Goal: Transaction & Acquisition: Purchase product/service

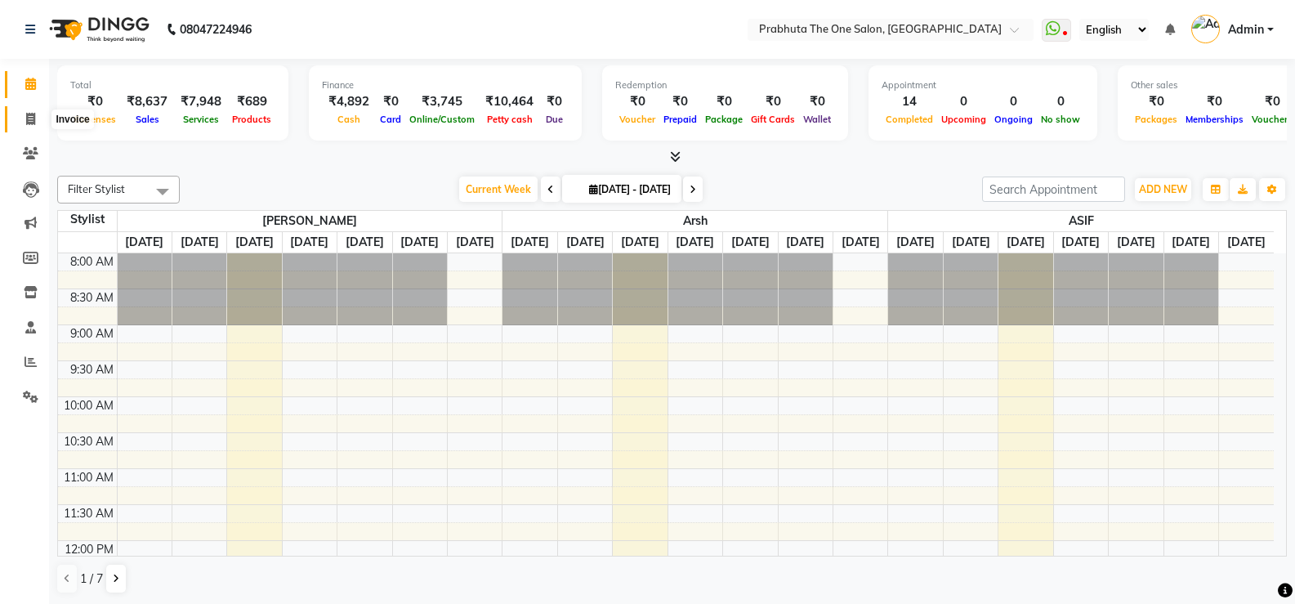
click at [26, 118] on icon at bounding box center [30, 119] width 9 height 12
select select "5326"
select select "service"
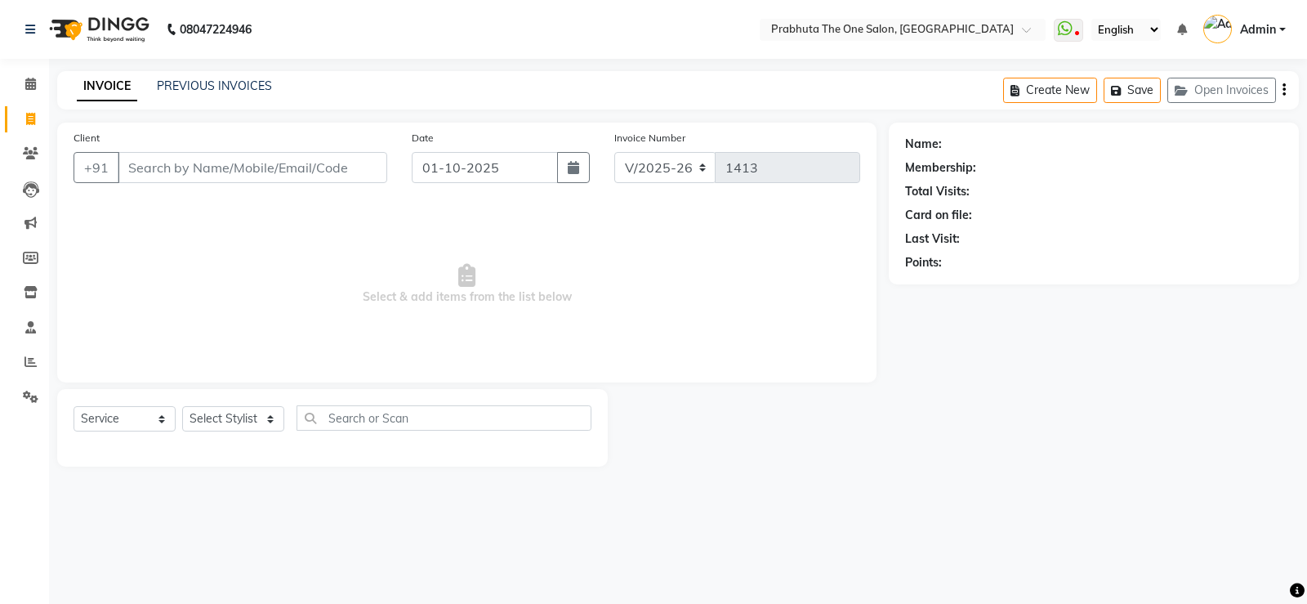
click at [217, 167] on input "Client" at bounding box center [253, 167] width 270 height 31
click at [230, 416] on select "Select Stylist [PERSON_NAME] [PERSON_NAME] ausween [PERSON_NAME] [PERSON_NAME] …" at bounding box center [233, 418] width 102 height 25
select select "82692"
click at [182, 406] on select "Select Stylist [PERSON_NAME] [PERSON_NAME] ausween [PERSON_NAME] [PERSON_NAME] …" at bounding box center [233, 418] width 102 height 25
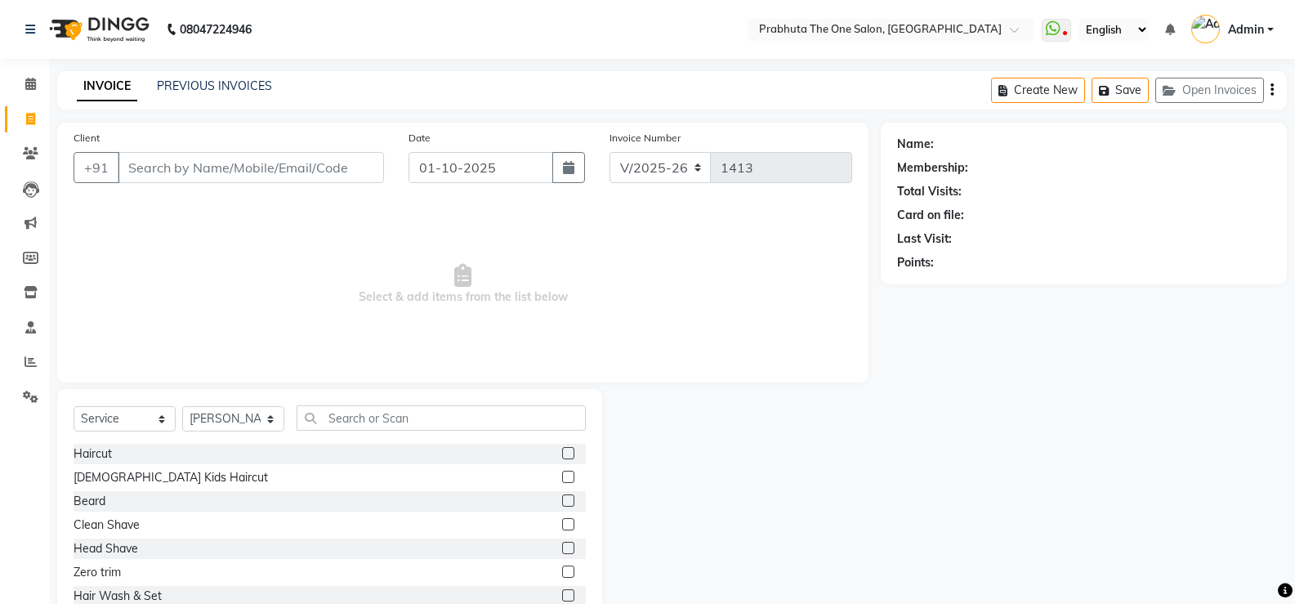
click at [562, 451] on label at bounding box center [568, 453] width 12 height 12
click at [562, 451] on input "checkbox" at bounding box center [567, 454] width 11 height 11
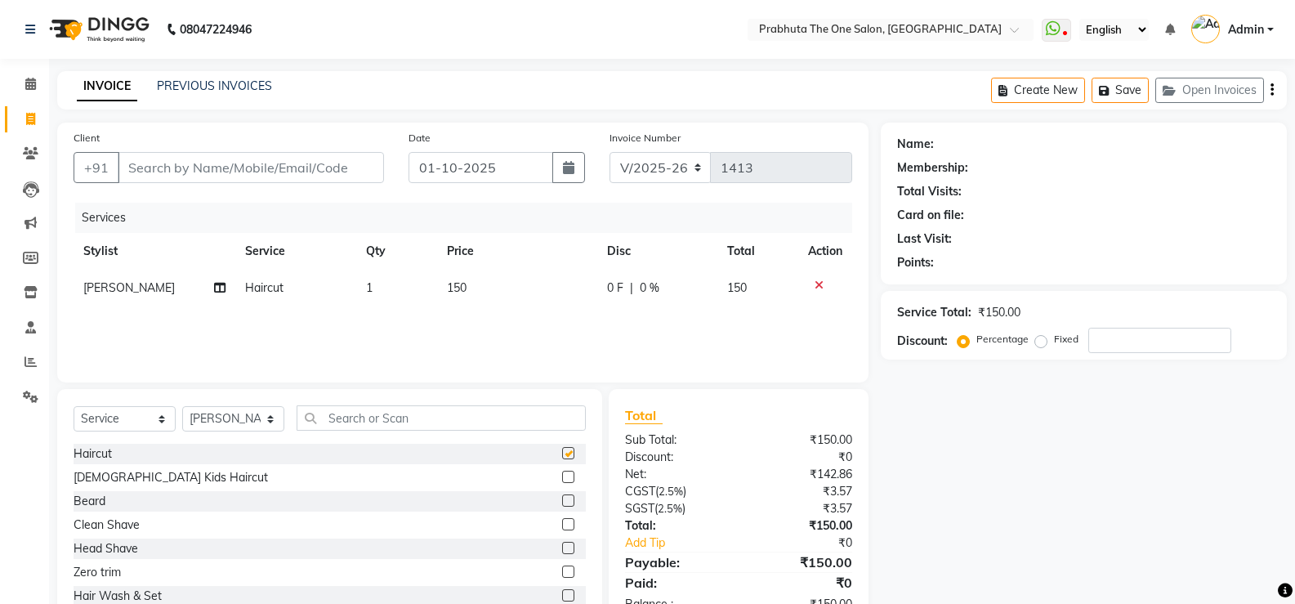
checkbox input "false"
click at [562, 503] on label at bounding box center [568, 500] width 12 height 12
click at [562, 503] on input "checkbox" at bounding box center [567, 501] width 11 height 11
checkbox input "false"
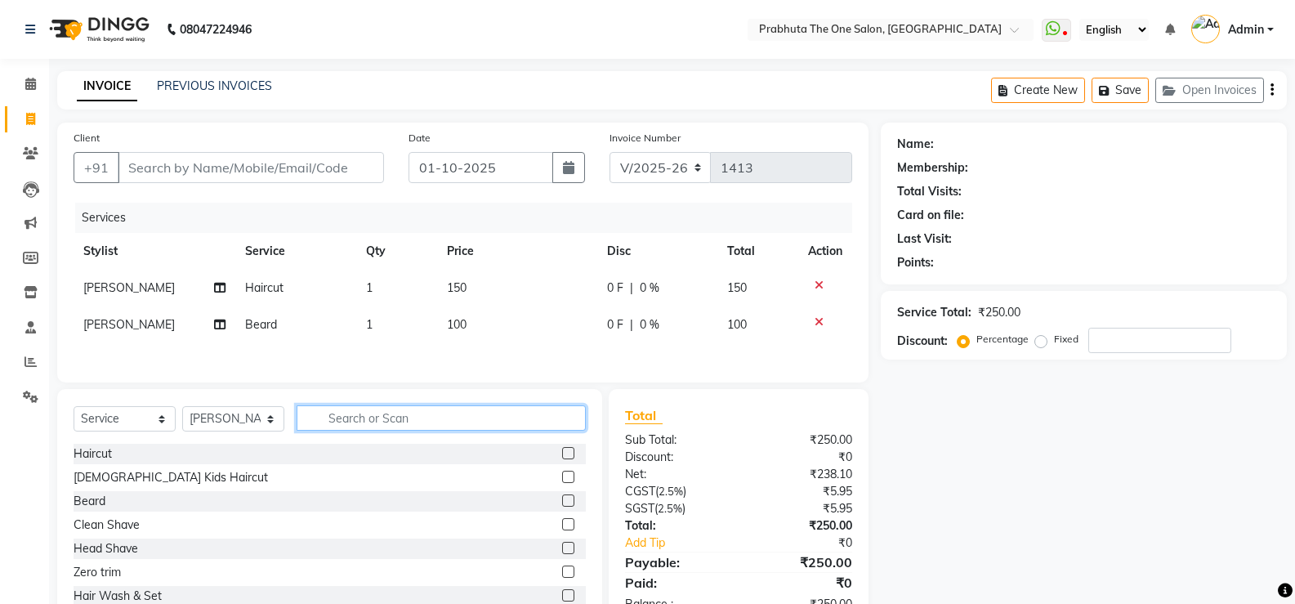
click at [489, 417] on input "text" at bounding box center [441, 417] width 289 height 25
type input "thre"
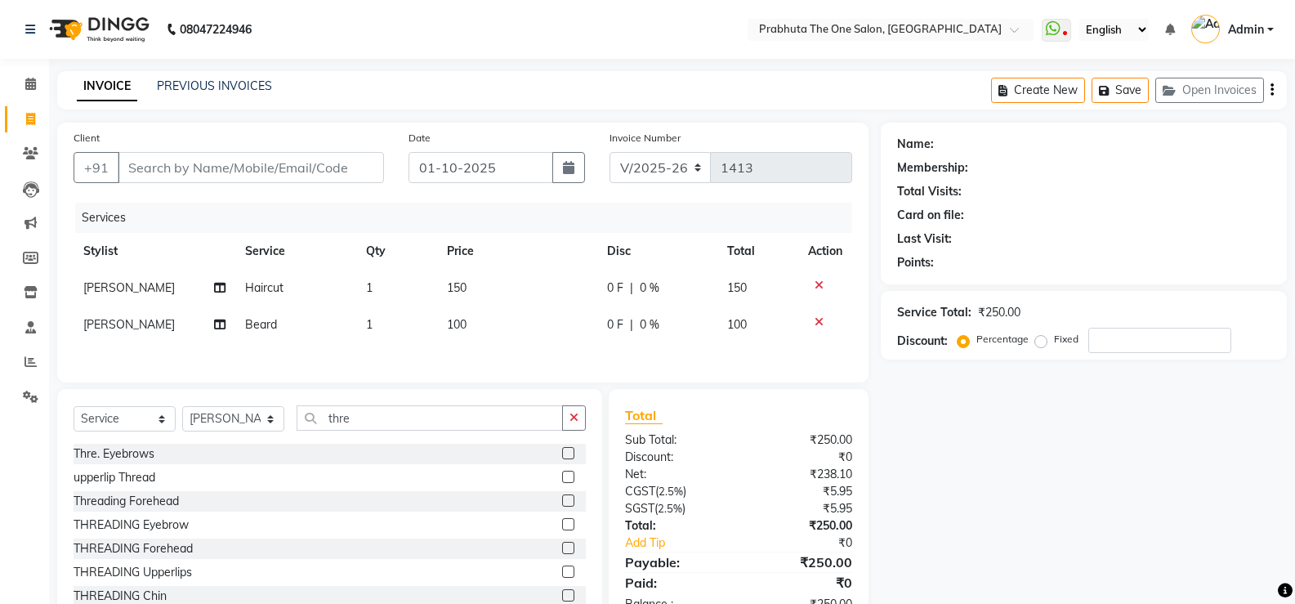
click at [562, 455] on label at bounding box center [568, 453] width 12 height 12
click at [562, 455] on input "checkbox" at bounding box center [567, 454] width 11 height 11
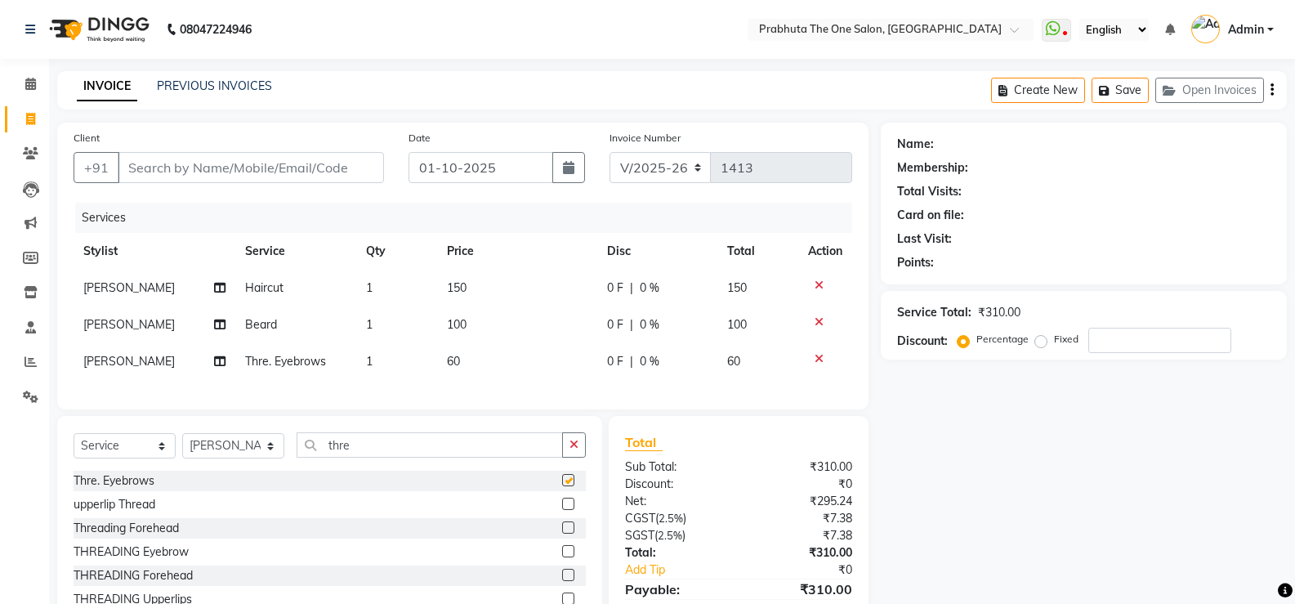
checkbox input "false"
click at [404, 456] on input "thre" at bounding box center [430, 444] width 266 height 25
type input "t"
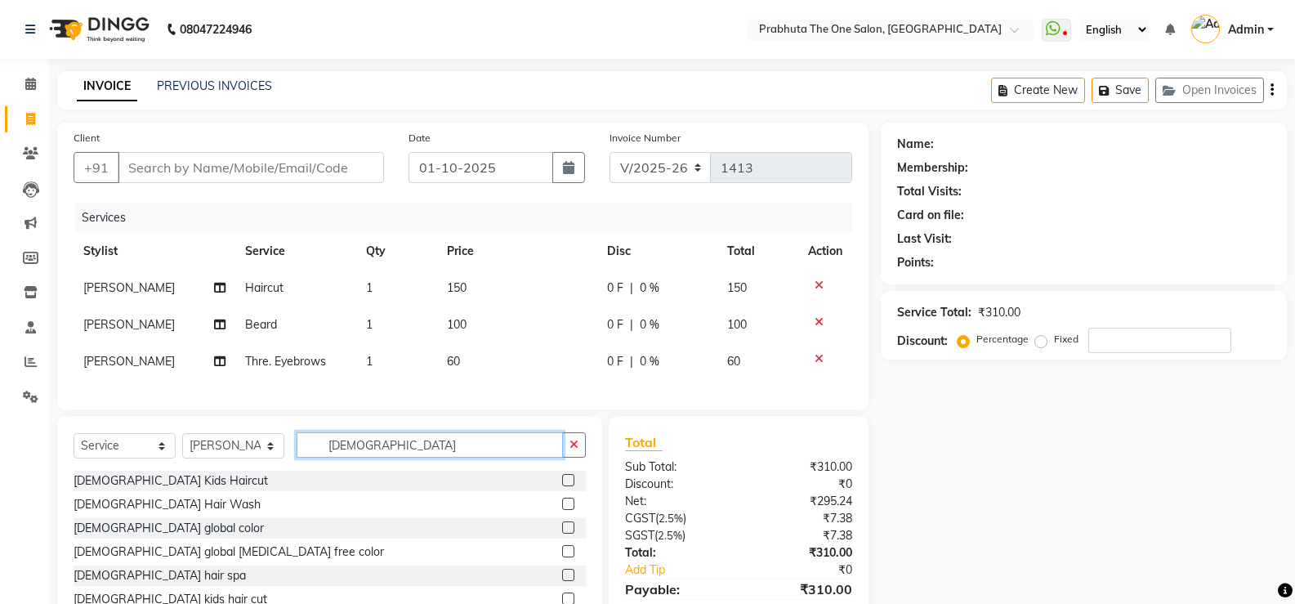
type input "[DEMOGRAPHIC_DATA]"
click at [562, 510] on label at bounding box center [568, 504] width 12 height 12
click at [562, 510] on input "checkbox" at bounding box center [567, 504] width 11 height 11
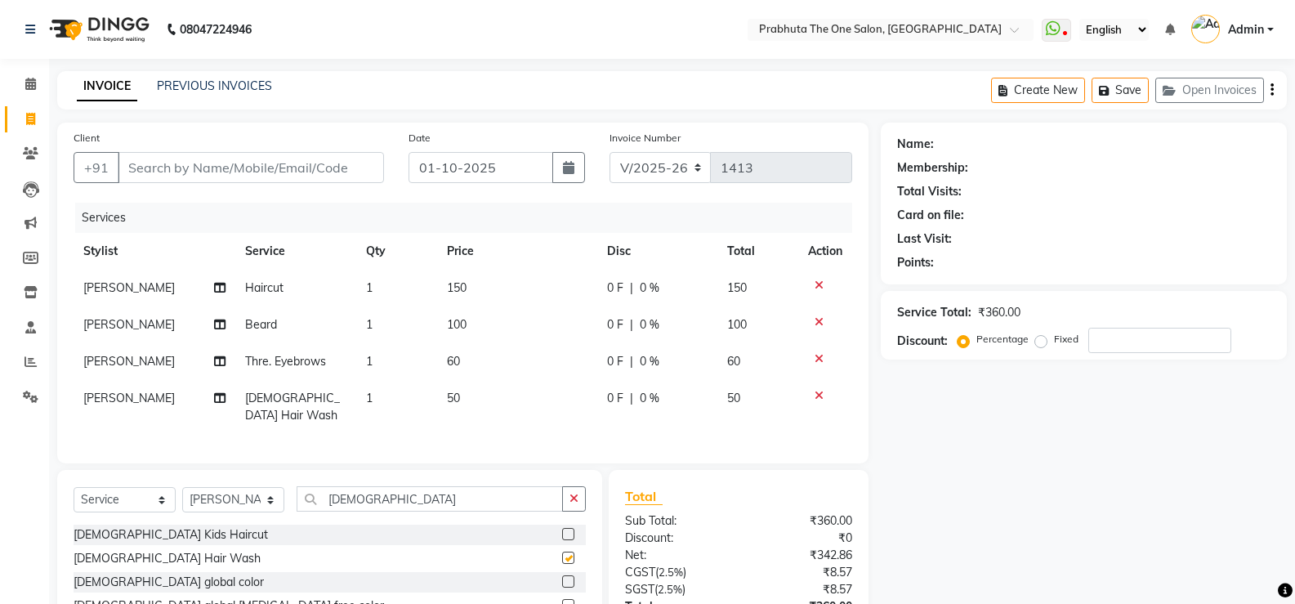
checkbox input "false"
click at [635, 284] on div "0 F | 0 %" at bounding box center [657, 287] width 101 height 17
select select "82692"
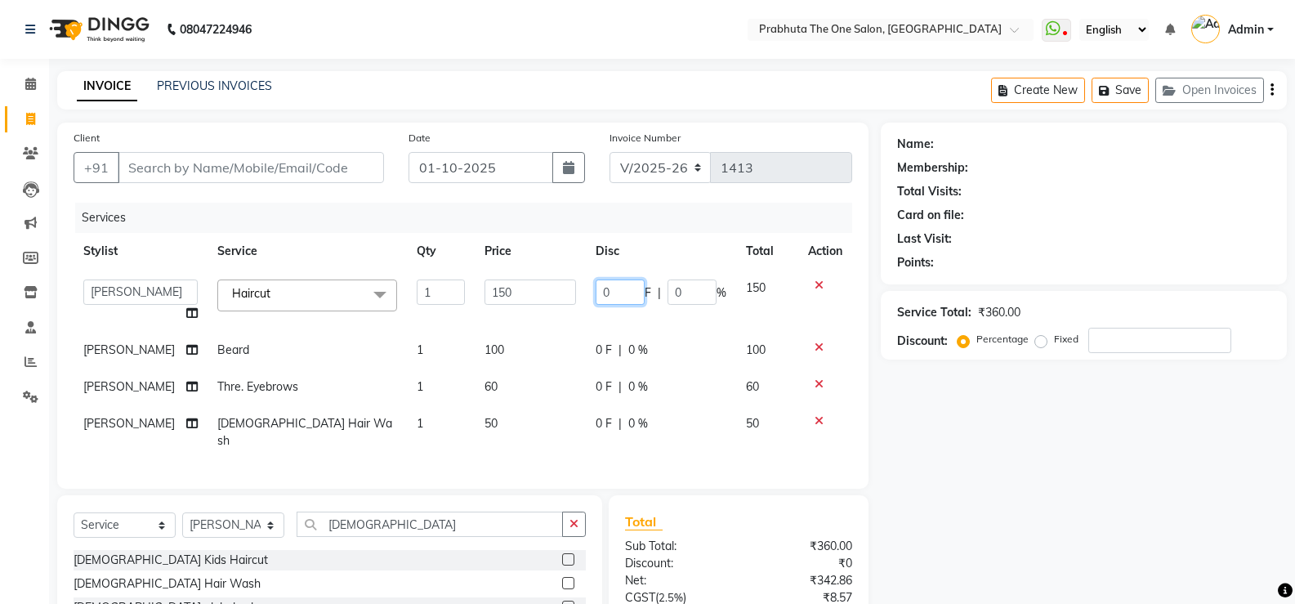
click at [635, 284] on input "0" at bounding box center [620, 291] width 49 height 25
type input "50"
click at [570, 342] on td "100" at bounding box center [530, 350] width 111 height 37
select select "82692"
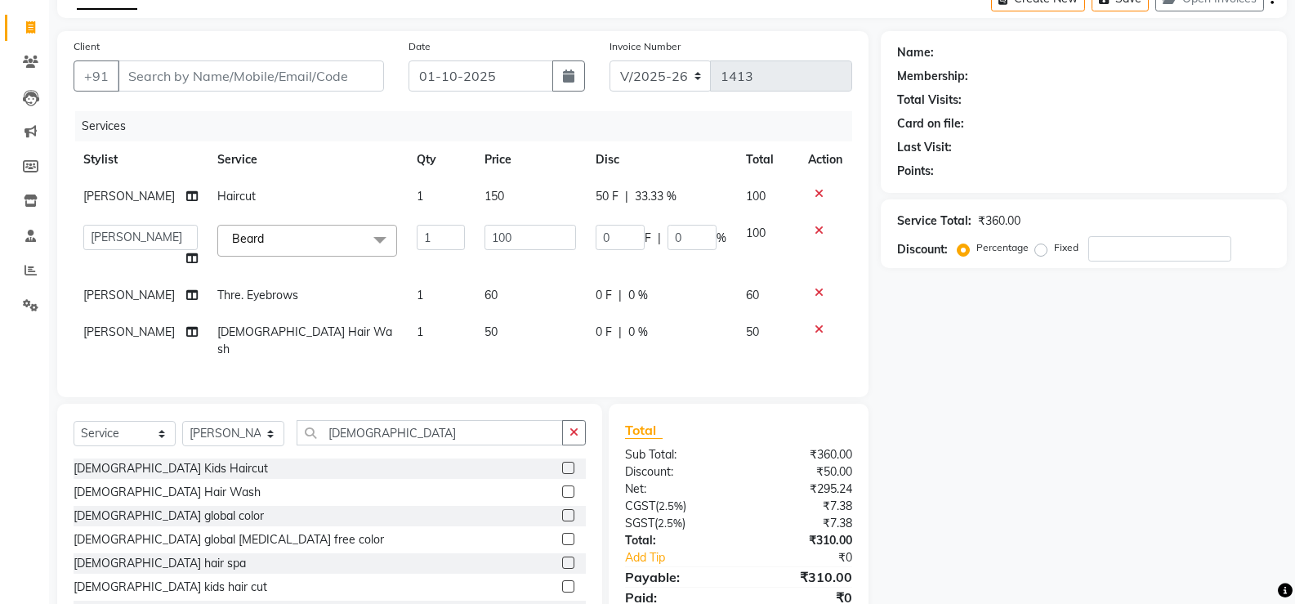
scroll to position [152, 0]
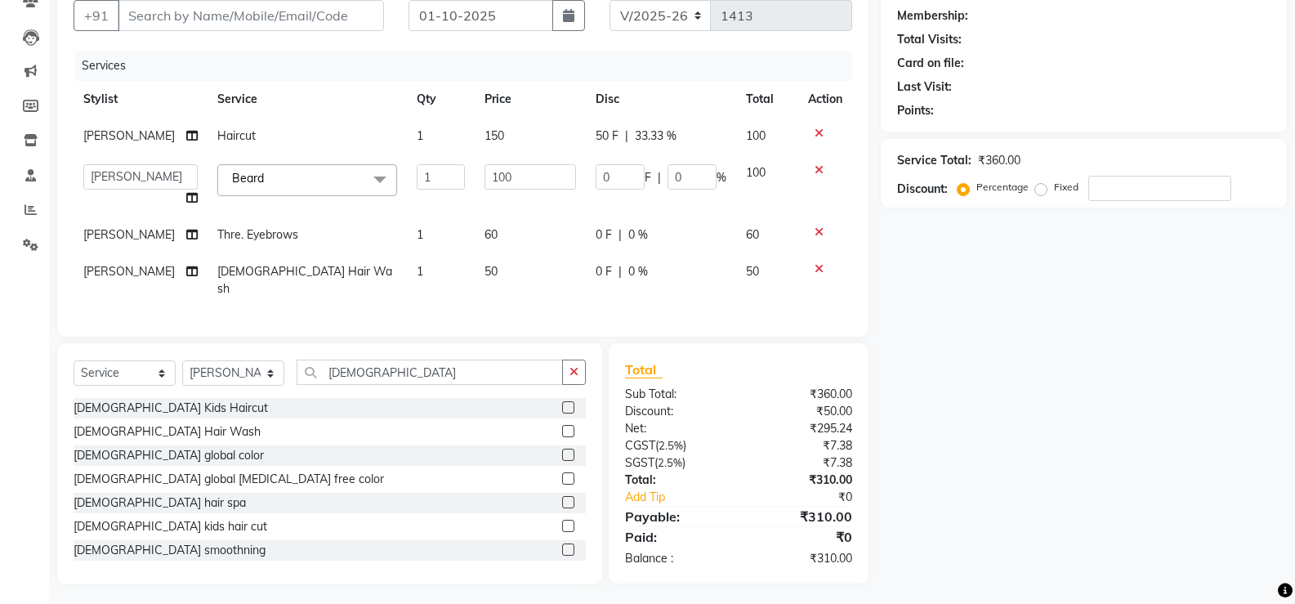
click at [686, 296] on div "Services Stylist Service Qty Price Disc Total Action [PERSON_NAME] Haircut 1 15…" at bounding box center [463, 186] width 779 height 270
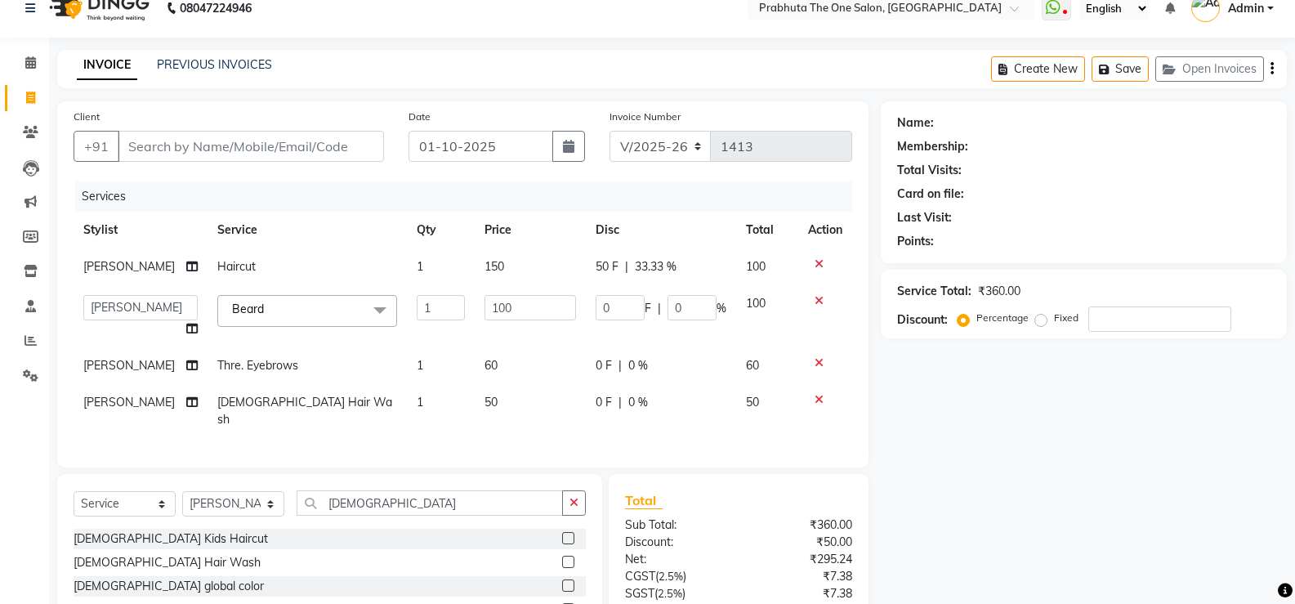
scroll to position [0, 0]
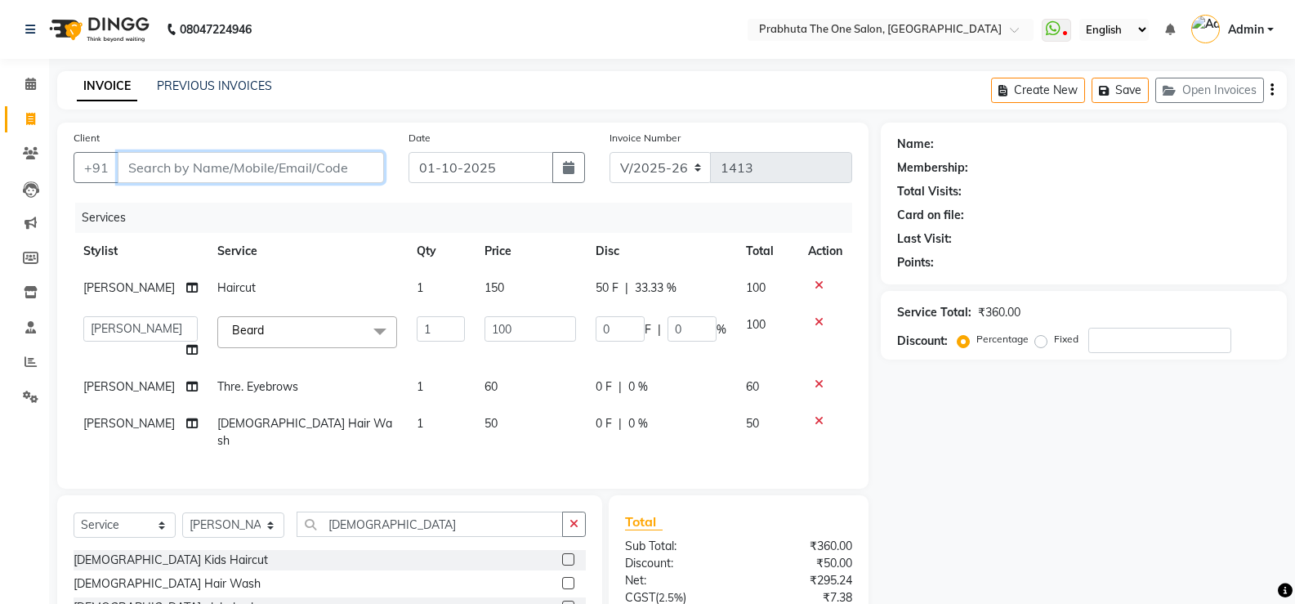
click at [345, 167] on input "Client" at bounding box center [251, 167] width 266 height 31
type input "7"
type input "0"
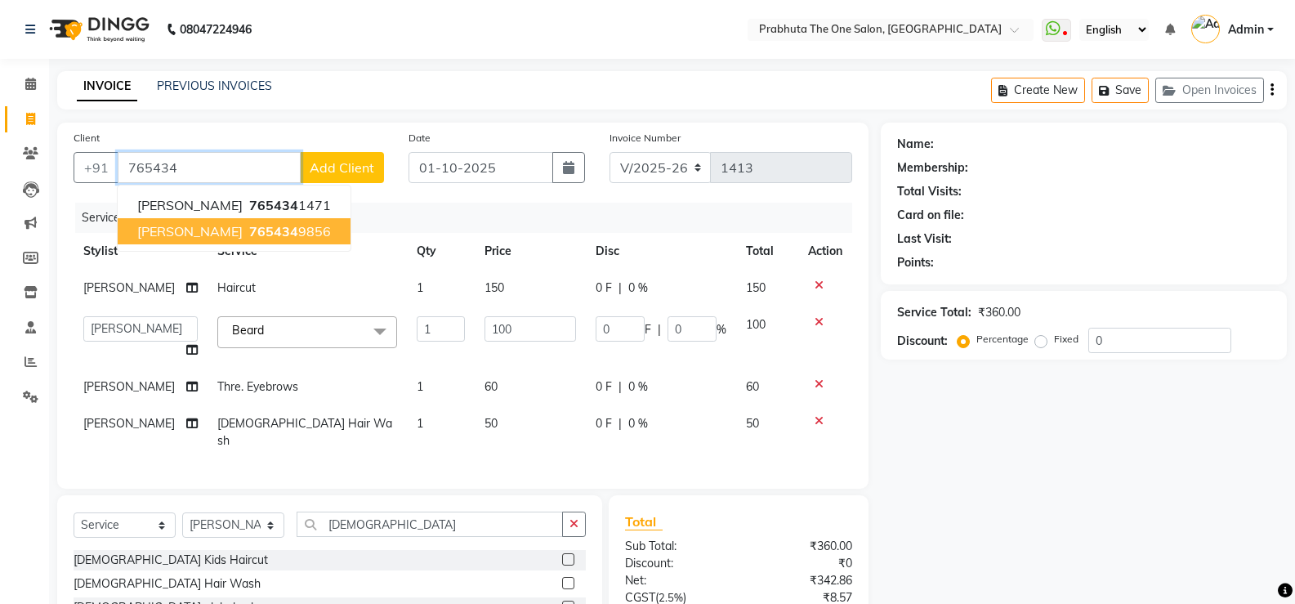
click at [234, 250] on ngb-typeahead-window "[PERSON_NAME] 765434 1471 [PERSON_NAME] 765434 9856" at bounding box center [234, 218] width 234 height 67
click at [257, 236] on ngb-highlight "765434 9856" at bounding box center [288, 231] width 85 height 16
type input "7654349856"
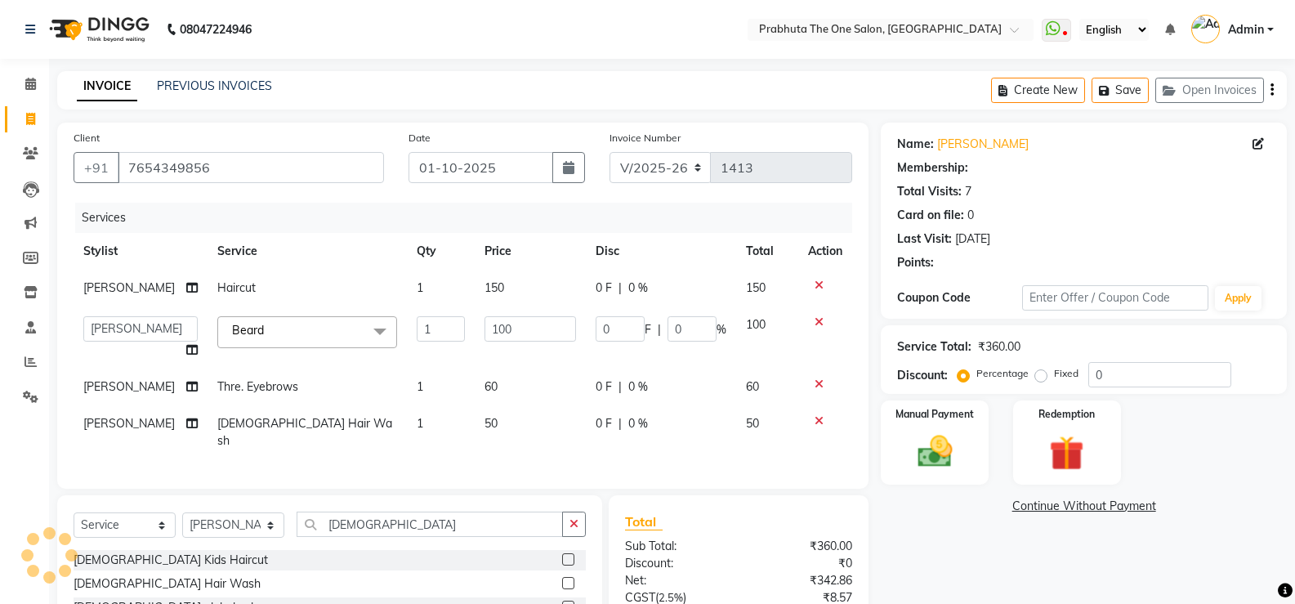
select select "1: Object"
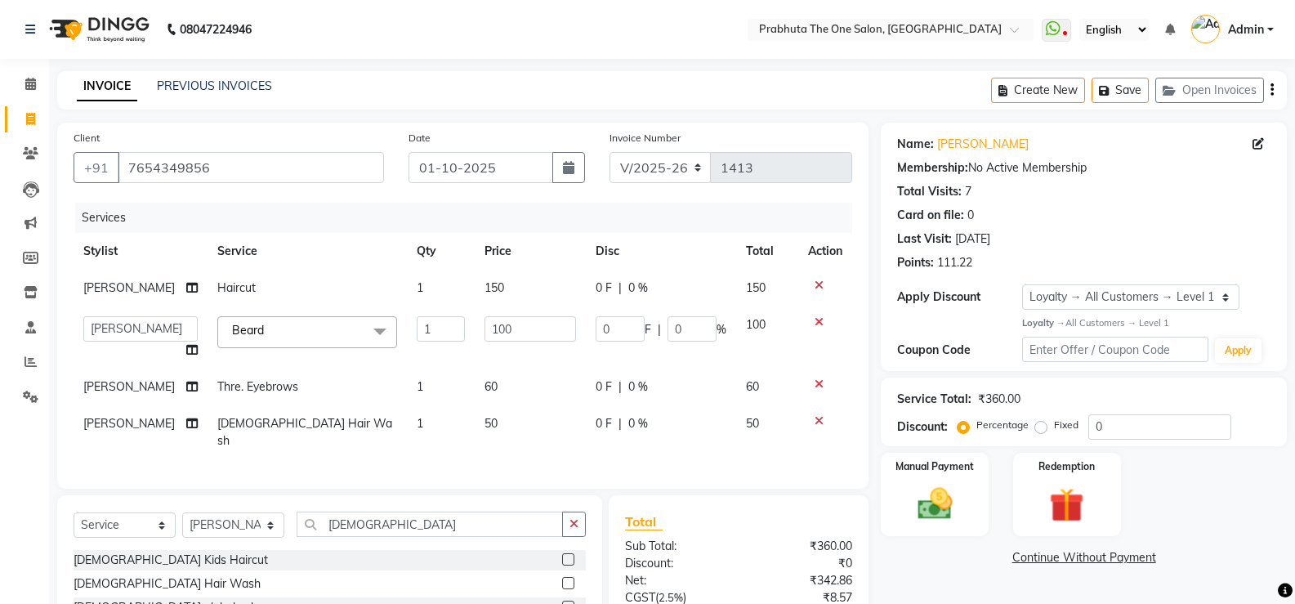
click at [635, 285] on span "0 %" at bounding box center [638, 287] width 20 height 17
select select "82692"
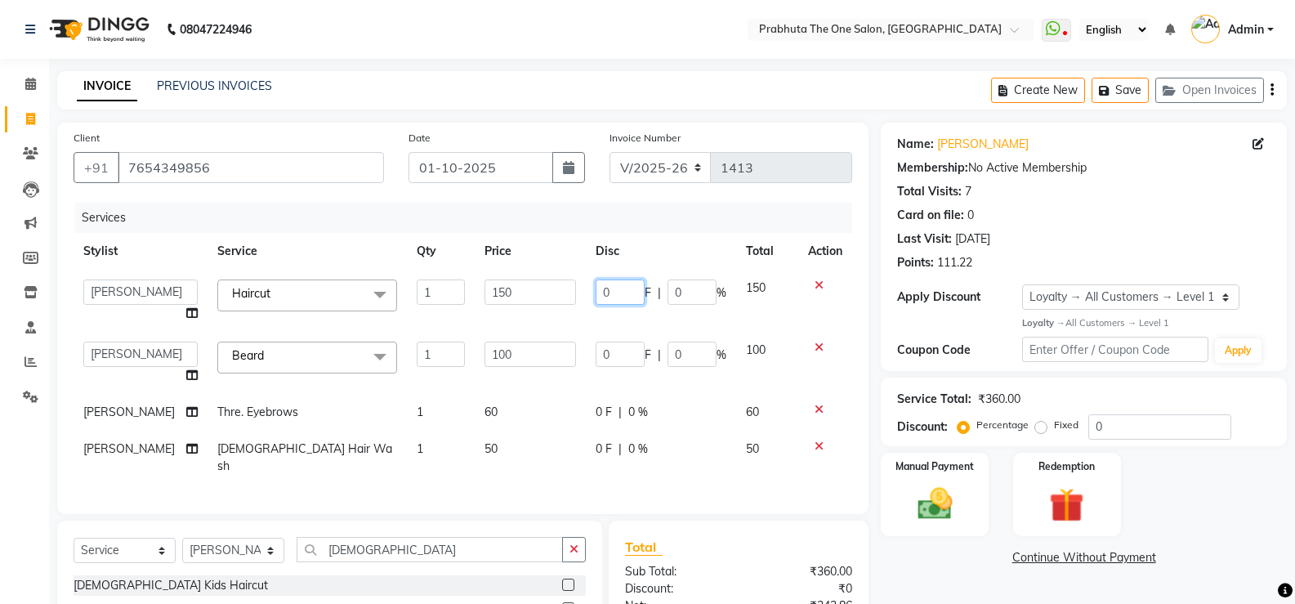
click at [622, 297] on input "0" at bounding box center [620, 291] width 49 height 25
type input "50"
click at [501, 422] on tbody "[PERSON_NAME] [PERSON_NAME] ausween [PERSON_NAME] [PERSON_NAME] [PERSON_NAME] m…" at bounding box center [463, 377] width 779 height 215
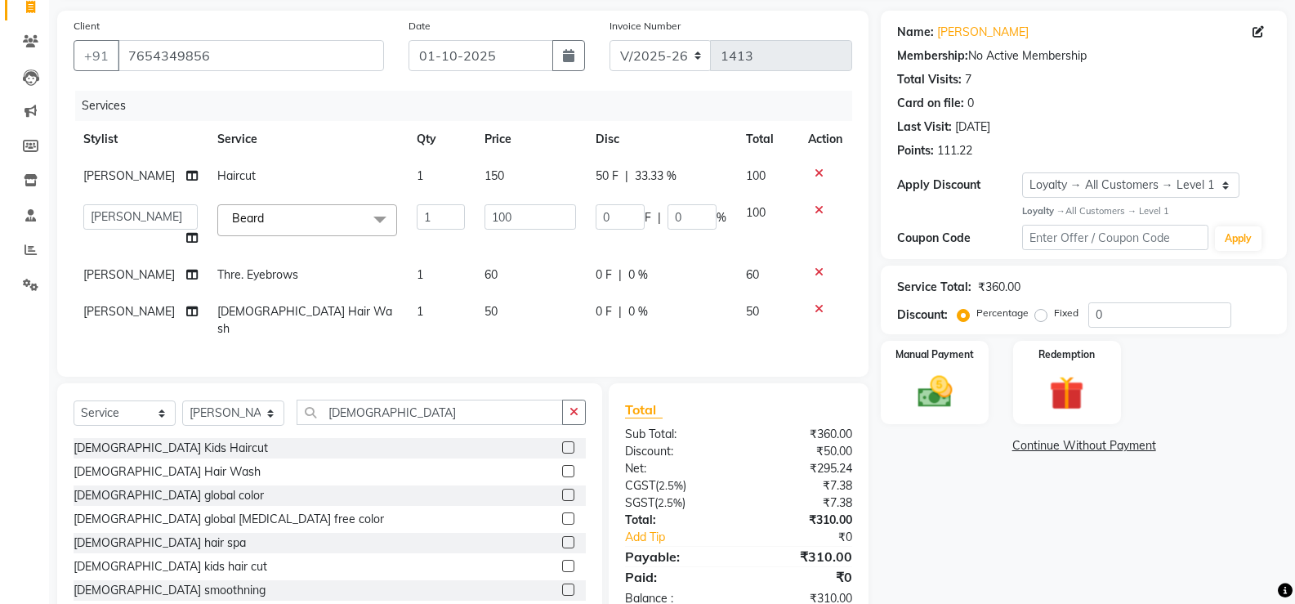
scroll to position [152, 0]
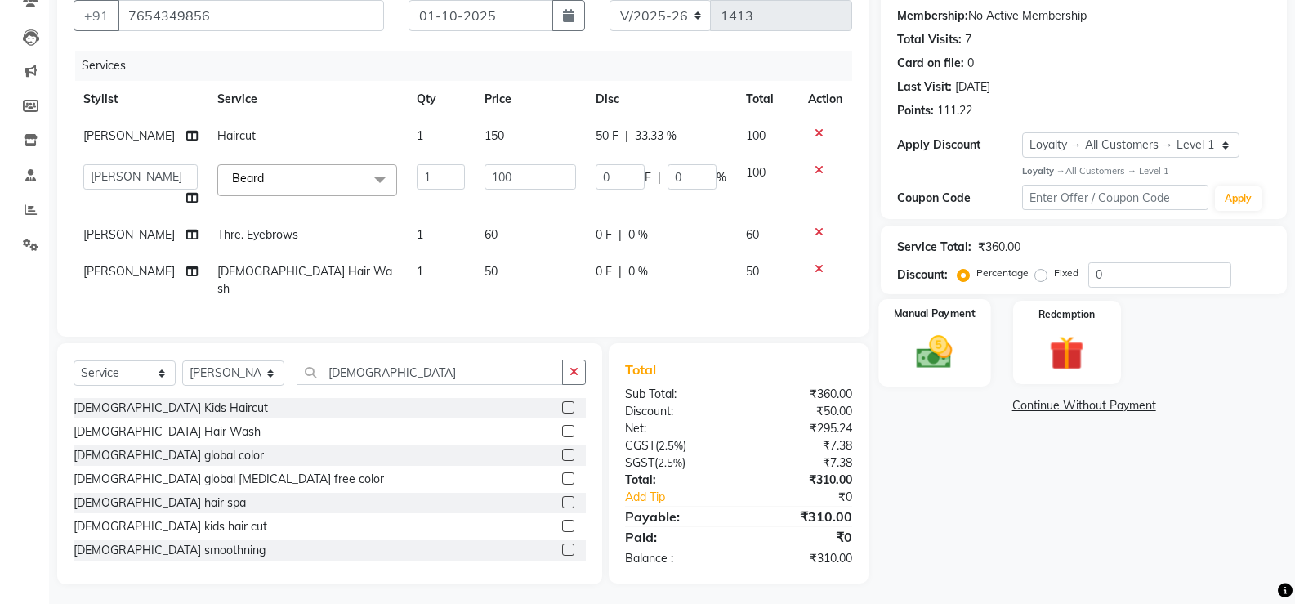
click at [931, 337] on img at bounding box center [934, 352] width 58 height 42
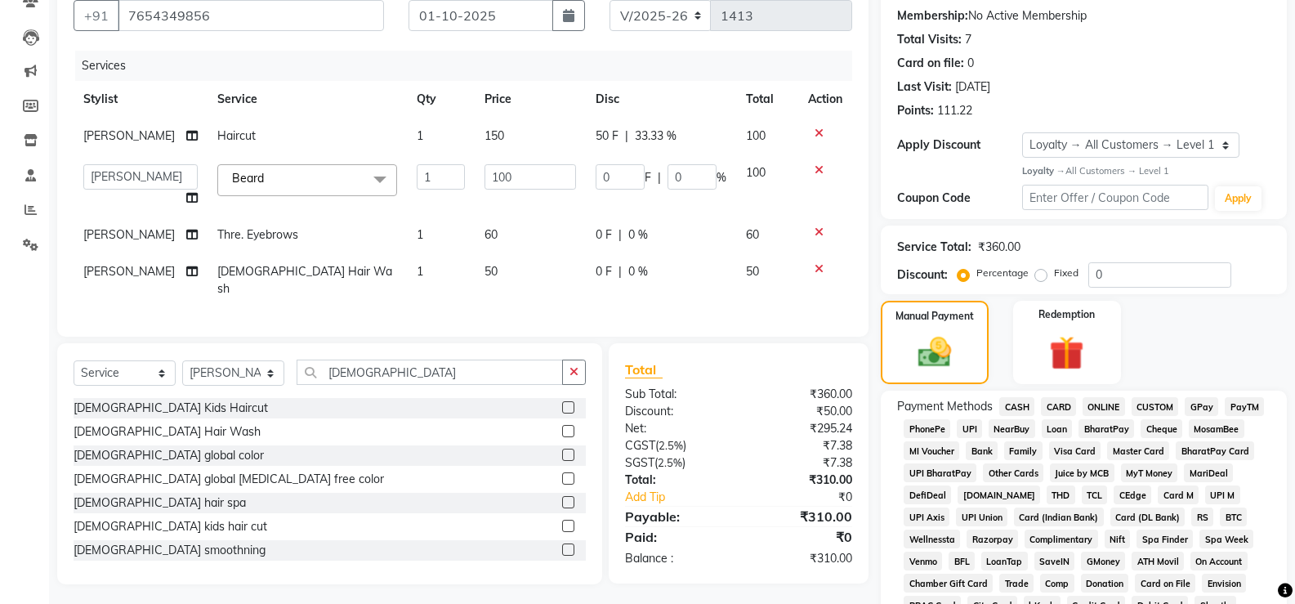
click at [1210, 400] on span "GPay" at bounding box center [1201, 406] width 33 height 19
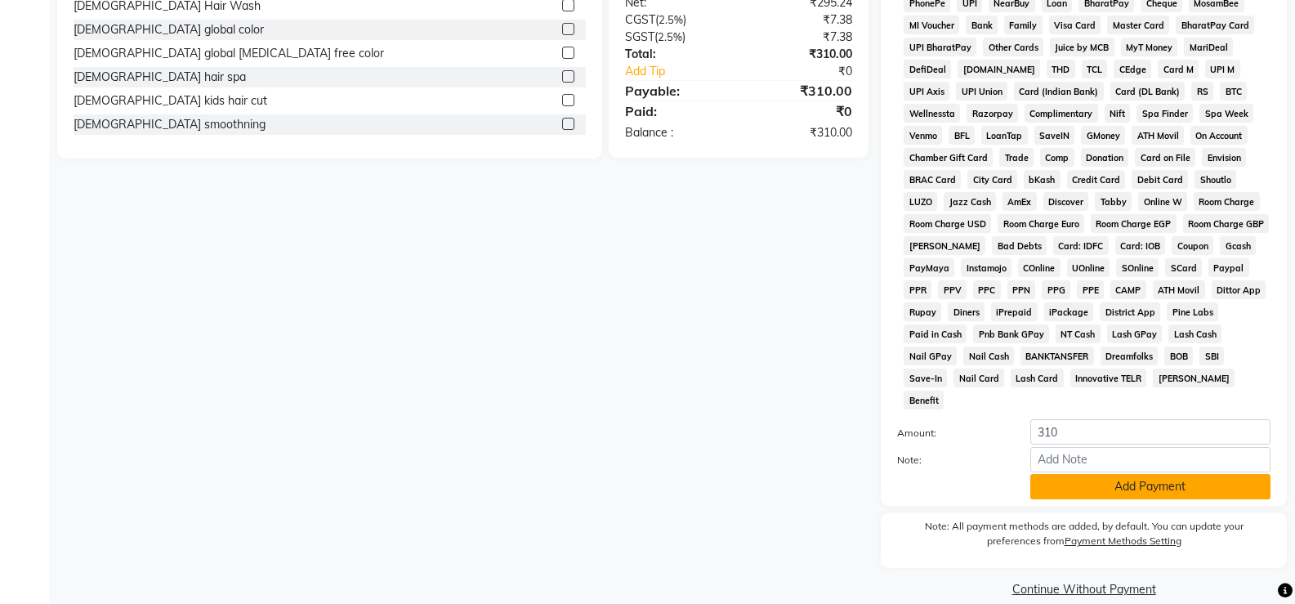
click at [1200, 474] on button "Add Payment" at bounding box center [1150, 486] width 240 height 25
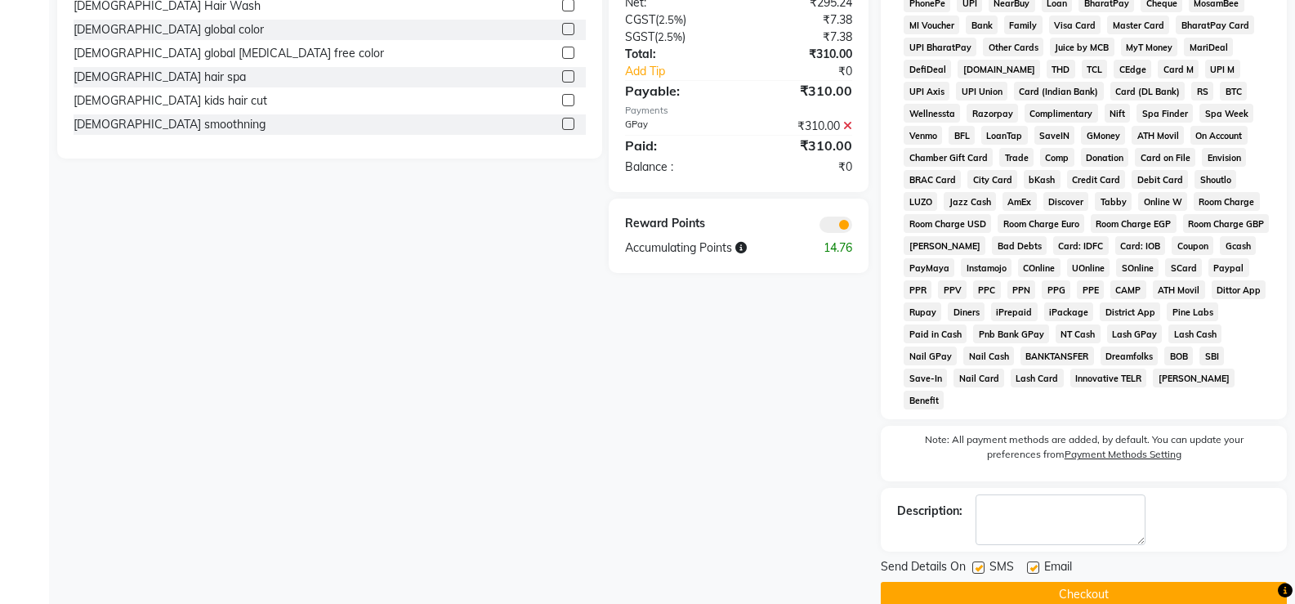
click at [1194, 582] on button "Checkout" at bounding box center [1084, 594] width 406 height 25
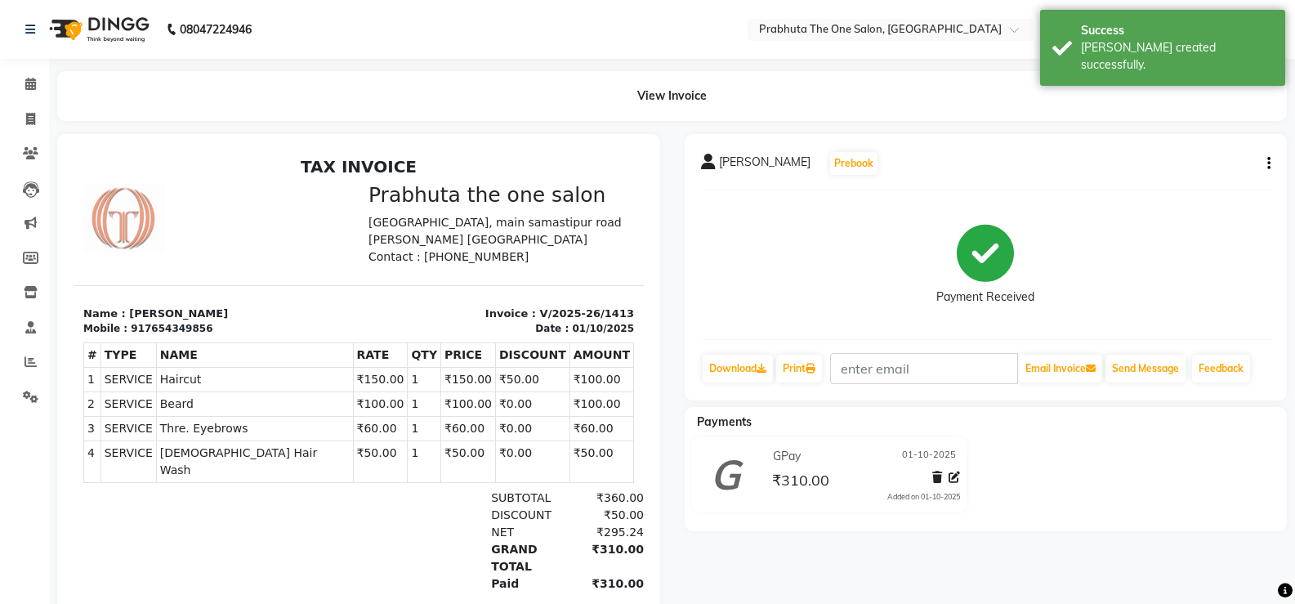
click at [29, 100] on li "Calendar" at bounding box center [24, 84] width 49 height 35
click at [33, 88] on icon at bounding box center [30, 84] width 11 height 12
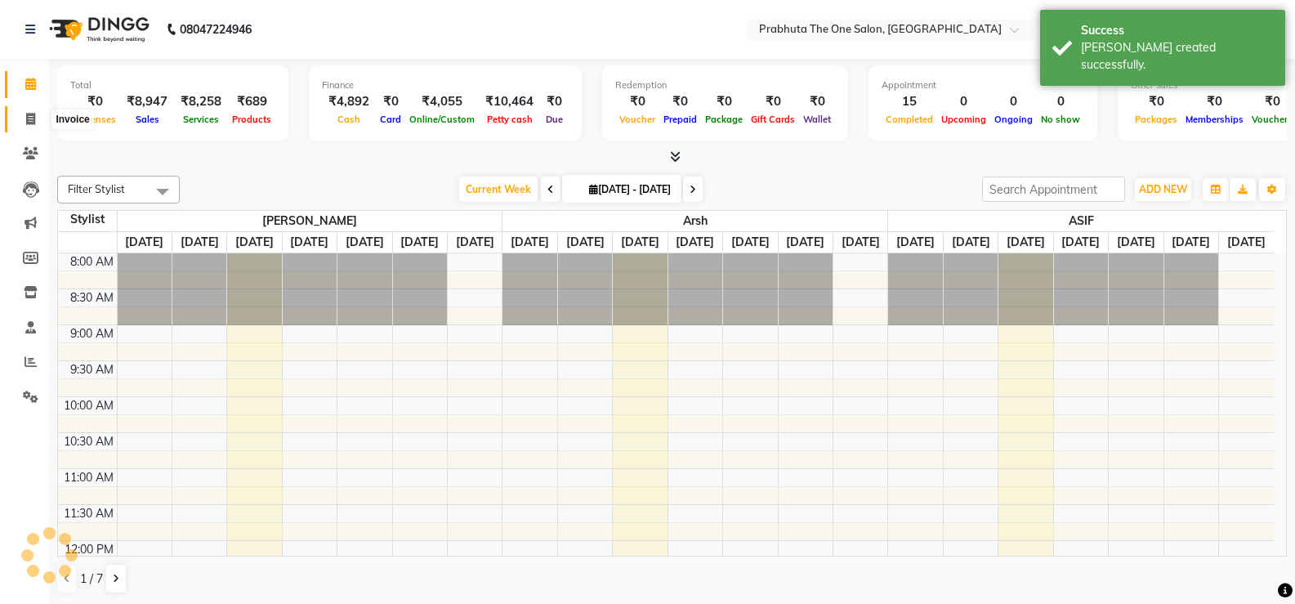
click at [25, 113] on span at bounding box center [30, 119] width 29 height 19
select select "service"
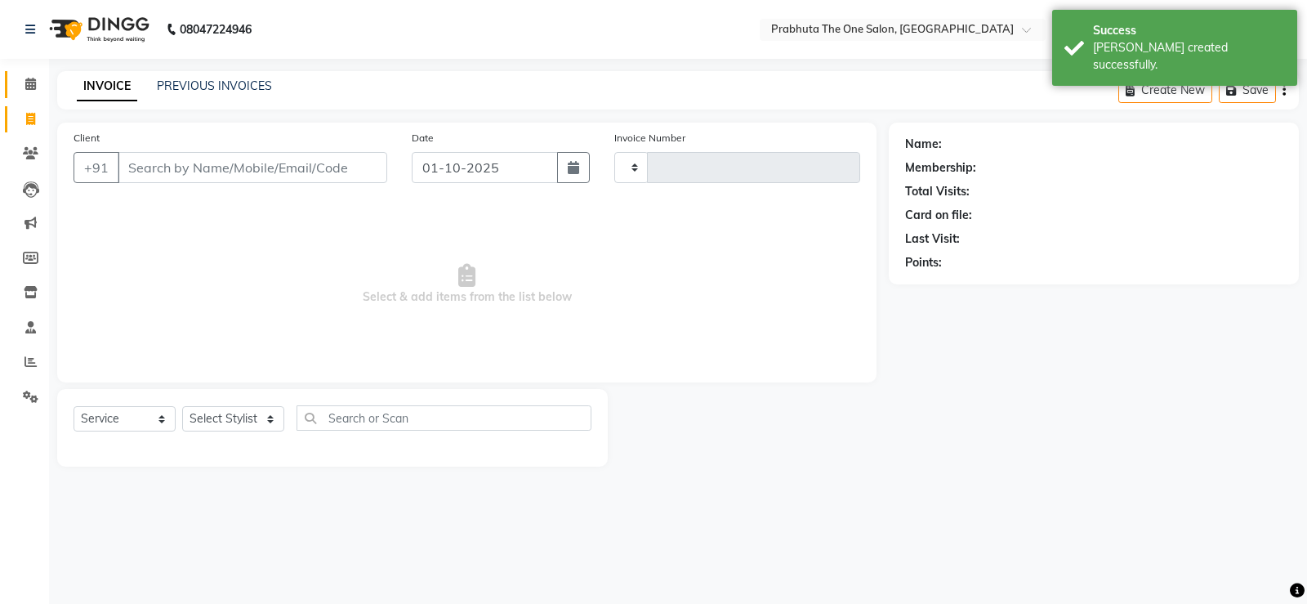
type input "1414"
select select "5326"
click at [25, 89] on icon at bounding box center [30, 84] width 11 height 12
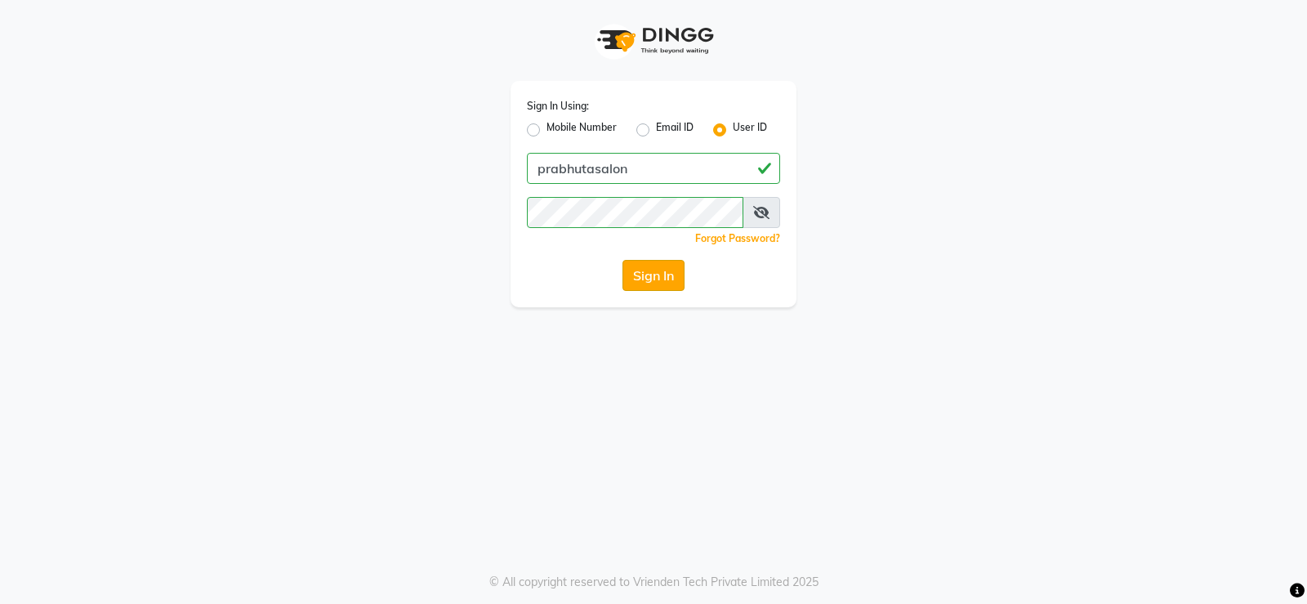
click at [650, 277] on button "Sign In" at bounding box center [654, 275] width 62 height 31
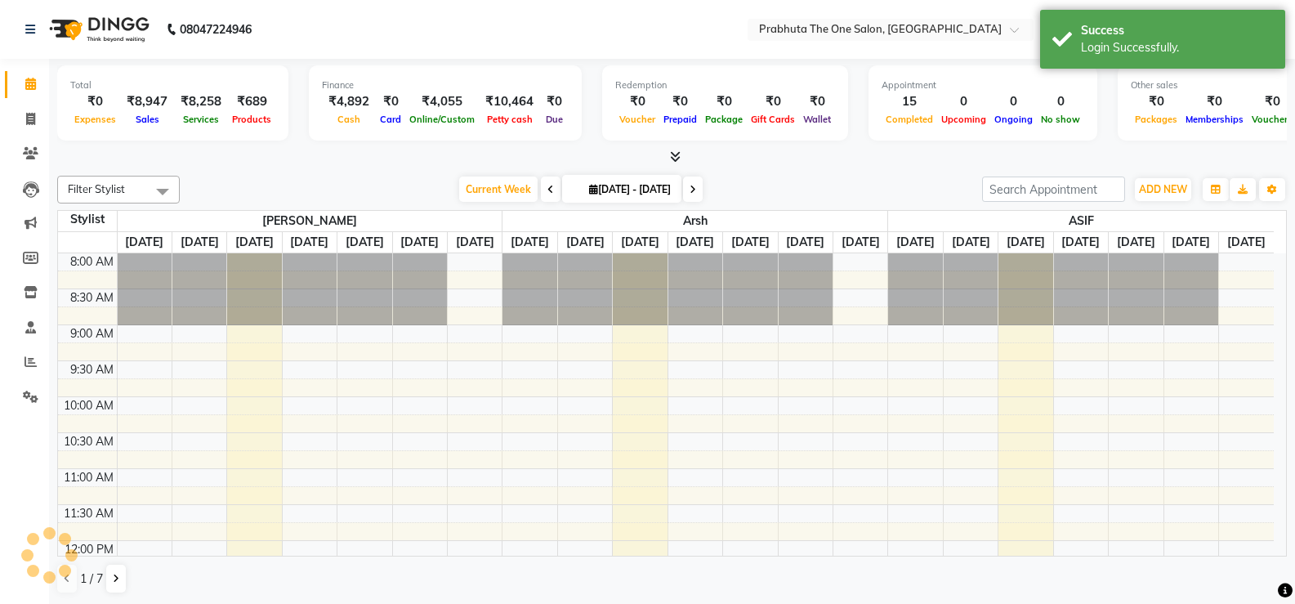
select select "en"
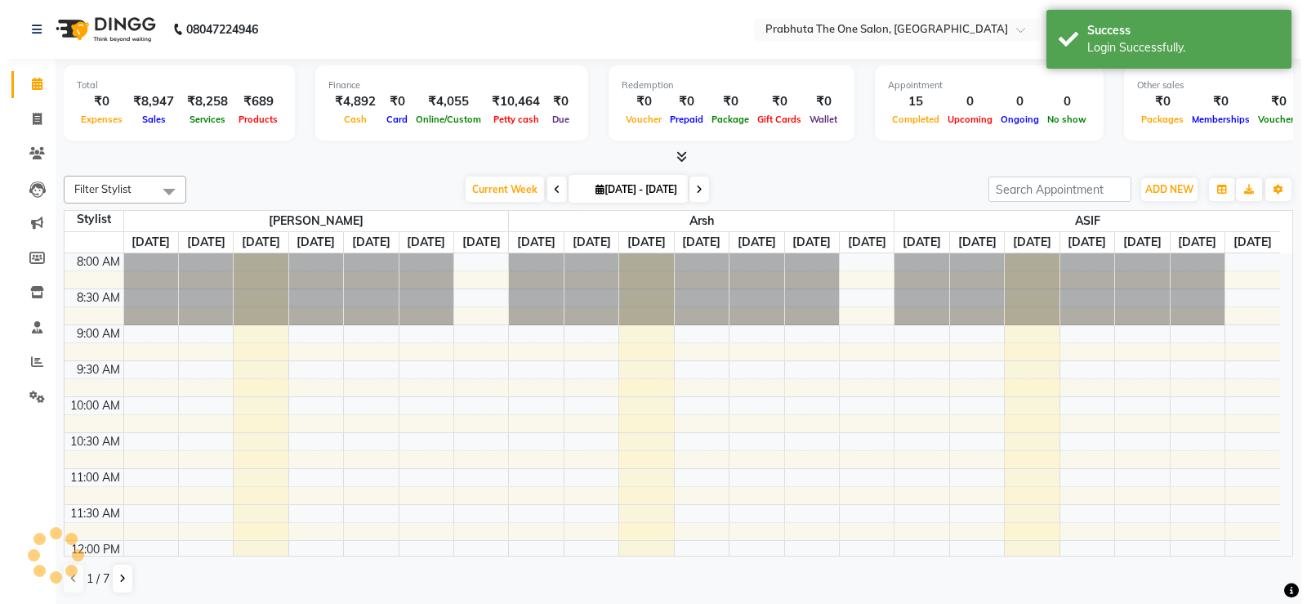
scroll to position [576, 0]
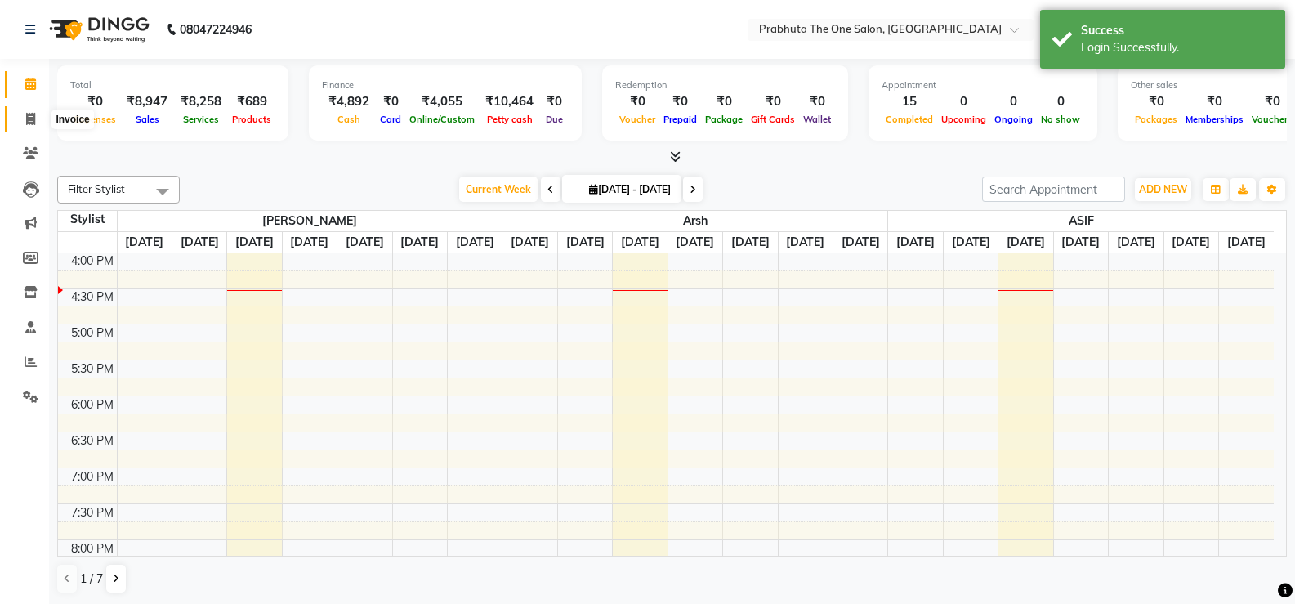
click at [30, 125] on span at bounding box center [30, 119] width 29 height 19
select select "service"
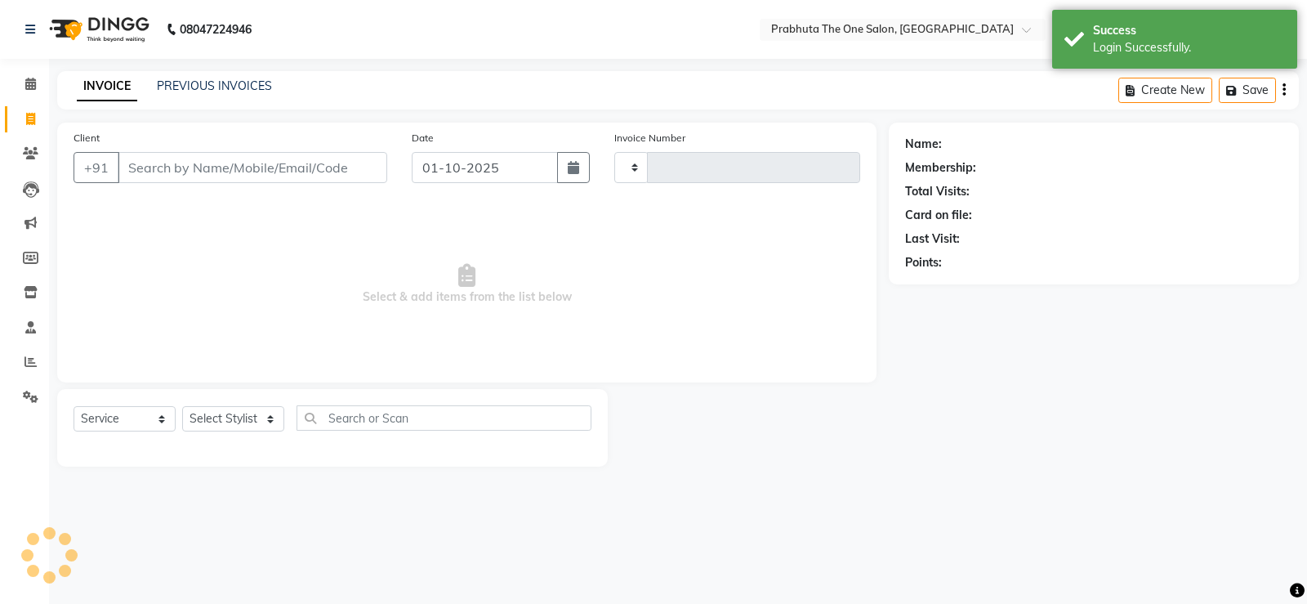
type input "1414"
select select "5326"
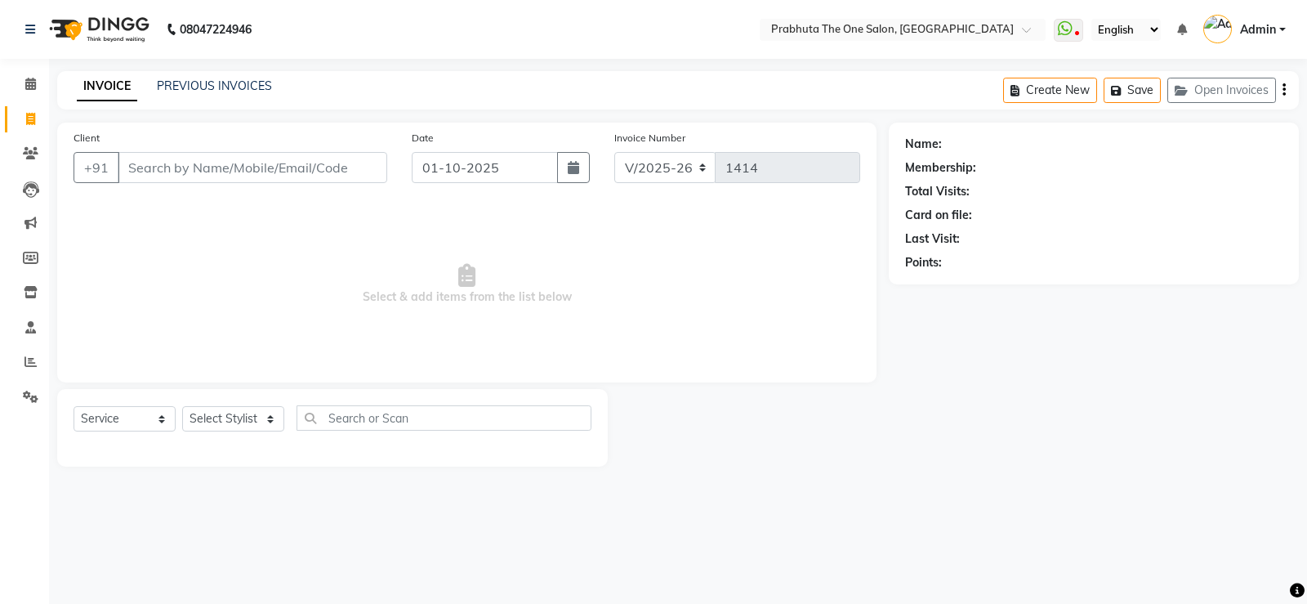
click at [430, 244] on span "Select & add items from the list below" at bounding box center [467, 284] width 787 height 163
click at [266, 177] on input "Client" at bounding box center [253, 167] width 270 height 31
click at [311, 175] on input "Client" at bounding box center [253, 167] width 270 height 31
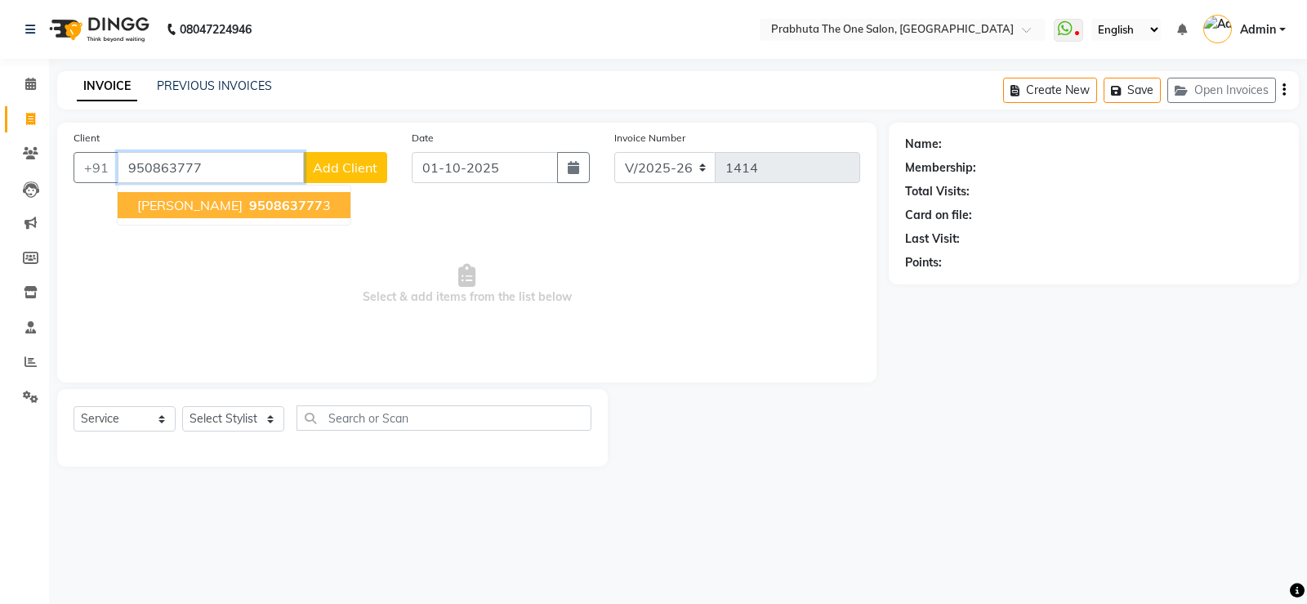
click at [249, 201] on span "950863777" at bounding box center [286, 205] width 74 height 16
type input "9508637773"
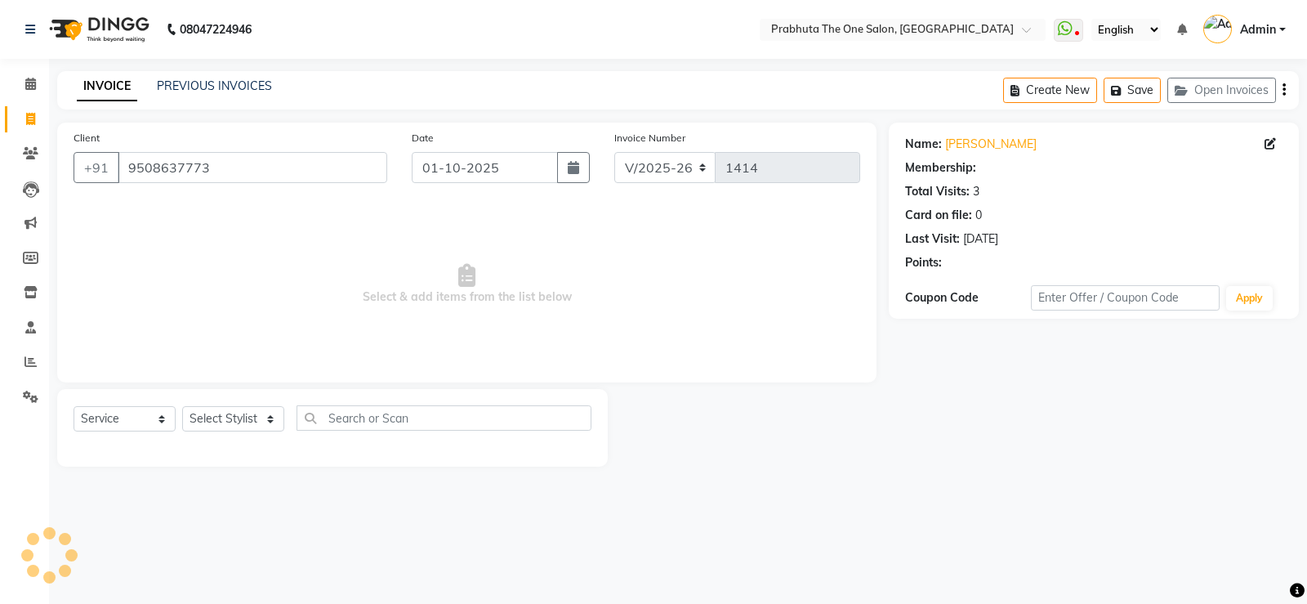
select select "1: Object"
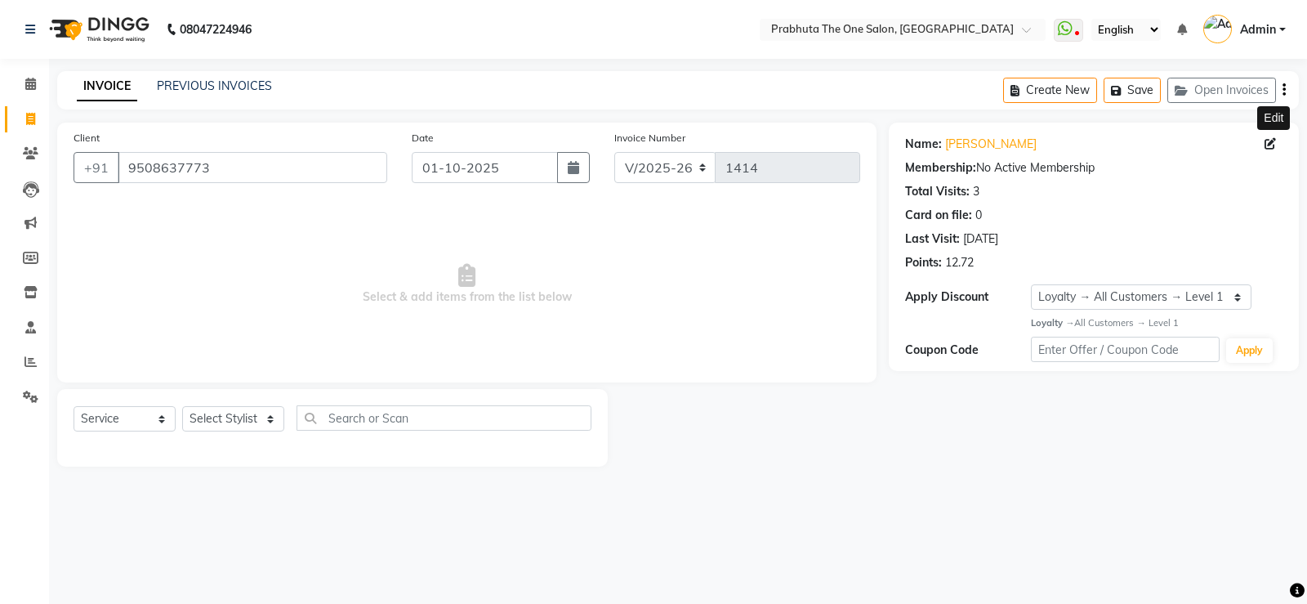
click at [1273, 145] on icon at bounding box center [1270, 143] width 11 height 11
select select "[DEMOGRAPHIC_DATA]"
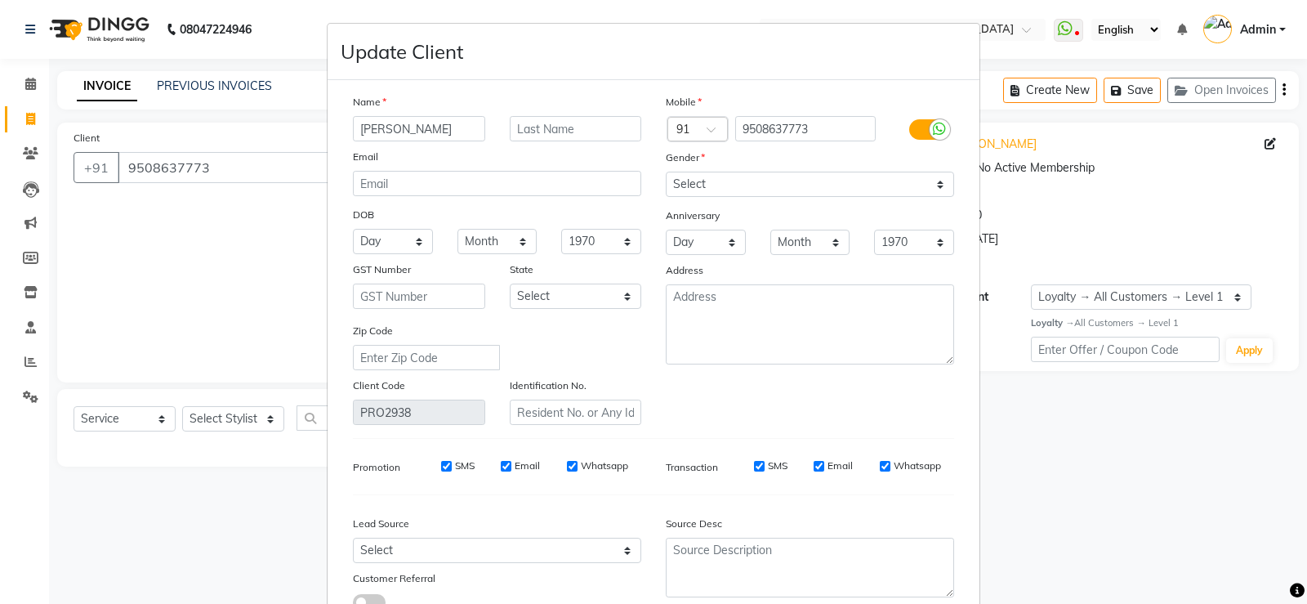
click at [426, 126] on input "[PERSON_NAME]" at bounding box center [419, 128] width 132 height 25
type input "c"
type input "usha"
click at [908, 177] on select "Select [DEMOGRAPHIC_DATA] [DEMOGRAPHIC_DATA] Other Prefer Not To Say" at bounding box center [810, 184] width 288 height 25
select select "[DEMOGRAPHIC_DATA]"
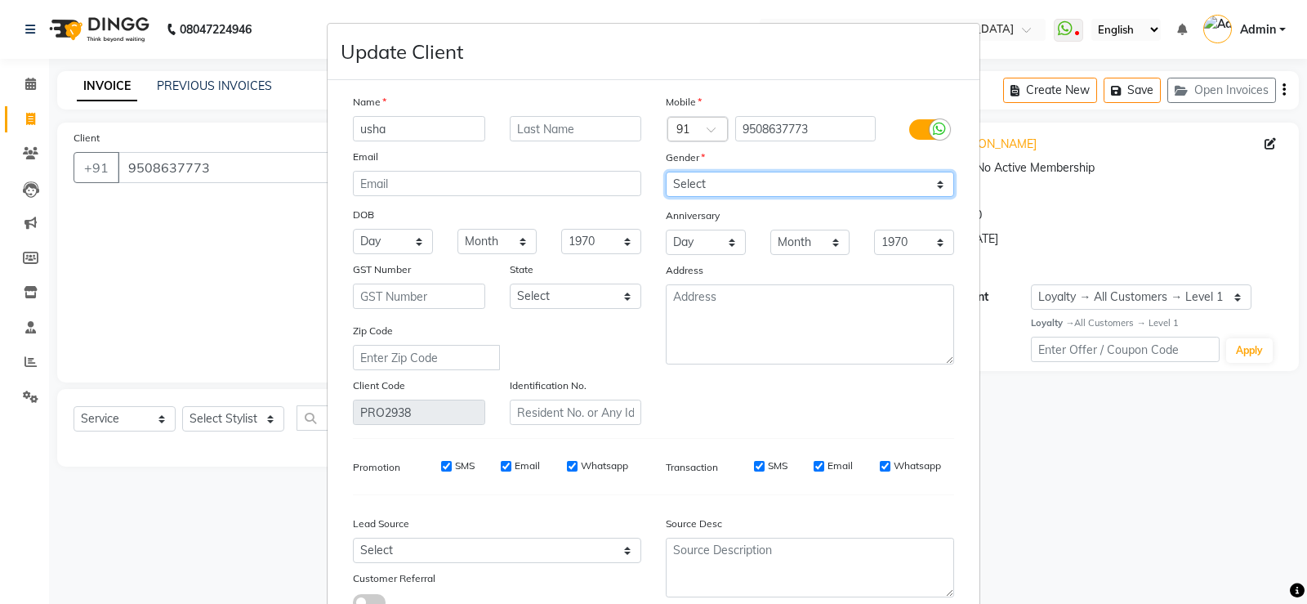
click at [666, 172] on select "Select [DEMOGRAPHIC_DATA] [DEMOGRAPHIC_DATA] Other Prefer Not To Say" at bounding box center [810, 184] width 288 height 25
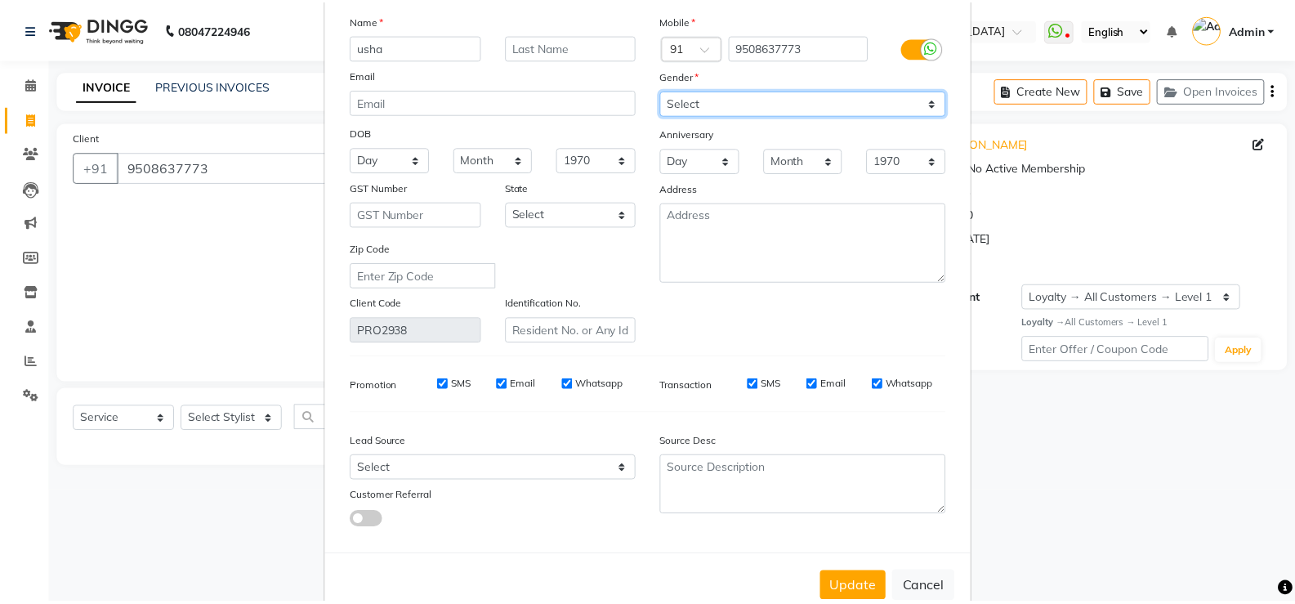
scroll to position [121, 0]
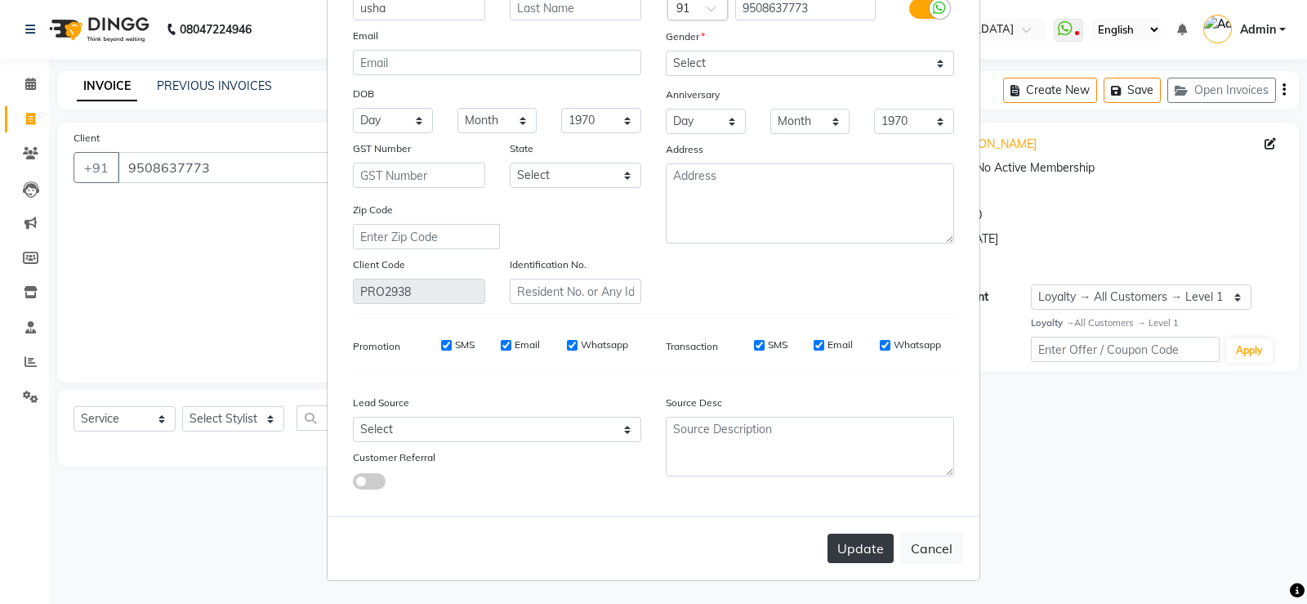
click at [873, 542] on button "Update" at bounding box center [861, 547] width 66 height 29
select select
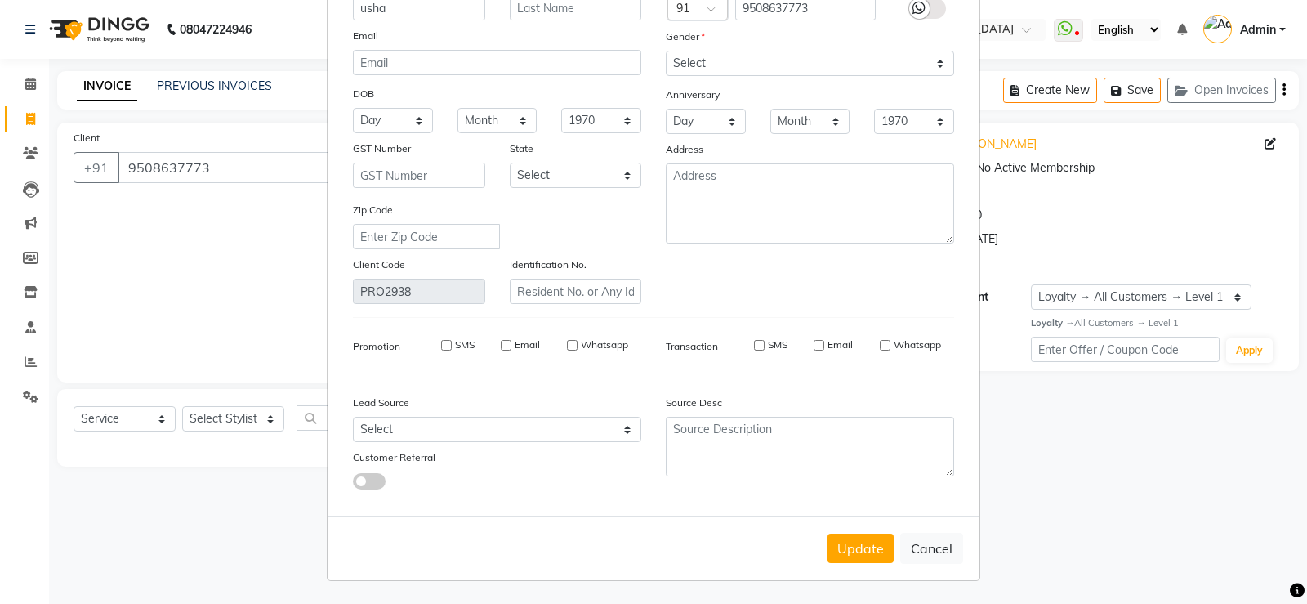
select select
checkbox input "false"
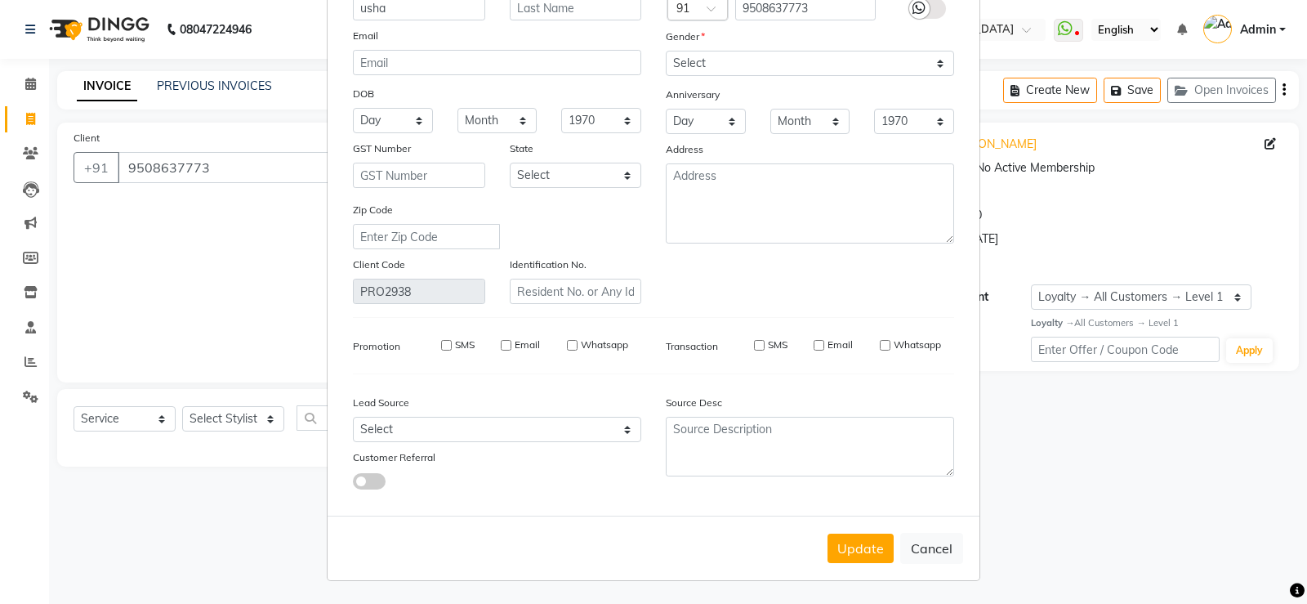
checkbox input "false"
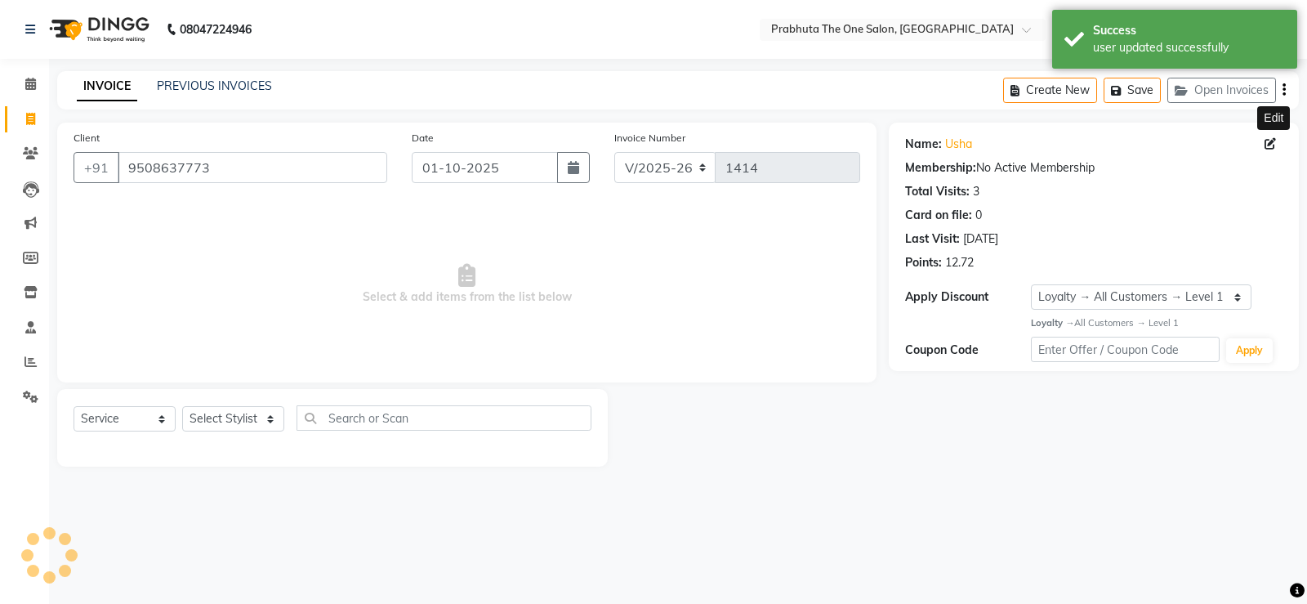
select select "1: Object"
drag, startPoint x: 232, startPoint y: 421, endPoint x: 231, endPoint y: 407, distance: 13.9
click at [232, 421] on select "Select Stylist [PERSON_NAME] [PERSON_NAME] ausween [PERSON_NAME] [PERSON_NAME] …" at bounding box center [233, 418] width 102 height 25
click at [182, 406] on select "Select Stylist [PERSON_NAME] [PERSON_NAME] ausween [PERSON_NAME] [PERSON_NAME] …" at bounding box center [233, 418] width 102 height 25
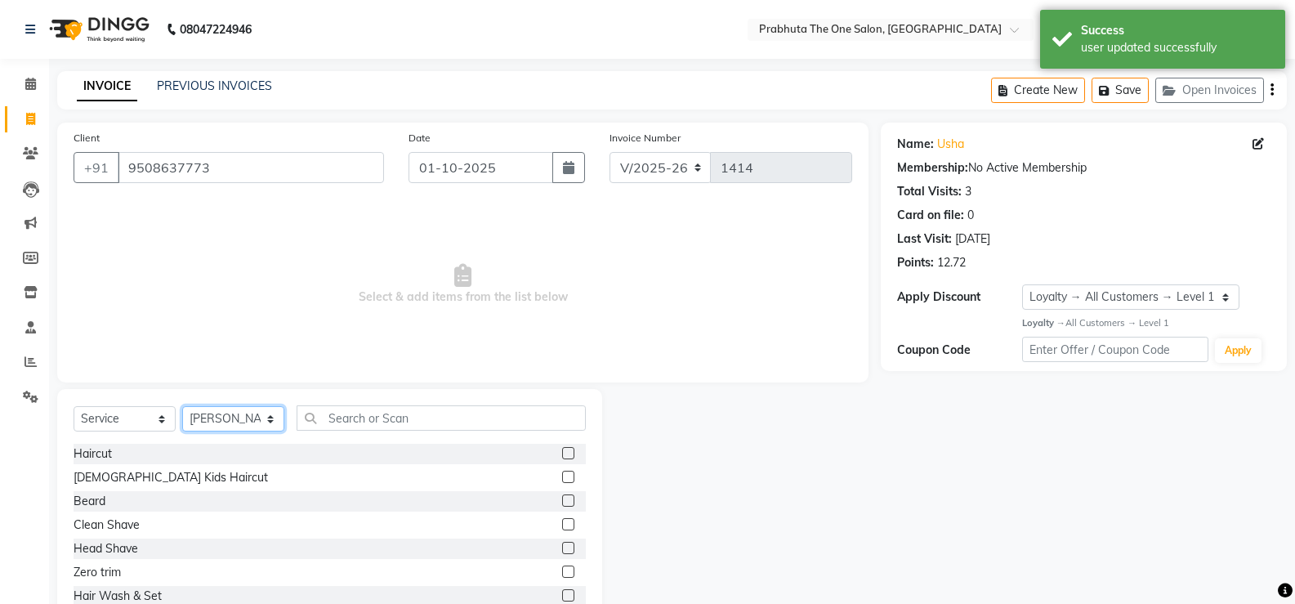
drag, startPoint x: 229, startPoint y: 430, endPoint x: 235, endPoint y: 414, distance: 16.8
click at [229, 430] on select "Select Stylist [PERSON_NAME] [PERSON_NAME] ausween [PERSON_NAME] [PERSON_NAME] …" at bounding box center [233, 418] width 102 height 25
select select "93246"
click at [182, 406] on select "Select Stylist [PERSON_NAME] [PERSON_NAME] ausween [PERSON_NAME] [PERSON_NAME] …" at bounding box center [233, 418] width 102 height 25
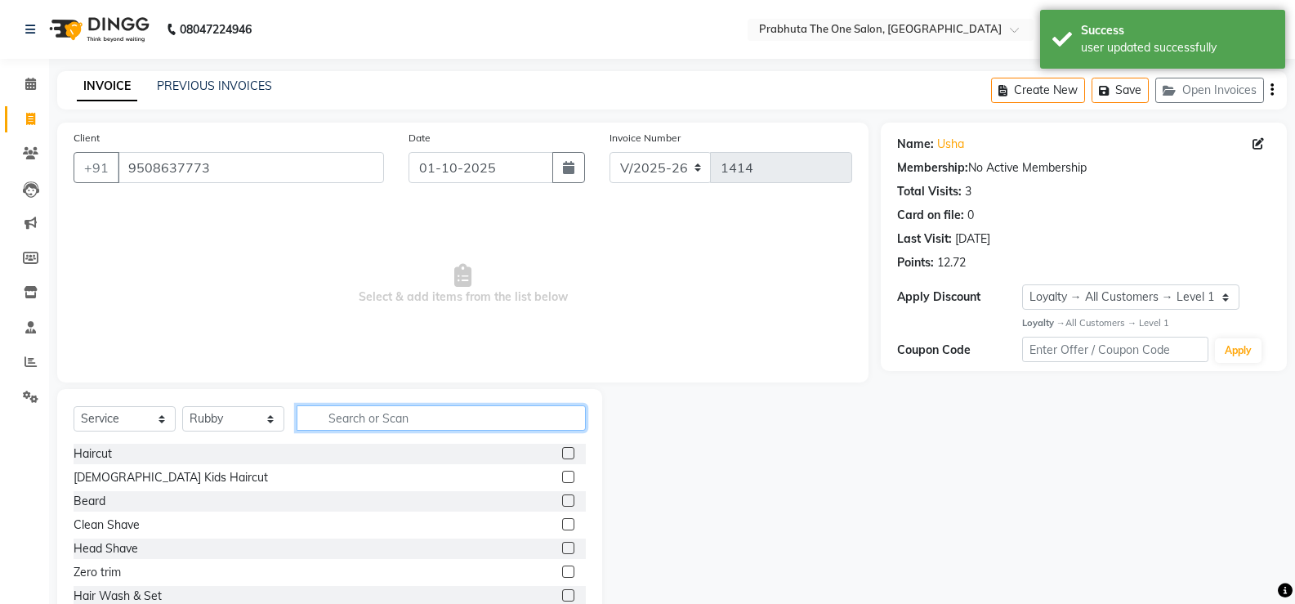
click at [495, 419] on input "text" at bounding box center [441, 417] width 289 height 25
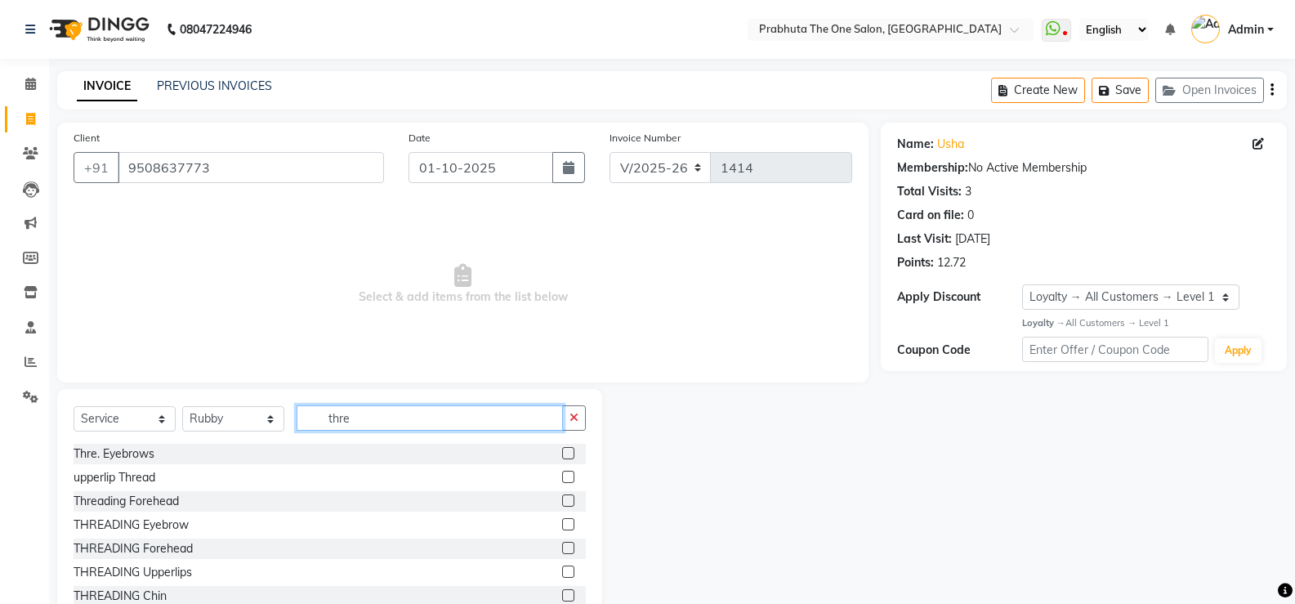
type input "thre"
click at [562, 455] on label at bounding box center [568, 453] width 12 height 12
click at [562, 455] on input "checkbox" at bounding box center [567, 454] width 11 height 11
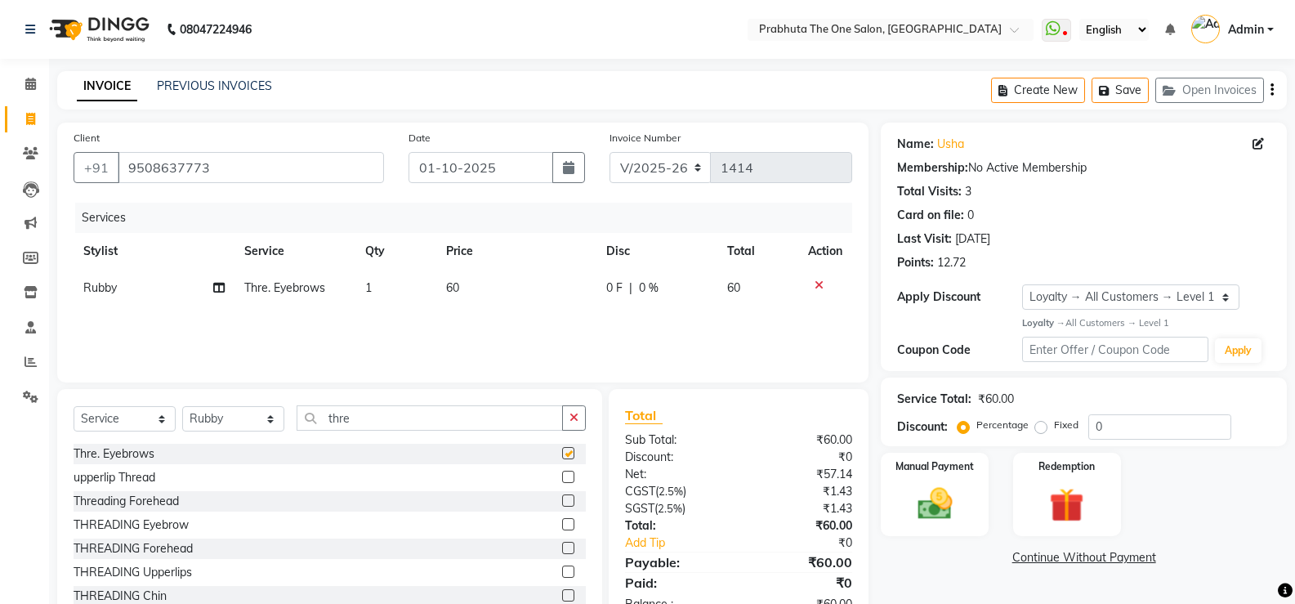
checkbox input "false"
click at [922, 493] on img at bounding box center [934, 504] width 58 height 42
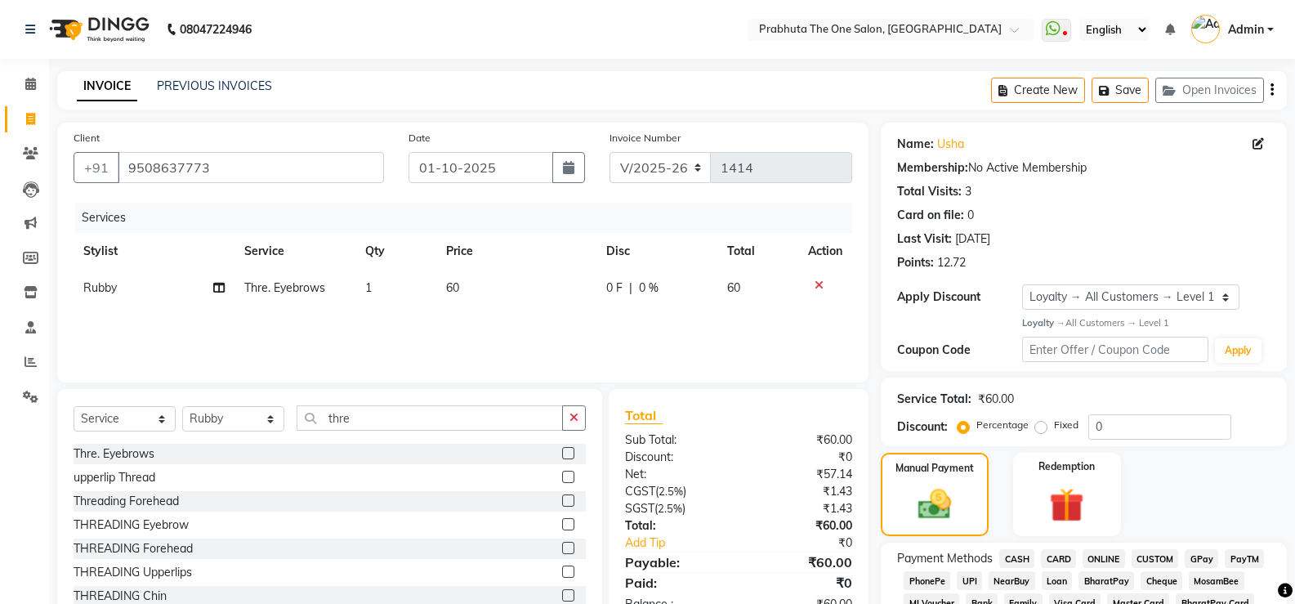
scroll to position [491, 0]
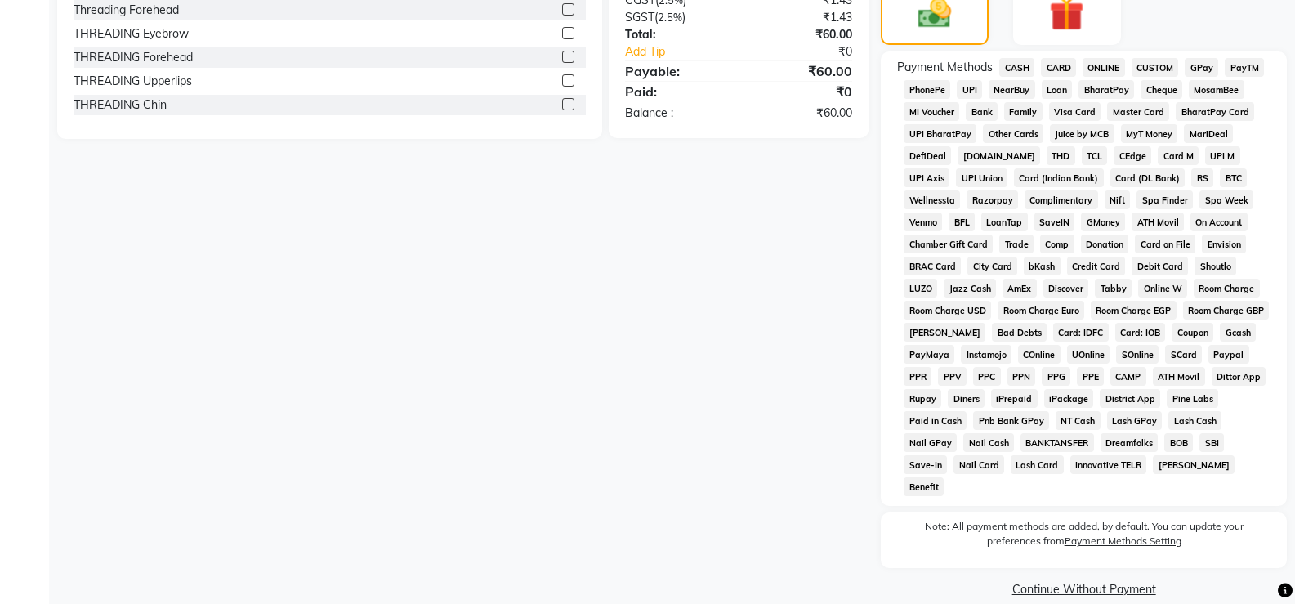
click at [1023, 73] on span "CASH" at bounding box center [1016, 67] width 35 height 19
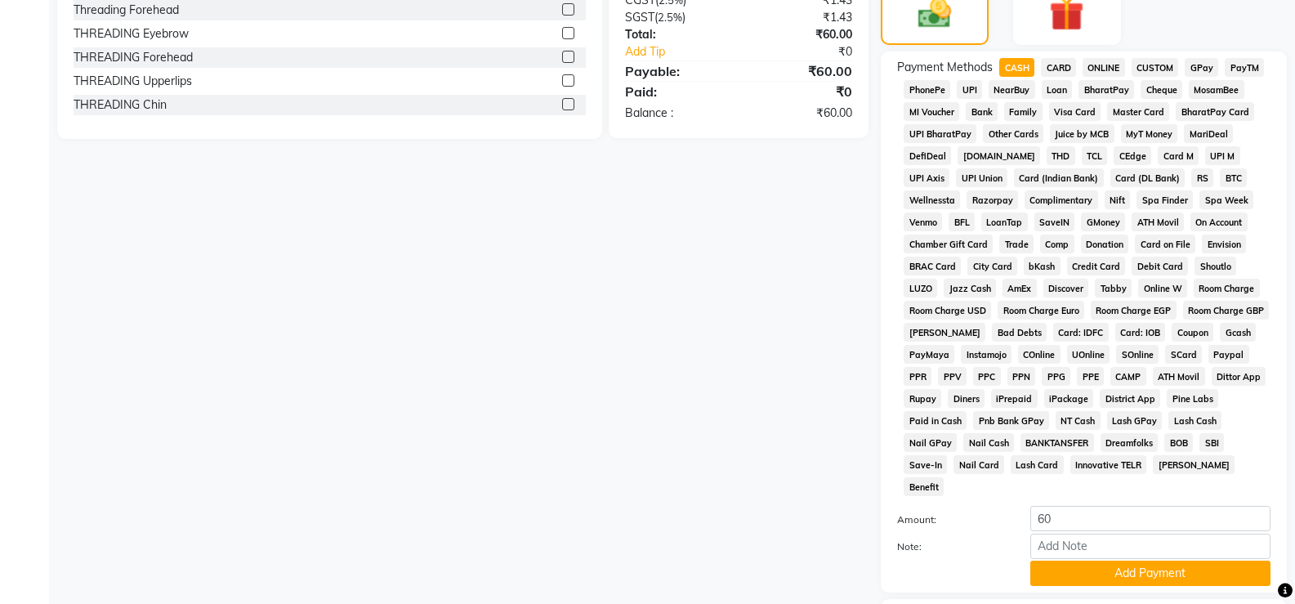
click at [1204, 566] on div "Payment Methods CASH CARD ONLINE CUSTOM GPay PayTM PhonePe UPI NearBuy Loan Bha…" at bounding box center [1084, 321] width 406 height 541
click at [1201, 560] on button "Add Payment" at bounding box center [1150, 572] width 240 height 25
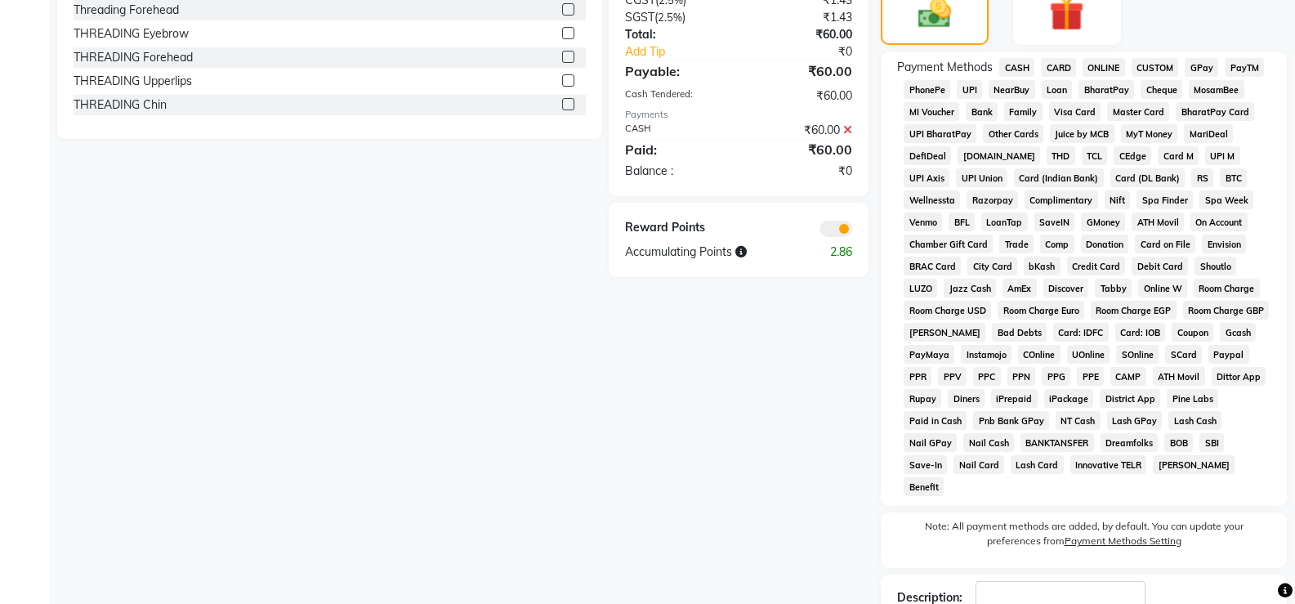
scroll to position [583, 0]
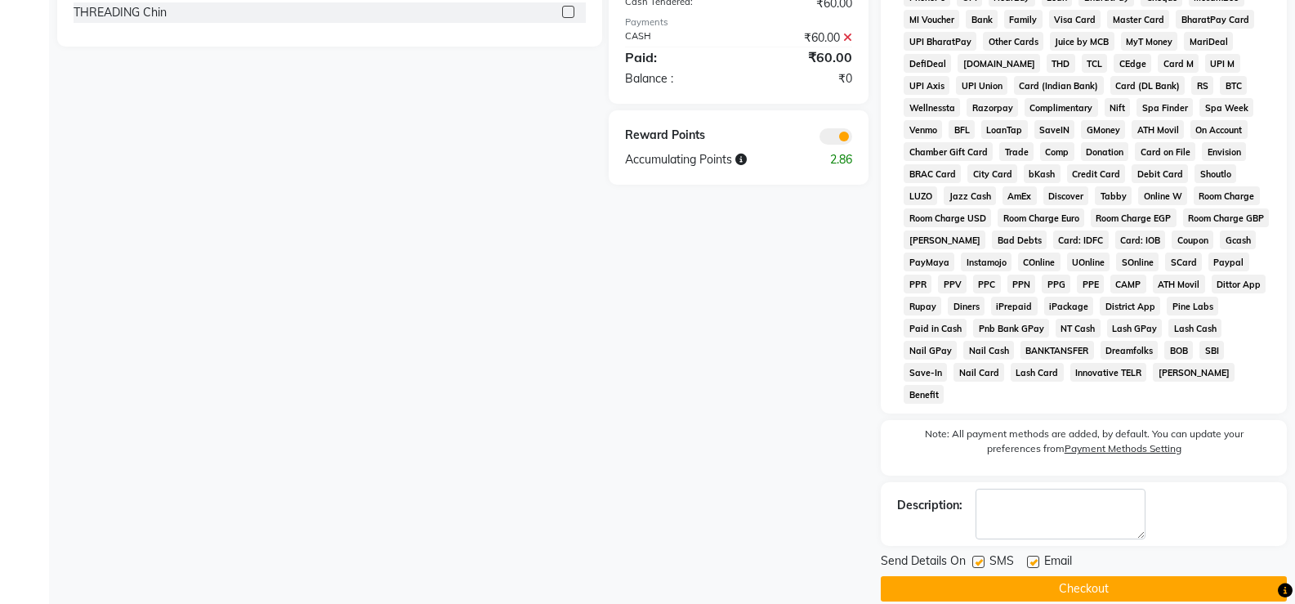
click at [1152, 576] on button "Checkout" at bounding box center [1084, 588] width 406 height 25
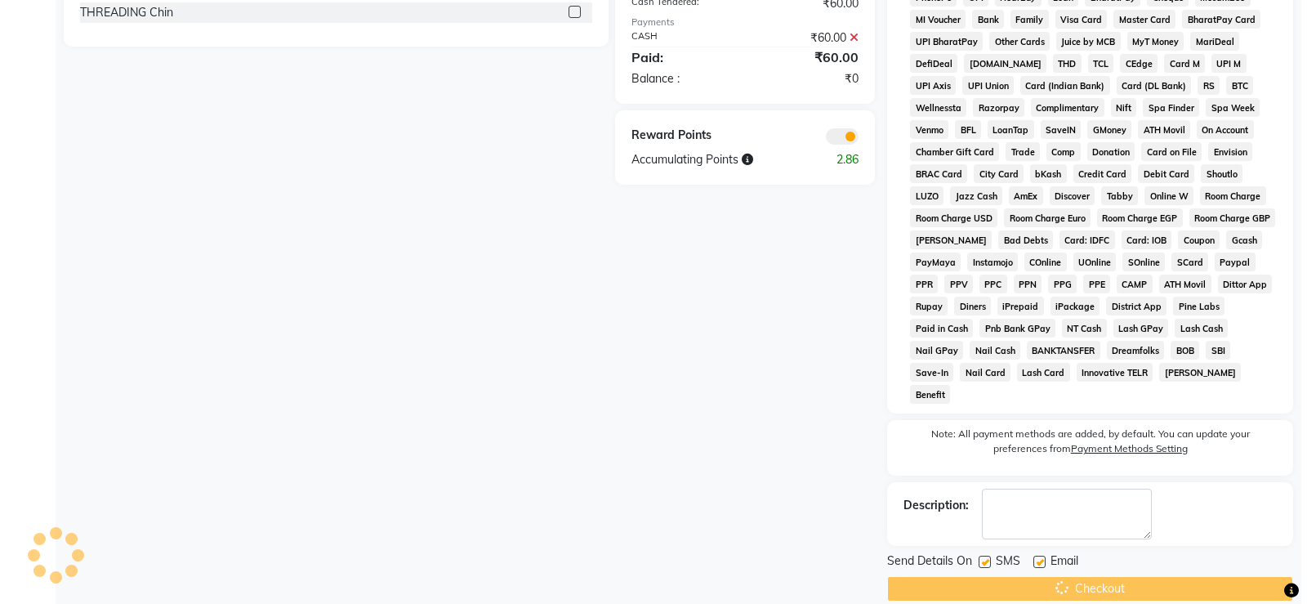
scroll to position [0, 0]
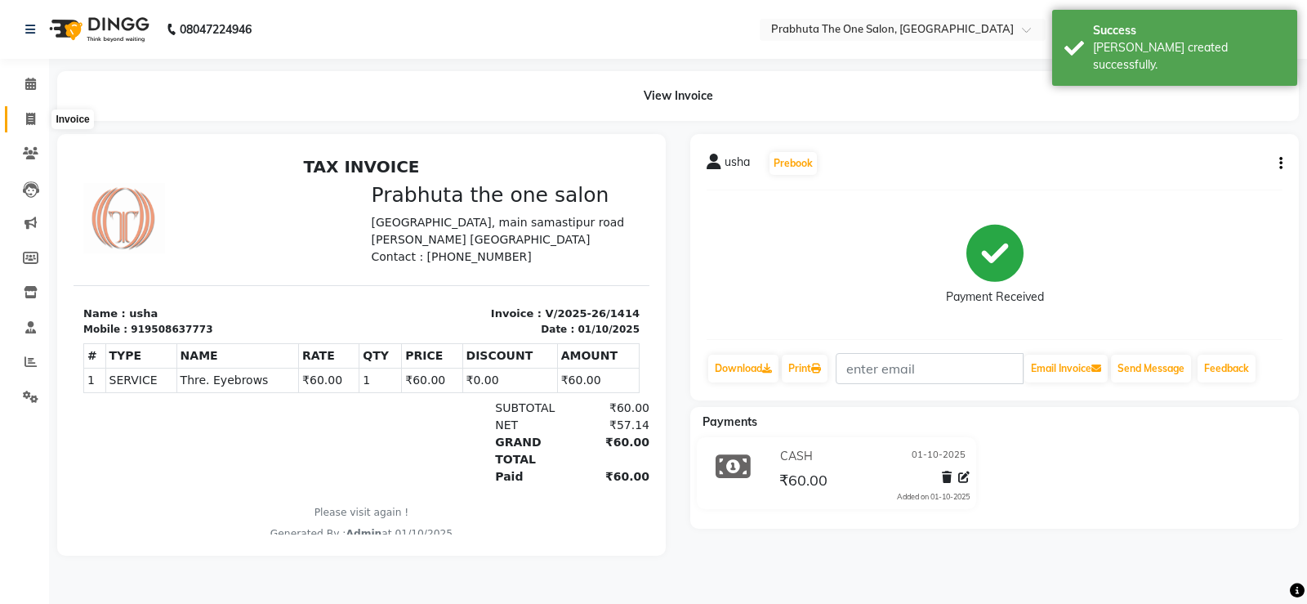
click at [25, 111] on span at bounding box center [30, 119] width 29 height 19
select select "service"
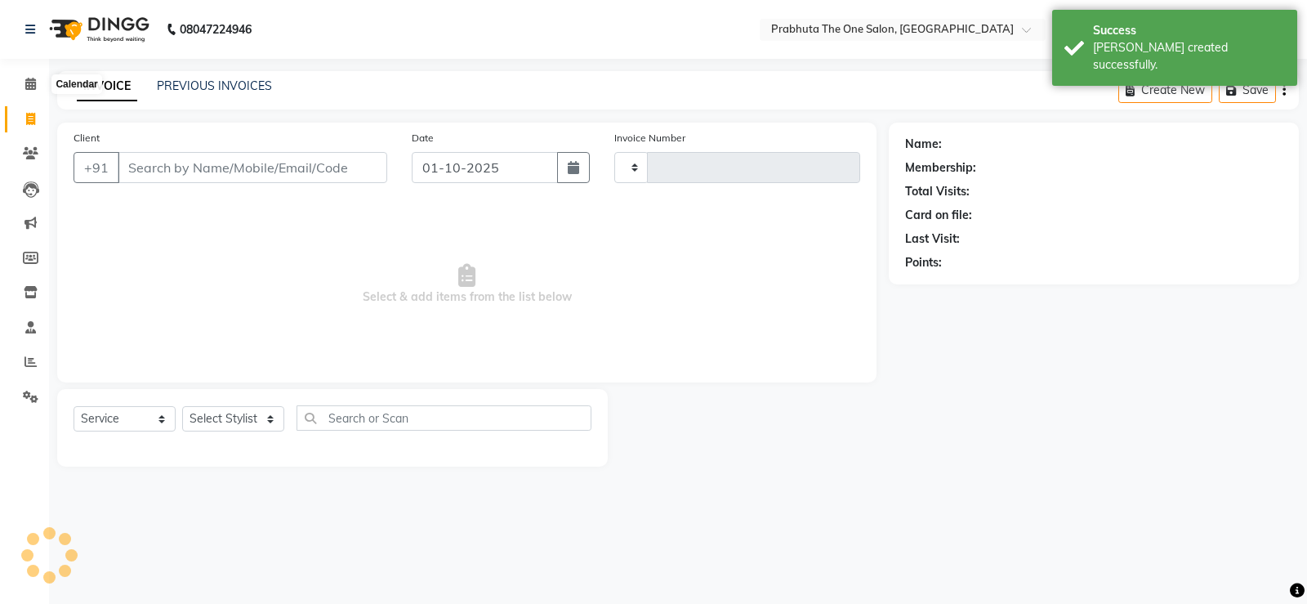
type input "1415"
select select "5326"
click at [24, 69] on li "Calendar" at bounding box center [24, 84] width 49 height 35
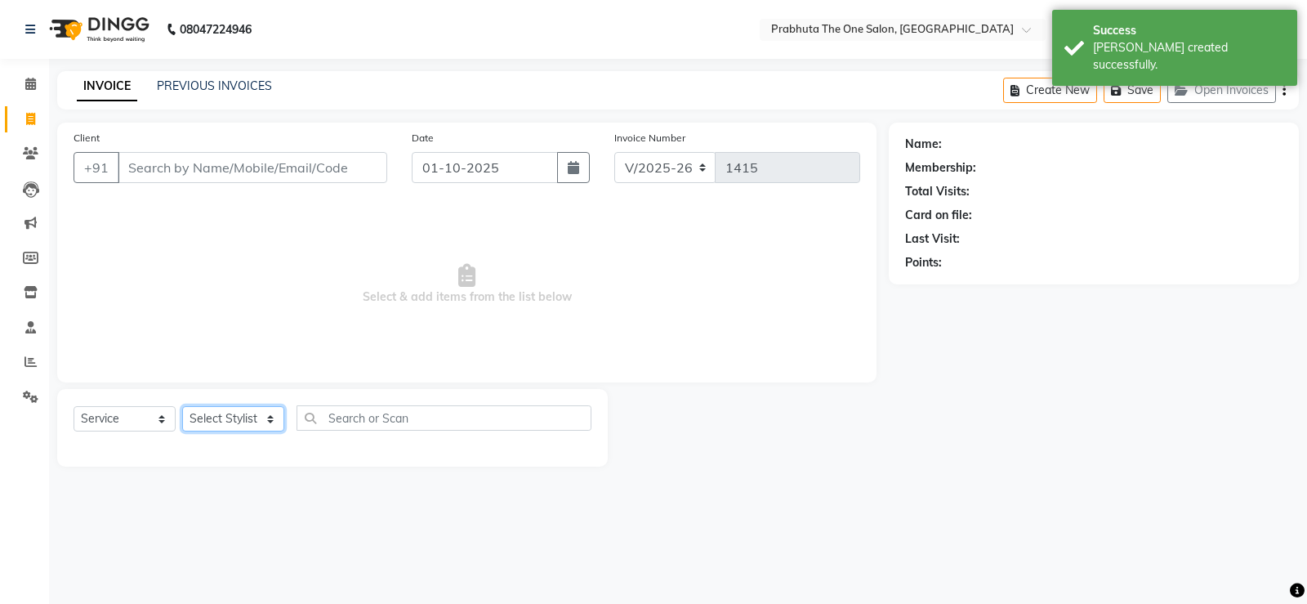
click at [234, 414] on select "Select Stylist [PERSON_NAME] [PERSON_NAME] ausween [PERSON_NAME] [PERSON_NAME] …" at bounding box center [233, 418] width 102 height 25
select select "60971"
click at [182, 406] on select "Select Stylist [PERSON_NAME] [PERSON_NAME] ausween [PERSON_NAME] [PERSON_NAME] …" at bounding box center [233, 418] width 102 height 25
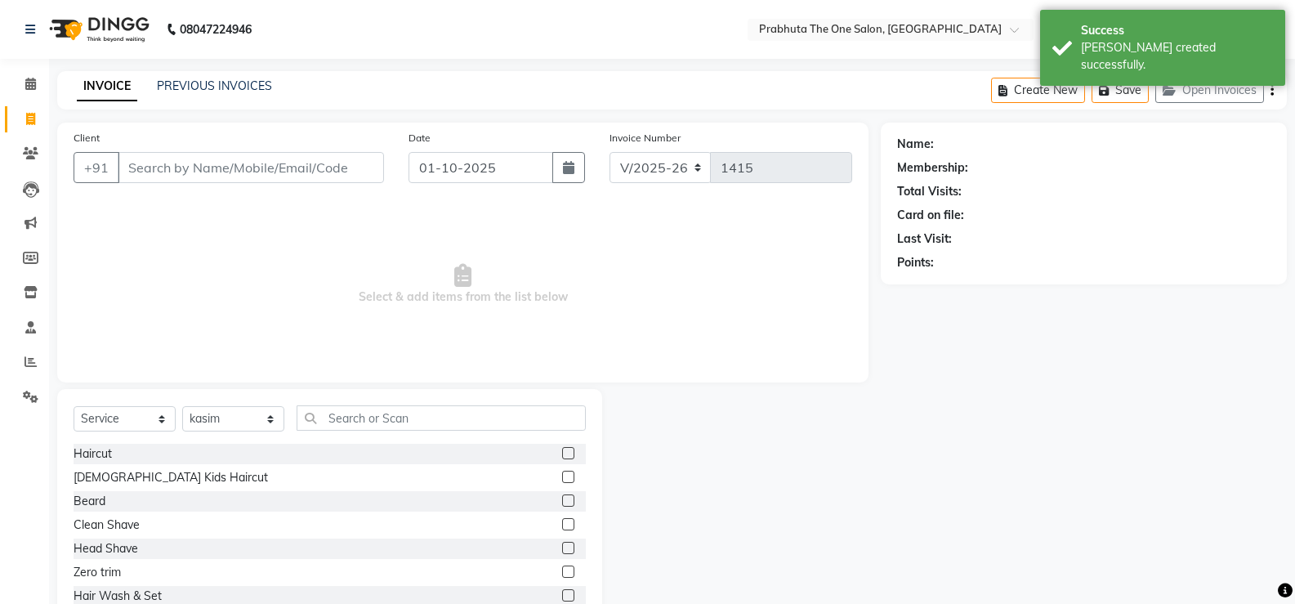
click at [413, 403] on div "Select Service Product Membership Package Voucher Prepaid Gift Card Select Styl…" at bounding box center [329, 509] width 545 height 241
click at [562, 449] on label at bounding box center [568, 453] width 12 height 12
click at [562, 449] on input "checkbox" at bounding box center [567, 454] width 11 height 11
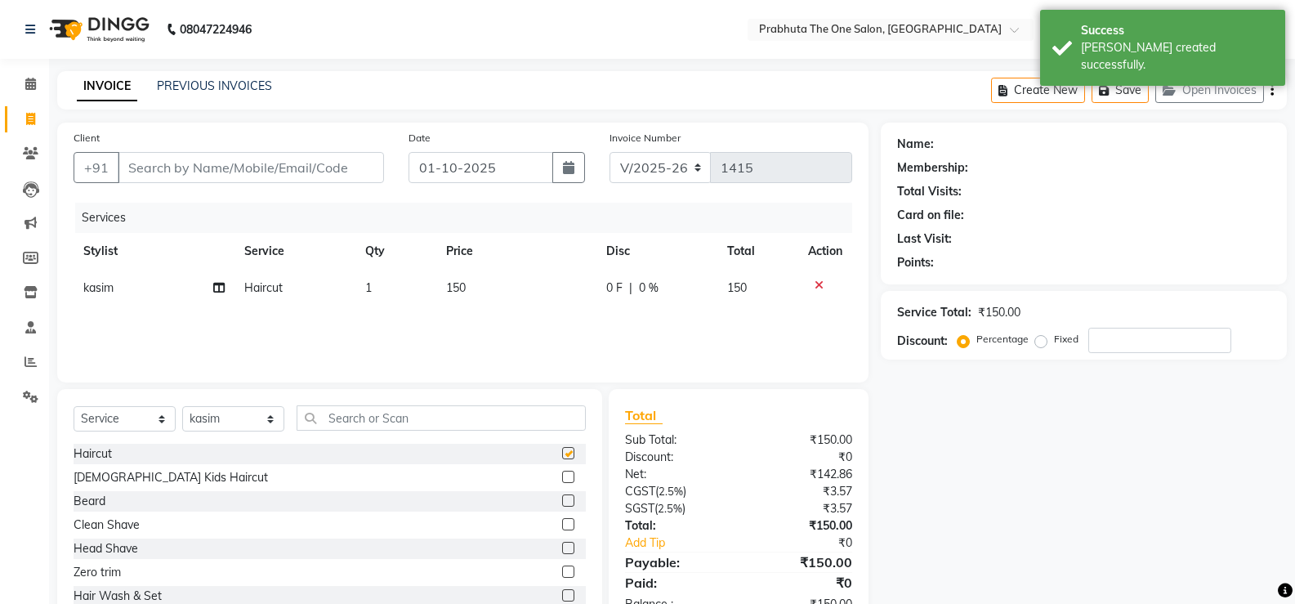
checkbox input "false"
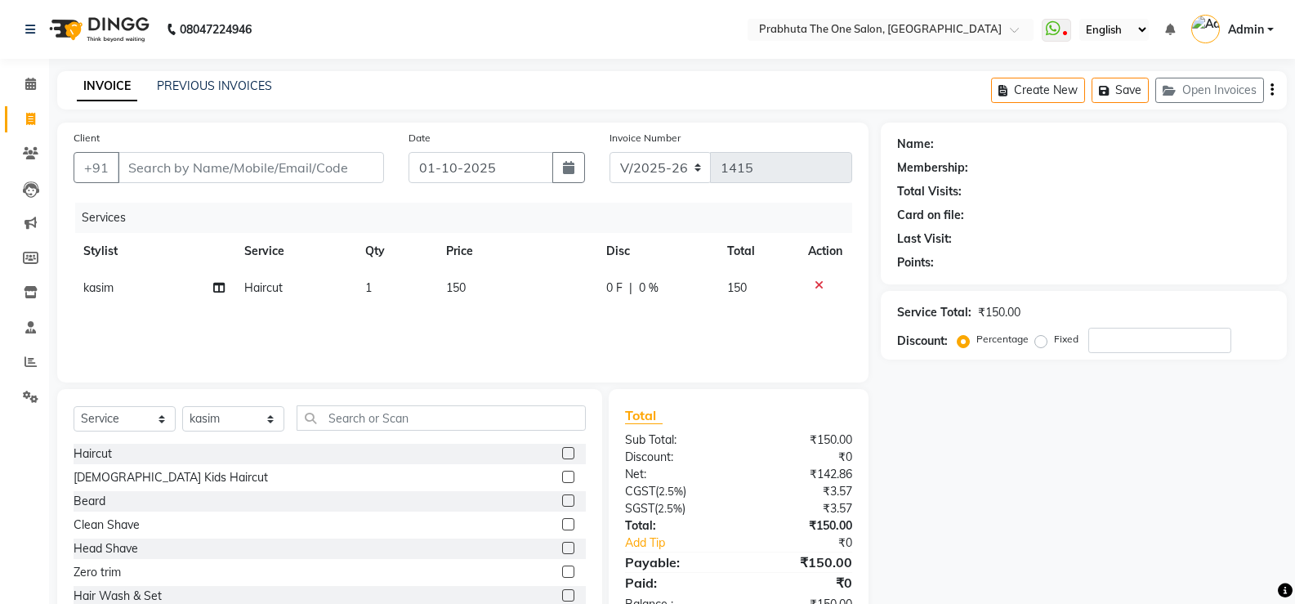
click at [562, 496] on label at bounding box center [568, 500] width 12 height 12
click at [562, 496] on input "checkbox" at bounding box center [567, 501] width 11 height 11
checkbox input "false"
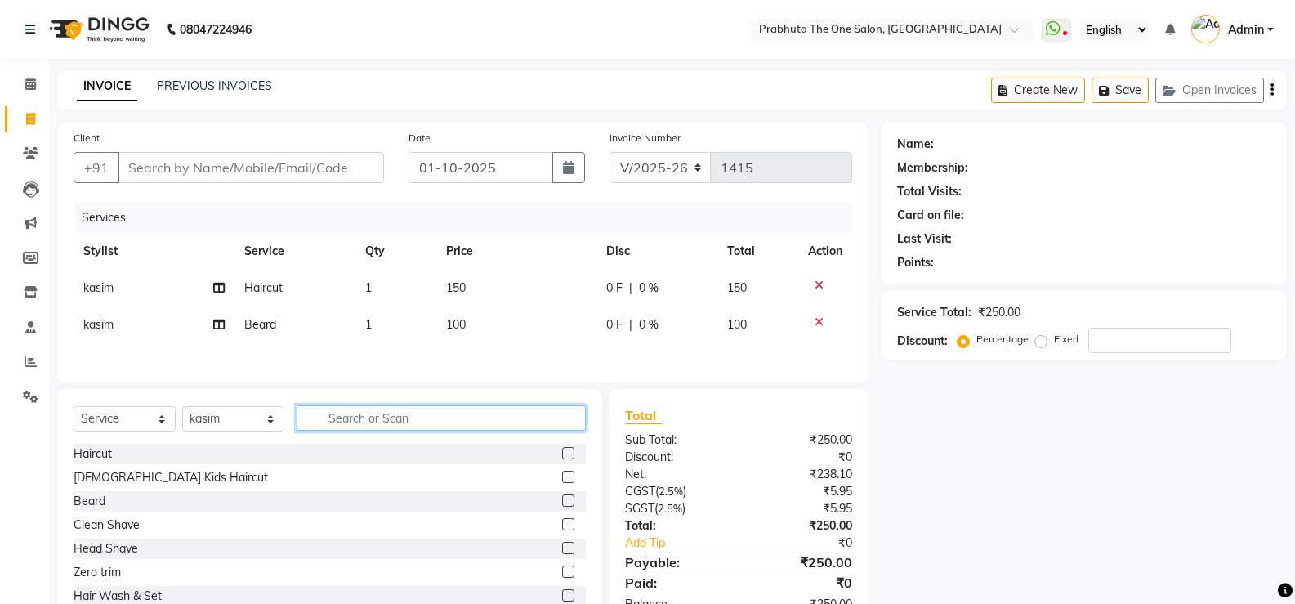
click at [400, 426] on input "text" at bounding box center [441, 417] width 289 height 25
type input "d tan"
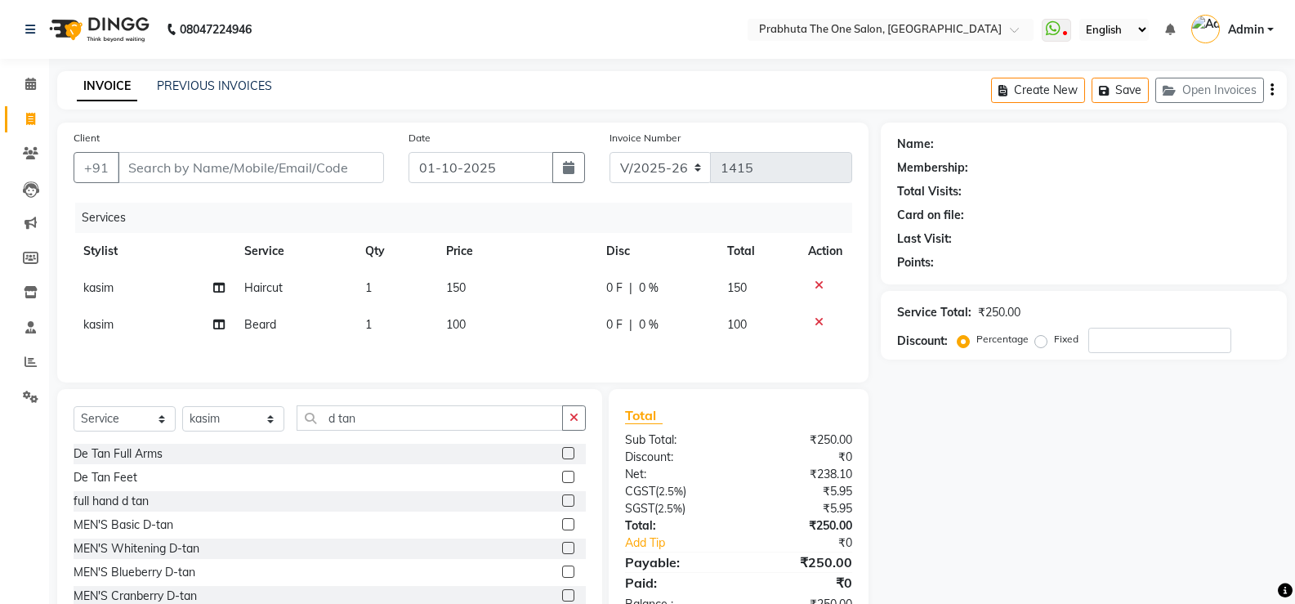
click at [562, 552] on label at bounding box center [568, 548] width 12 height 12
click at [562, 552] on input "checkbox" at bounding box center [567, 548] width 11 height 11
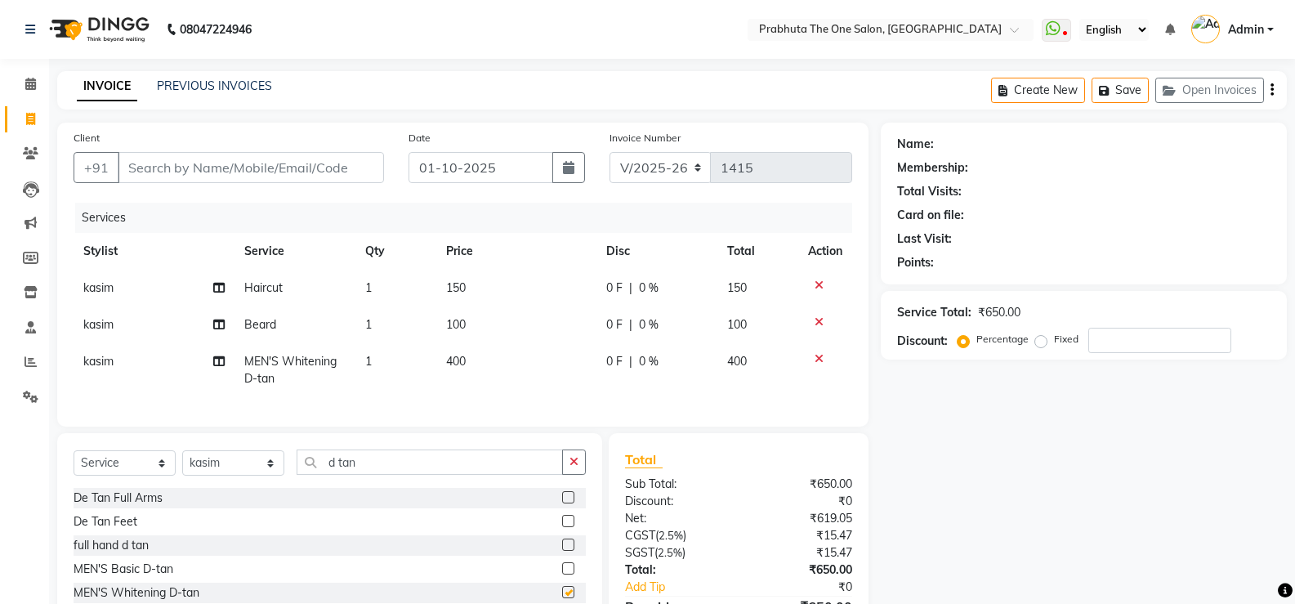
checkbox input "false"
click at [455, 465] on input "d tan" at bounding box center [430, 461] width 266 height 25
click at [221, 475] on select "Select Stylist [PERSON_NAME] [PERSON_NAME] ausween [PERSON_NAME] [PERSON_NAME] …" at bounding box center [233, 462] width 102 height 25
select select "82692"
click at [182, 462] on select "Select Stylist [PERSON_NAME] [PERSON_NAME] ausween [PERSON_NAME] [PERSON_NAME] …" at bounding box center [233, 462] width 102 height 25
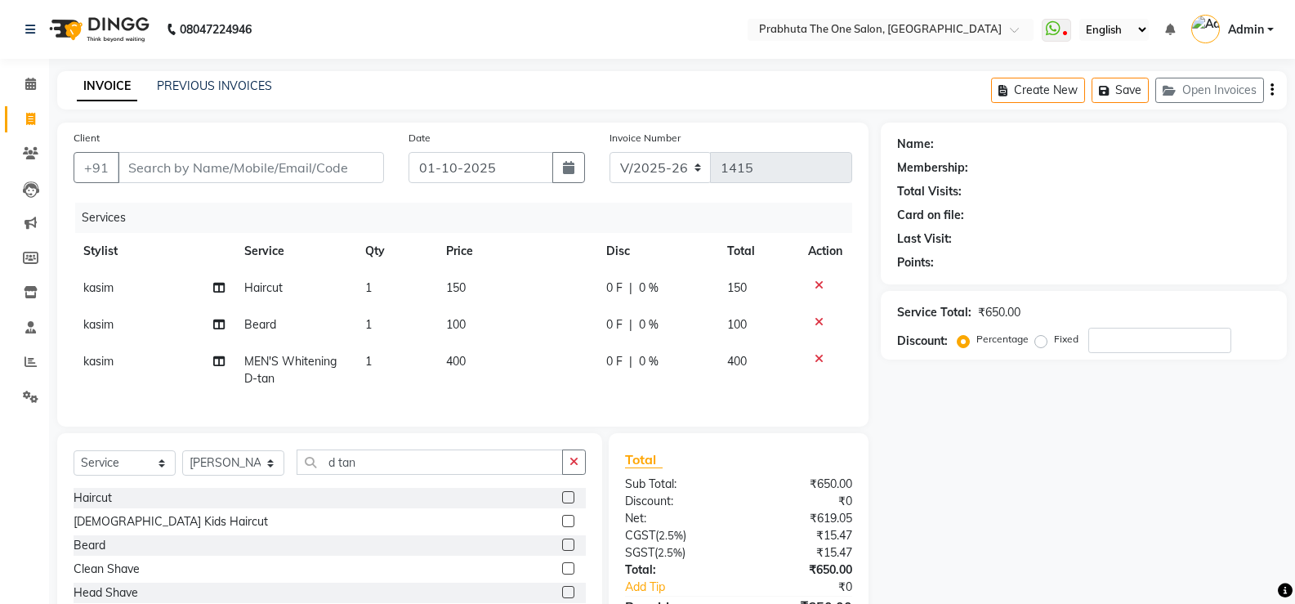
click at [562, 503] on label at bounding box center [568, 497] width 12 height 12
click at [562, 503] on input "checkbox" at bounding box center [567, 498] width 11 height 11
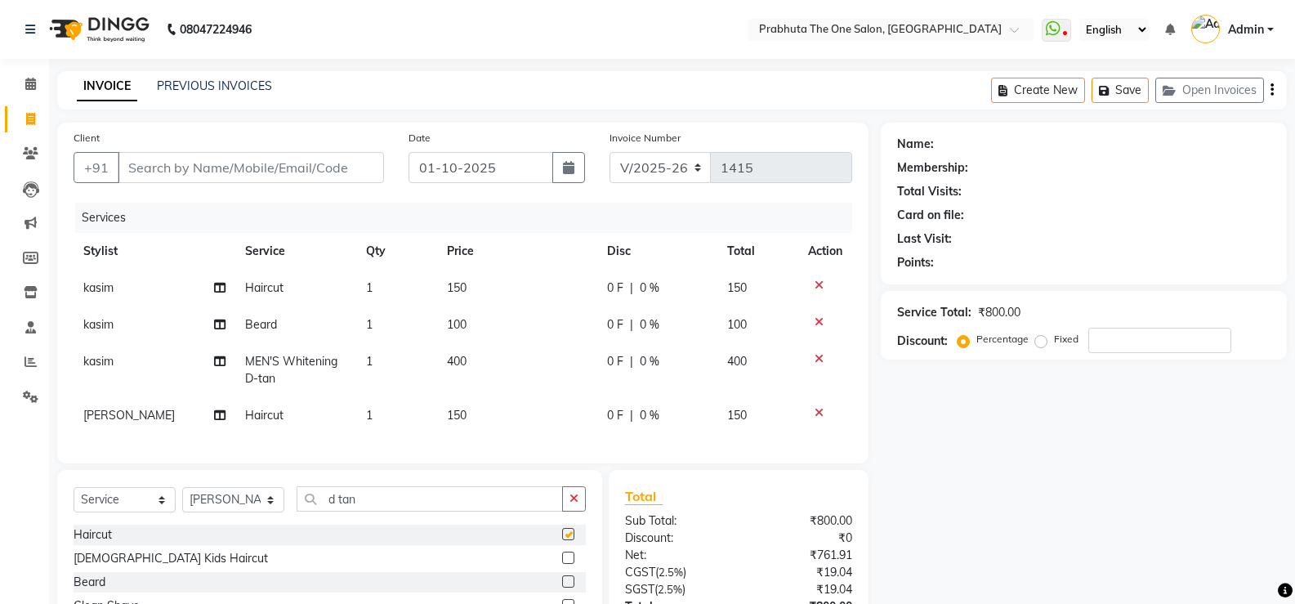
checkbox input "false"
click at [562, 587] on label at bounding box center [568, 581] width 12 height 12
click at [562, 587] on input "checkbox" at bounding box center [567, 582] width 11 height 11
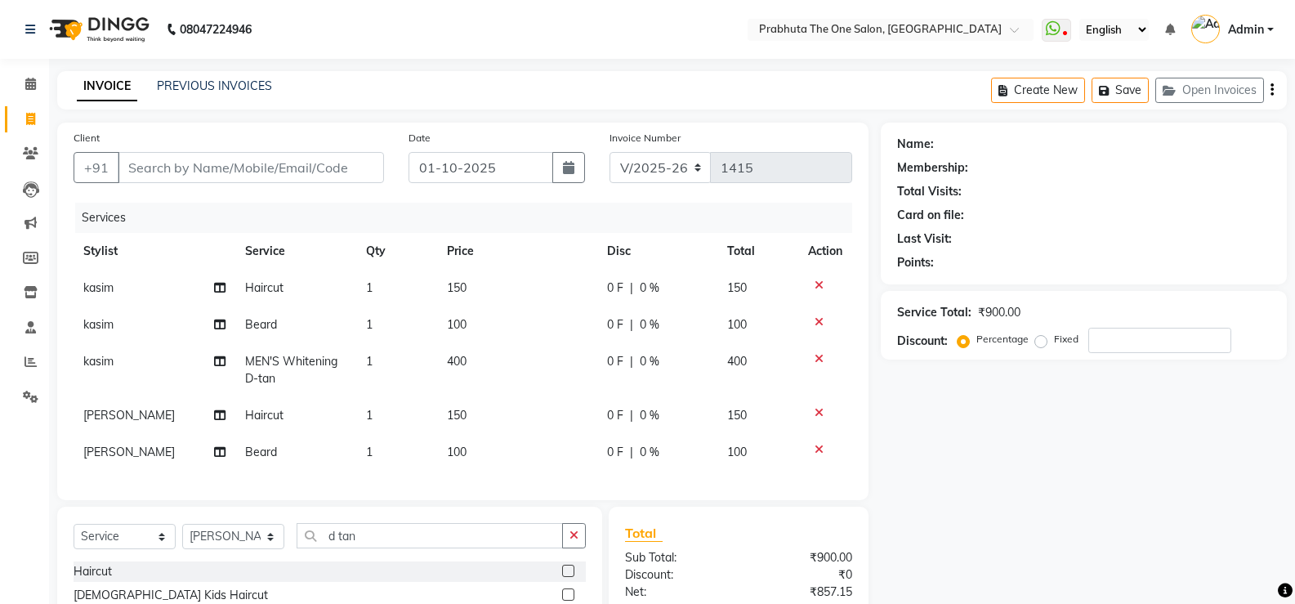
checkbox input "false"
click at [648, 292] on span "0 %" at bounding box center [650, 287] width 20 height 17
select select "60971"
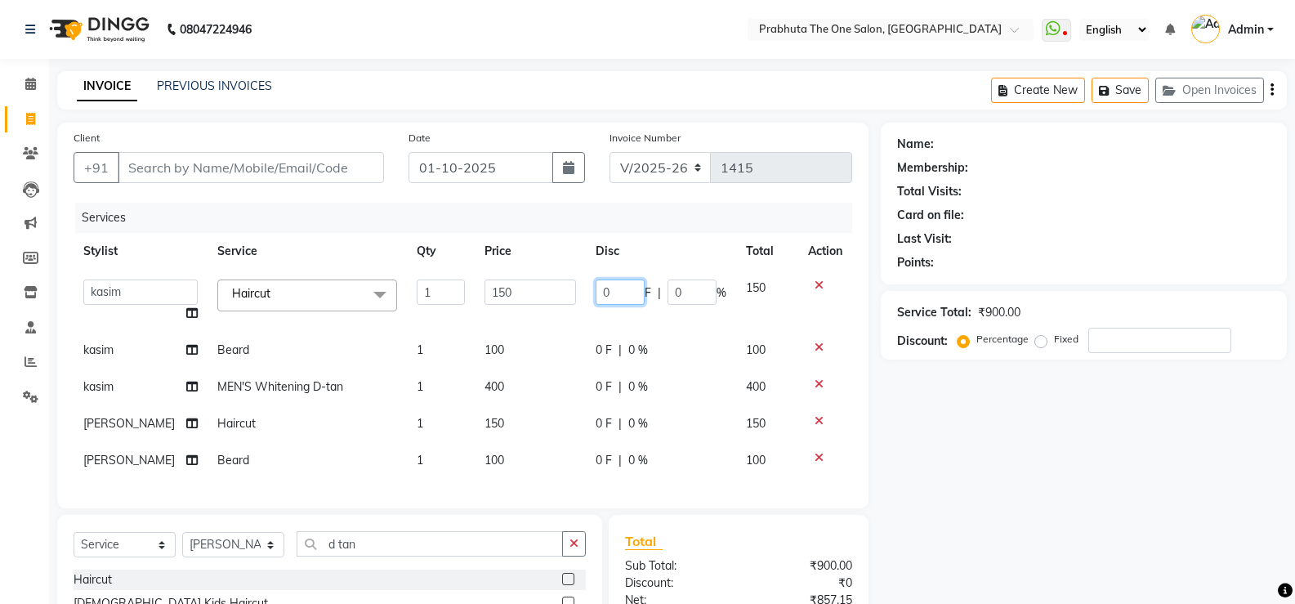
click at [618, 283] on input "0" at bounding box center [620, 291] width 49 height 25
type input "50"
click at [615, 417] on div "0 F | 0 %" at bounding box center [661, 423] width 131 height 17
select select "82692"
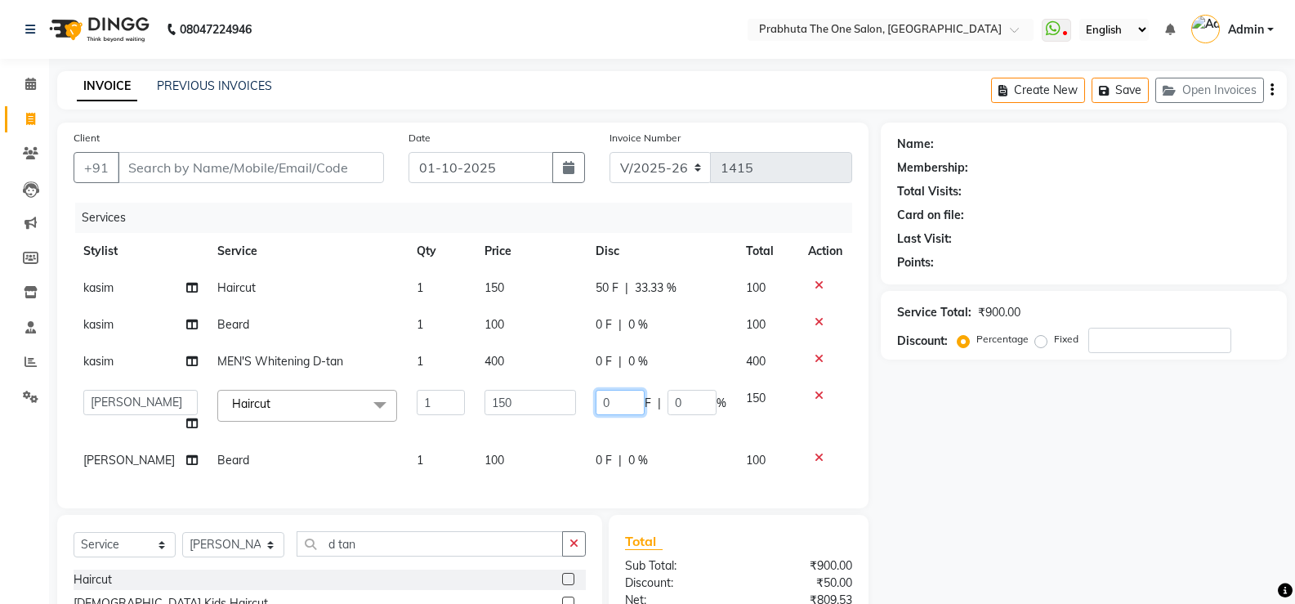
click at [623, 395] on input "0" at bounding box center [620, 402] width 49 height 25
type input "50"
click at [655, 436] on tbody "kasim Haircut 1 150 50 F | 33.33 % 100 [PERSON_NAME] 1 100 0 F | 0 % 100 kasim …" at bounding box center [463, 374] width 779 height 209
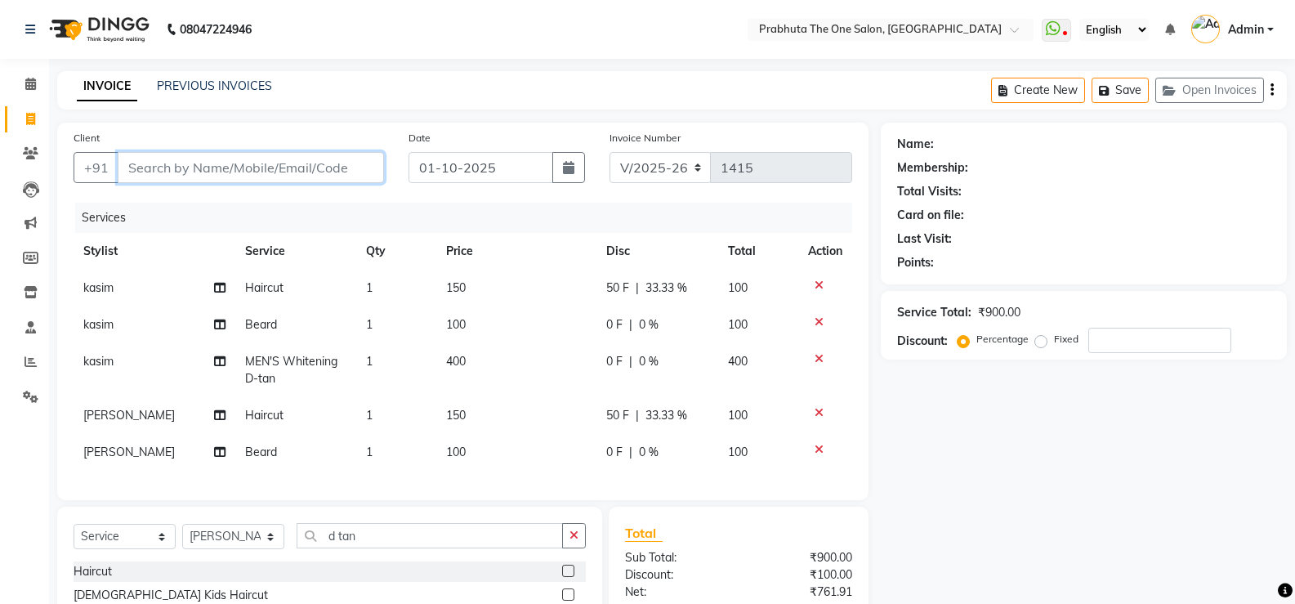
click at [251, 159] on input "Client" at bounding box center [251, 167] width 266 height 31
click at [266, 167] on input "Client" at bounding box center [251, 167] width 266 height 31
type input "7"
type input "0"
type input "7347481758"
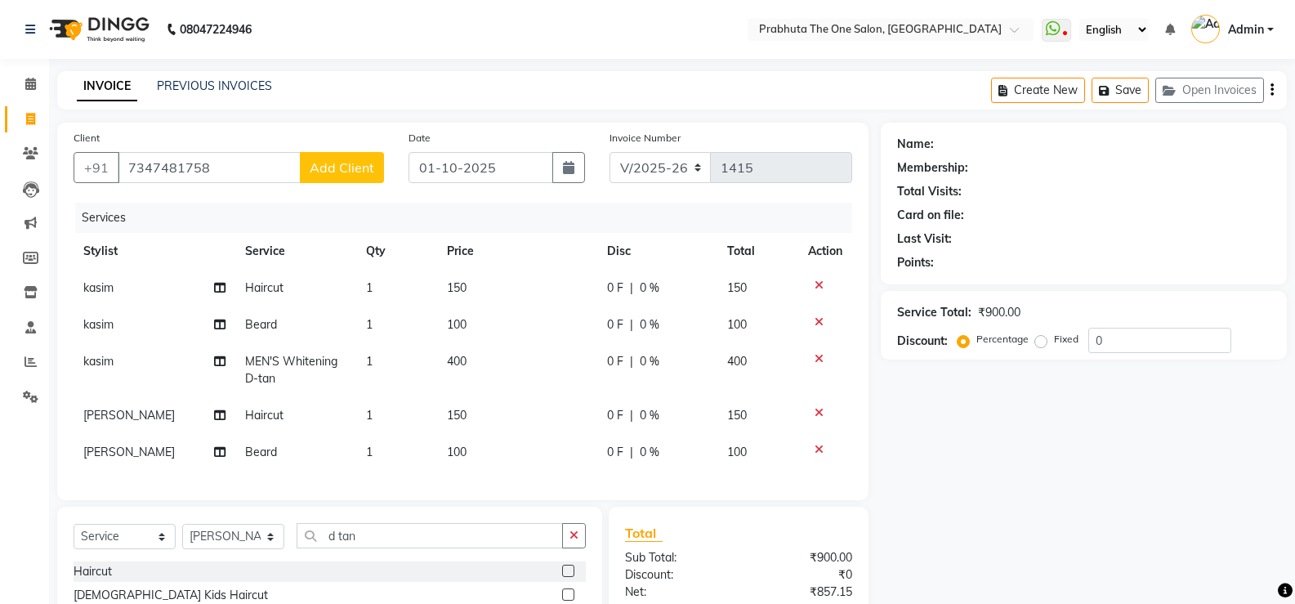
click at [342, 152] on button "Add Client" at bounding box center [342, 167] width 84 height 31
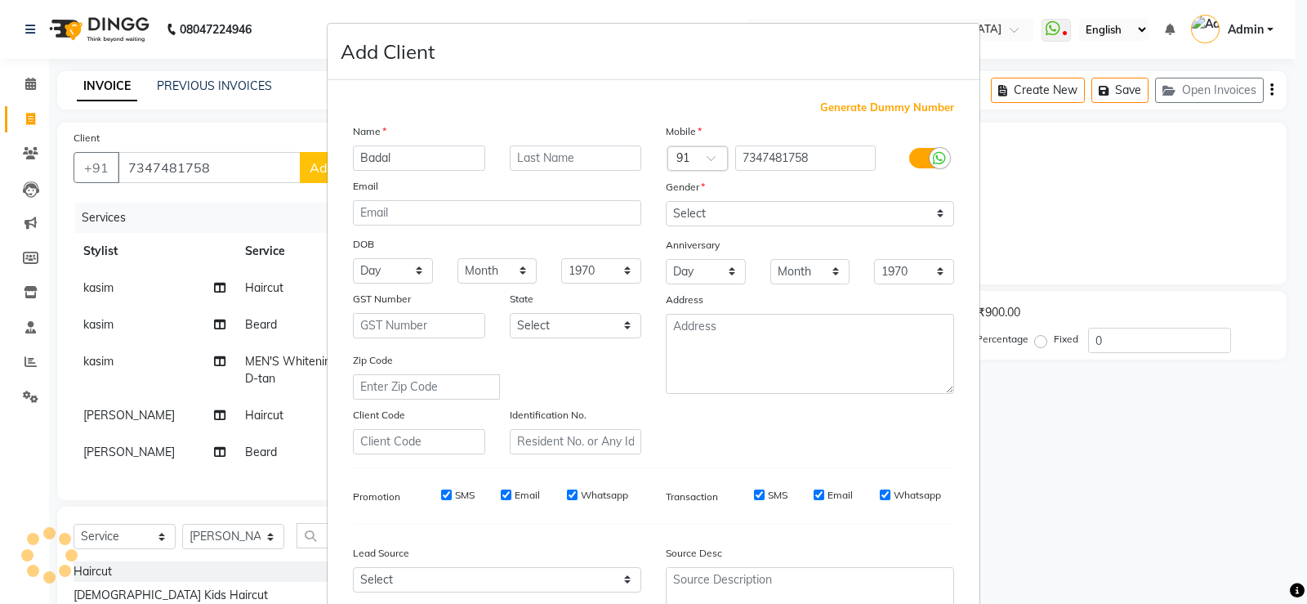
type input "Badal"
click at [821, 212] on select "Select [DEMOGRAPHIC_DATA] [DEMOGRAPHIC_DATA] Other Prefer Not To Say" at bounding box center [810, 213] width 288 height 25
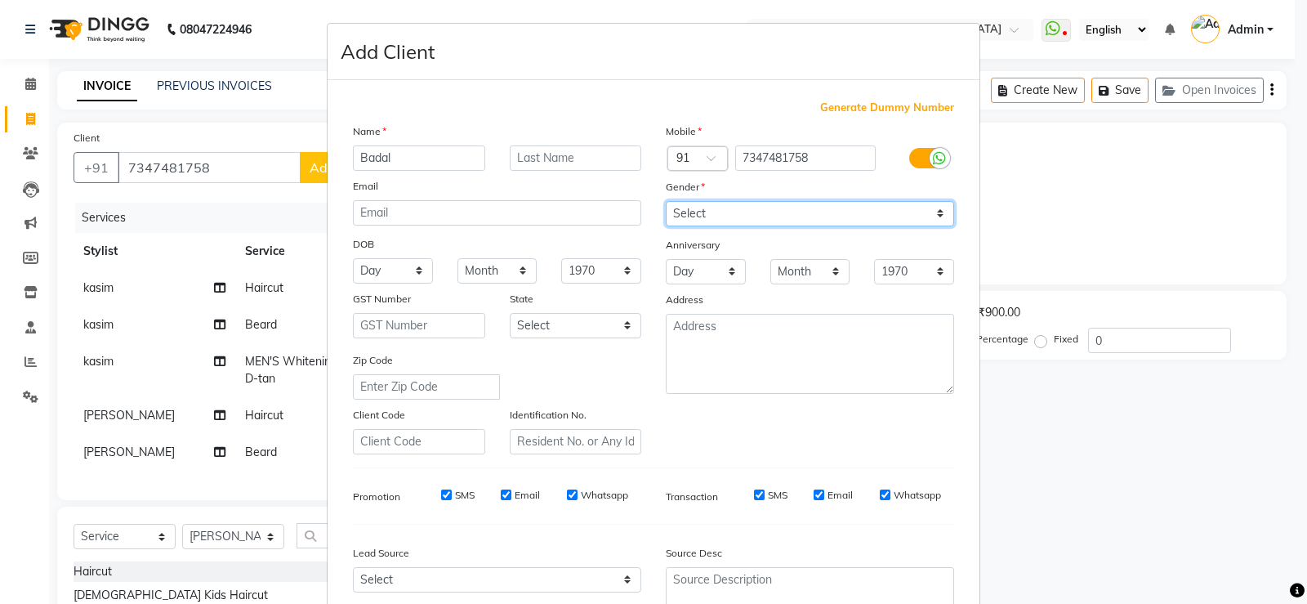
select select "[DEMOGRAPHIC_DATA]"
click at [666, 201] on select "Select [DEMOGRAPHIC_DATA] [DEMOGRAPHIC_DATA] Other Prefer Not To Say" at bounding box center [810, 213] width 288 height 25
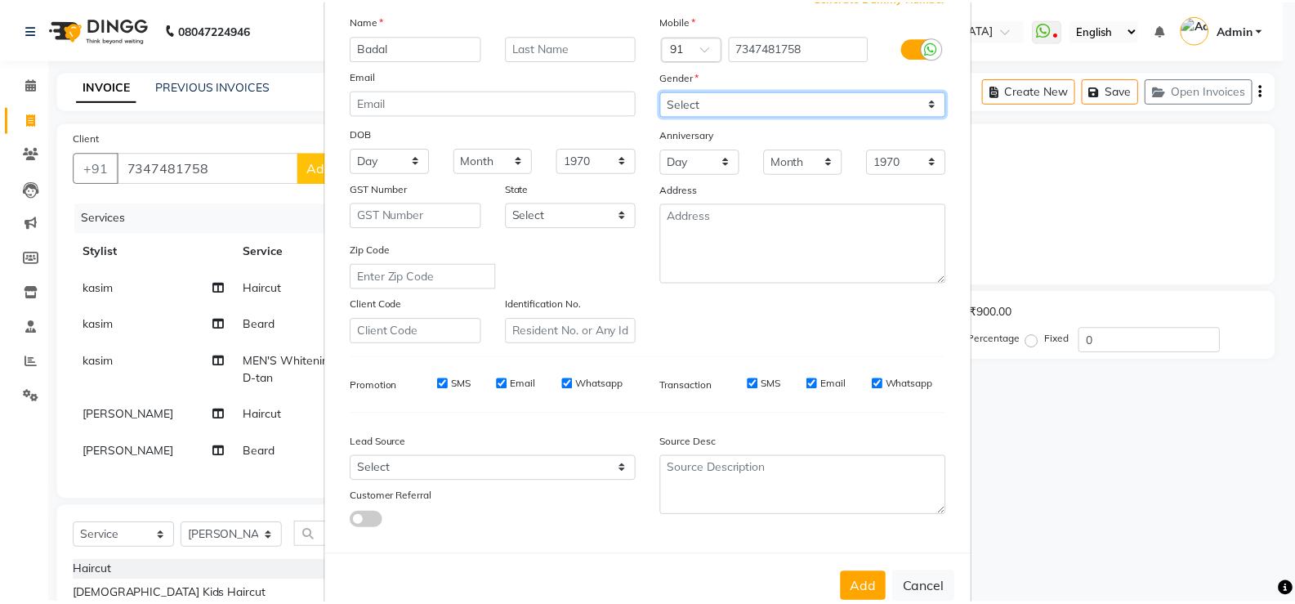
scroll to position [150, 0]
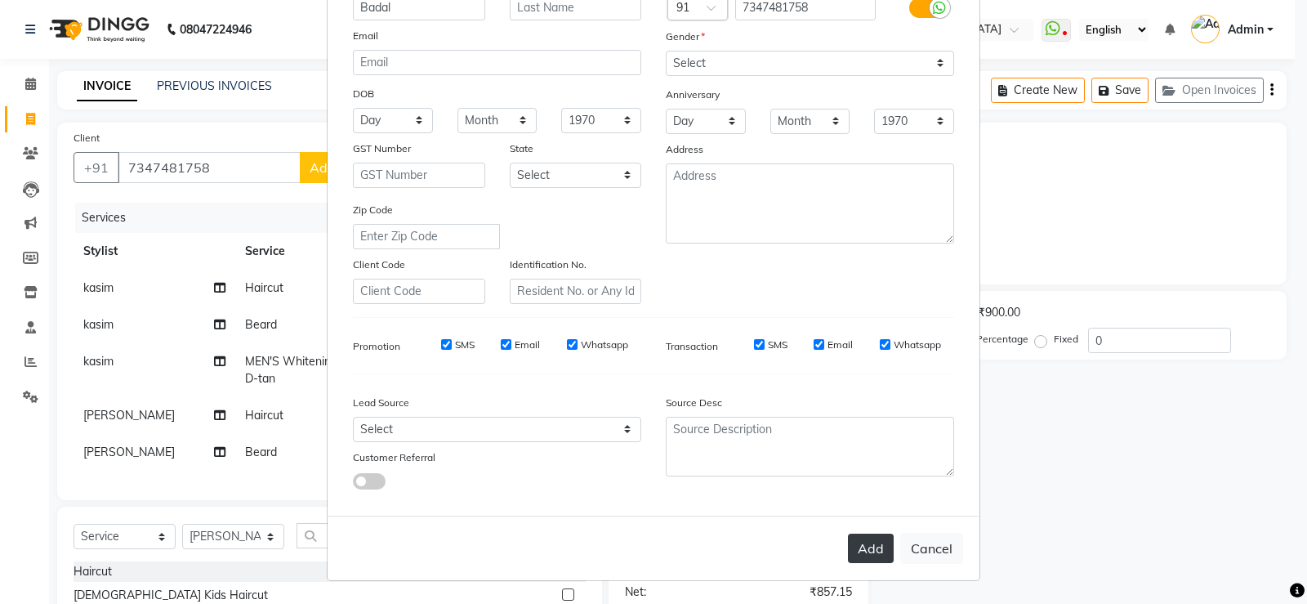
click at [872, 540] on button "Add" at bounding box center [871, 547] width 46 height 29
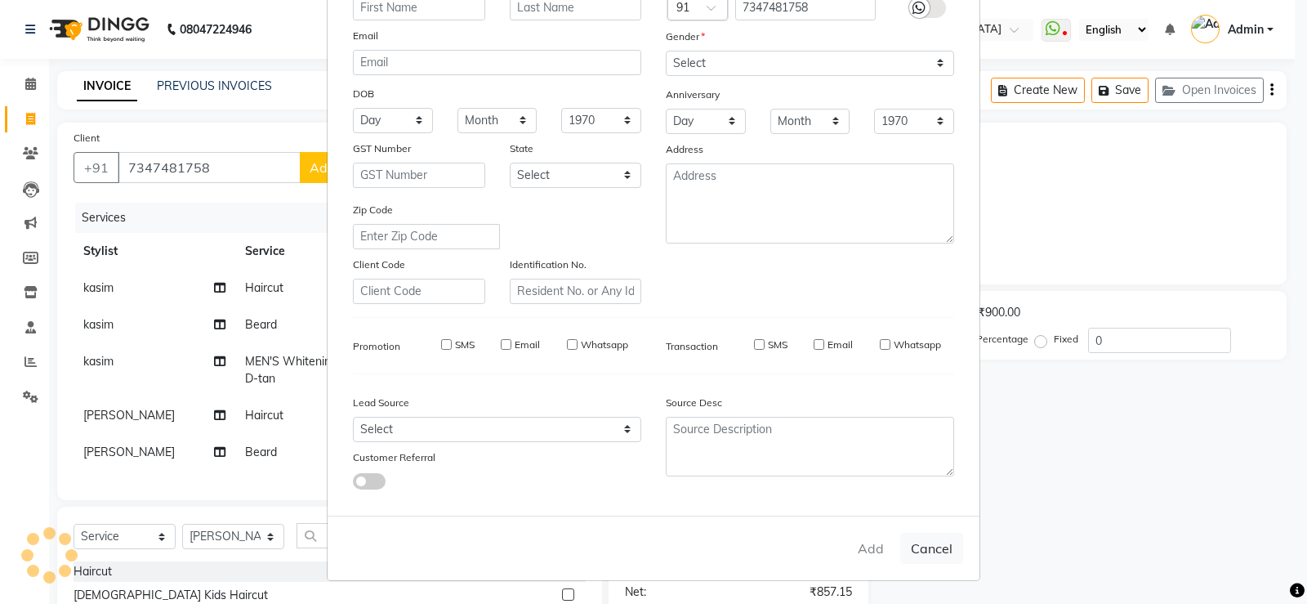
select select
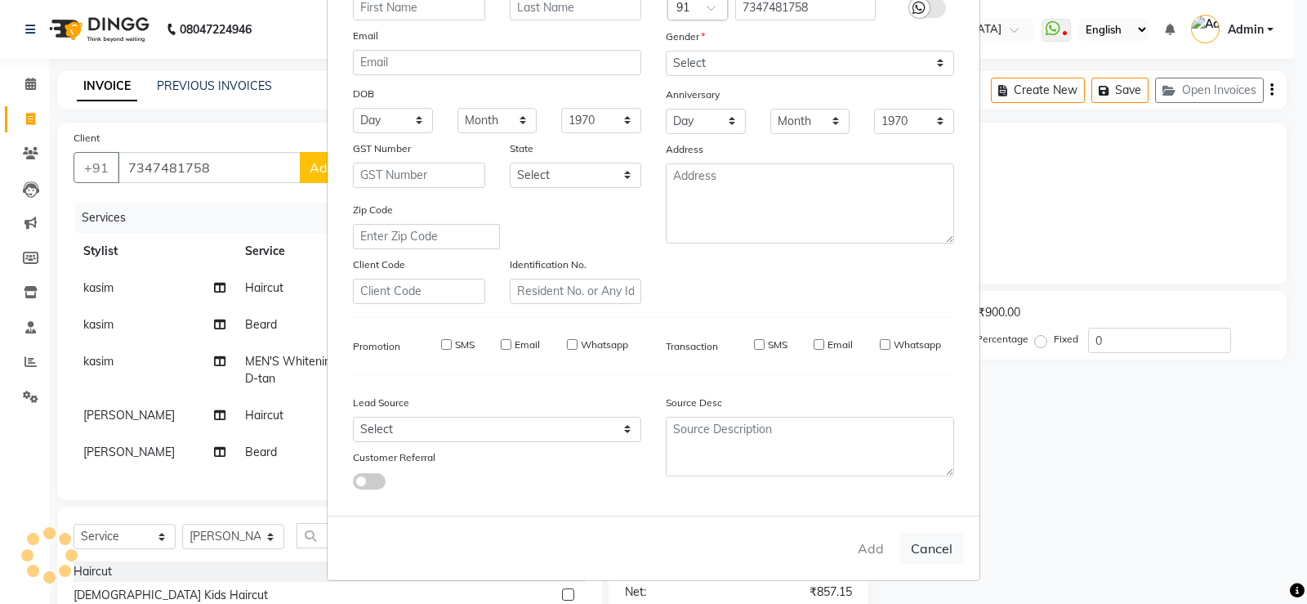
select select
checkbox input "false"
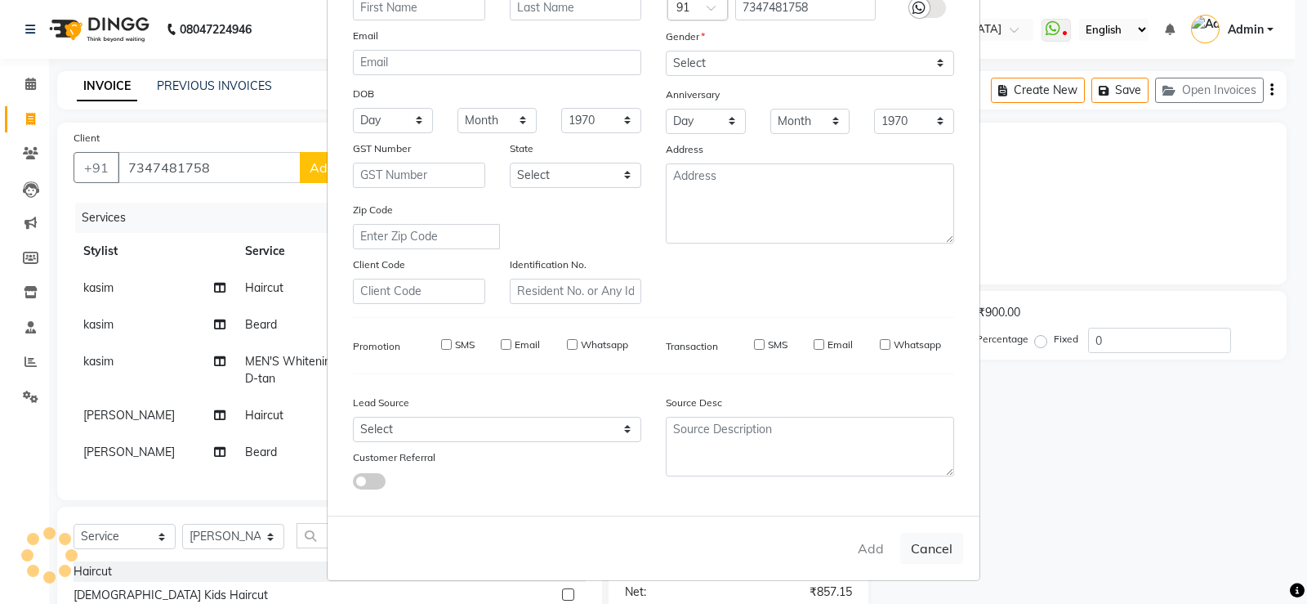
checkbox input "false"
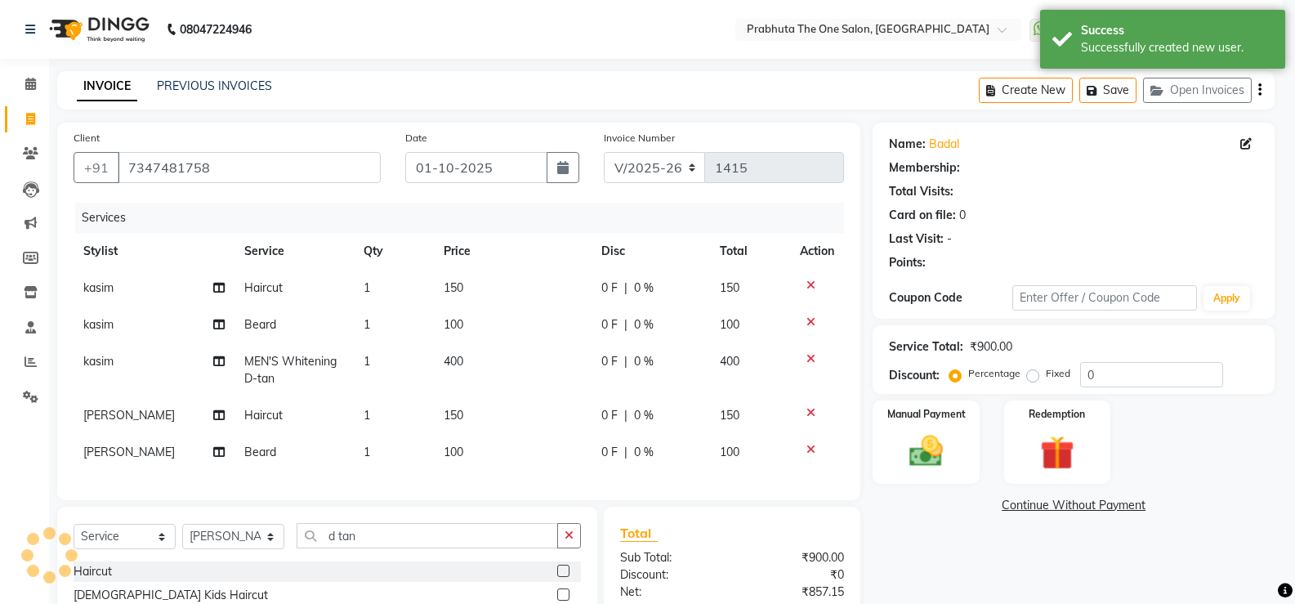
select select "1: Object"
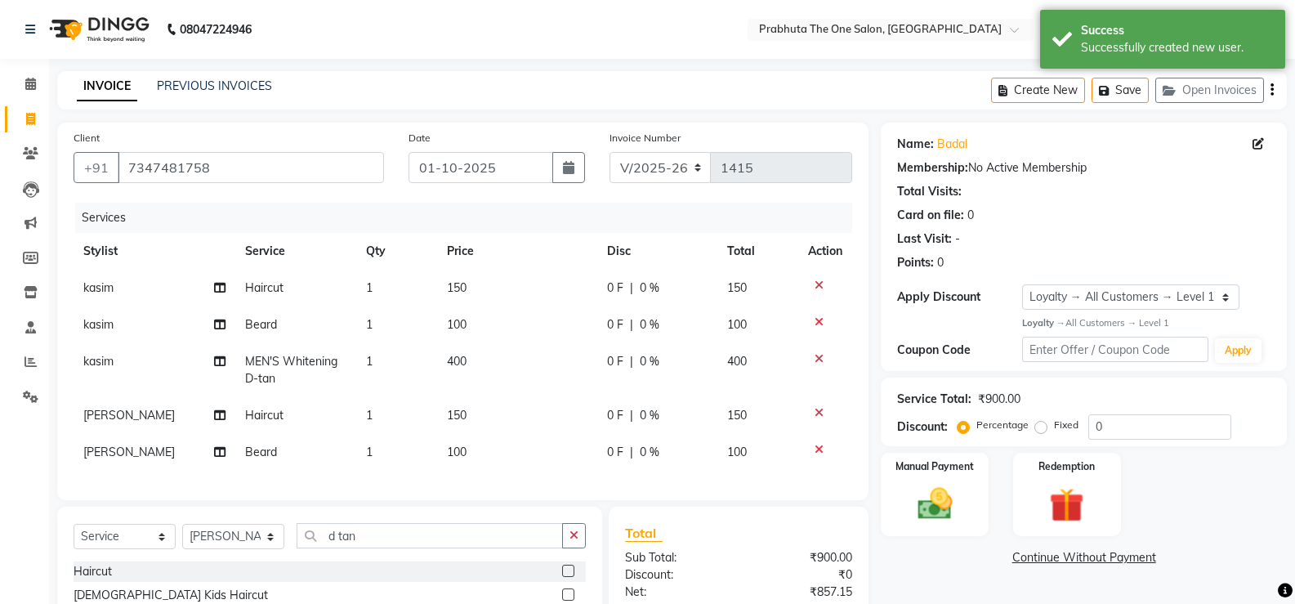
click at [627, 297] on td "0 F | 0 %" at bounding box center [657, 288] width 121 height 37
select select "60971"
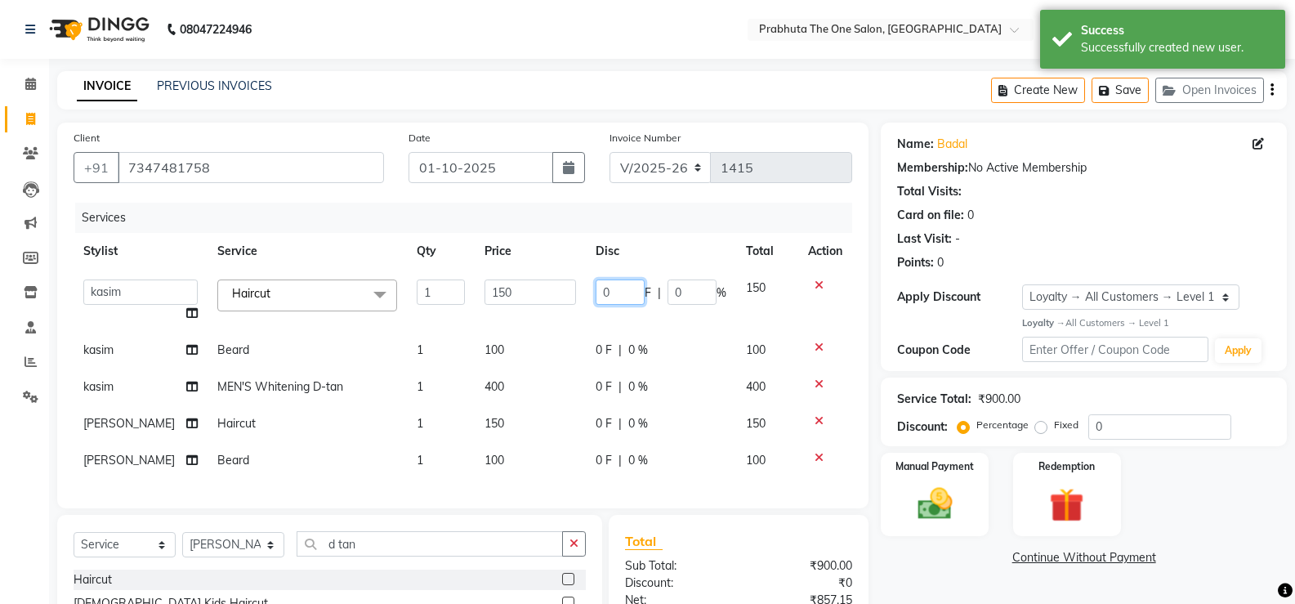
click at [627, 297] on input "0" at bounding box center [620, 291] width 49 height 25
type input "50"
click at [676, 321] on tbody "[PERSON_NAME] [PERSON_NAME] ausween [PERSON_NAME] [PERSON_NAME] [PERSON_NAME] m…" at bounding box center [463, 374] width 779 height 209
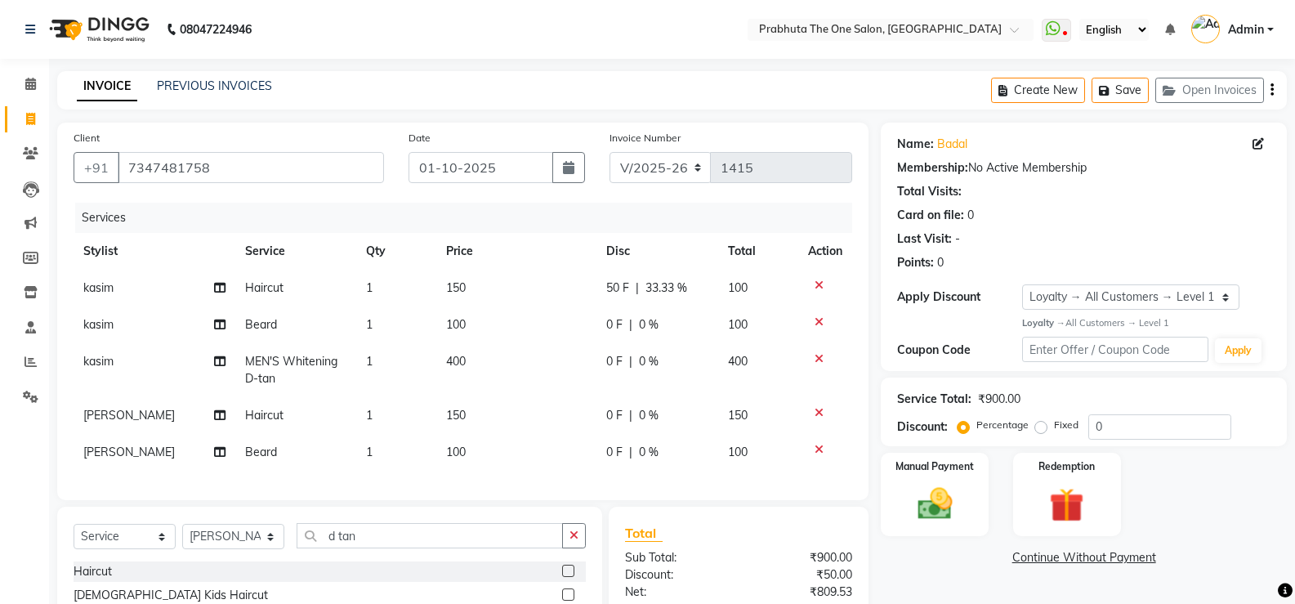
click at [622, 310] on td "0 F | 0 %" at bounding box center [656, 324] width 121 height 37
select select "60971"
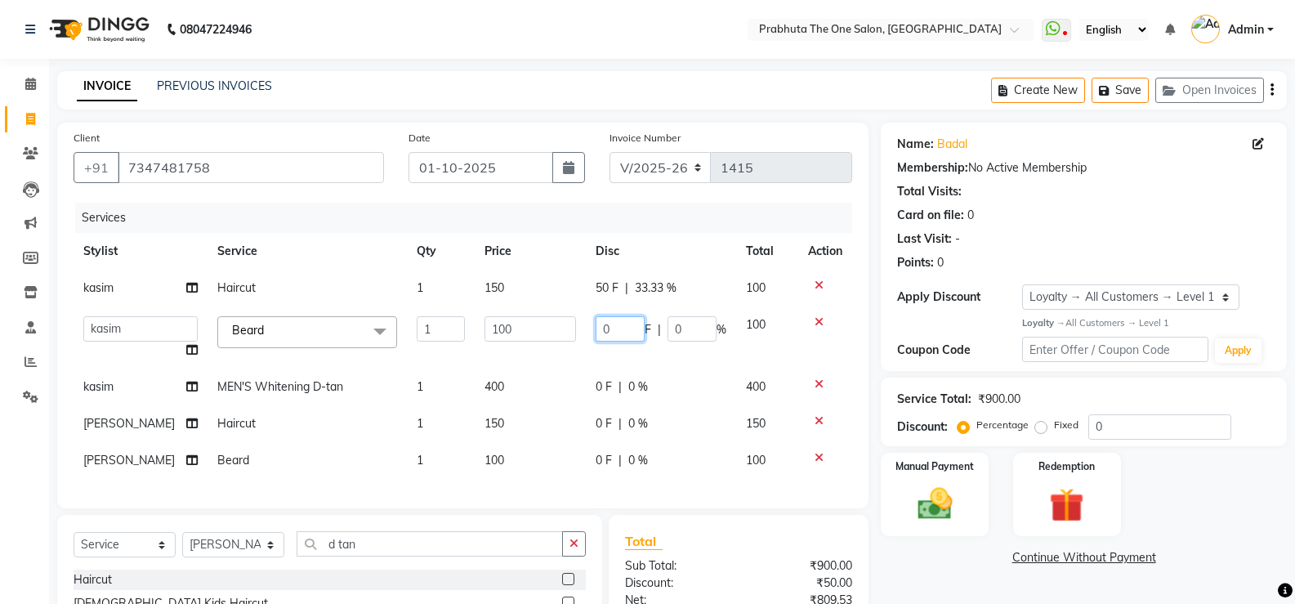
click at [626, 323] on input "0" at bounding box center [620, 328] width 49 height 25
type input "50"
click at [618, 395] on td "0 F | 0 %" at bounding box center [661, 386] width 150 height 37
select select "60971"
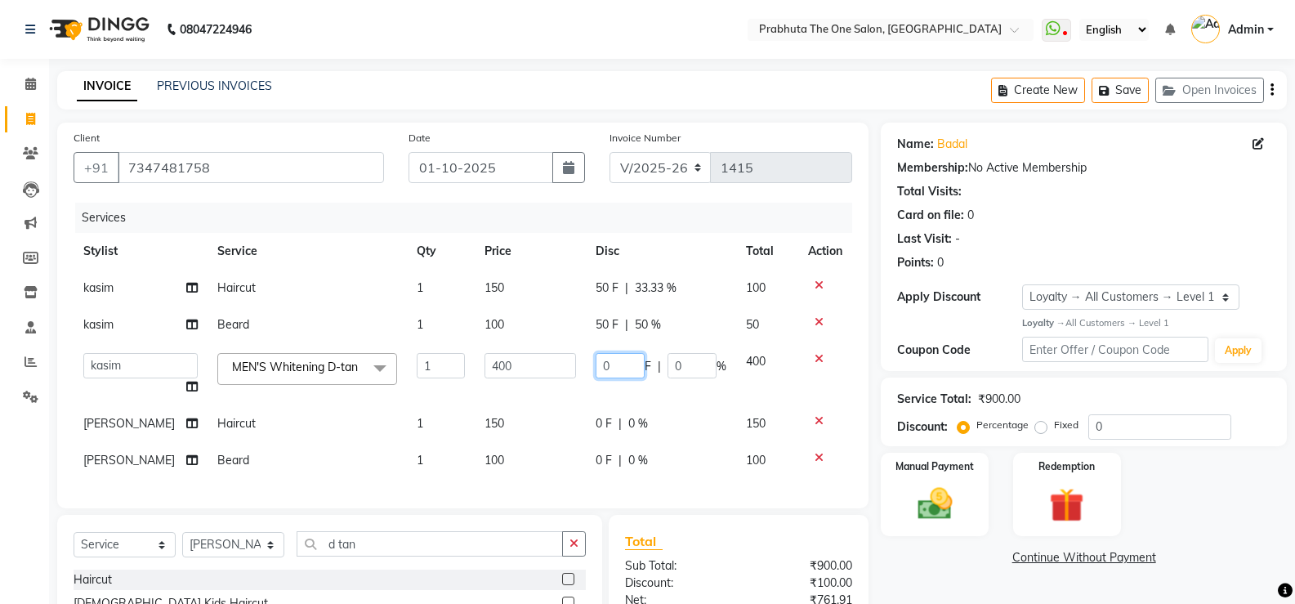
click at [636, 363] on input "0" at bounding box center [620, 365] width 49 height 25
type input "50"
click at [618, 414] on td "0 F | 0 %" at bounding box center [661, 423] width 150 height 37
select select "82692"
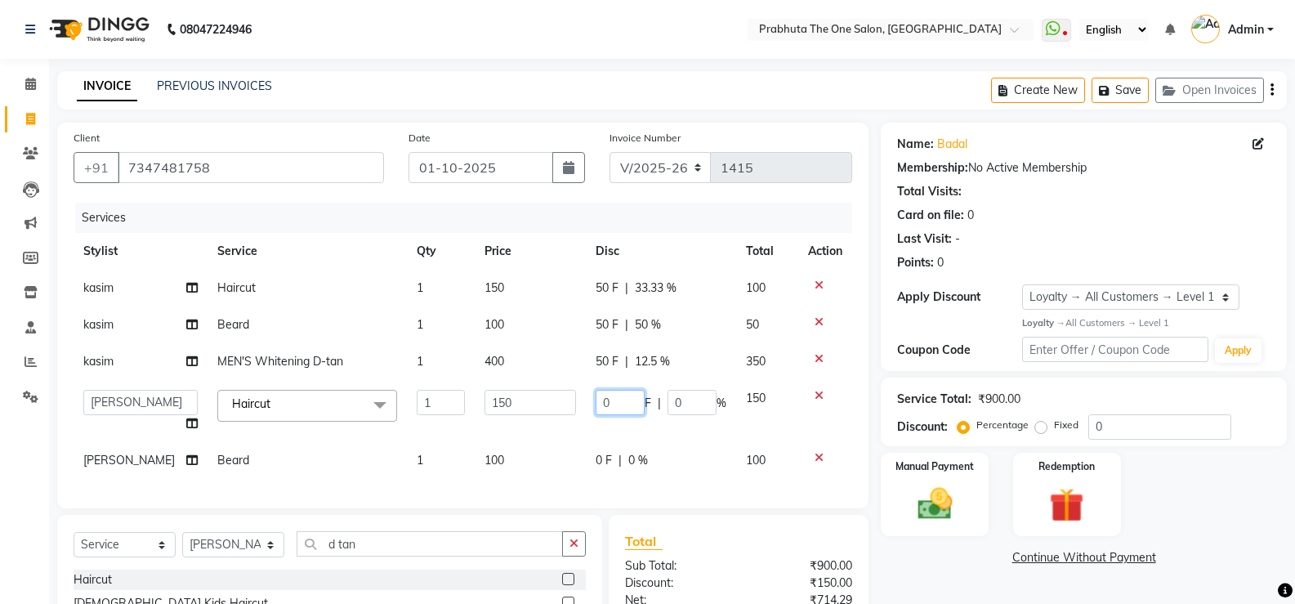
click at [623, 400] on input "0" at bounding box center [620, 402] width 49 height 25
type input "50"
click at [600, 466] on td "0 F | 0 %" at bounding box center [661, 460] width 150 height 37
select select "82692"
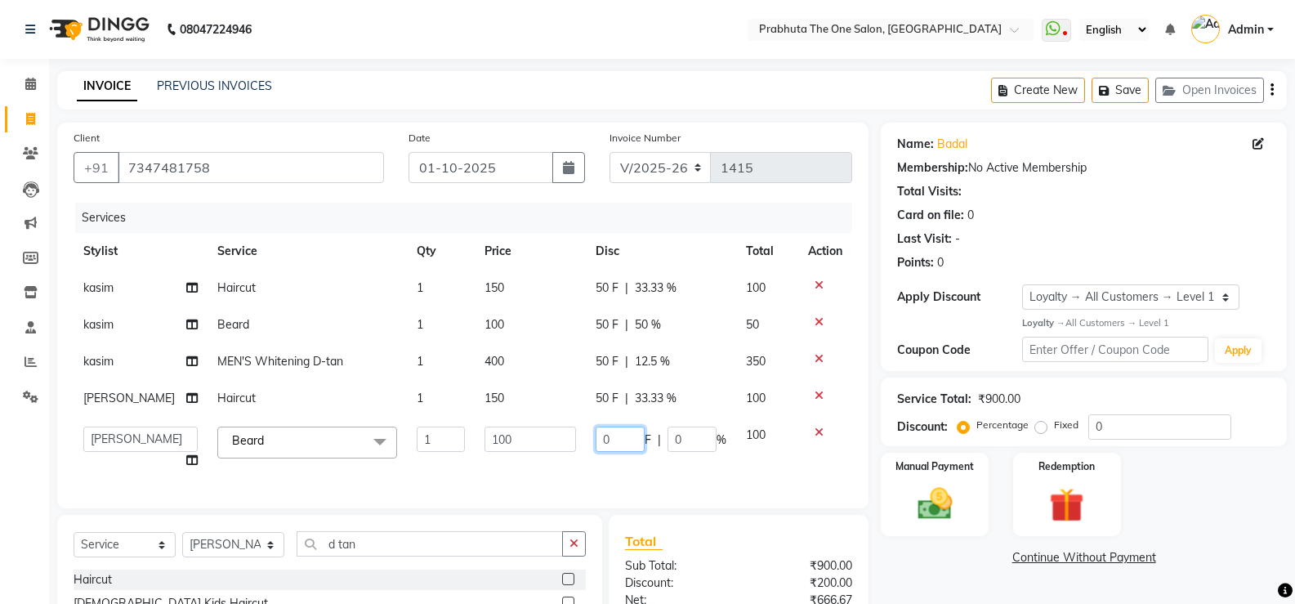
click at [636, 440] on input "0" at bounding box center [620, 438] width 49 height 25
type input "50"
click at [686, 467] on td "50 F | 0 %" at bounding box center [661, 448] width 150 height 62
select select "82692"
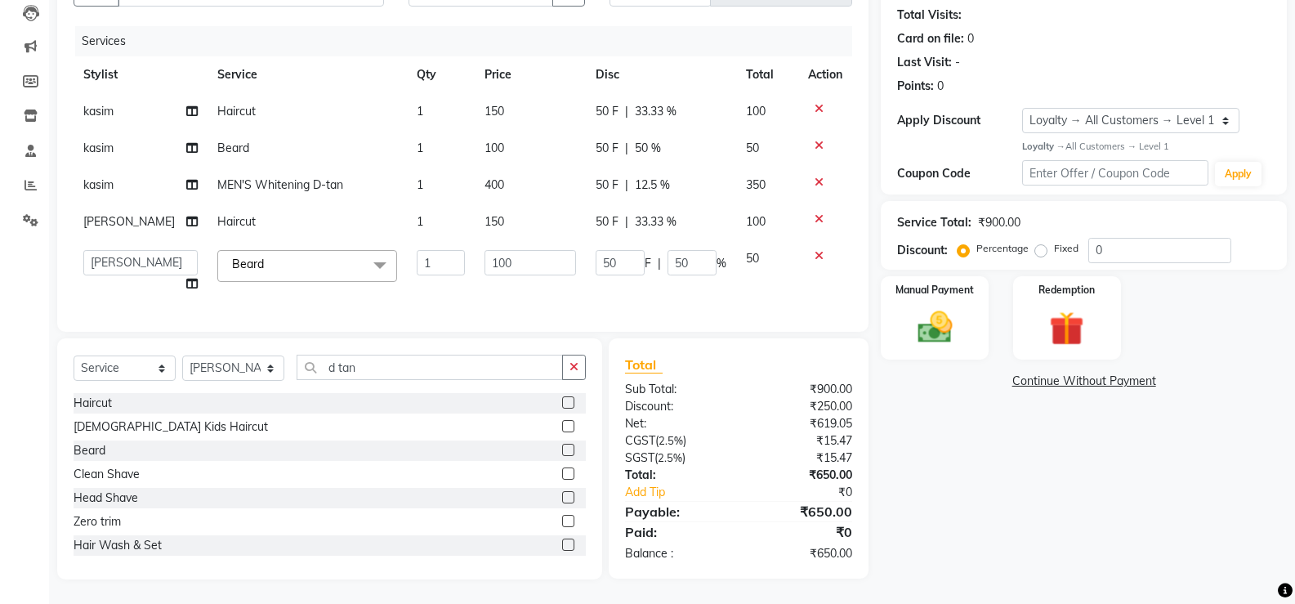
click at [533, 181] on td "400" at bounding box center [530, 185] width 111 height 37
select select "60971"
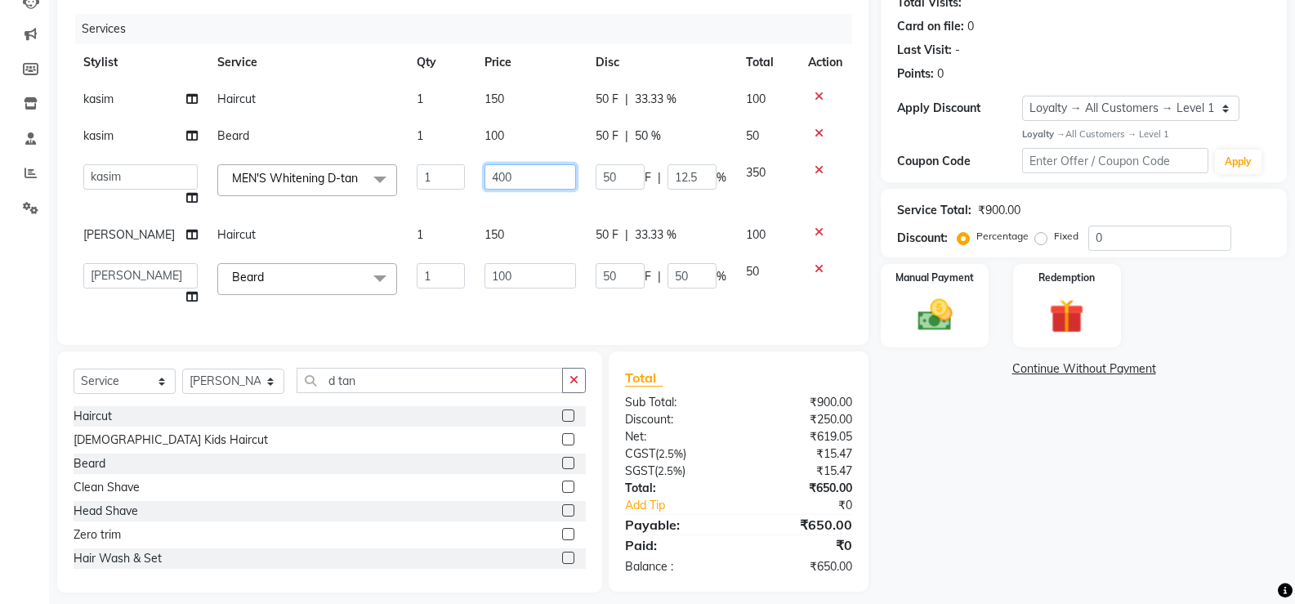
click at [533, 181] on input "400" at bounding box center [530, 176] width 92 height 25
type input "4"
type input "300"
click at [538, 210] on tbody "kasim Haircut 1 150 50 F | 33.33 % 100 [PERSON_NAME] 1 100 50 F | 50 % 50 [PERS…" at bounding box center [463, 198] width 779 height 234
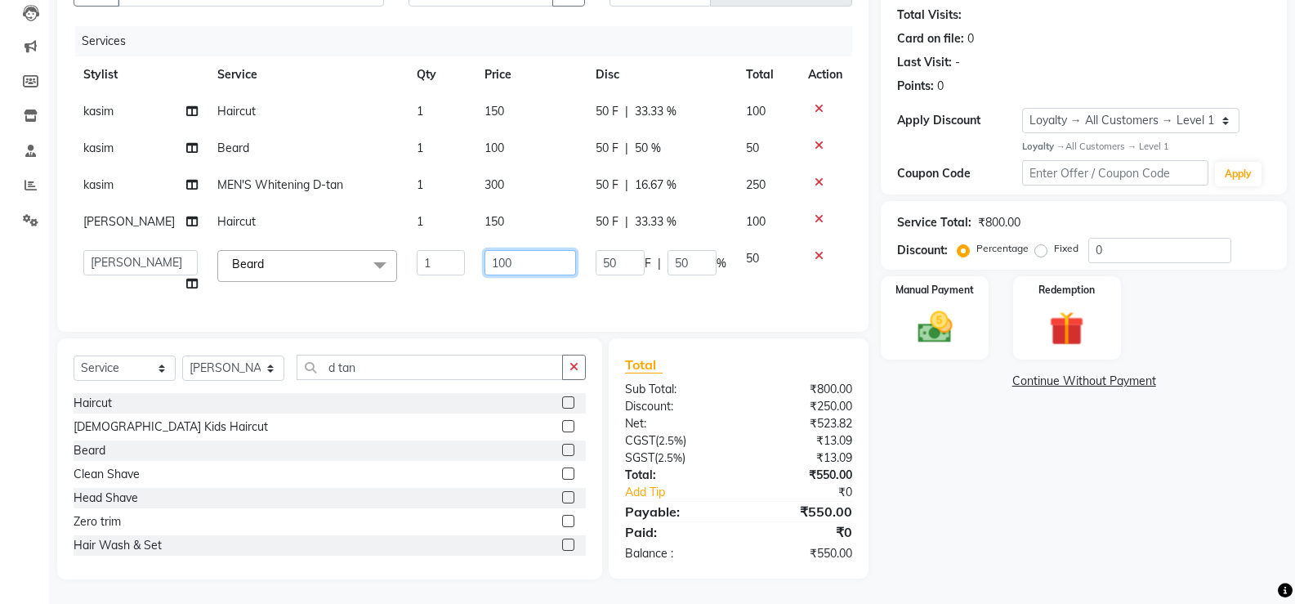
click at [545, 250] on input "100" at bounding box center [530, 262] width 92 height 25
click at [537, 130] on td "100" at bounding box center [530, 148] width 111 height 37
select select "60971"
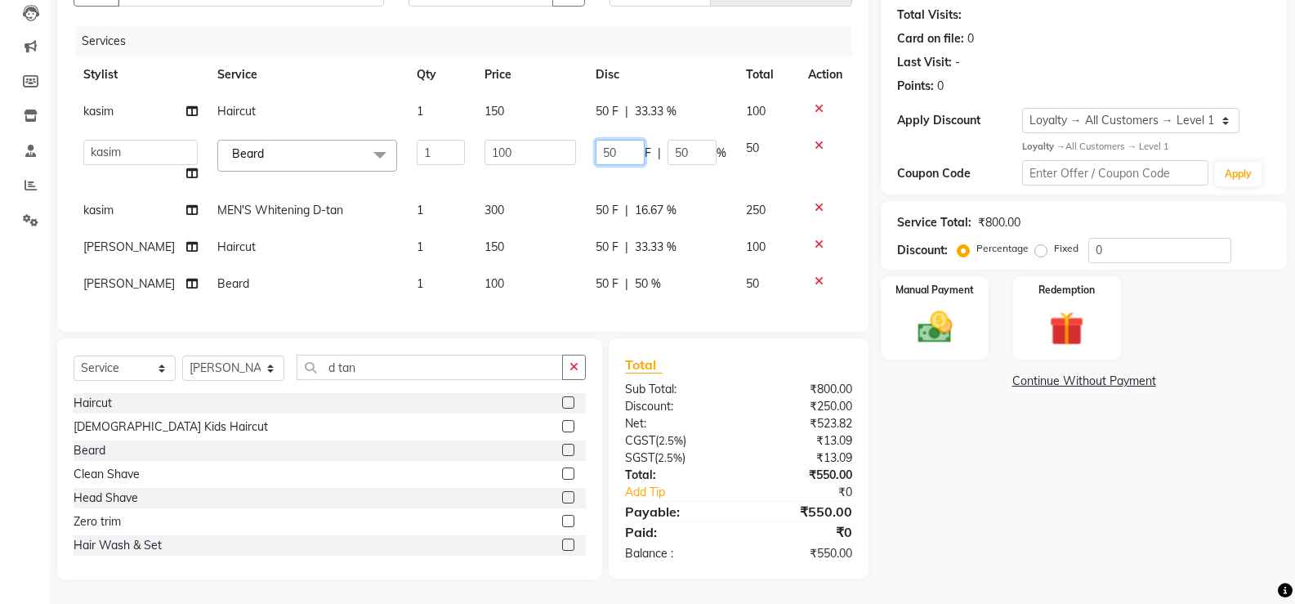
click at [605, 143] on input "50" at bounding box center [620, 152] width 49 height 25
click at [618, 140] on input "50" at bounding box center [620, 152] width 49 height 25
click at [511, 86] on table "Stylist Service Qty Price Disc Total Action kasim Haircut 1 150 50 F | 33.33 % …" at bounding box center [463, 179] width 779 height 246
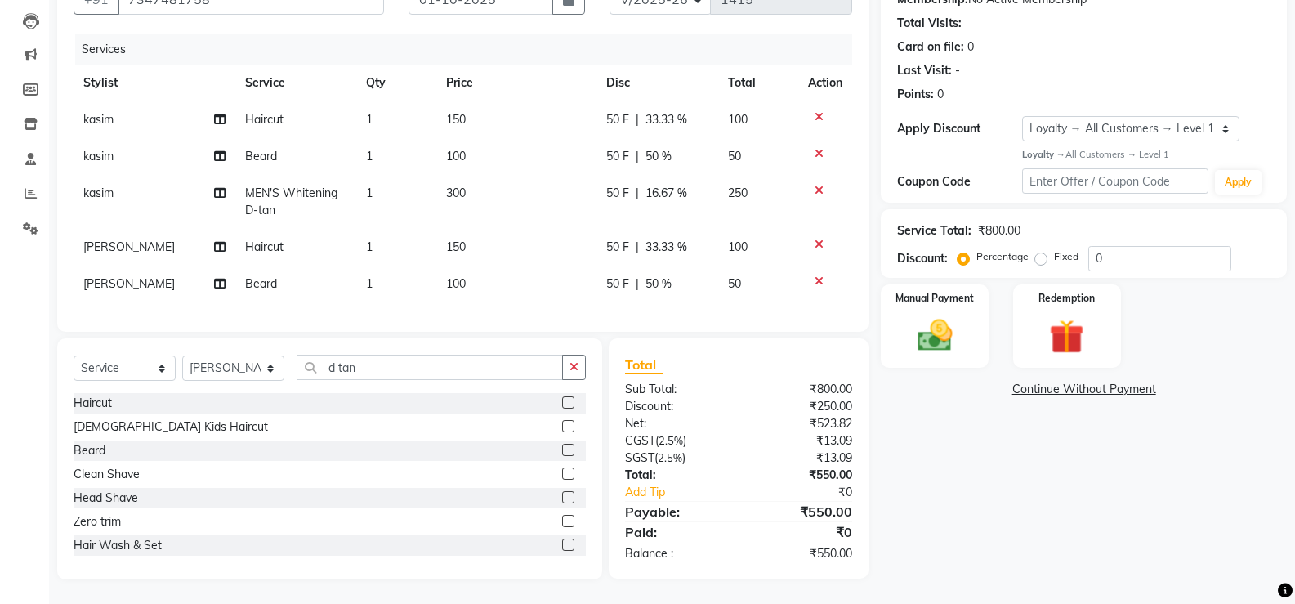
click at [525, 101] on td "150" at bounding box center [516, 119] width 160 height 37
select select "60971"
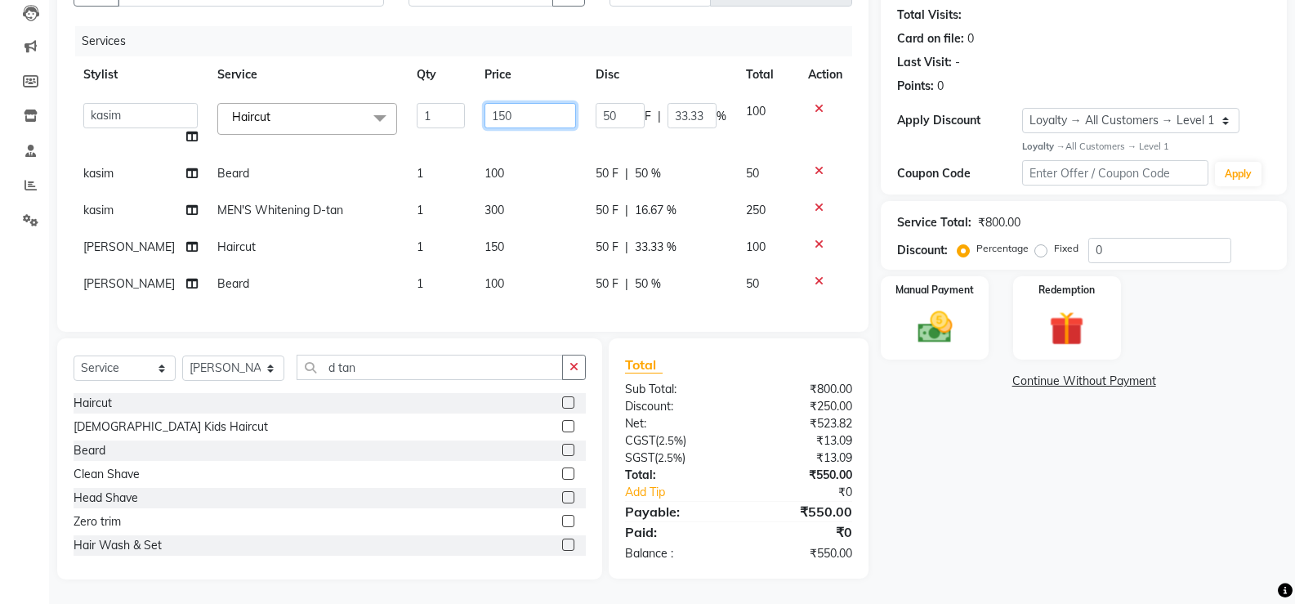
click at [525, 103] on input "150" at bounding box center [530, 115] width 92 height 25
click at [510, 192] on td "300" at bounding box center [530, 210] width 111 height 37
select select "60971"
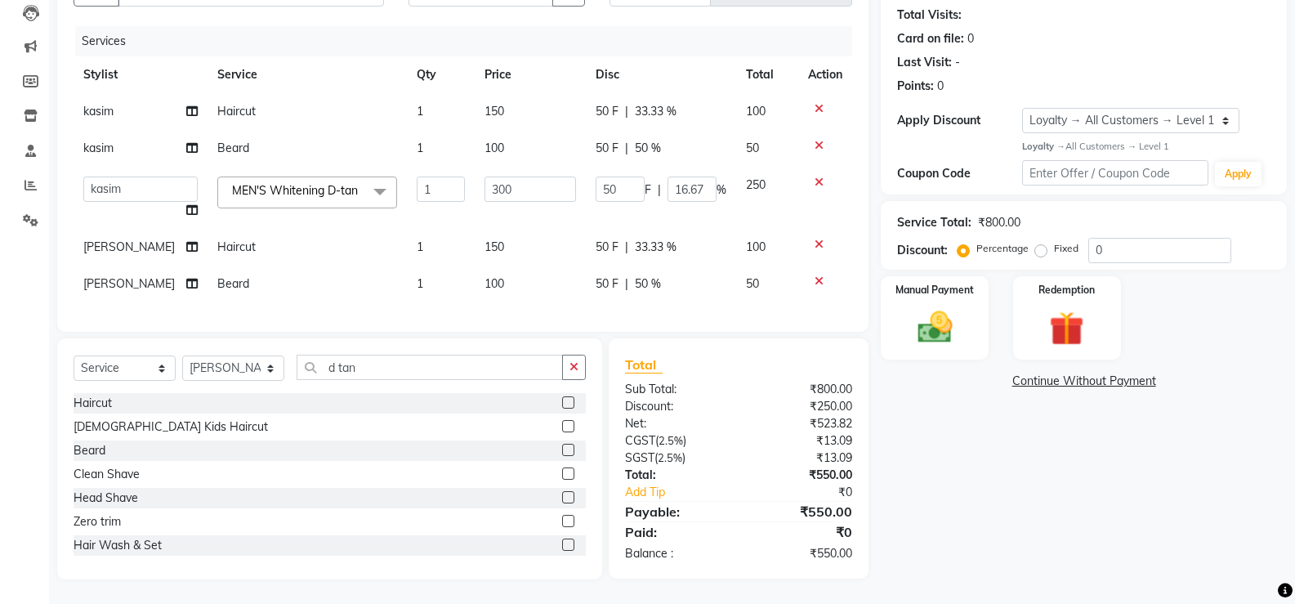
click at [536, 167] on td "300" at bounding box center [530, 198] width 111 height 62
click at [540, 176] on input "300" at bounding box center [530, 188] width 92 height 25
type input "3"
type input "250"
click at [570, 258] on tbody "kasim Haircut 1 150 50 F | 33.33 % 100 [PERSON_NAME] 1 100 50 F | 50 % 50 [PERS…" at bounding box center [463, 197] width 779 height 209
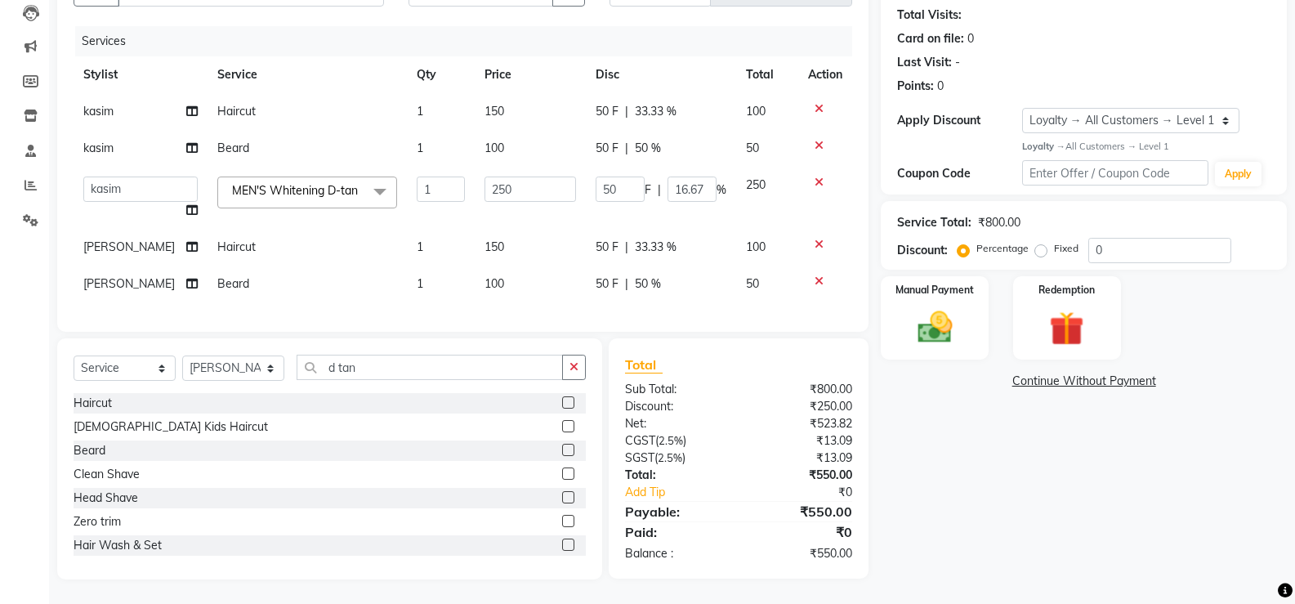
scroll to position [181, 0]
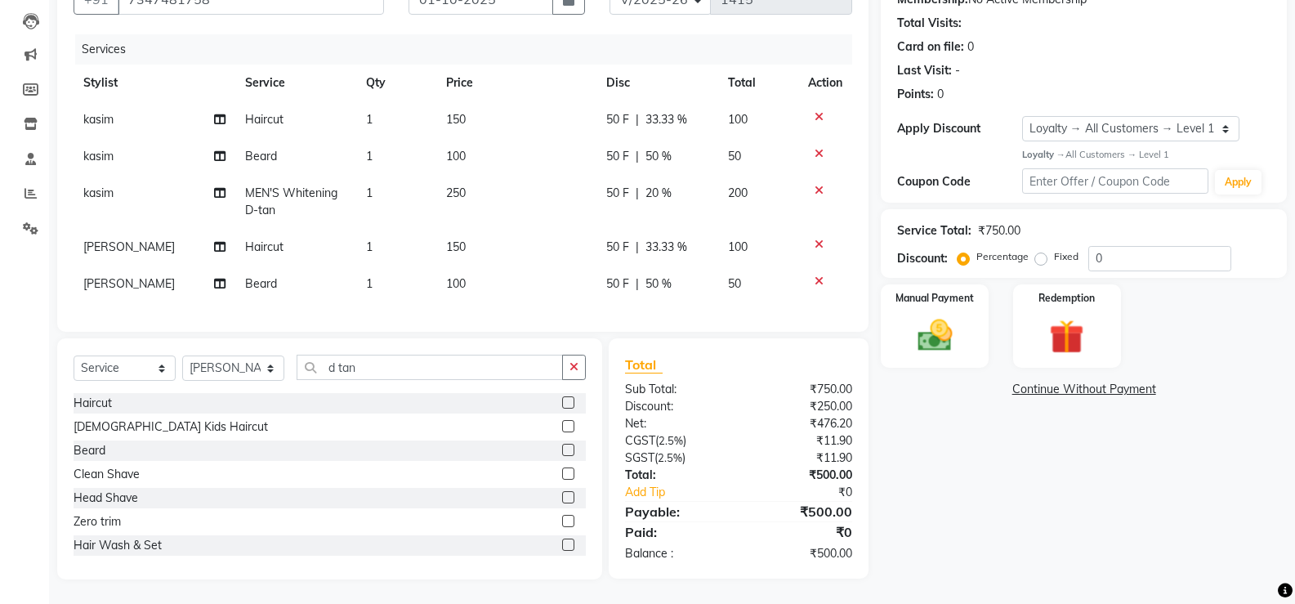
click at [273, 185] on span "MEN'S Whitening D-tan" at bounding box center [291, 201] width 92 height 32
select select "60971"
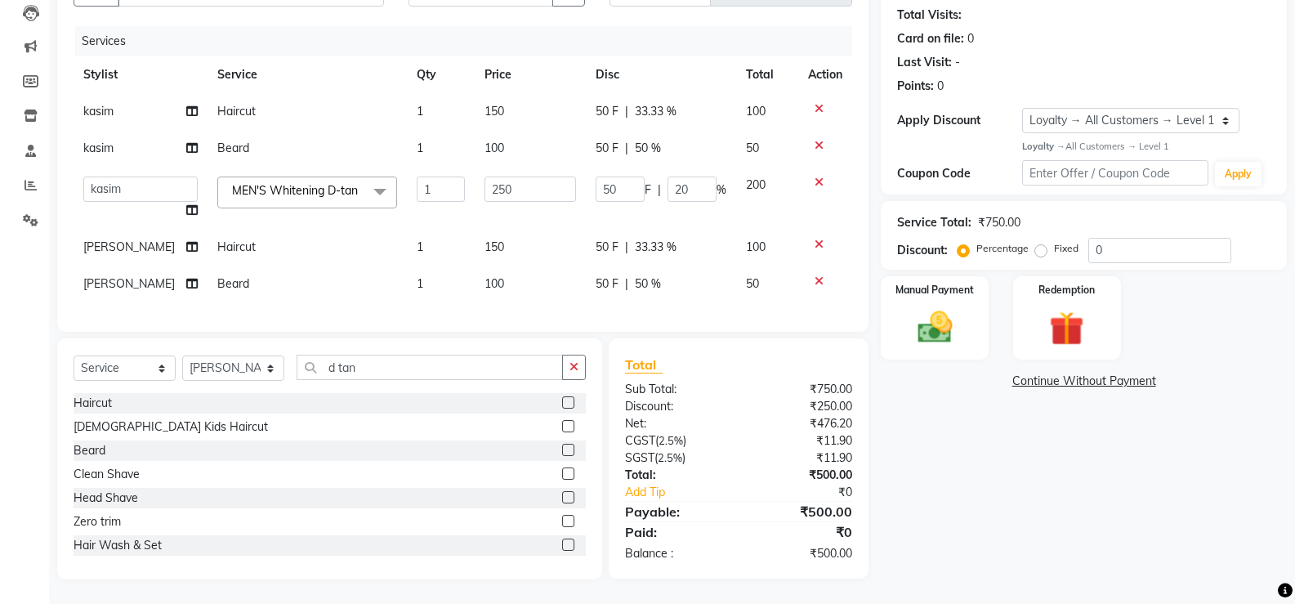
click at [283, 183] on span "MEN'S Whitening D-tan" at bounding box center [295, 190] width 126 height 15
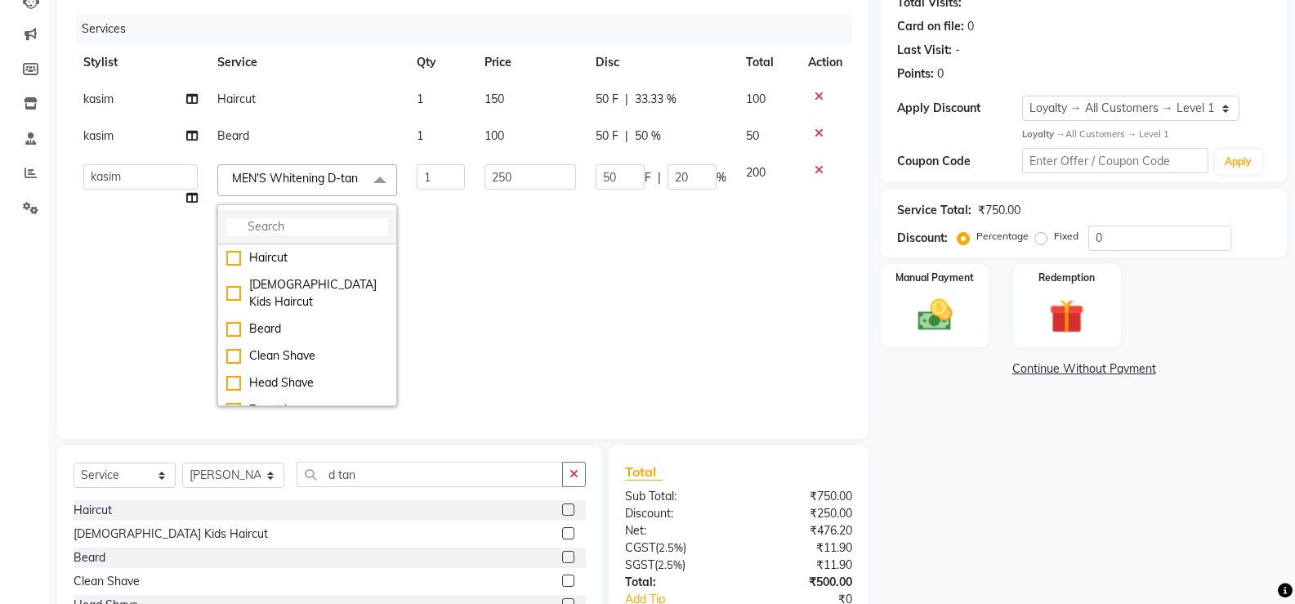
click at [293, 235] on input "multiselect-search" at bounding box center [307, 226] width 162 height 17
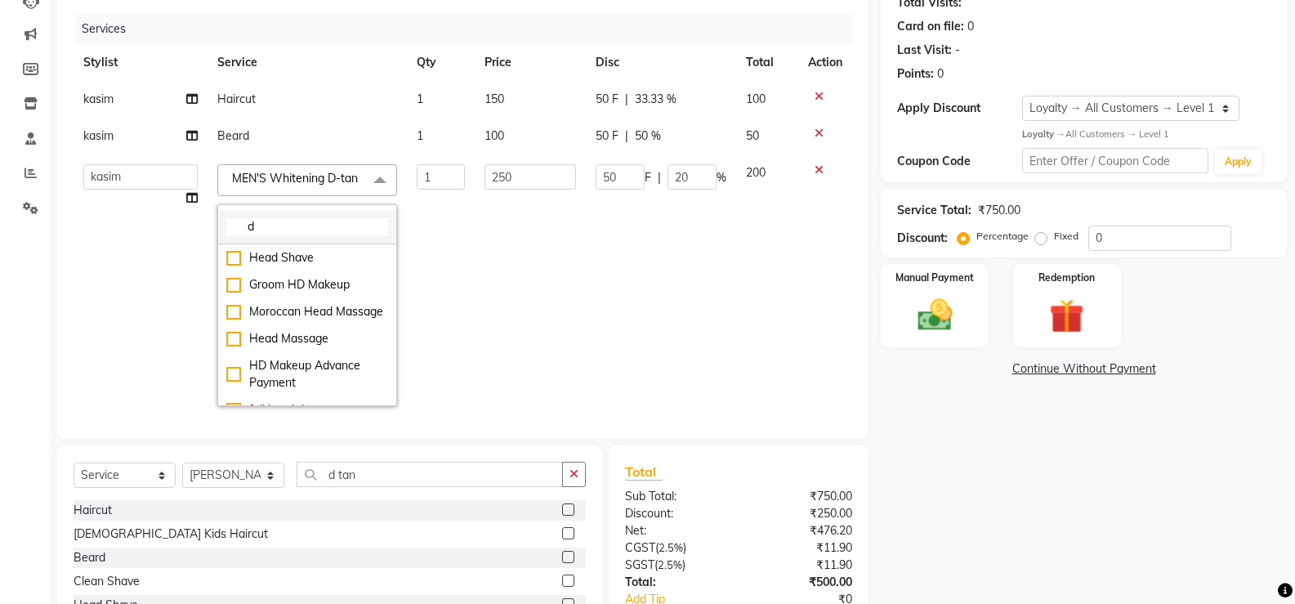
type input "d"
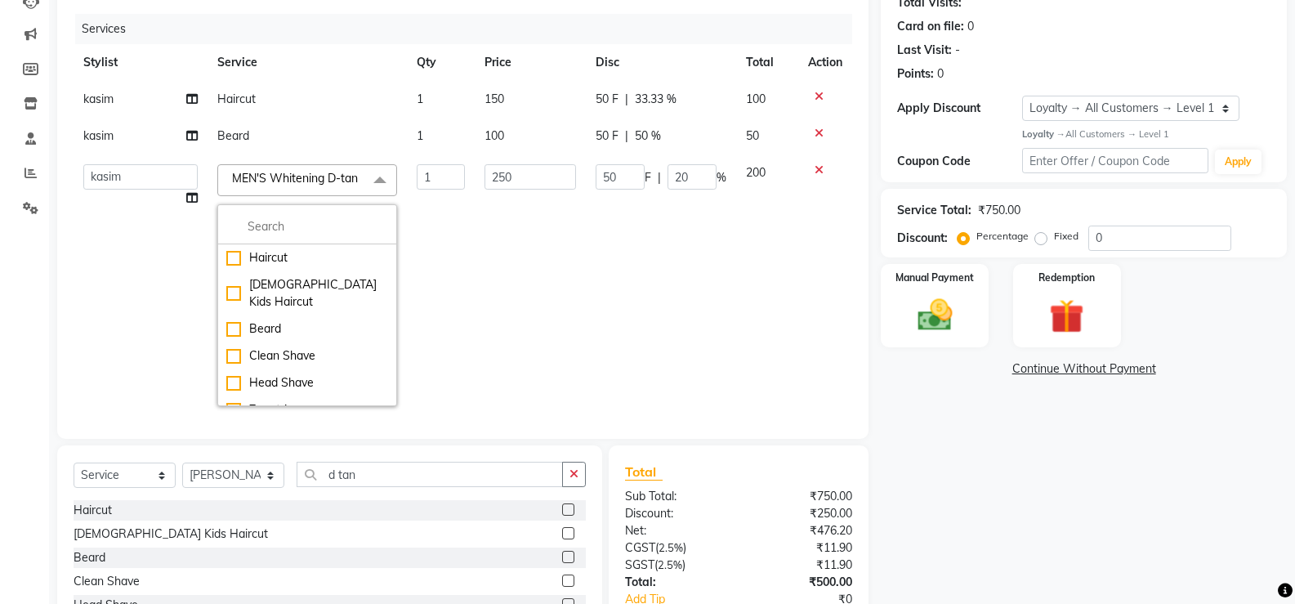
click at [808, 168] on div at bounding box center [825, 169] width 34 height 11
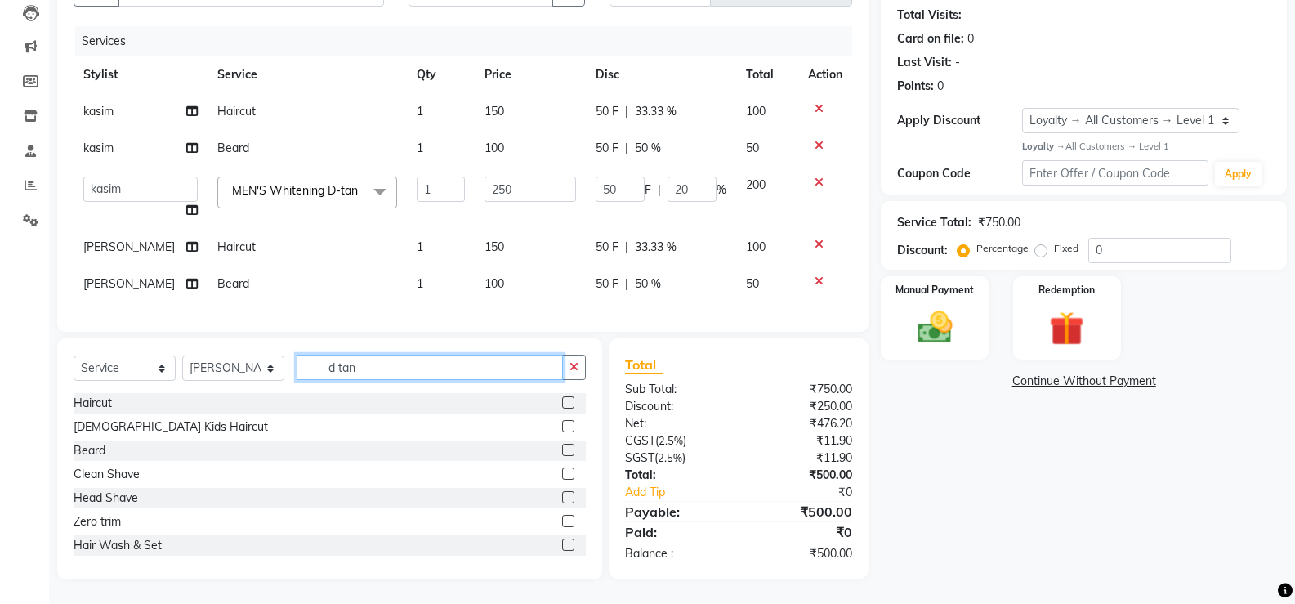
click at [394, 377] on input "d tan" at bounding box center [430, 367] width 266 height 25
type input "d"
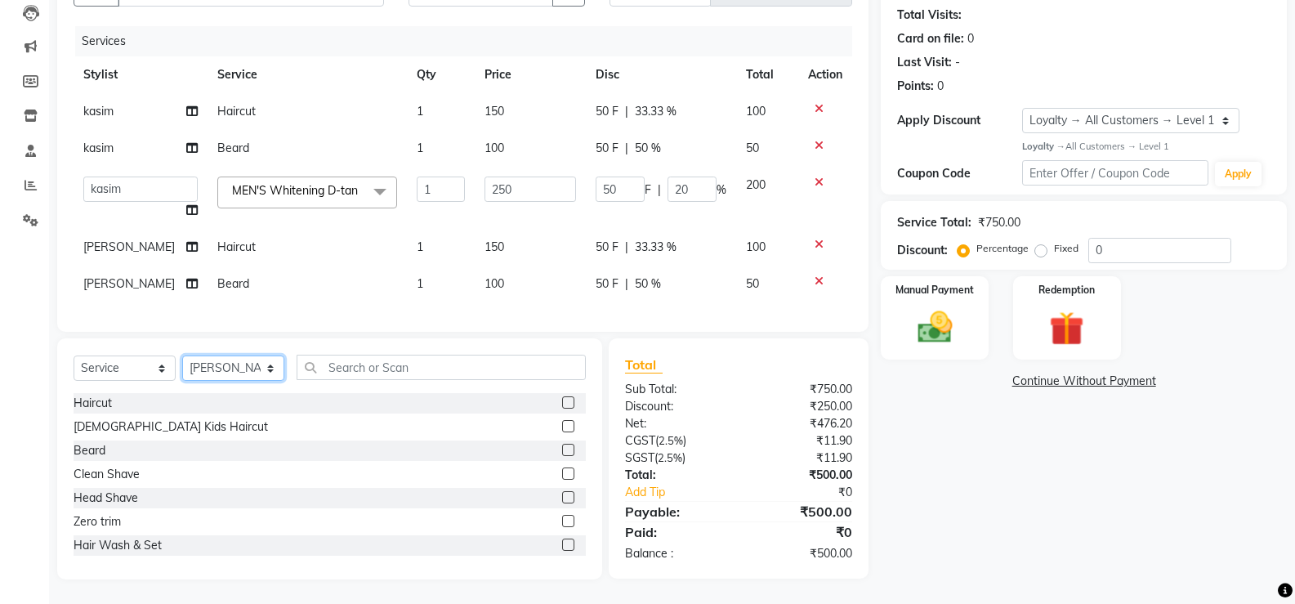
click at [232, 377] on select "Select Stylist [PERSON_NAME] [PERSON_NAME] ausween [PERSON_NAME] [PERSON_NAME] …" at bounding box center [233, 367] width 102 height 25
select select "60971"
click at [182, 363] on select "Select Stylist [PERSON_NAME] [PERSON_NAME] ausween [PERSON_NAME] [PERSON_NAME] …" at bounding box center [233, 367] width 102 height 25
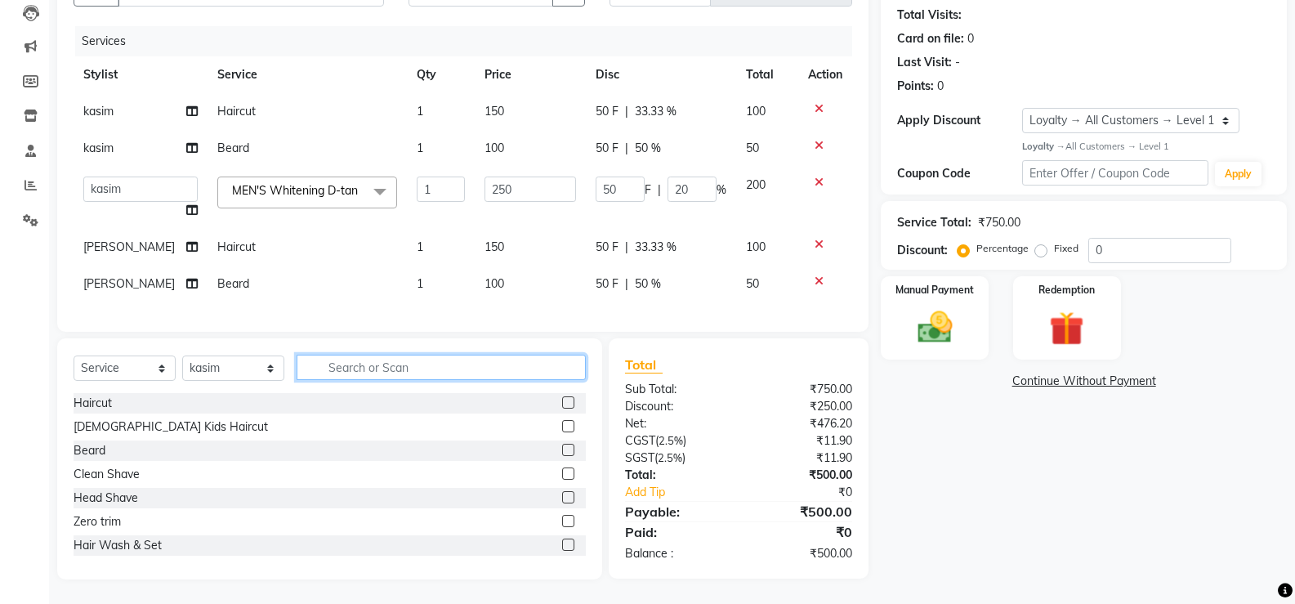
click at [509, 375] on input "text" at bounding box center [441, 367] width 289 height 25
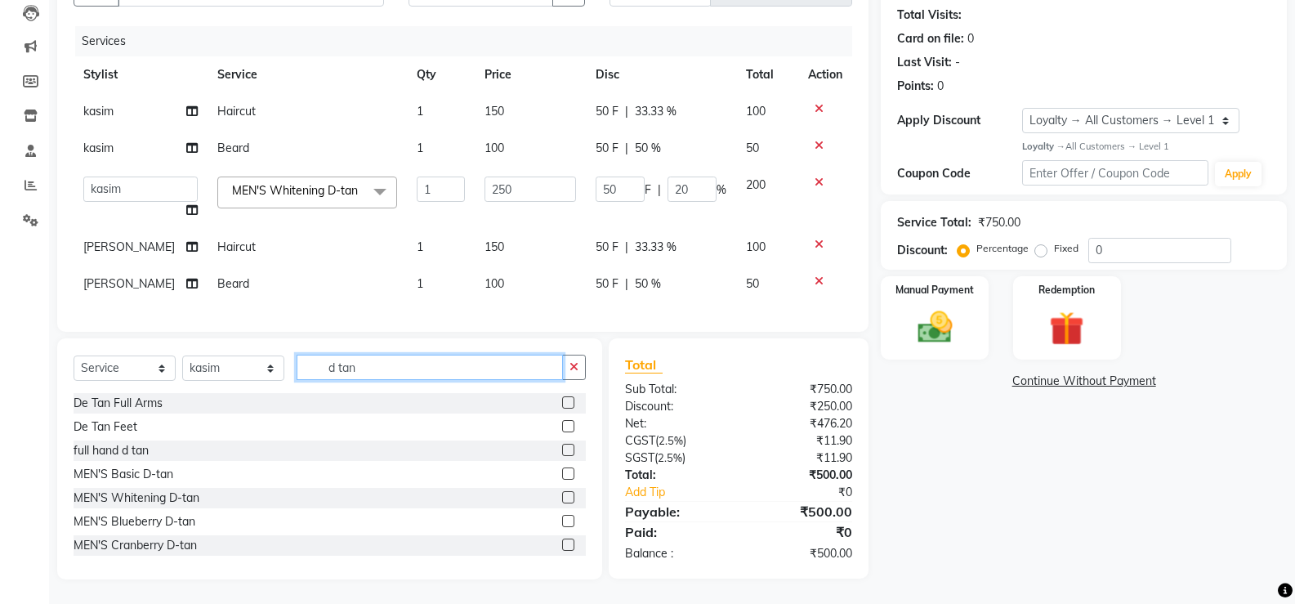
type input "d tan"
click at [562, 480] on label at bounding box center [568, 473] width 12 height 12
click at [562, 480] on input "checkbox" at bounding box center [567, 474] width 11 height 11
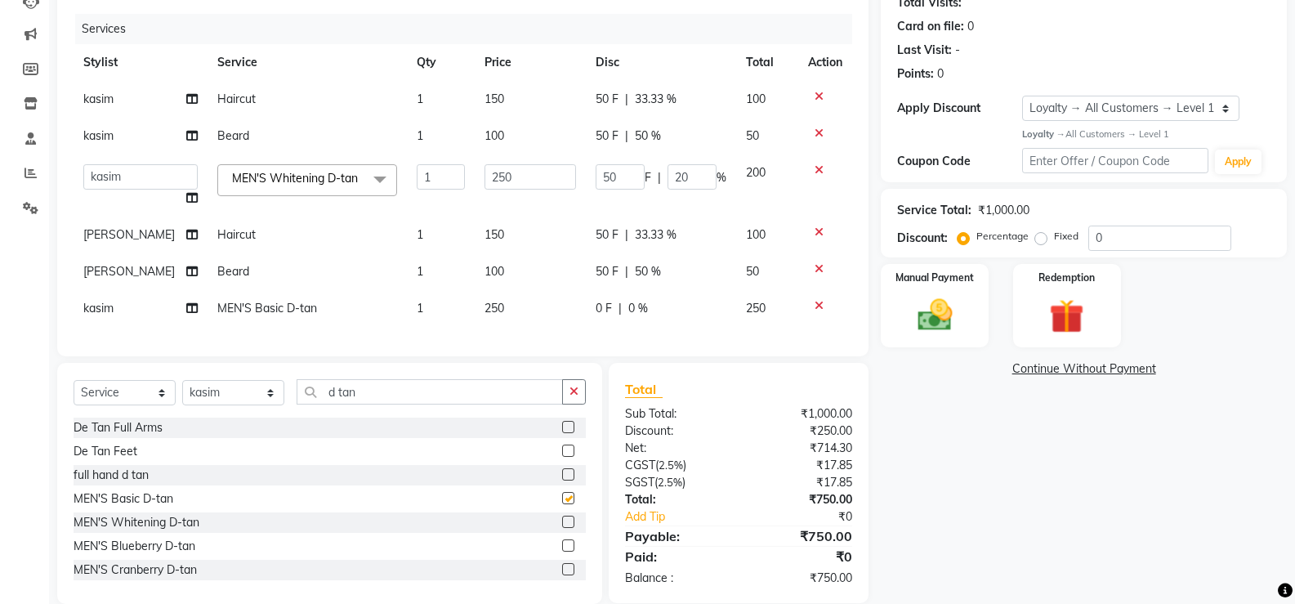
checkbox input "false"
click at [529, 319] on td "250" at bounding box center [530, 308] width 111 height 37
select select "60971"
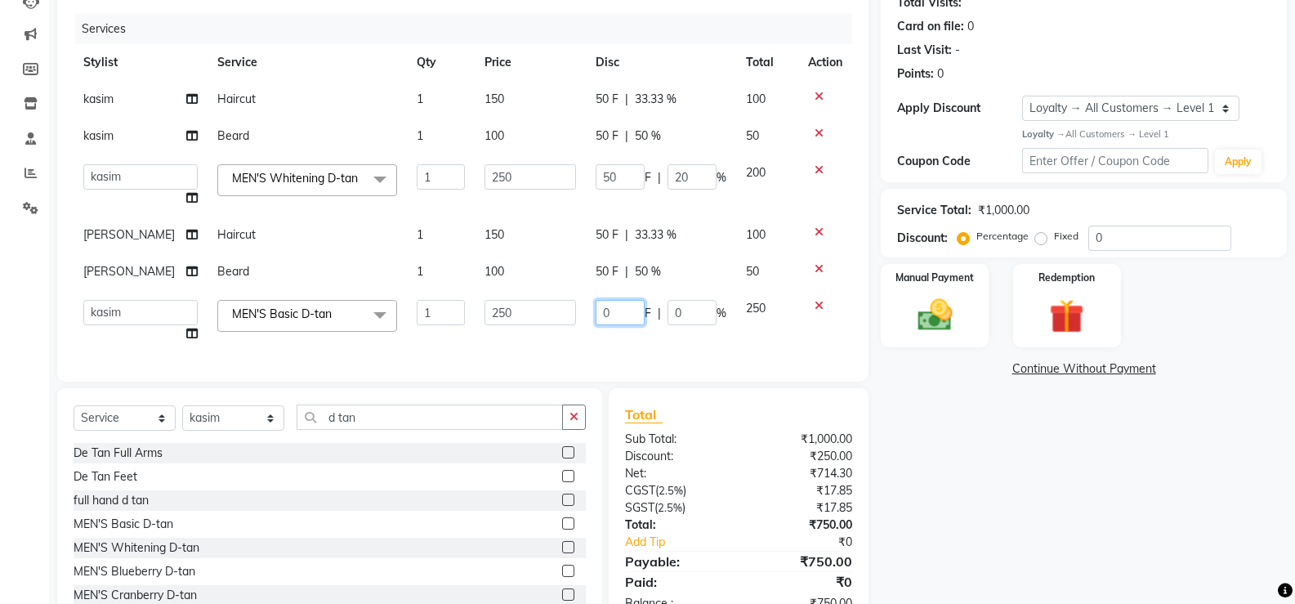
click at [606, 325] on input "0" at bounding box center [620, 312] width 49 height 25
type input "50"
click at [672, 346] on div "Services Stylist Service Qty Price Disc Total Action kasim Haircut 1 150 50 F |…" at bounding box center [463, 189] width 779 height 351
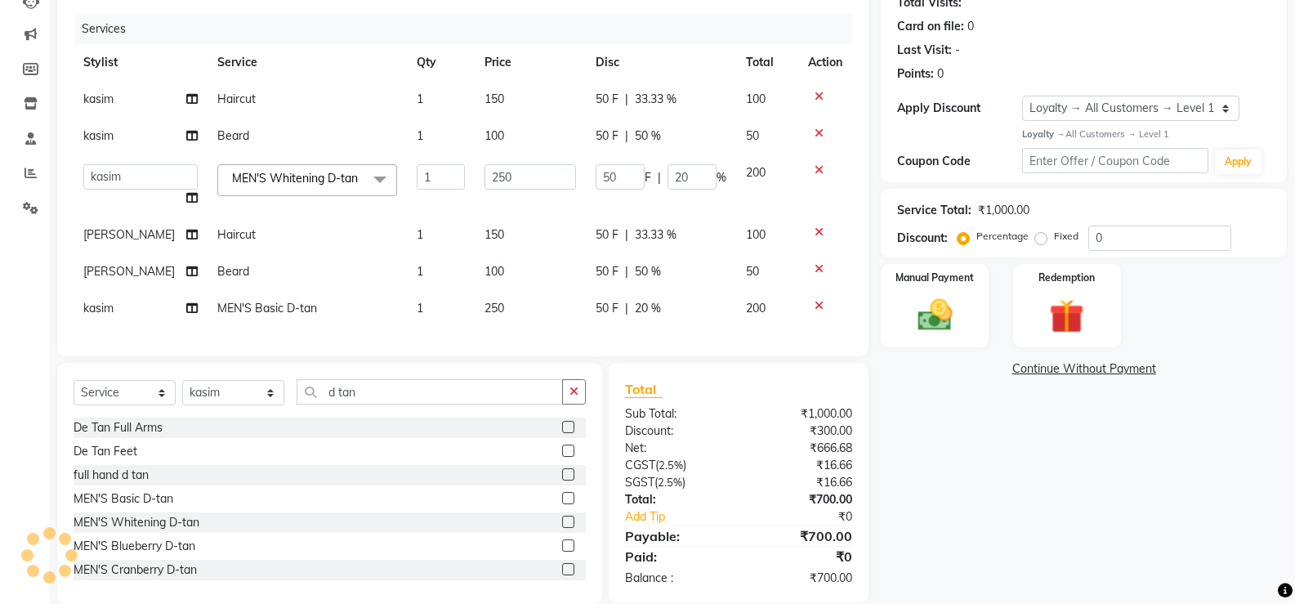
click at [816, 169] on icon at bounding box center [819, 169] width 9 height 11
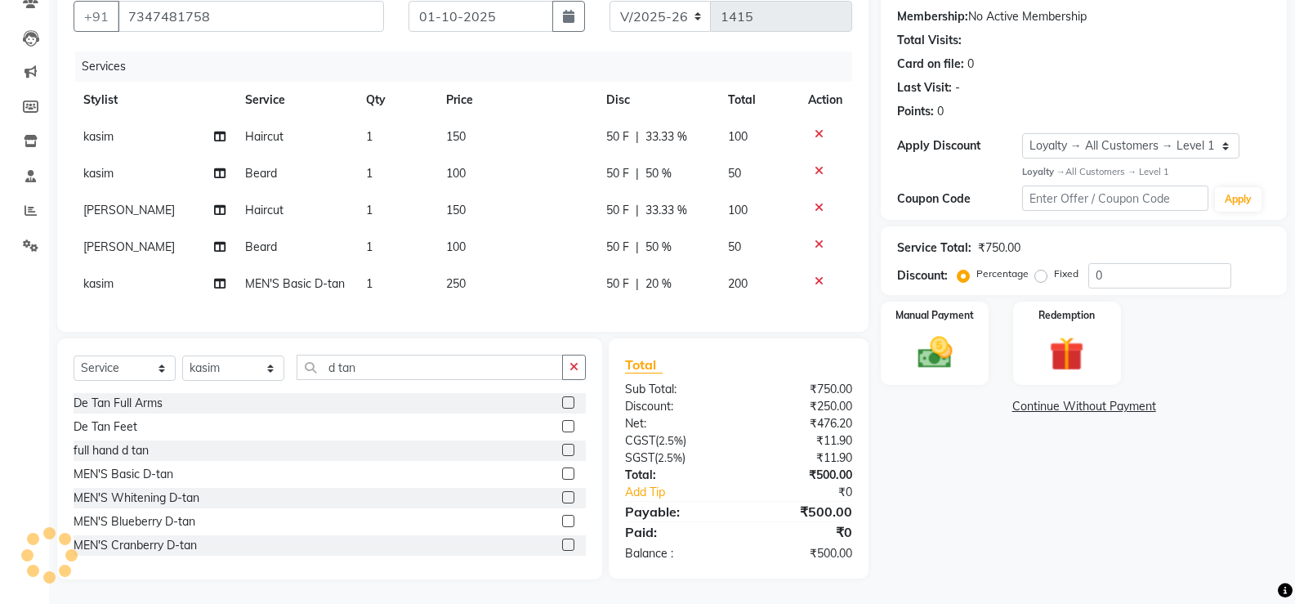
scroll to position [163, 0]
click at [114, 129] on span "kasim" at bounding box center [98, 136] width 30 height 15
select select "60971"
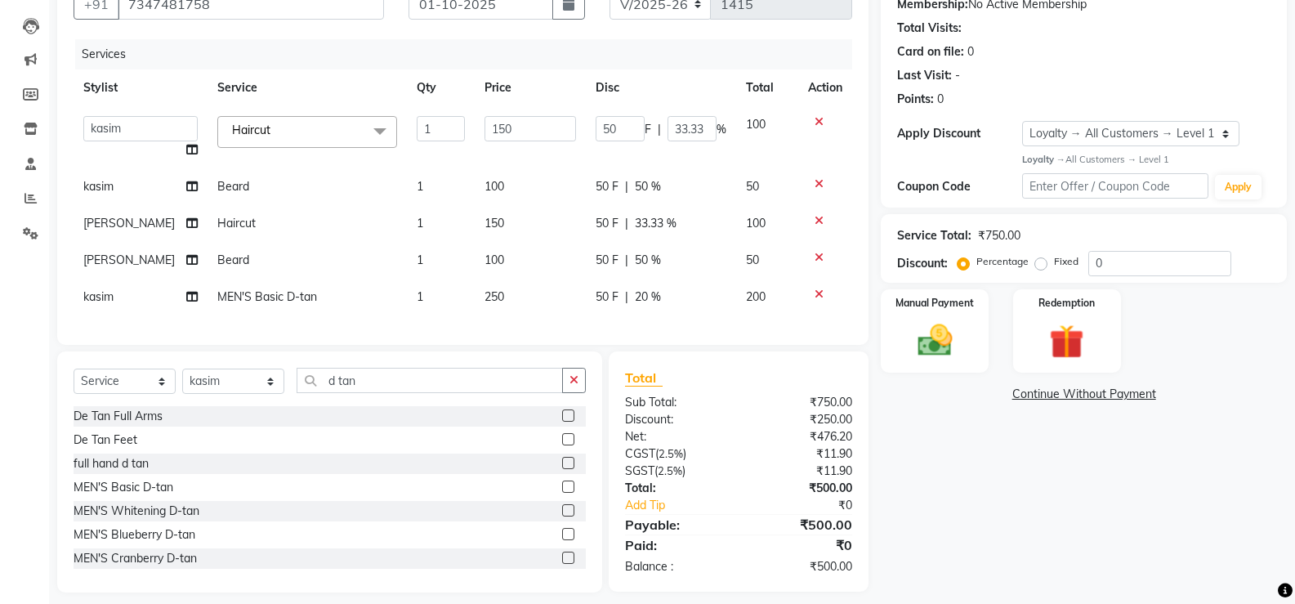
scroll to position [189, 0]
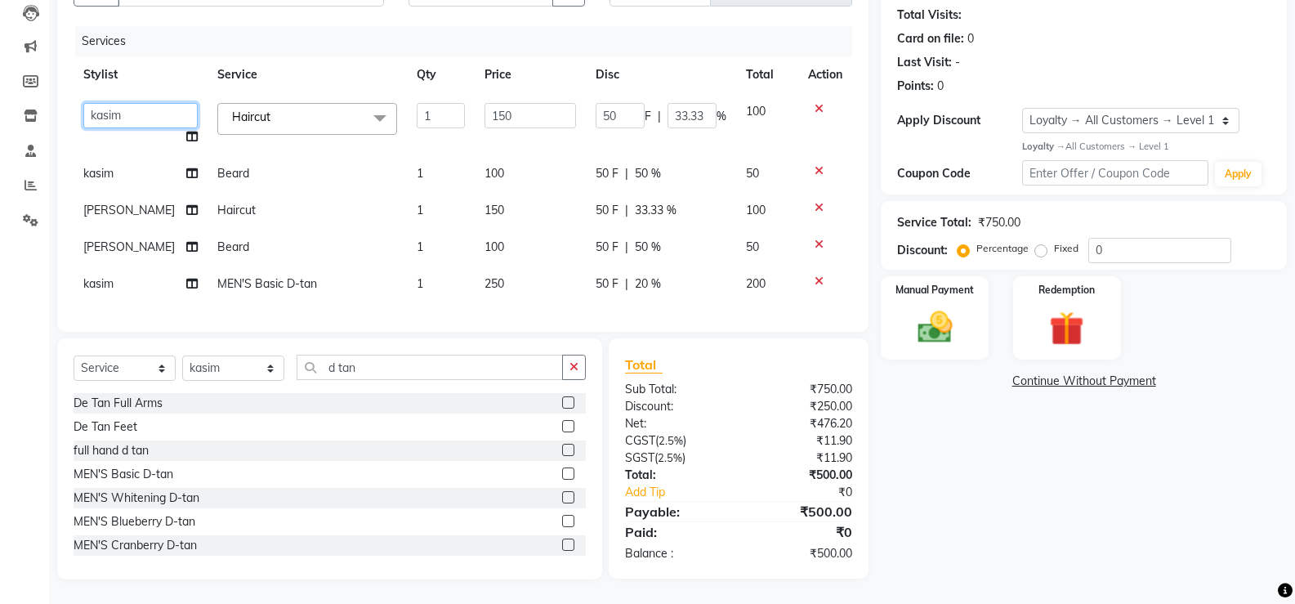
click at [134, 103] on select "[PERSON_NAME] [PERSON_NAME] ausween [PERSON_NAME] [PERSON_NAME] [PERSON_NAME] m…" at bounding box center [140, 115] width 114 height 25
select select "82692"
click at [143, 163] on td "kasim" at bounding box center [141, 173] width 134 height 37
select select "60971"
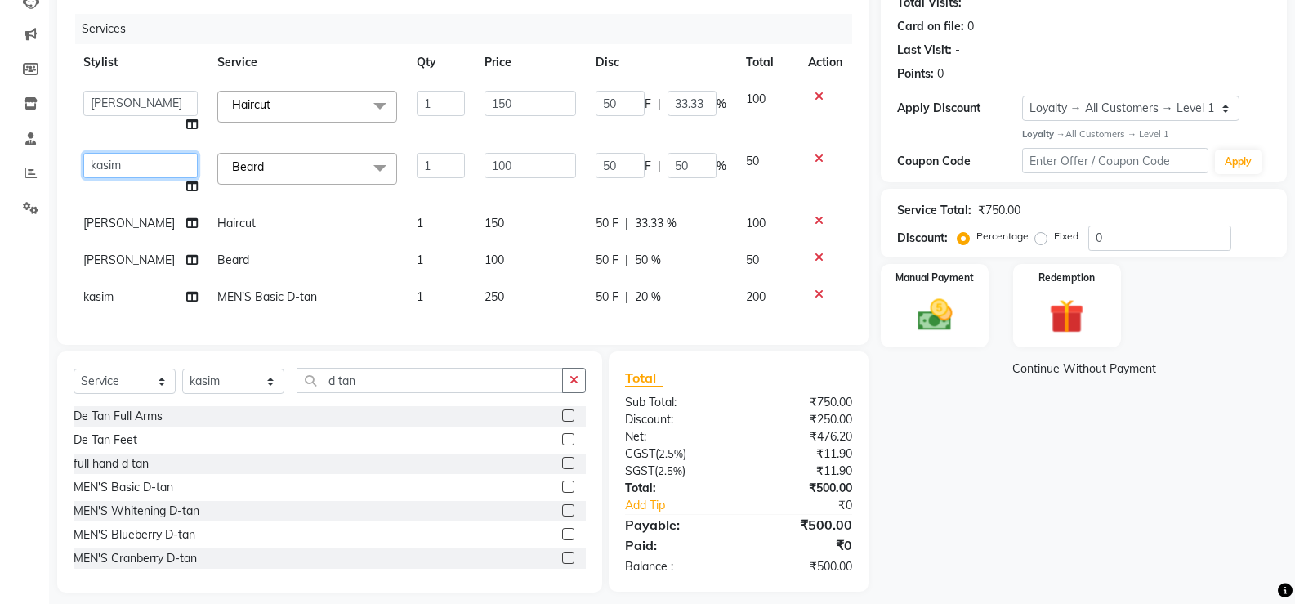
click at [143, 163] on select "[PERSON_NAME] [PERSON_NAME] ausween [PERSON_NAME] [PERSON_NAME] [PERSON_NAME] m…" at bounding box center [140, 165] width 114 height 25
select select "82692"
click at [906, 292] on div "Manual Payment" at bounding box center [935, 305] width 112 height 87
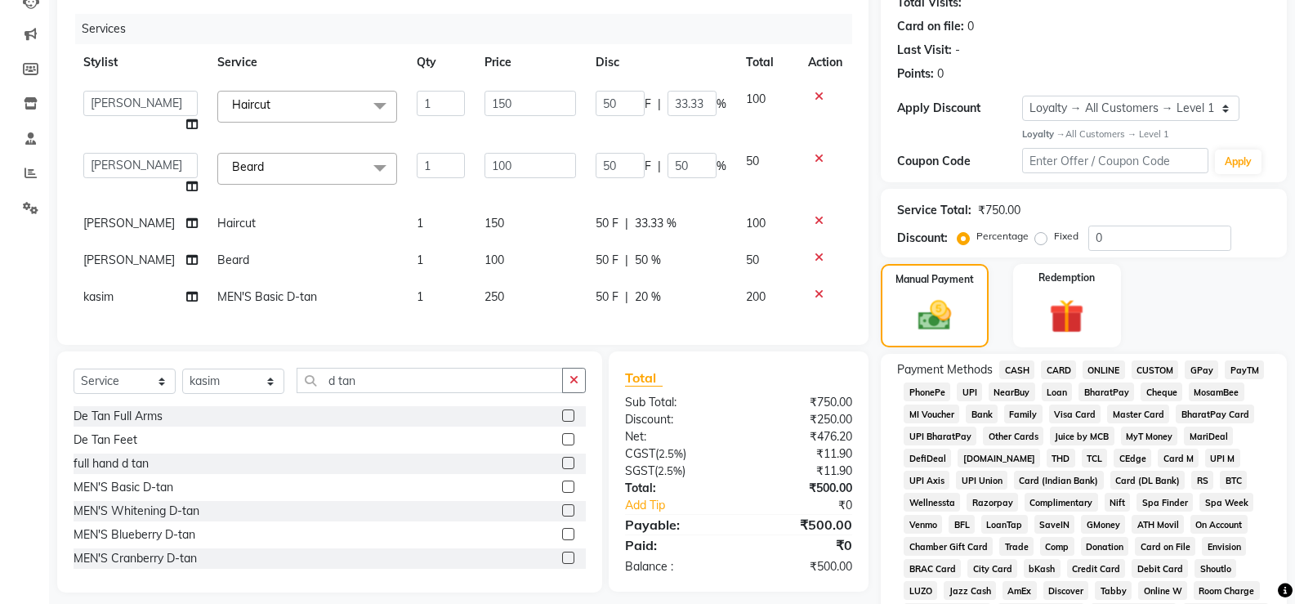
click at [1024, 368] on span "CASH" at bounding box center [1016, 369] width 35 height 19
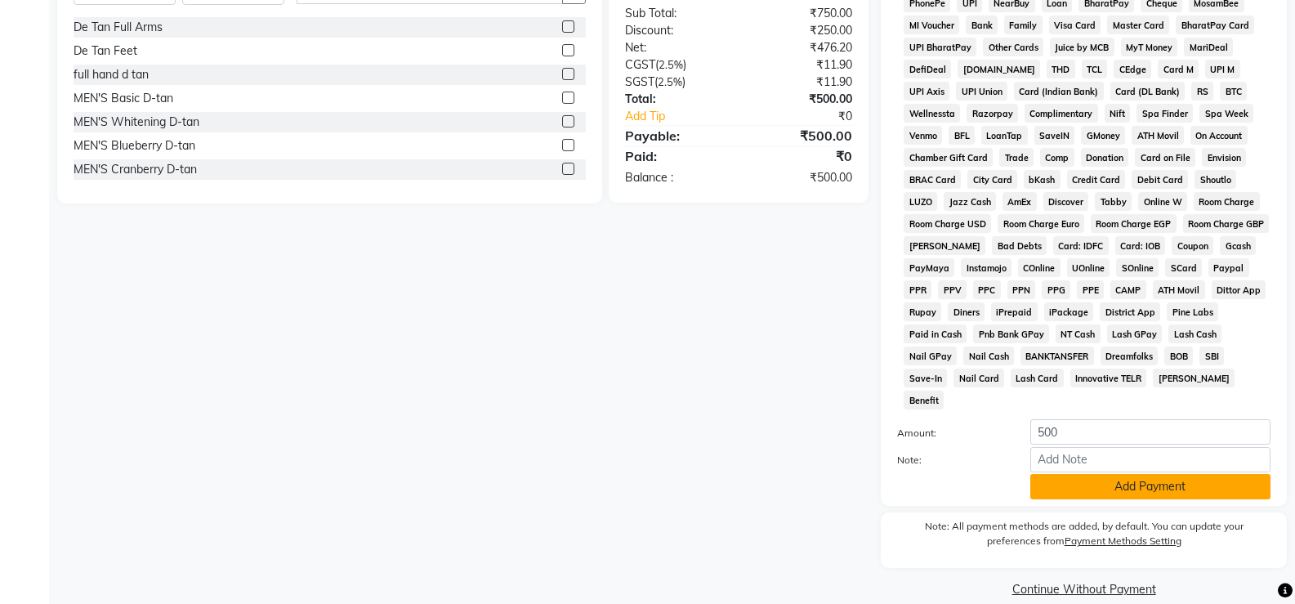
click at [1161, 474] on button "Add Payment" at bounding box center [1150, 486] width 240 height 25
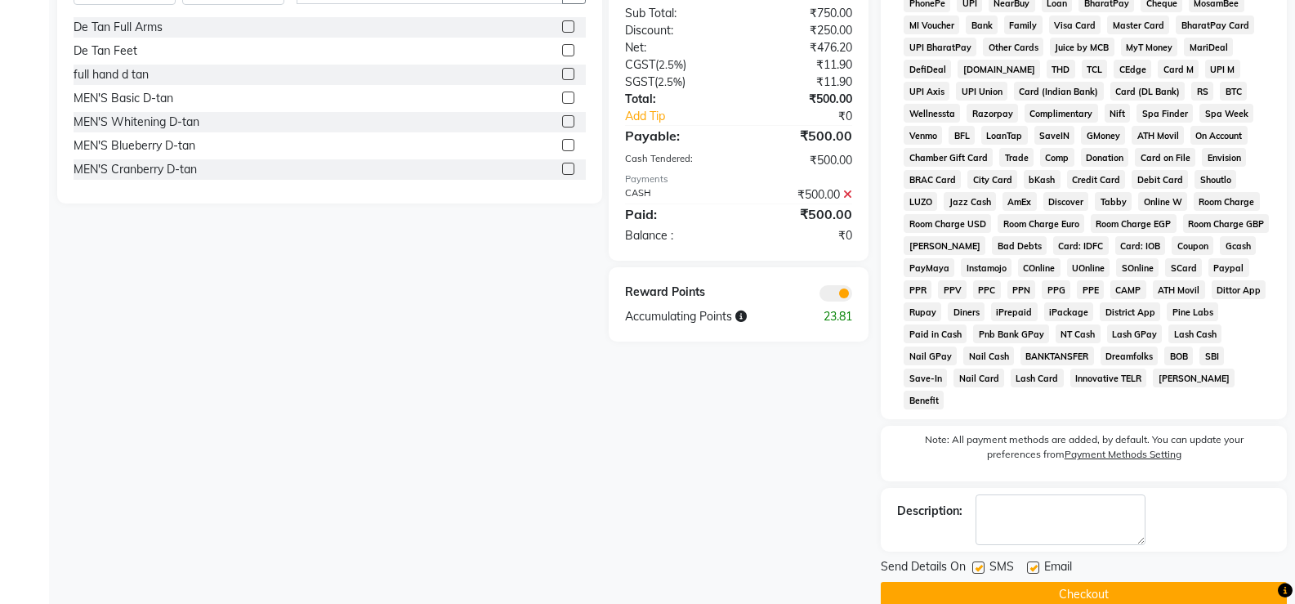
click at [1152, 582] on button "Checkout" at bounding box center [1084, 594] width 406 height 25
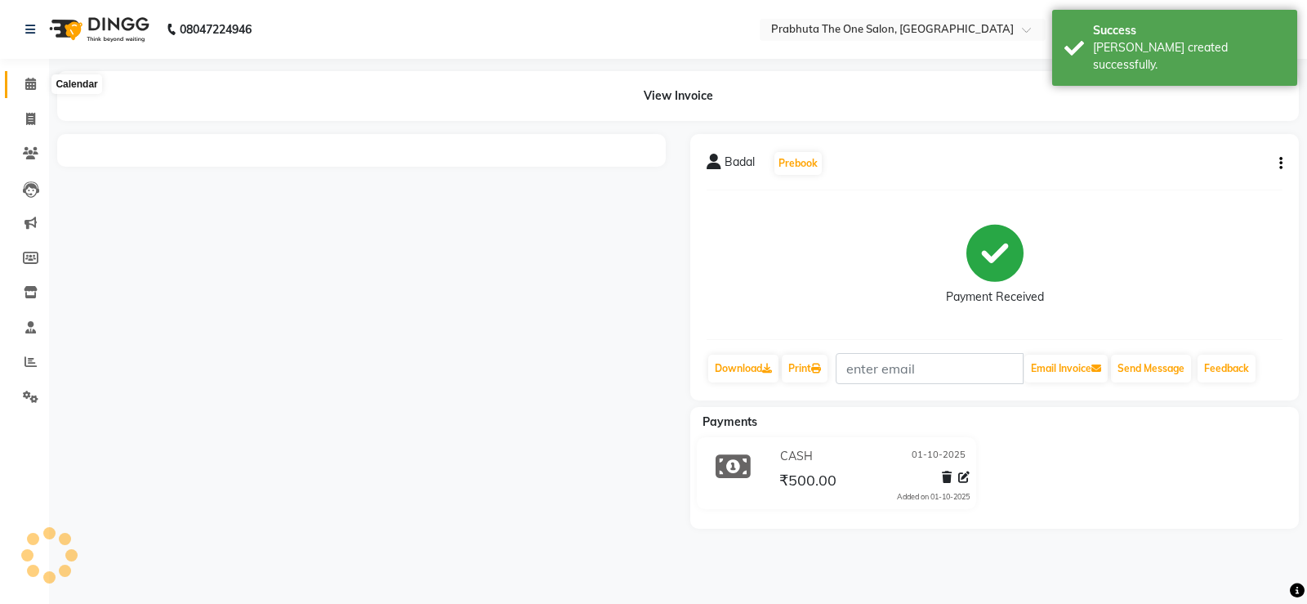
click at [32, 82] on icon at bounding box center [30, 84] width 11 height 12
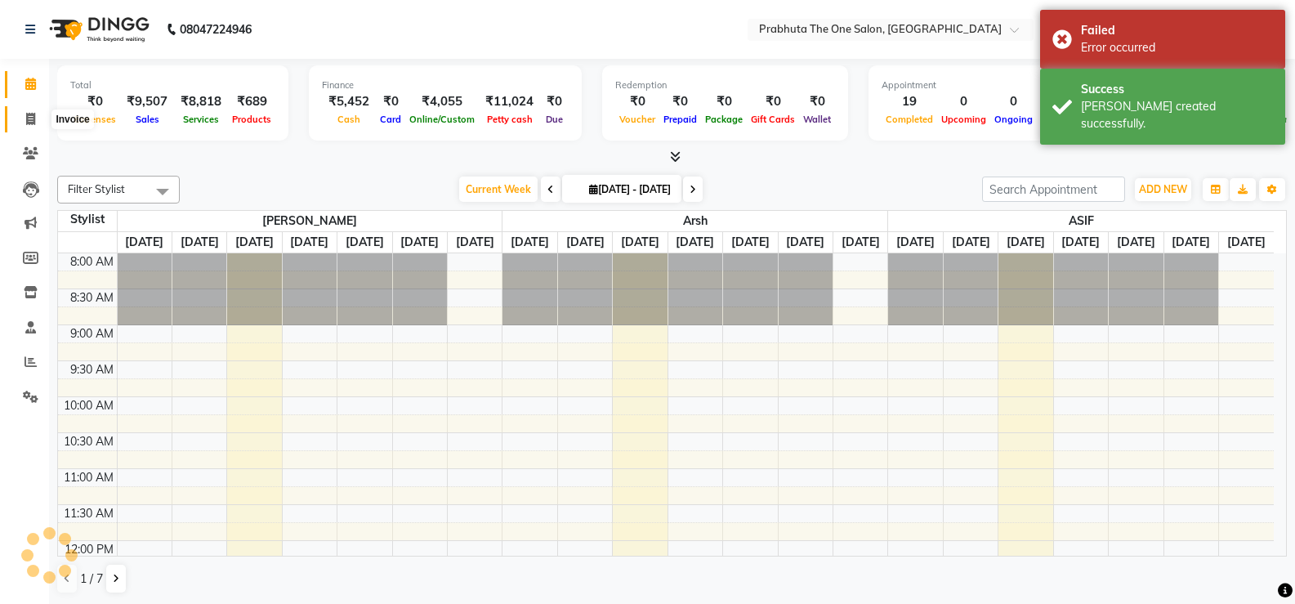
click at [35, 115] on icon at bounding box center [30, 119] width 9 height 12
select select "service"
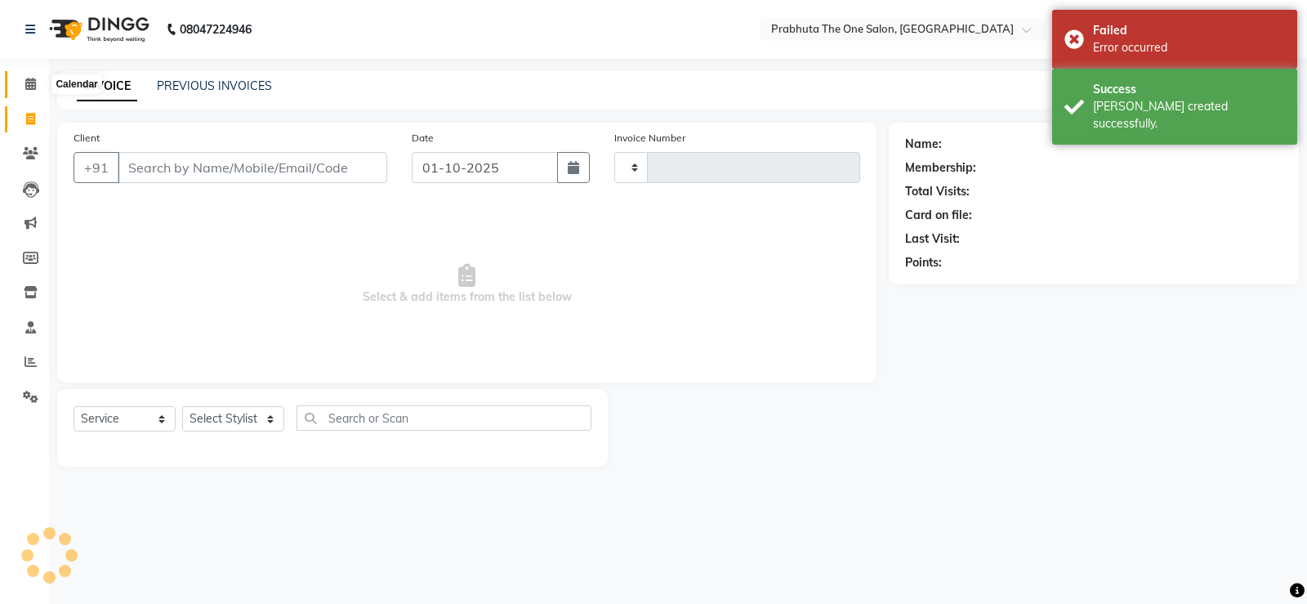
click at [22, 81] on span at bounding box center [30, 84] width 29 height 19
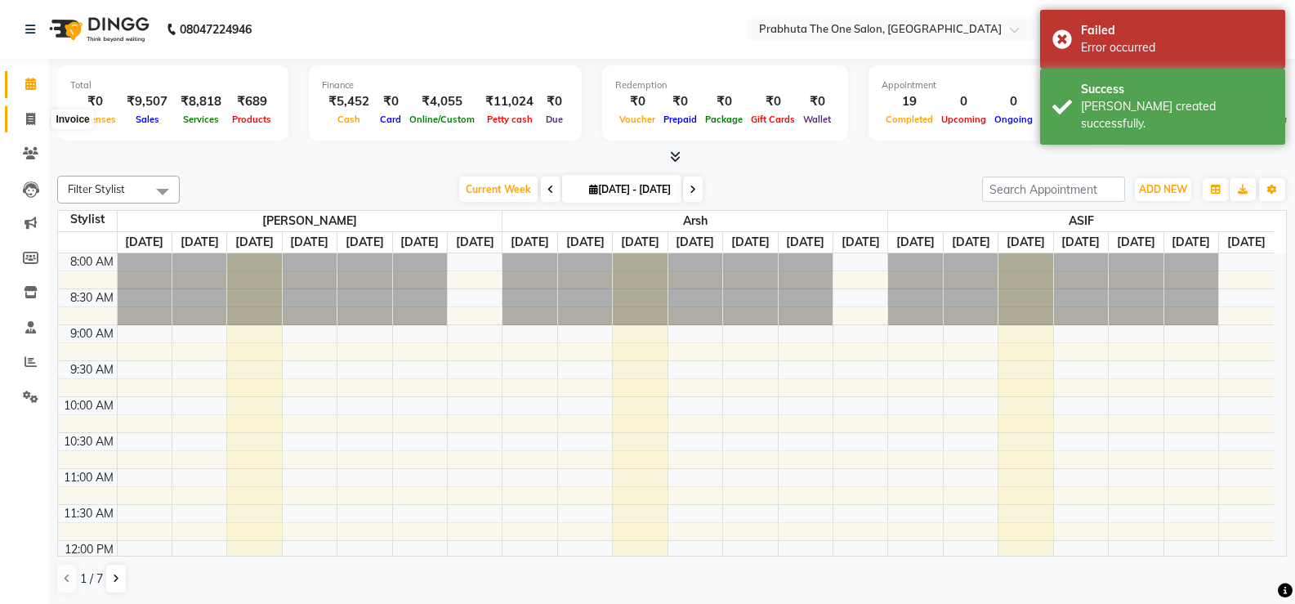
click at [32, 122] on icon at bounding box center [30, 119] width 9 height 12
select select "service"
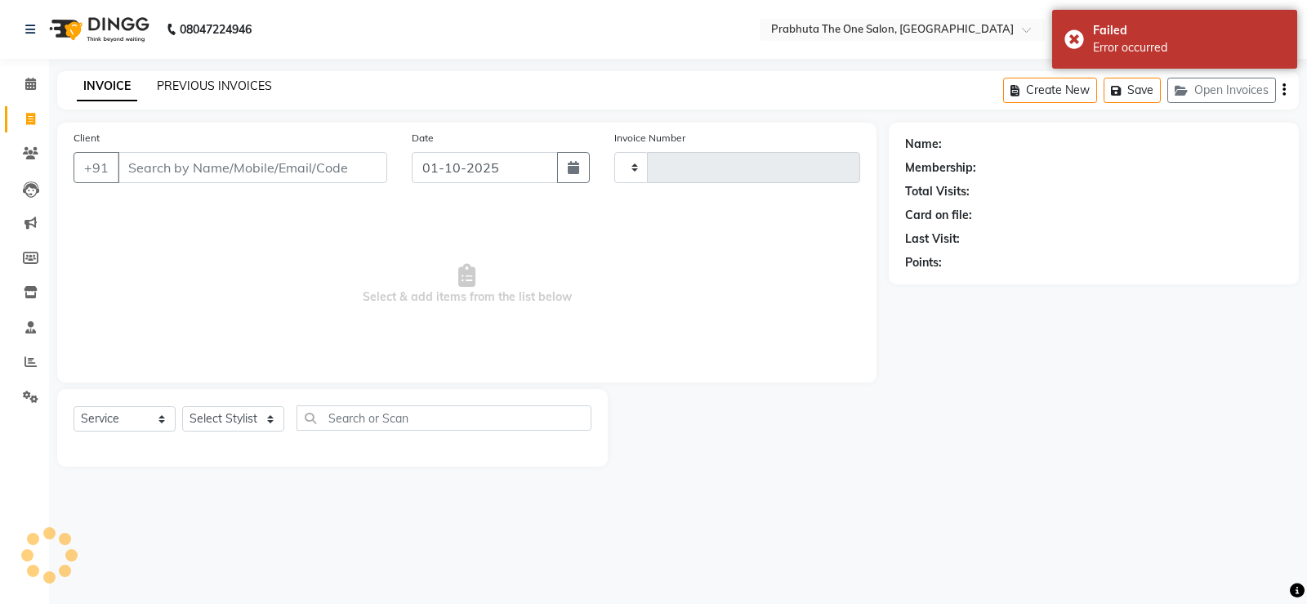
click at [239, 89] on link "PREVIOUS INVOICES" at bounding box center [214, 85] width 115 height 15
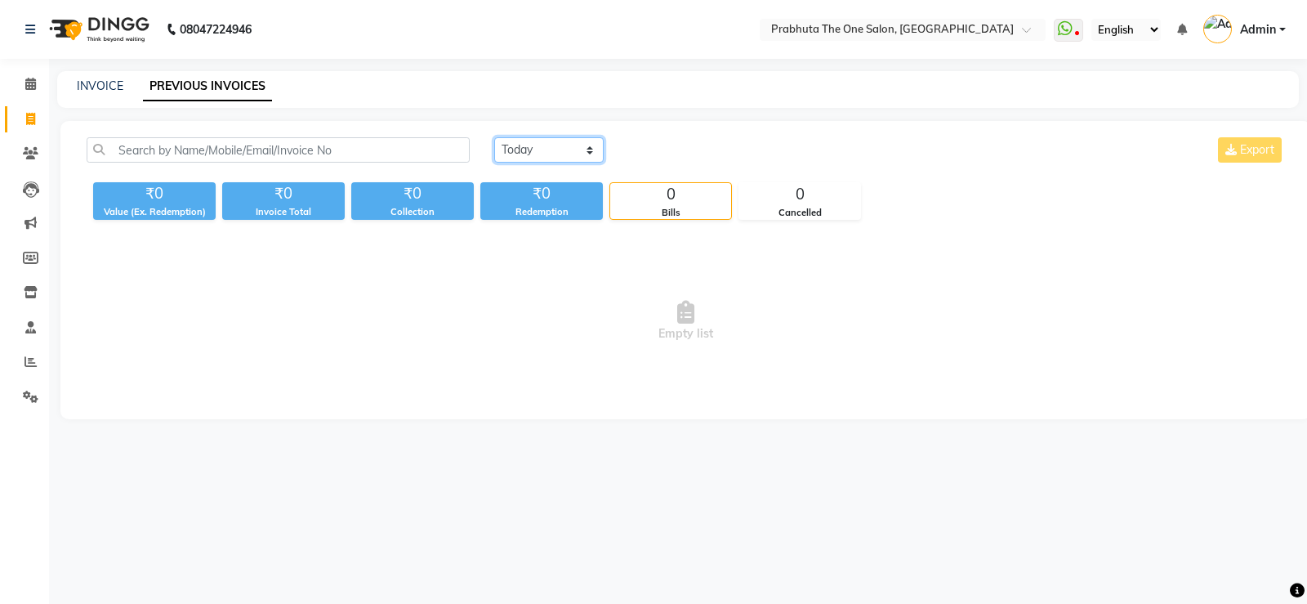
click at [575, 148] on select "[DATE] [DATE] Custom Range" at bounding box center [548, 149] width 109 height 25
click at [574, 288] on span "Empty list" at bounding box center [686, 320] width 1199 height 163
click at [27, 116] on icon at bounding box center [30, 119] width 9 height 12
select select "5326"
select select "service"
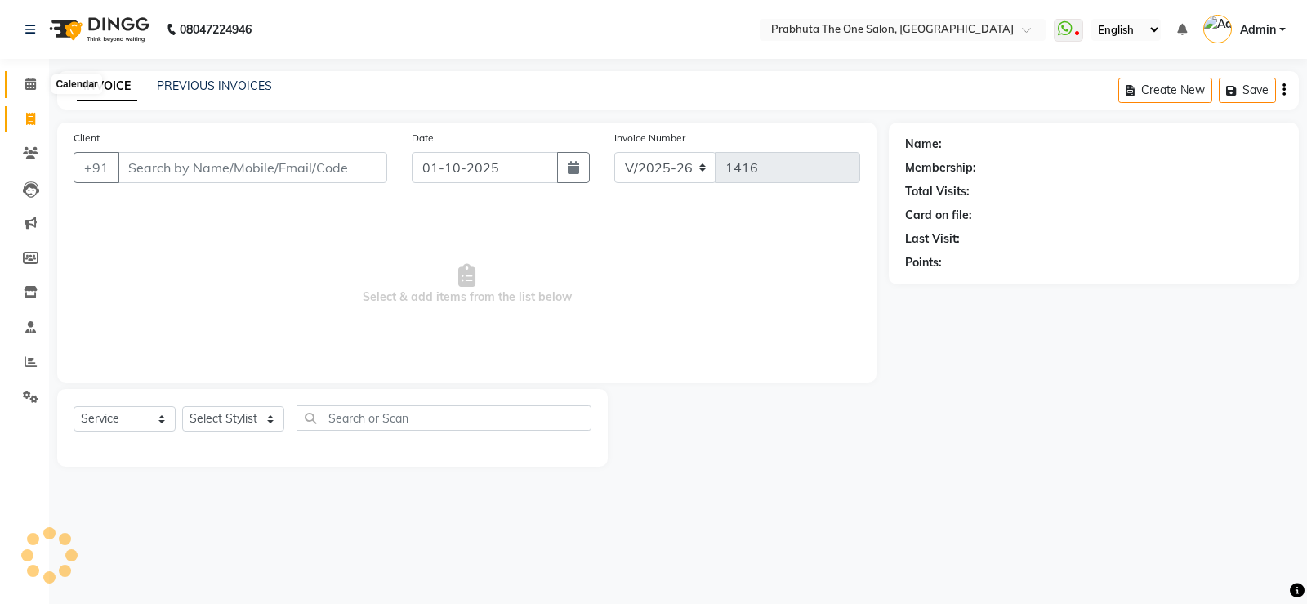
click at [33, 82] on icon at bounding box center [30, 84] width 11 height 12
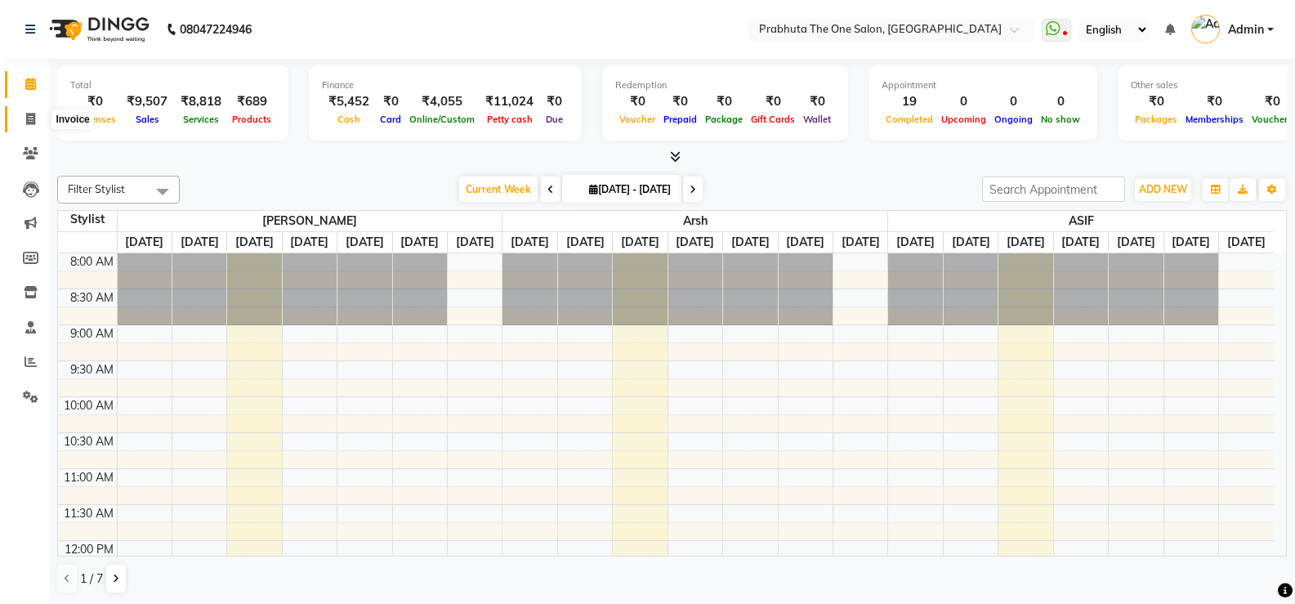
click at [34, 113] on icon at bounding box center [30, 119] width 9 height 12
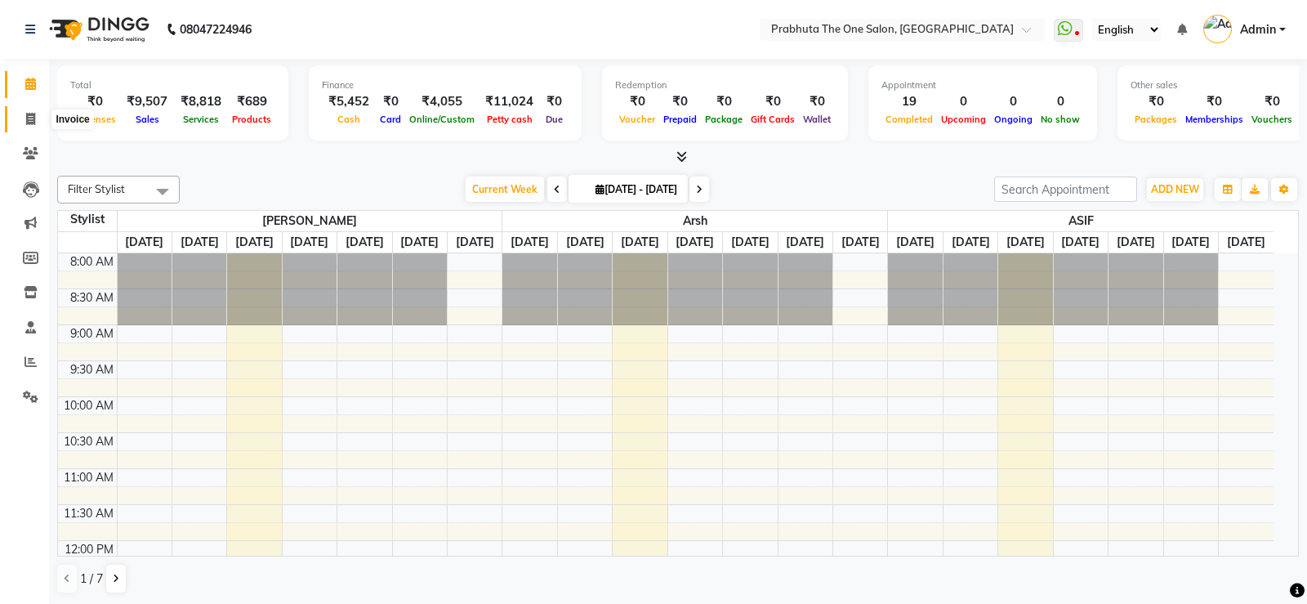
select select "service"
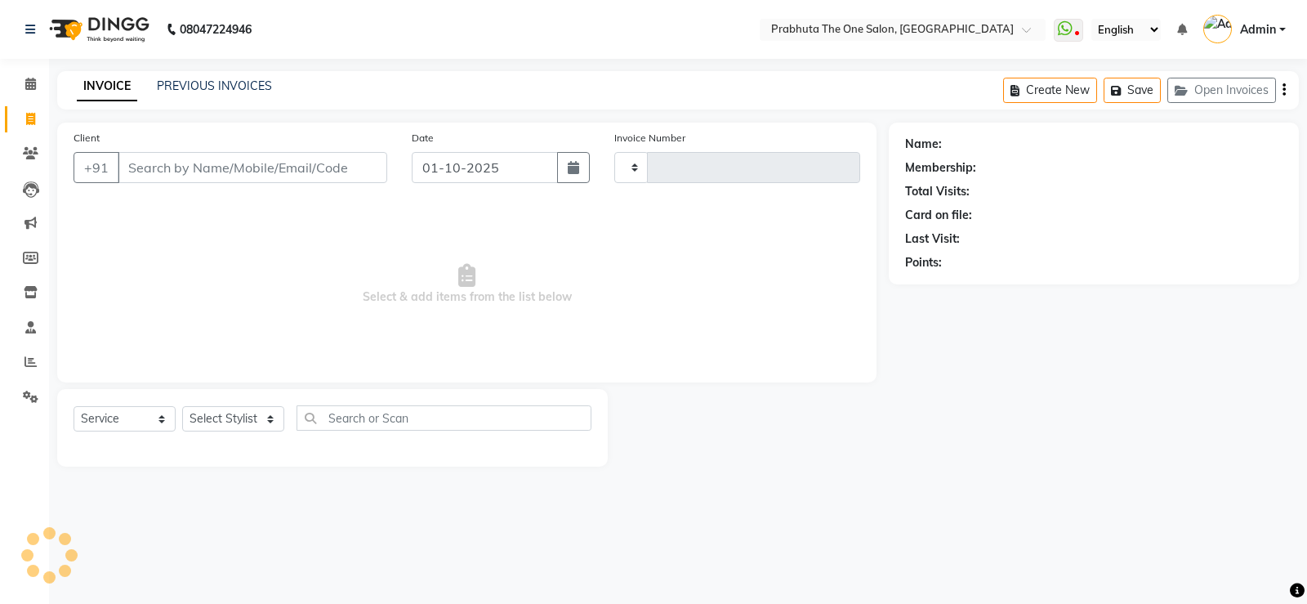
type input "1416"
select select "5326"
click at [237, 78] on link "PREVIOUS INVOICES" at bounding box center [214, 85] width 115 height 15
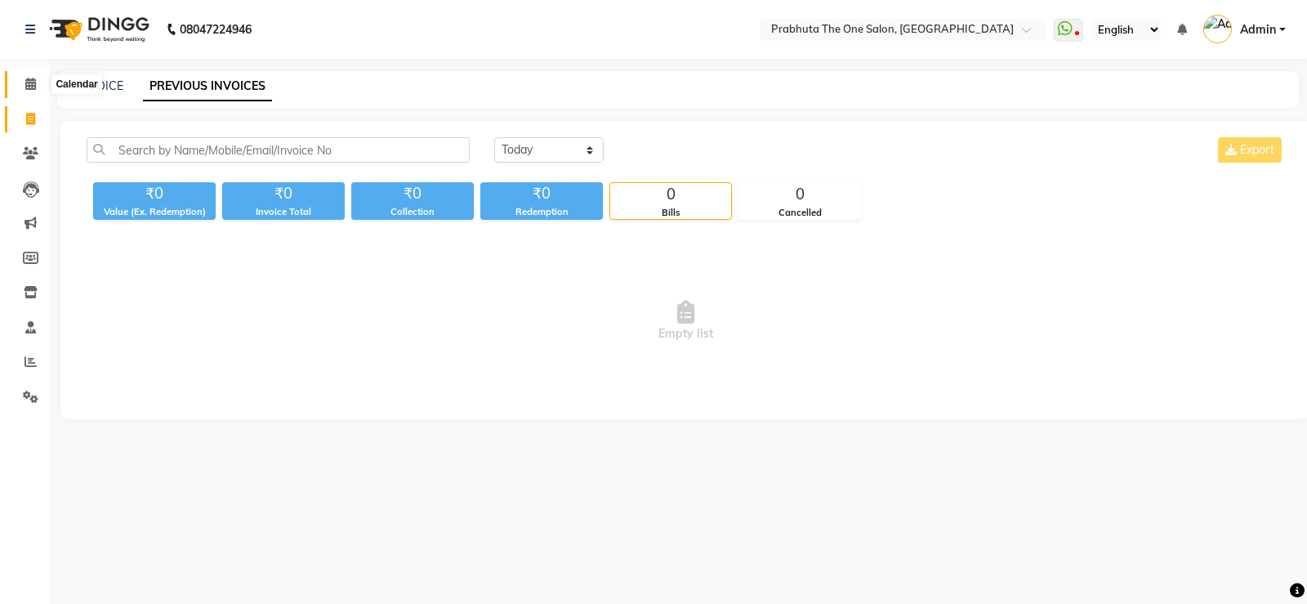
click at [42, 80] on span at bounding box center [30, 84] width 29 height 19
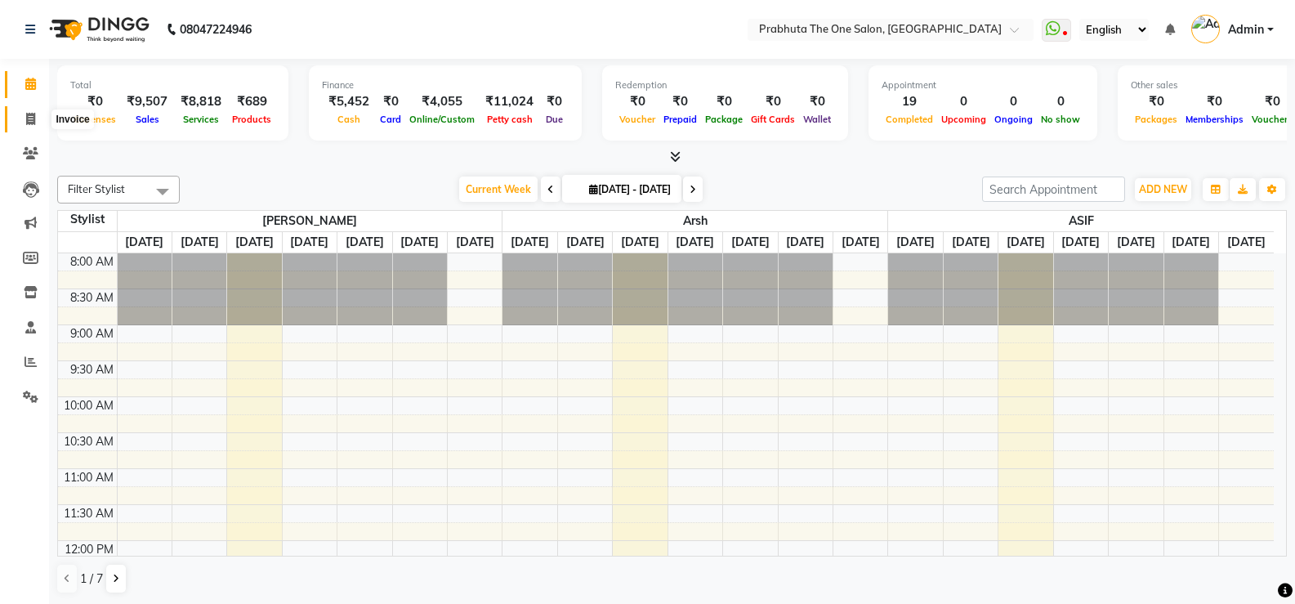
click at [33, 120] on icon at bounding box center [30, 119] width 9 height 12
select select "service"
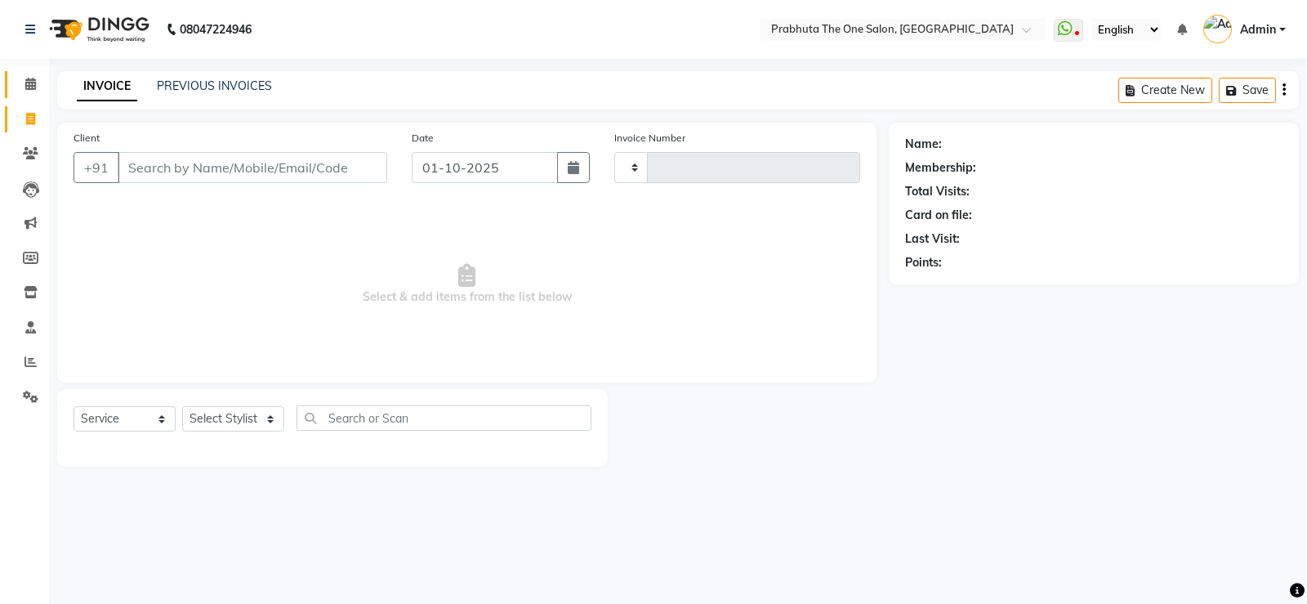
type input "1416"
select select "5326"
click at [37, 92] on span at bounding box center [30, 84] width 29 height 19
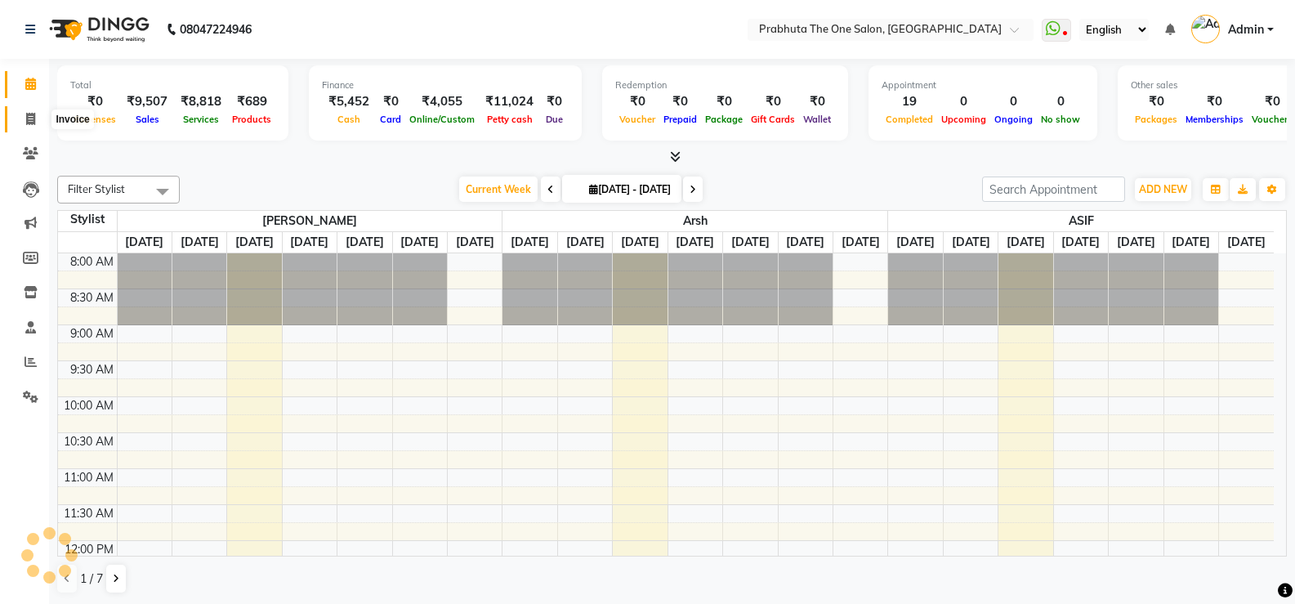
click at [28, 117] on icon at bounding box center [30, 119] width 9 height 12
select select "service"
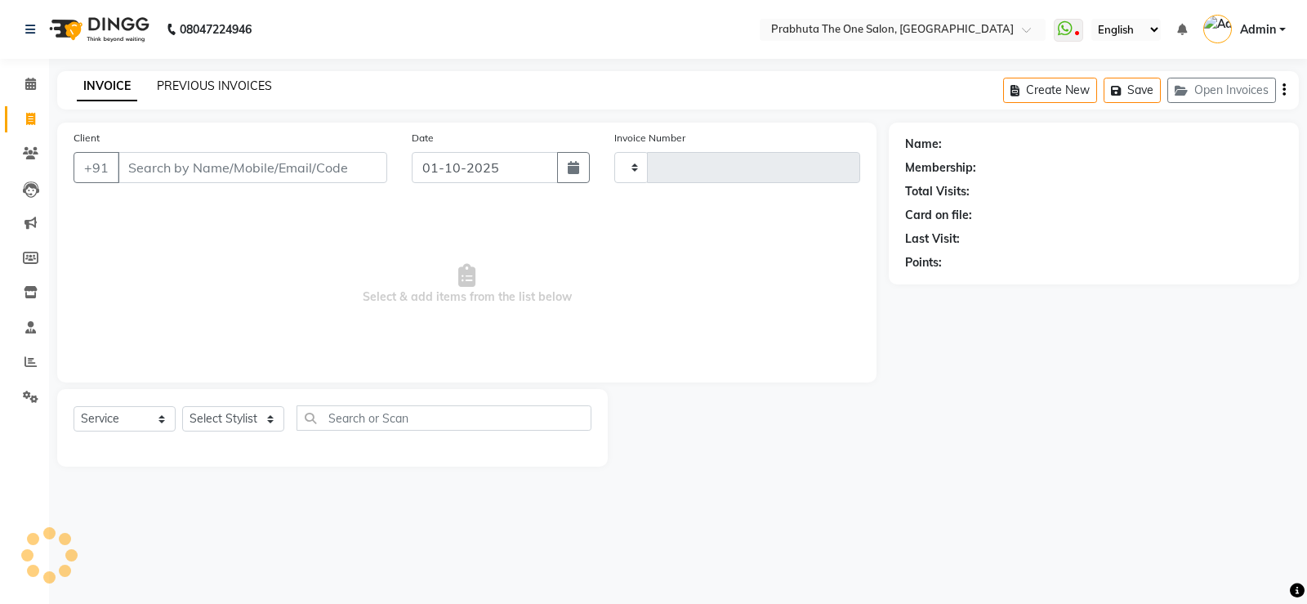
click at [177, 82] on link "PREVIOUS INVOICES" at bounding box center [214, 85] width 115 height 15
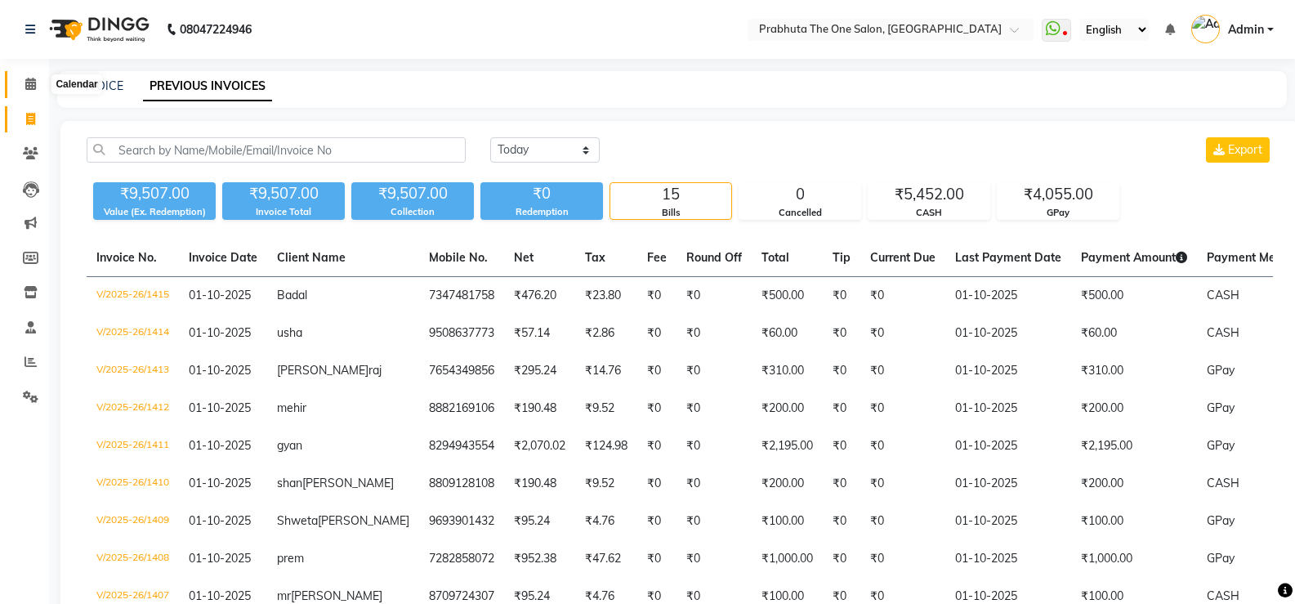
click at [38, 80] on span at bounding box center [30, 84] width 29 height 19
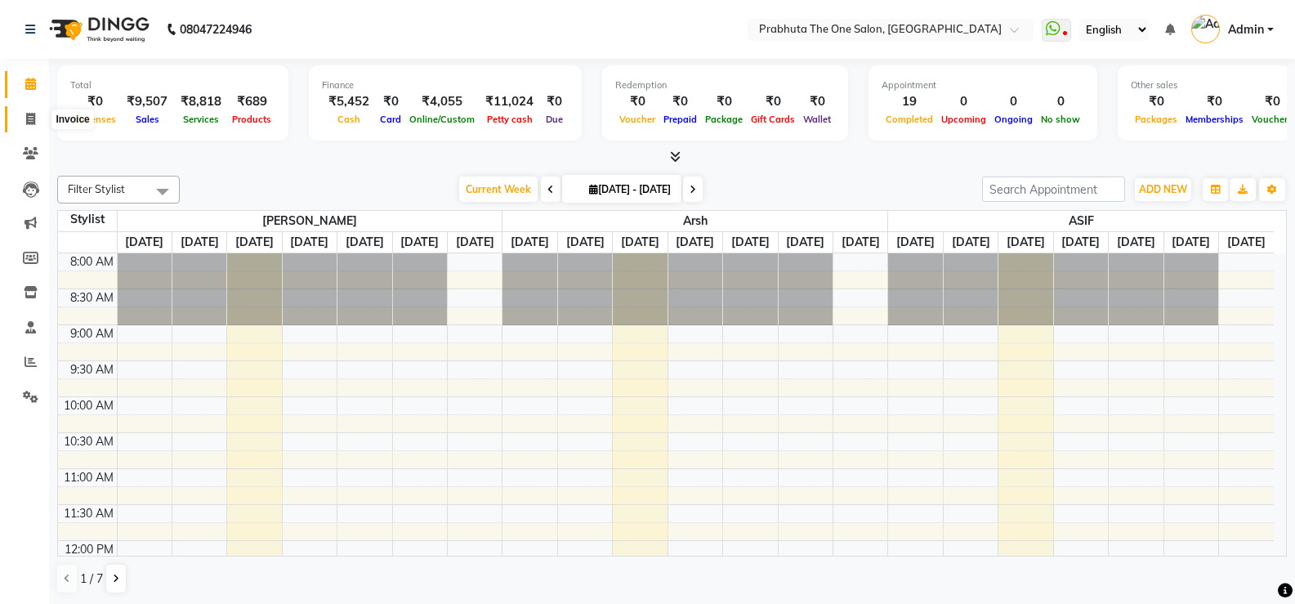
click at [28, 111] on span at bounding box center [30, 119] width 29 height 19
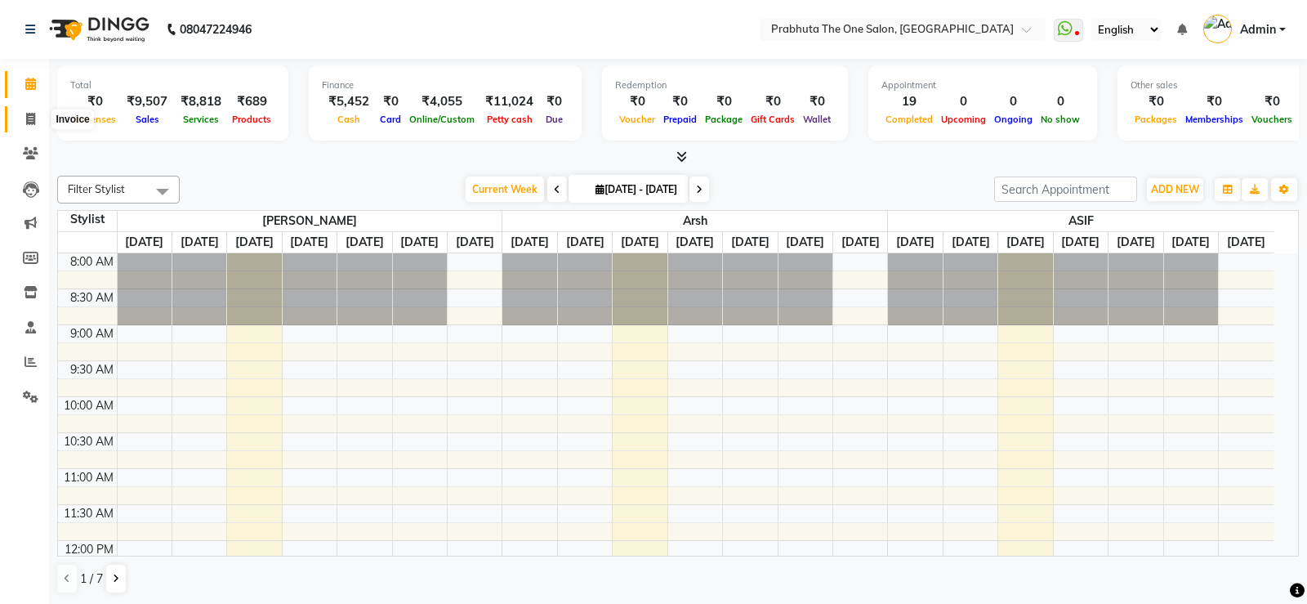
select select "5326"
select select "service"
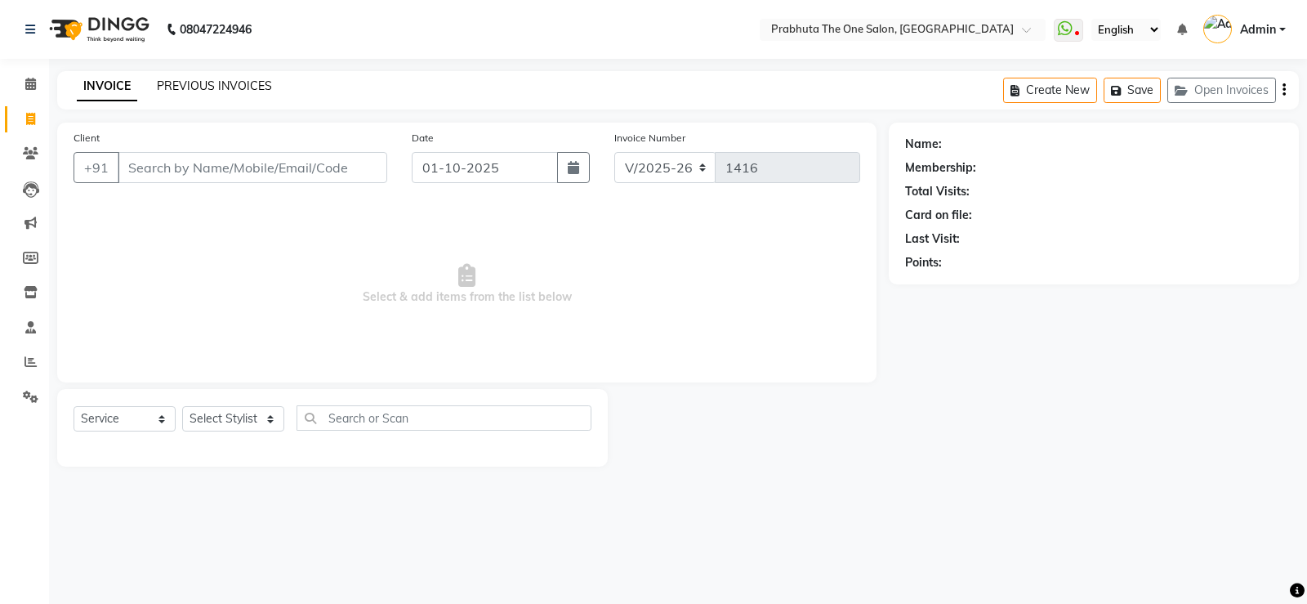
click at [201, 82] on link "PREVIOUS INVOICES" at bounding box center [214, 85] width 115 height 15
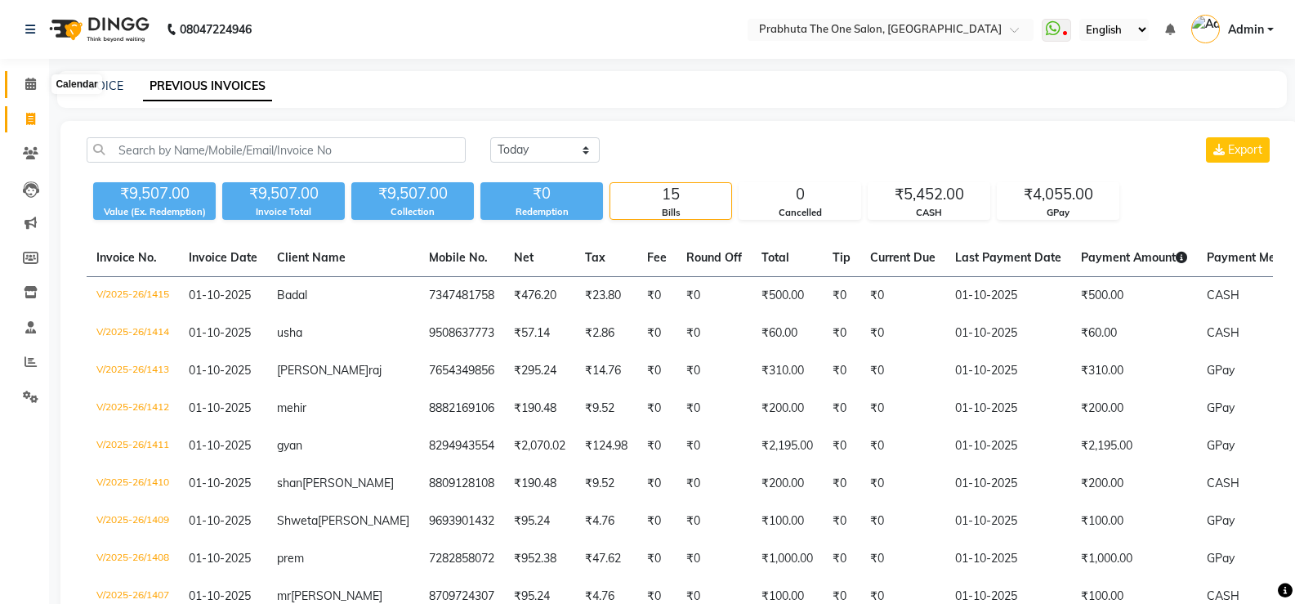
click at [19, 81] on span at bounding box center [30, 84] width 29 height 19
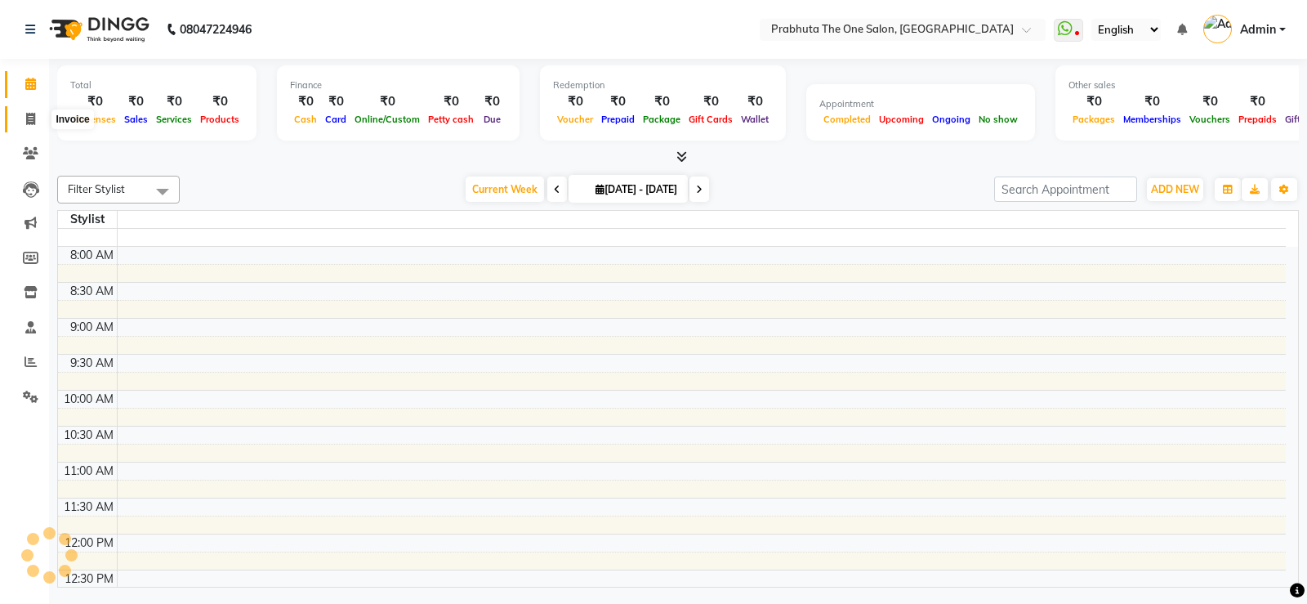
click at [30, 114] on icon at bounding box center [30, 119] width 9 height 12
select select "service"
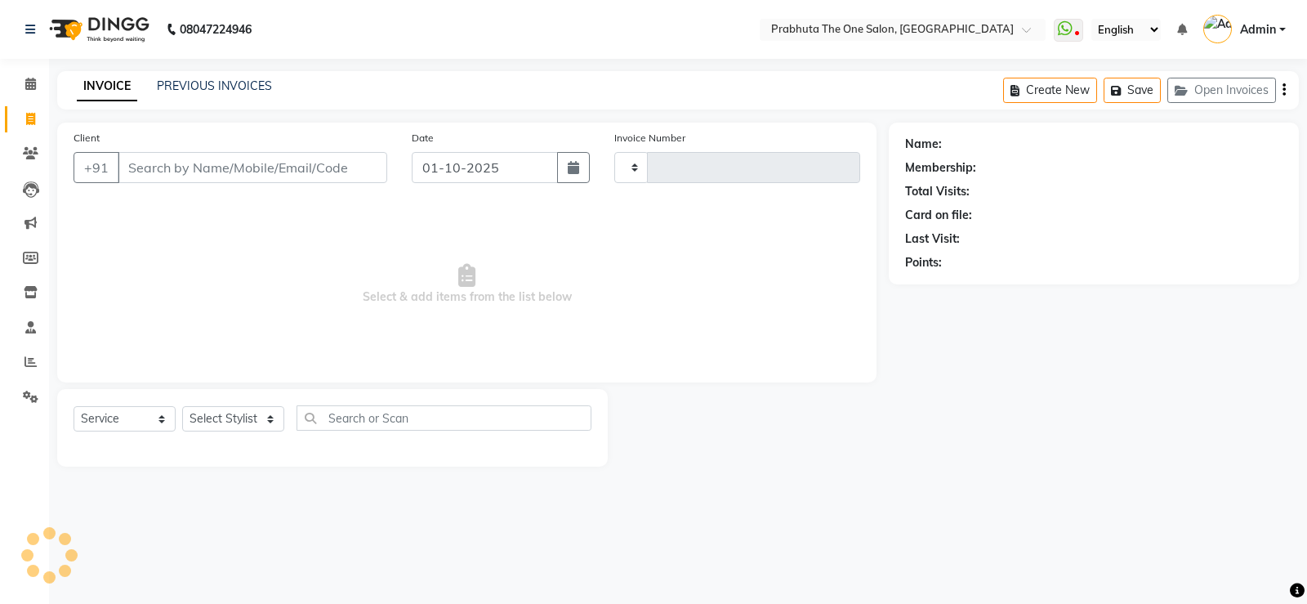
type input "1416"
select select "5326"
click at [170, 163] on input "Client" at bounding box center [253, 167] width 270 height 31
click at [269, 171] on input "Client" at bounding box center [253, 167] width 270 height 31
type input "9334618044"
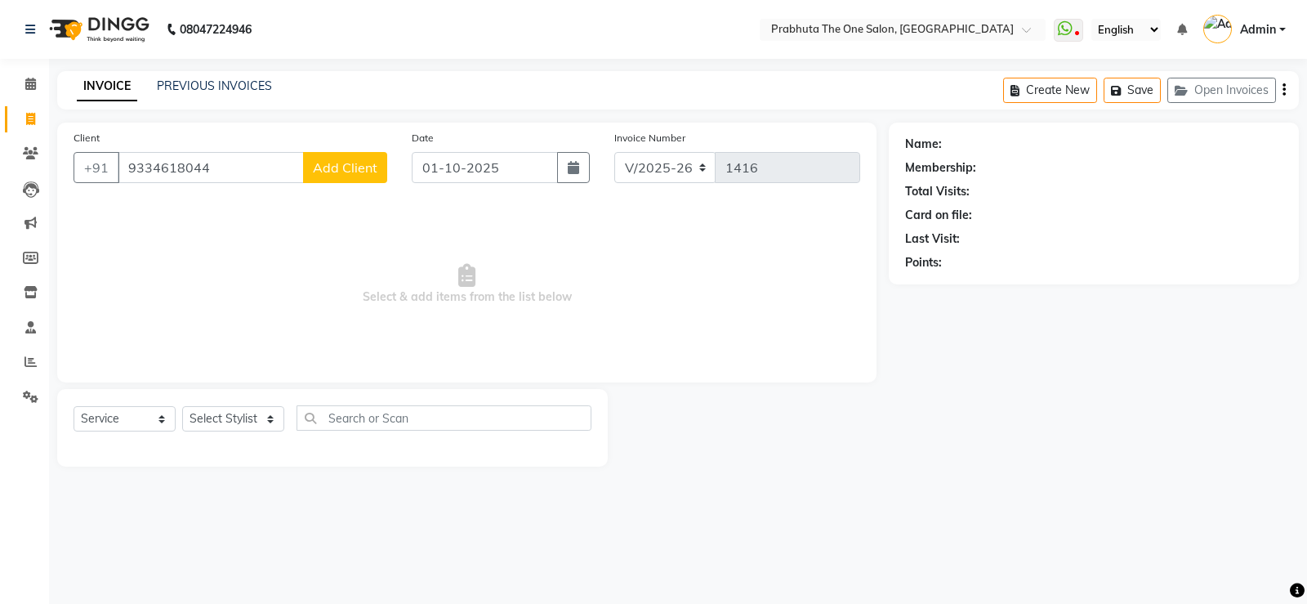
click at [315, 178] on button "Add Client" at bounding box center [345, 167] width 84 height 31
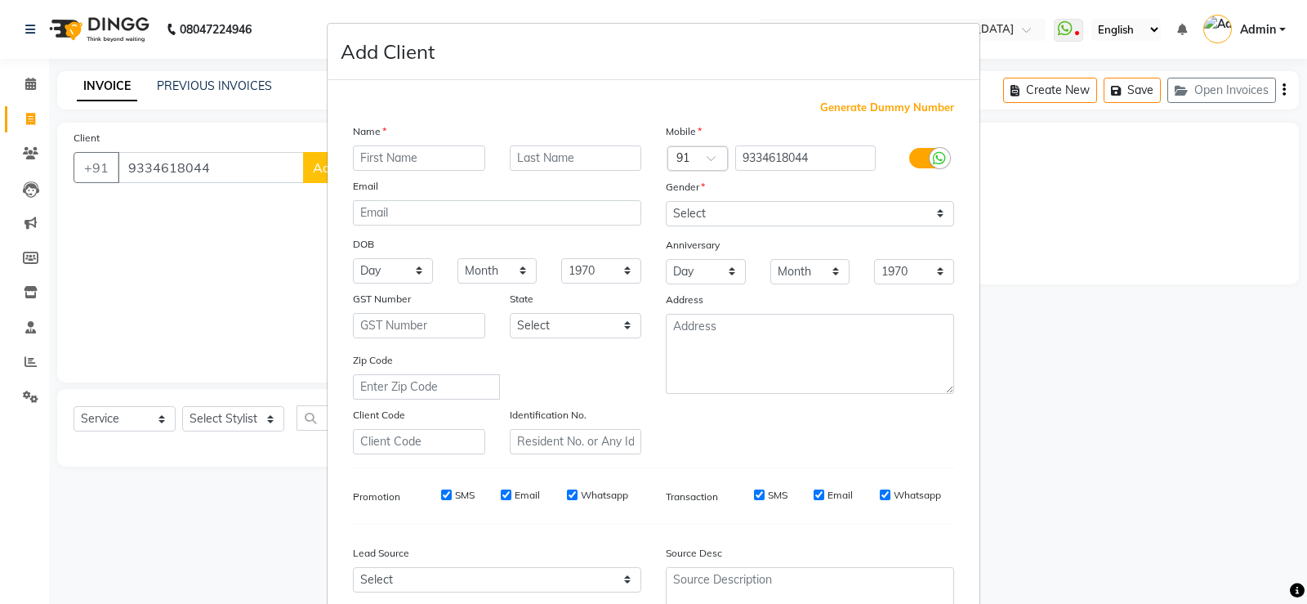
click at [389, 156] on input "text" at bounding box center [419, 157] width 132 height 25
type input "[PERSON_NAME]"
click at [776, 209] on select "Select [DEMOGRAPHIC_DATA] [DEMOGRAPHIC_DATA] Other Prefer Not To Say" at bounding box center [810, 213] width 288 height 25
select select "[DEMOGRAPHIC_DATA]"
click at [666, 201] on select "Select [DEMOGRAPHIC_DATA] [DEMOGRAPHIC_DATA] Other Prefer Not To Say" at bounding box center [810, 213] width 288 height 25
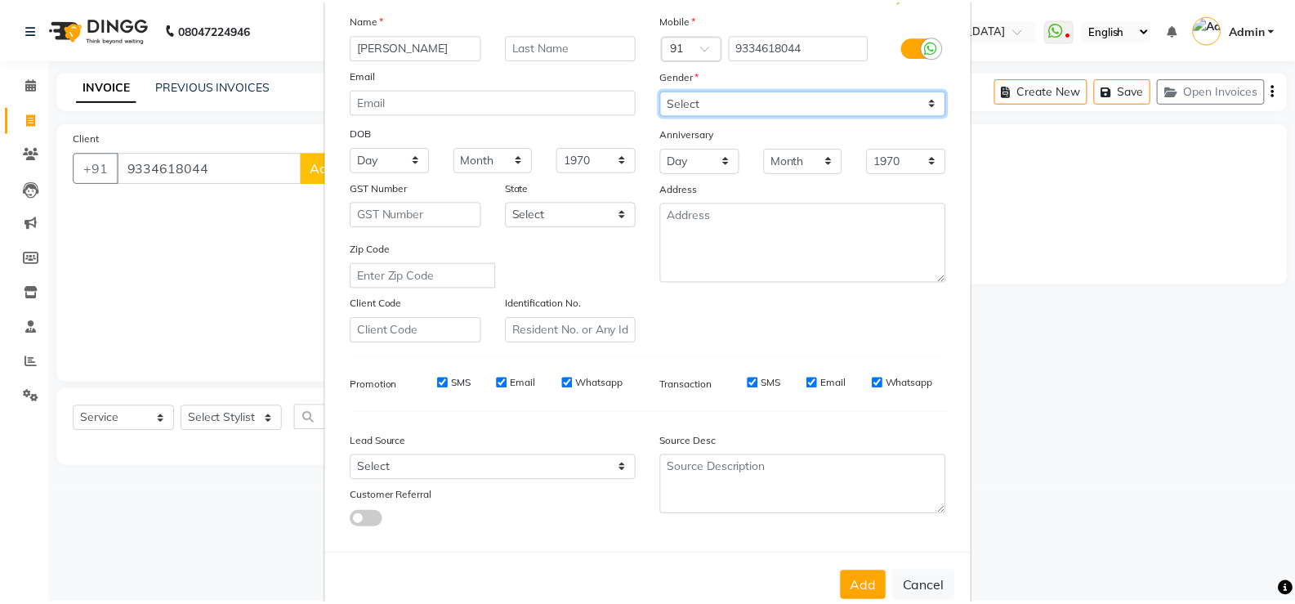
scroll to position [150, 0]
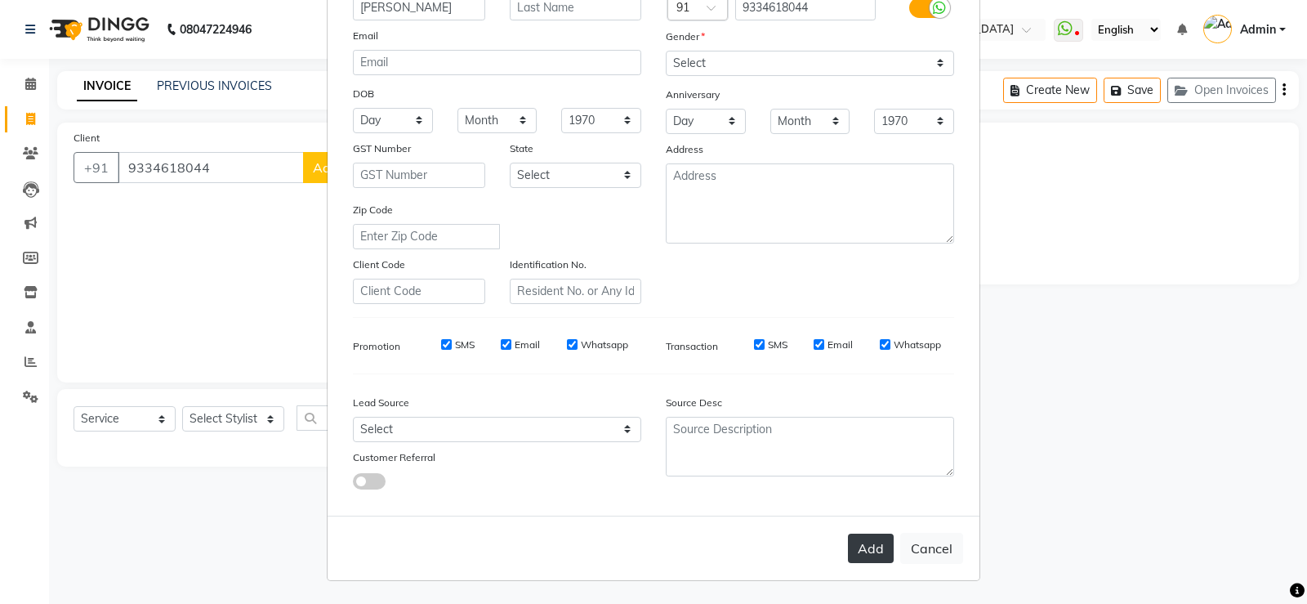
click at [857, 554] on button "Add" at bounding box center [871, 547] width 46 height 29
click at [216, 410] on ngb-modal-window "Add Client Generate Dummy Number Name [PERSON_NAME] Email DOB Day 01 02 03 04 0…" at bounding box center [653, 302] width 1307 height 604
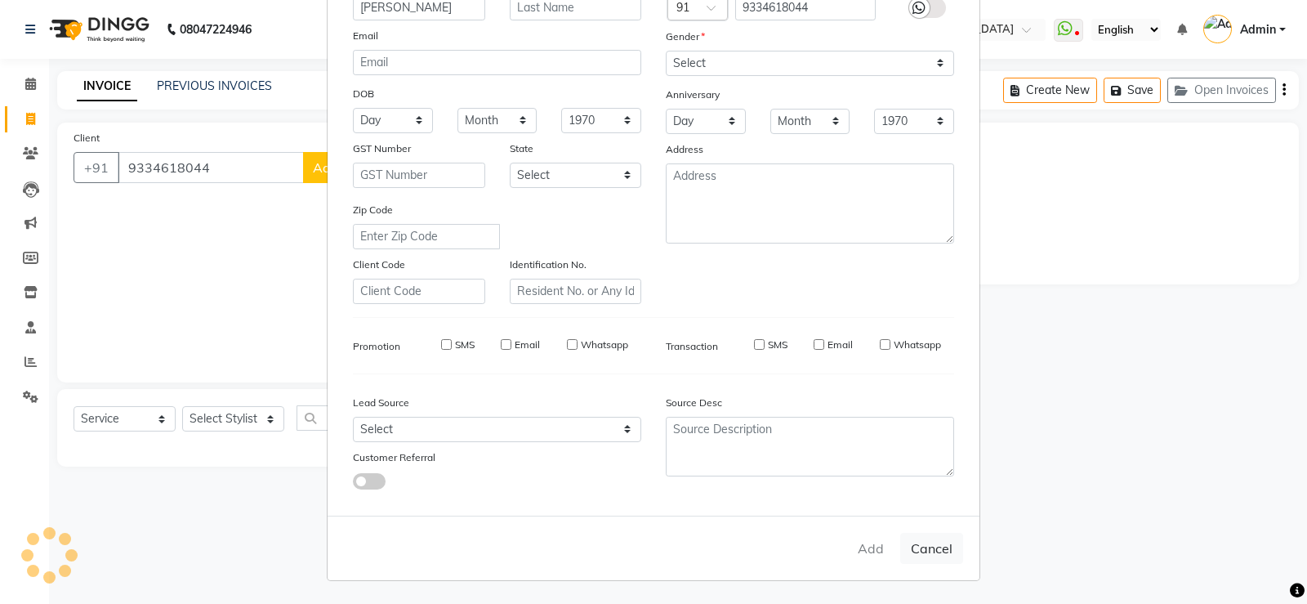
select select
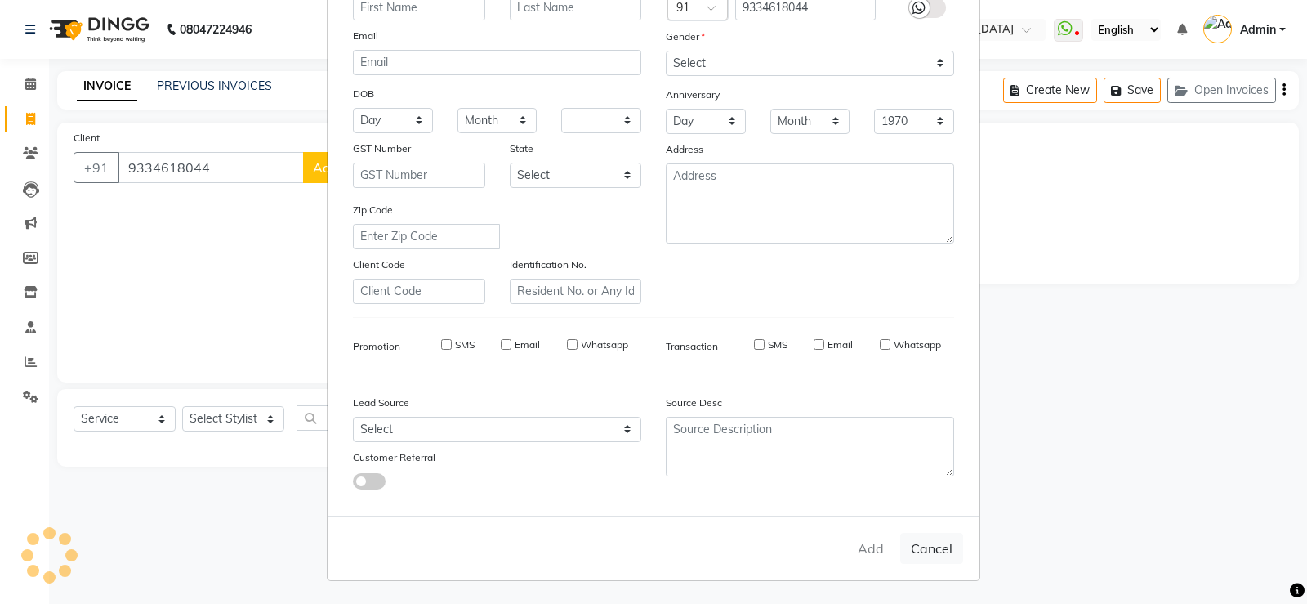
select select
checkbox input "false"
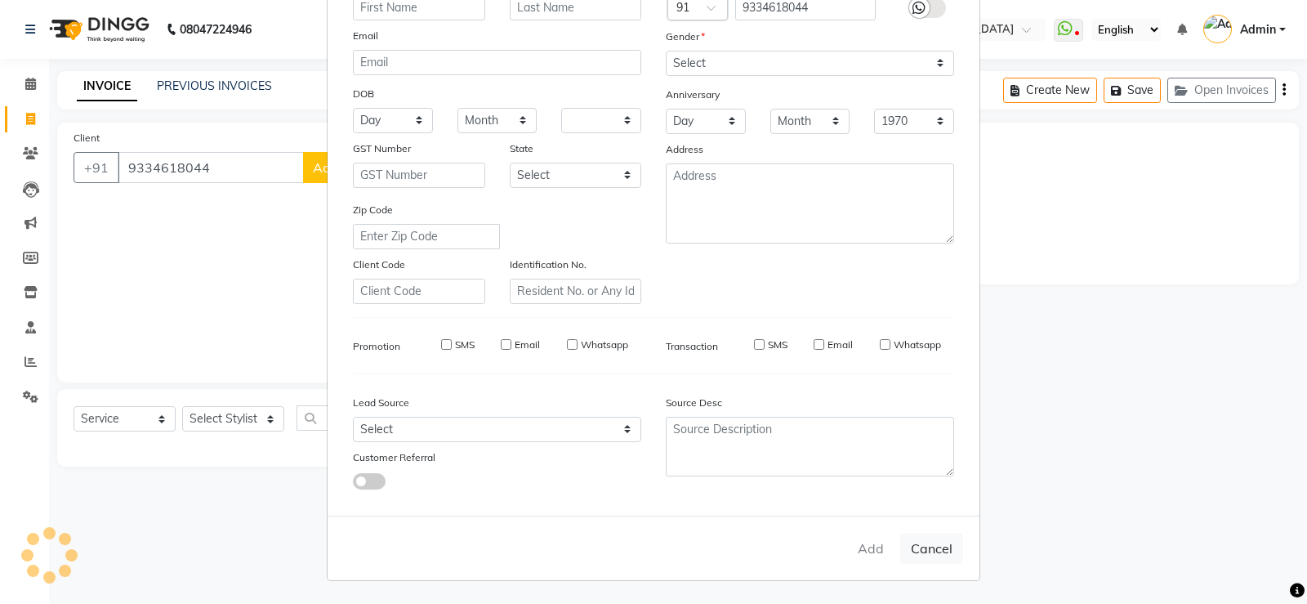
checkbox input "false"
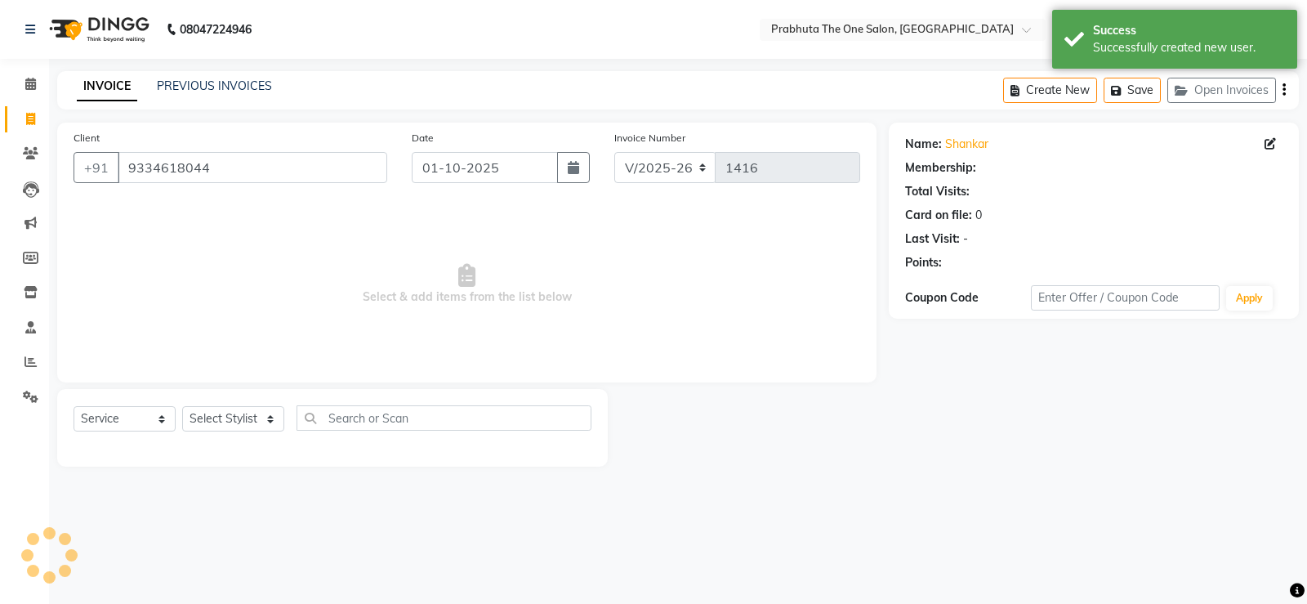
select select "1: Object"
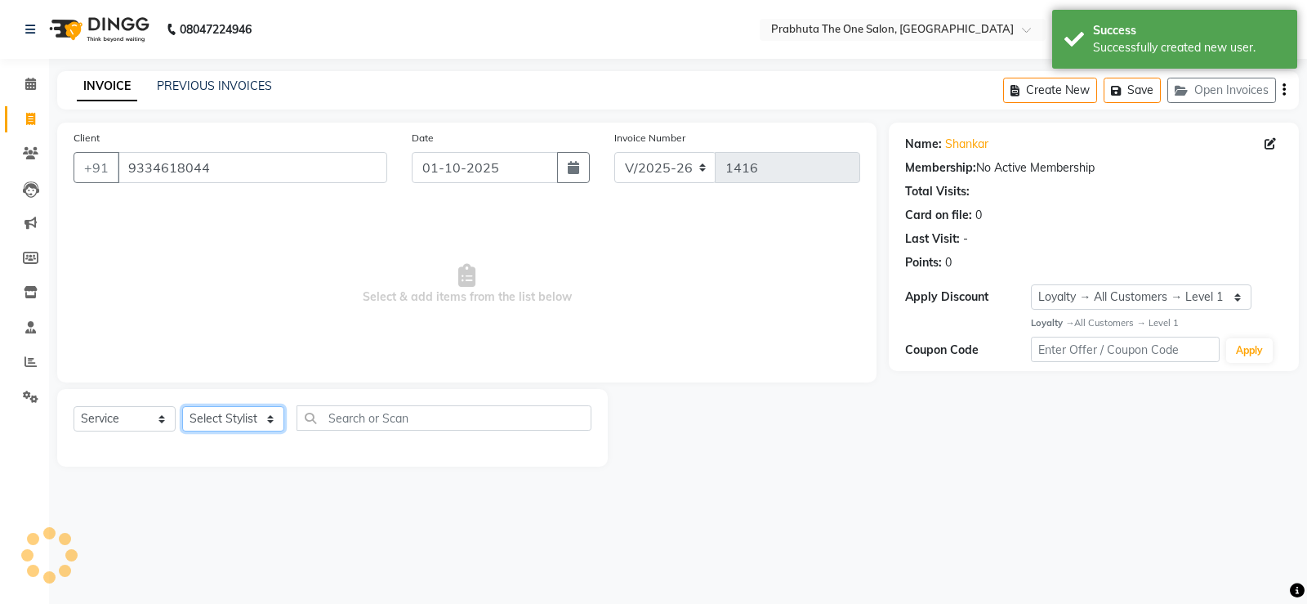
click at [238, 414] on select "Select Stylist [PERSON_NAME] [PERSON_NAME] ausween [PERSON_NAME] [PERSON_NAME] …" at bounding box center [233, 418] width 102 height 25
select select "82692"
click at [182, 406] on select "Select Stylist [PERSON_NAME] [PERSON_NAME] ausween [PERSON_NAME] [PERSON_NAME] …" at bounding box center [233, 418] width 102 height 25
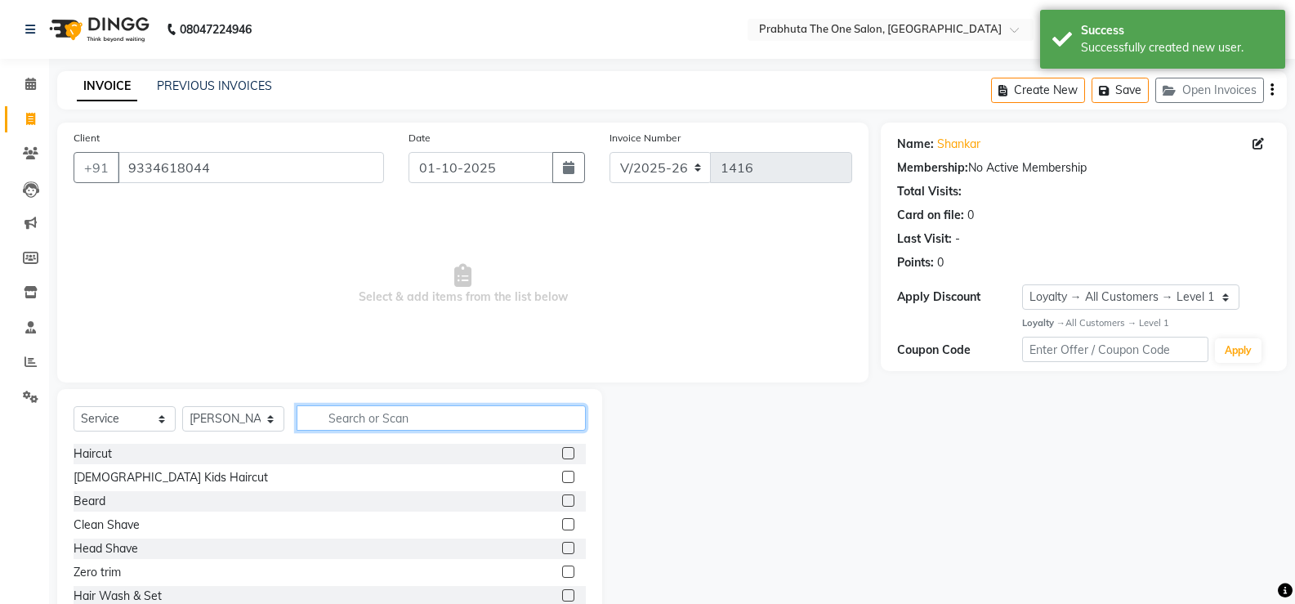
click at [426, 422] on input "text" at bounding box center [441, 417] width 289 height 25
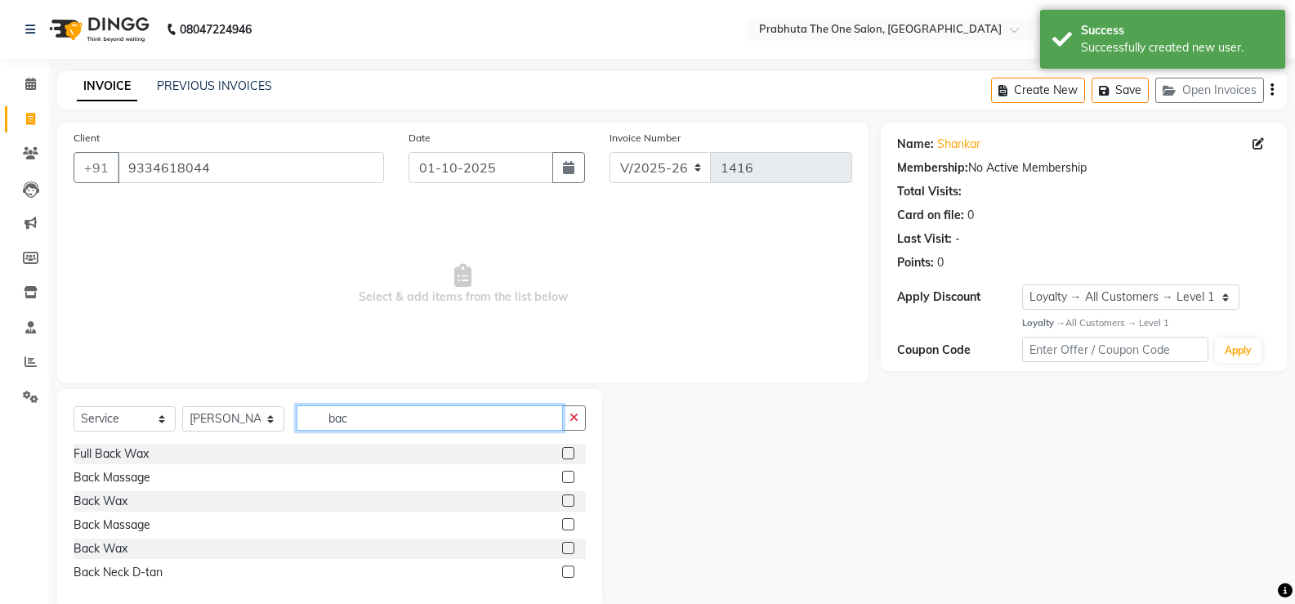
type input "bac"
click at [530, 470] on div "Back Massage" at bounding box center [330, 477] width 512 height 20
click at [562, 471] on label at bounding box center [568, 477] width 12 height 12
click at [562, 472] on input "checkbox" at bounding box center [567, 477] width 11 height 11
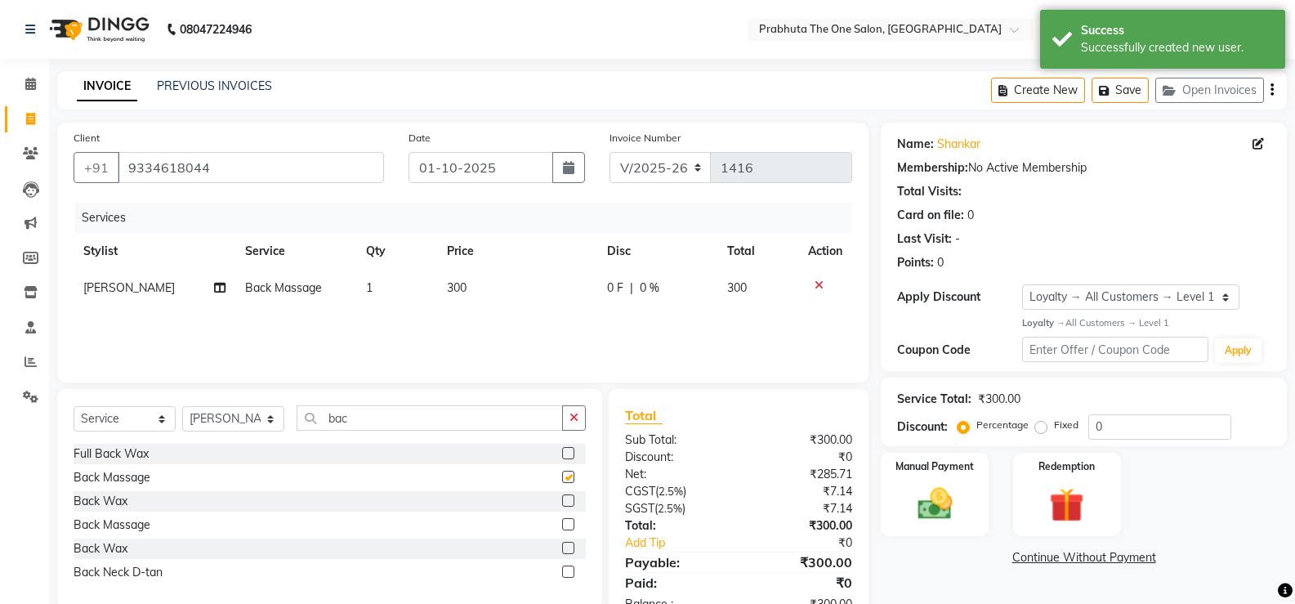
checkbox input "false"
click at [521, 274] on td "300" at bounding box center [517, 288] width 160 height 37
select select "82692"
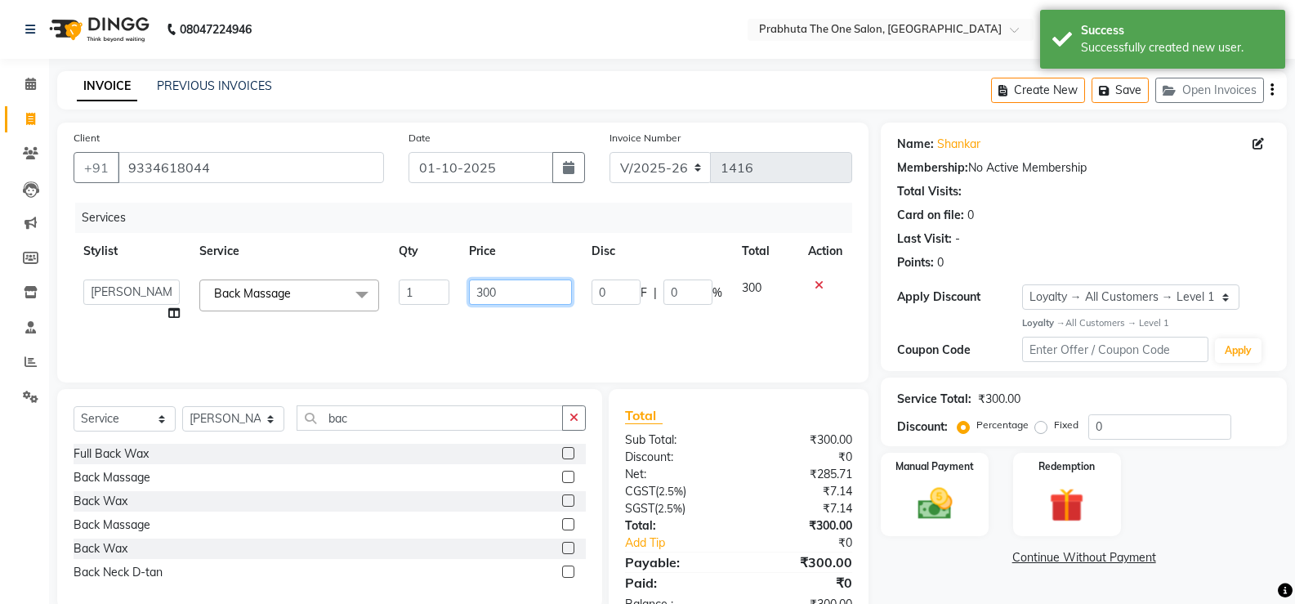
click at [510, 282] on input "300" at bounding box center [520, 291] width 102 height 25
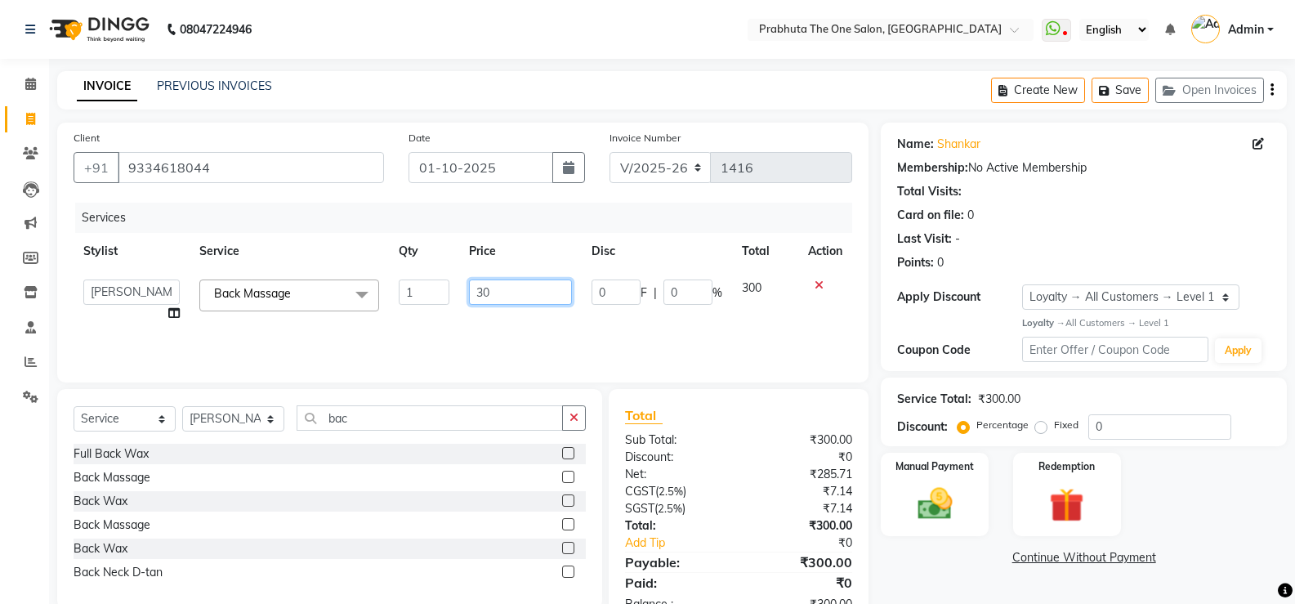
type input "3"
type input "500"
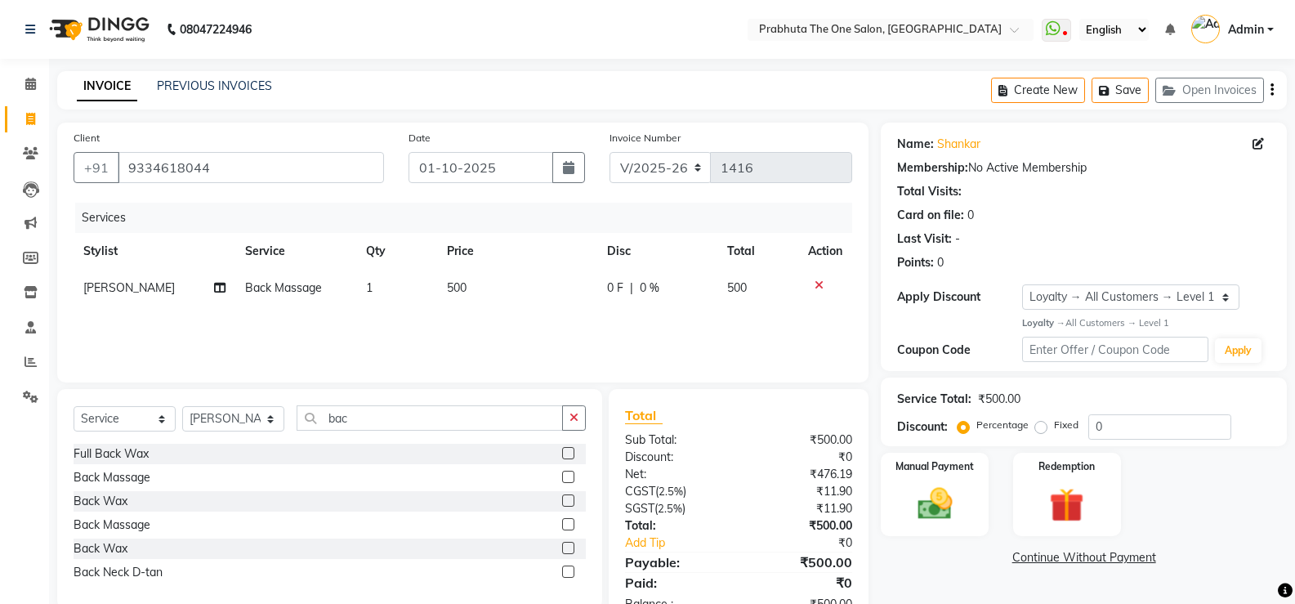
click at [672, 292] on div "0 F | 0 %" at bounding box center [657, 287] width 101 height 17
select select "82692"
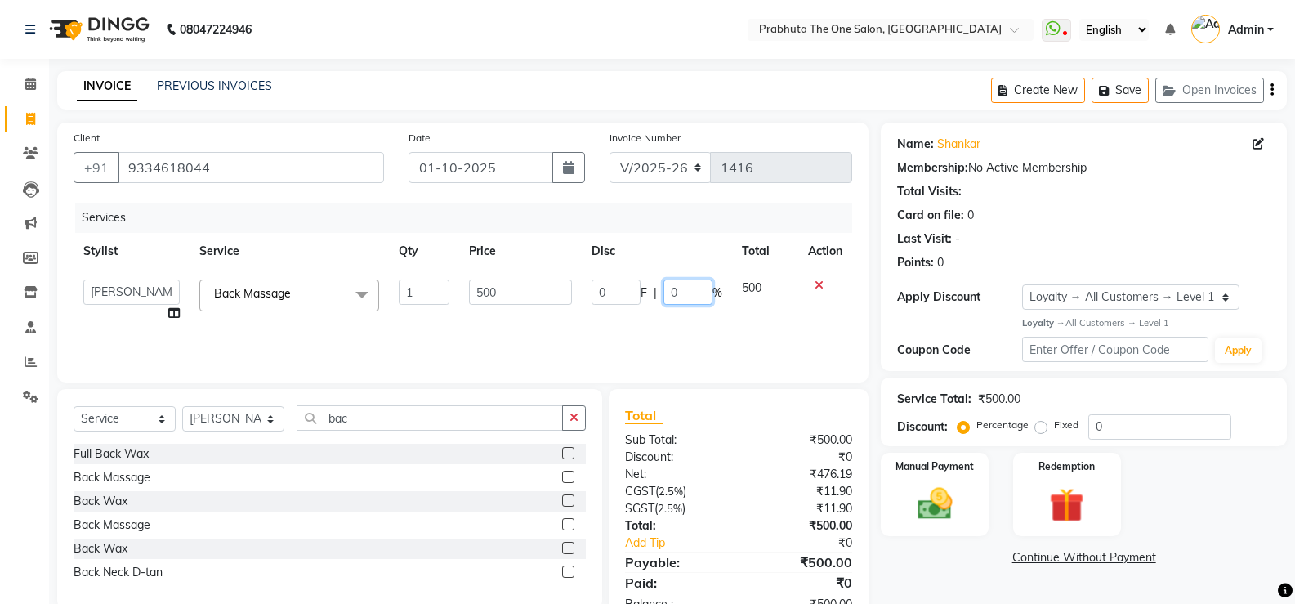
click at [673, 289] on input "0" at bounding box center [687, 291] width 49 height 25
click at [687, 285] on input "0" at bounding box center [687, 291] width 49 height 25
type input "30"
click at [694, 322] on div "Services Stylist Service Qty Price Disc Total Action [PERSON_NAME] [PERSON_NAME…" at bounding box center [463, 284] width 779 height 163
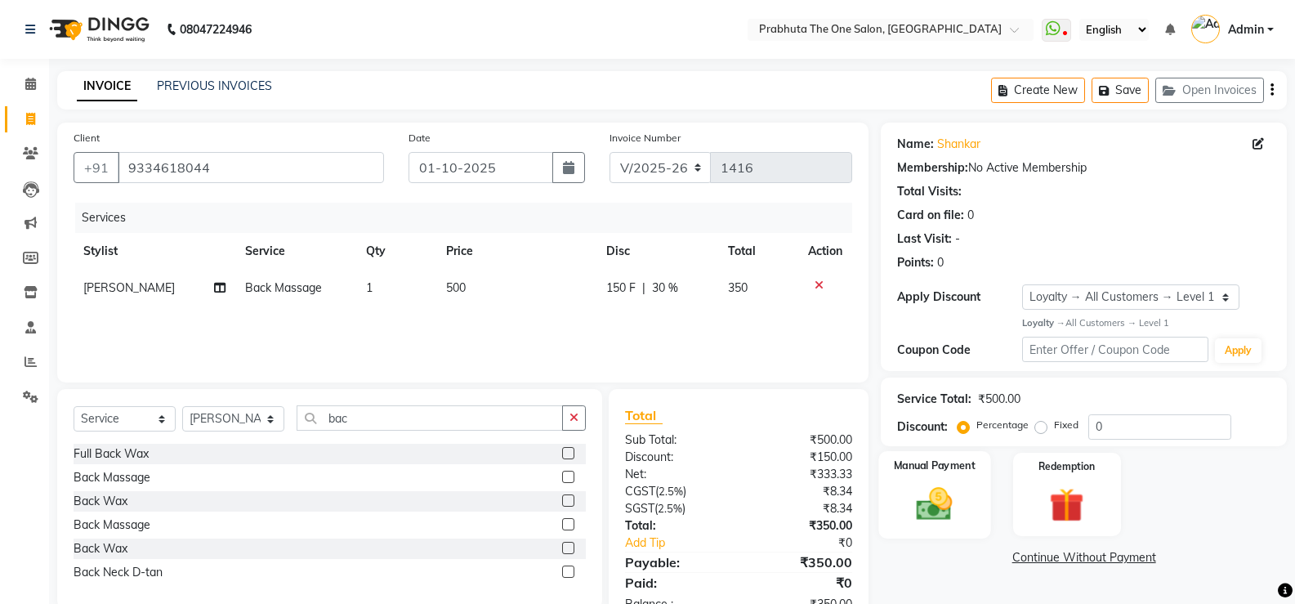
click at [921, 468] on label "Manual Payment" at bounding box center [935, 466] width 82 height 16
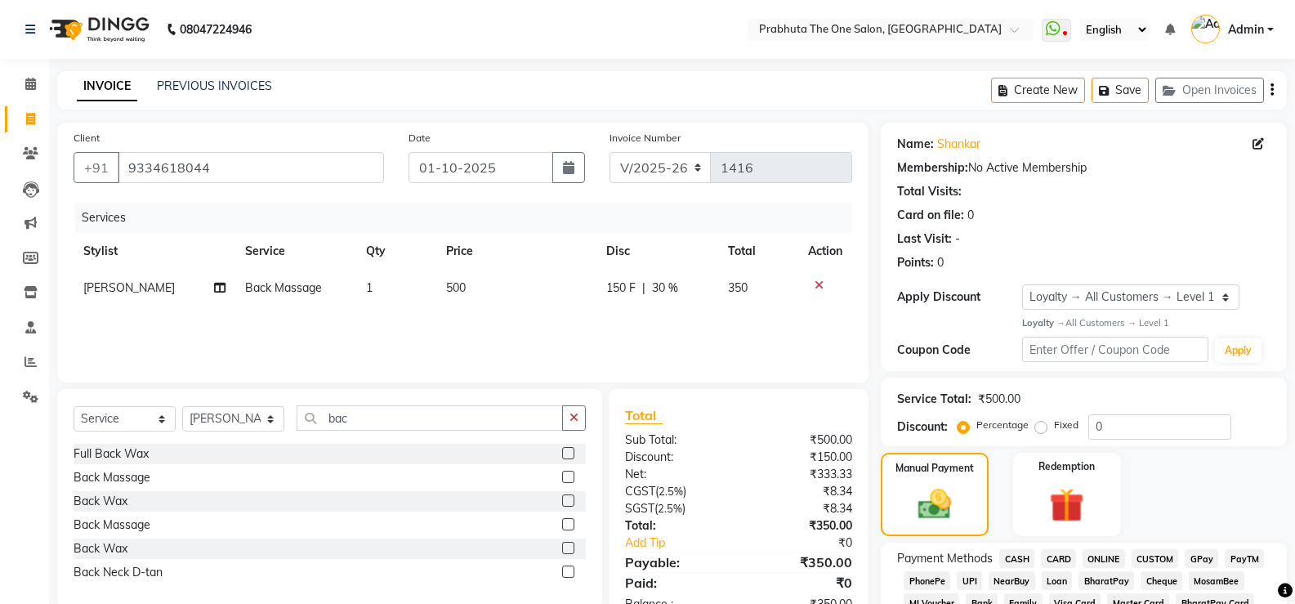
click at [1011, 555] on span "CASH" at bounding box center [1016, 558] width 35 height 19
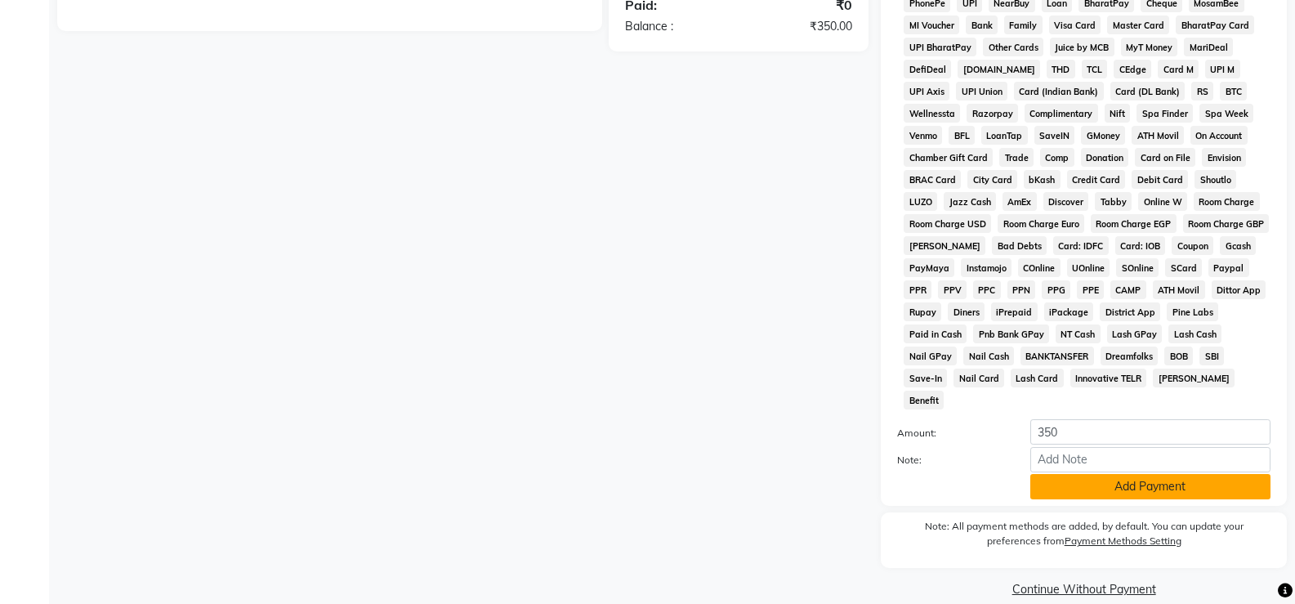
click at [1069, 474] on button "Add Payment" at bounding box center [1150, 486] width 240 height 25
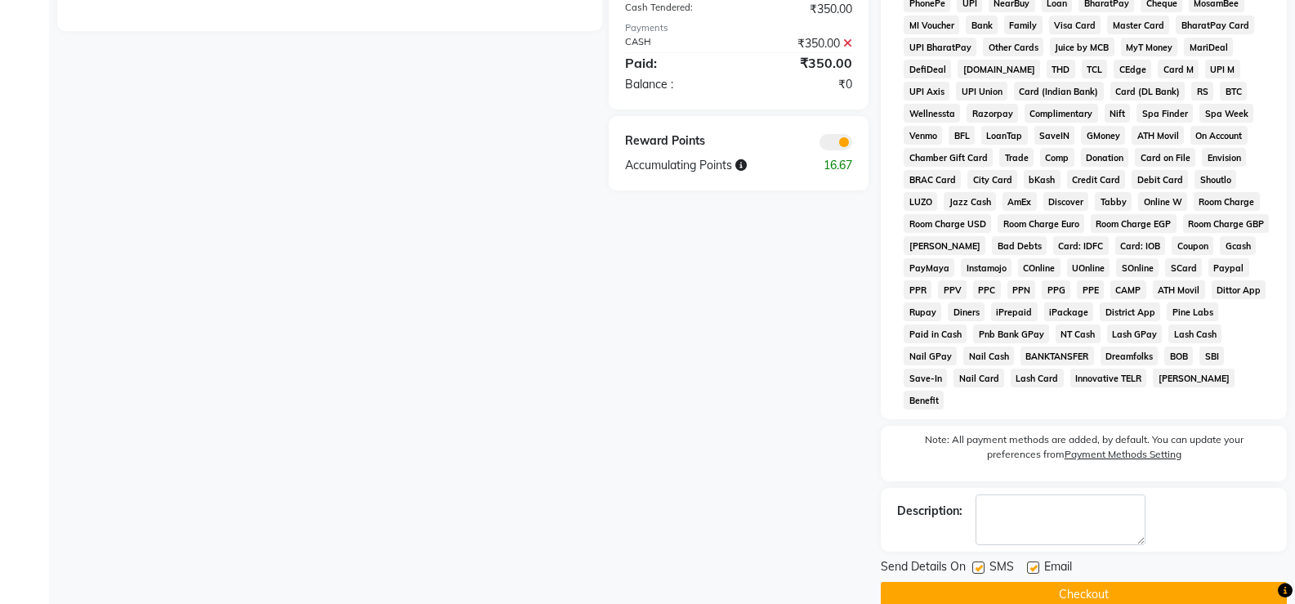
click at [1039, 582] on button "Checkout" at bounding box center [1084, 594] width 406 height 25
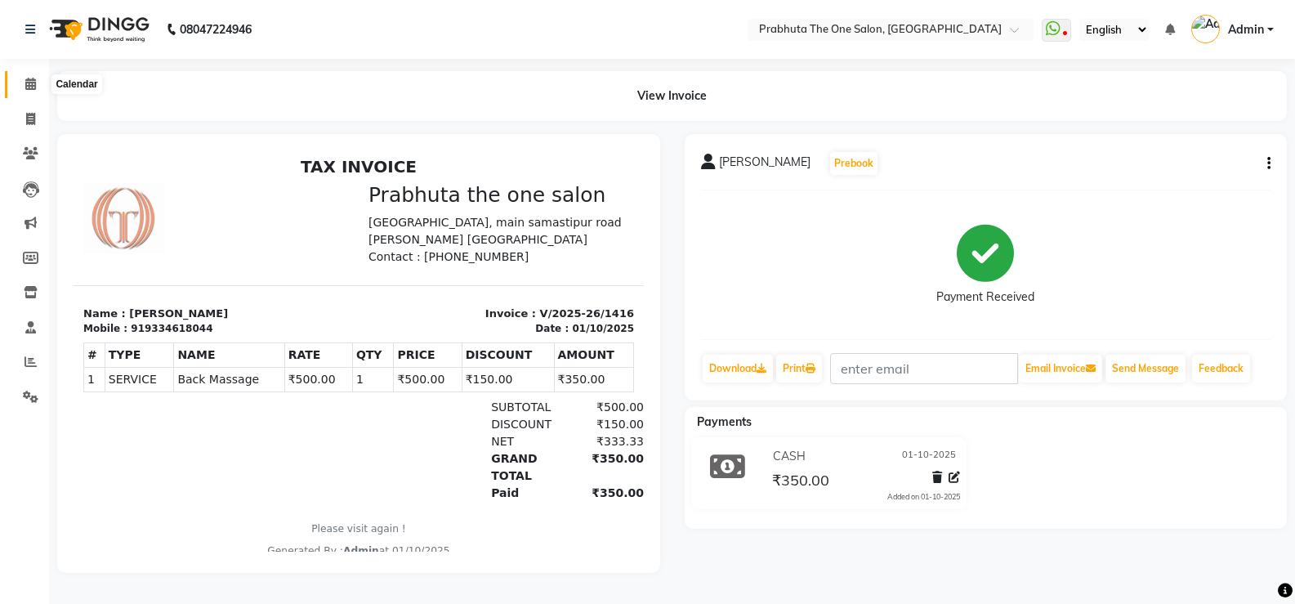
click at [38, 91] on span at bounding box center [30, 84] width 29 height 19
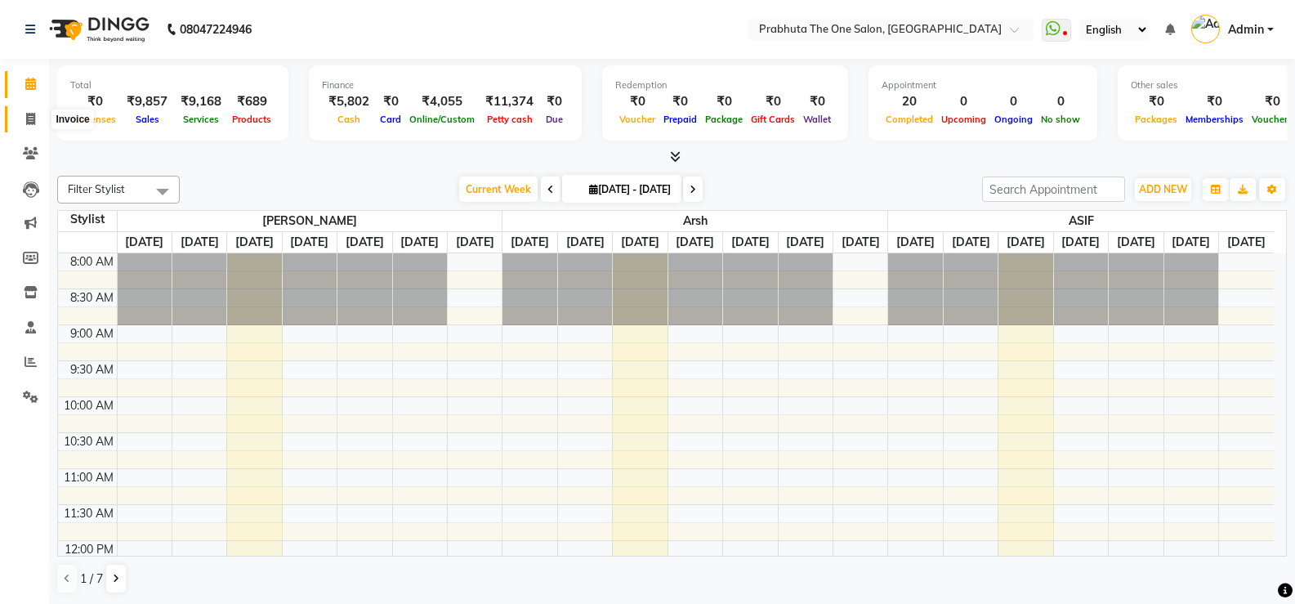
click at [38, 115] on span at bounding box center [30, 119] width 29 height 19
select select "5326"
select select "service"
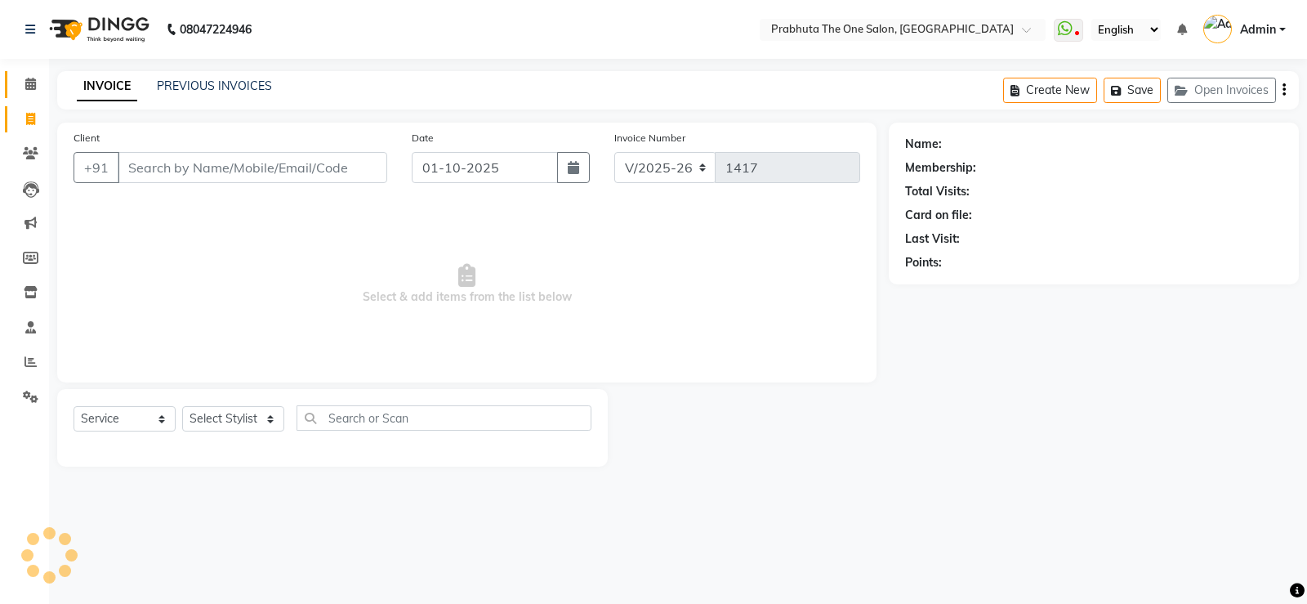
click at [26, 86] on icon at bounding box center [30, 84] width 11 height 12
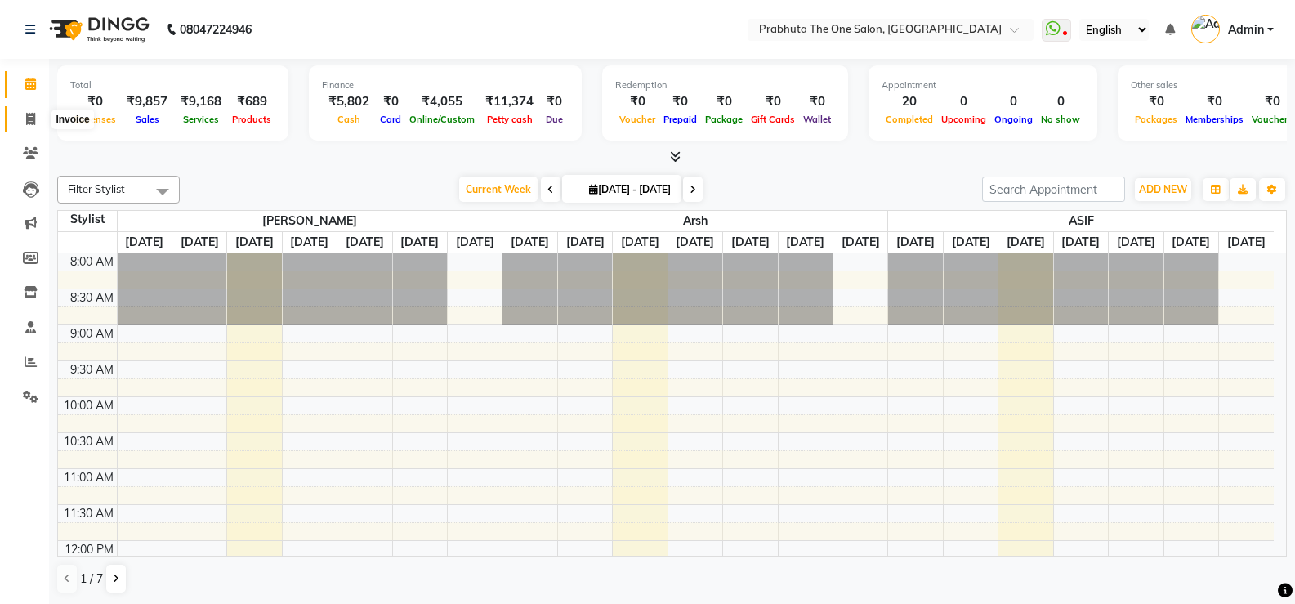
click at [16, 112] on span at bounding box center [30, 119] width 29 height 19
select select "service"
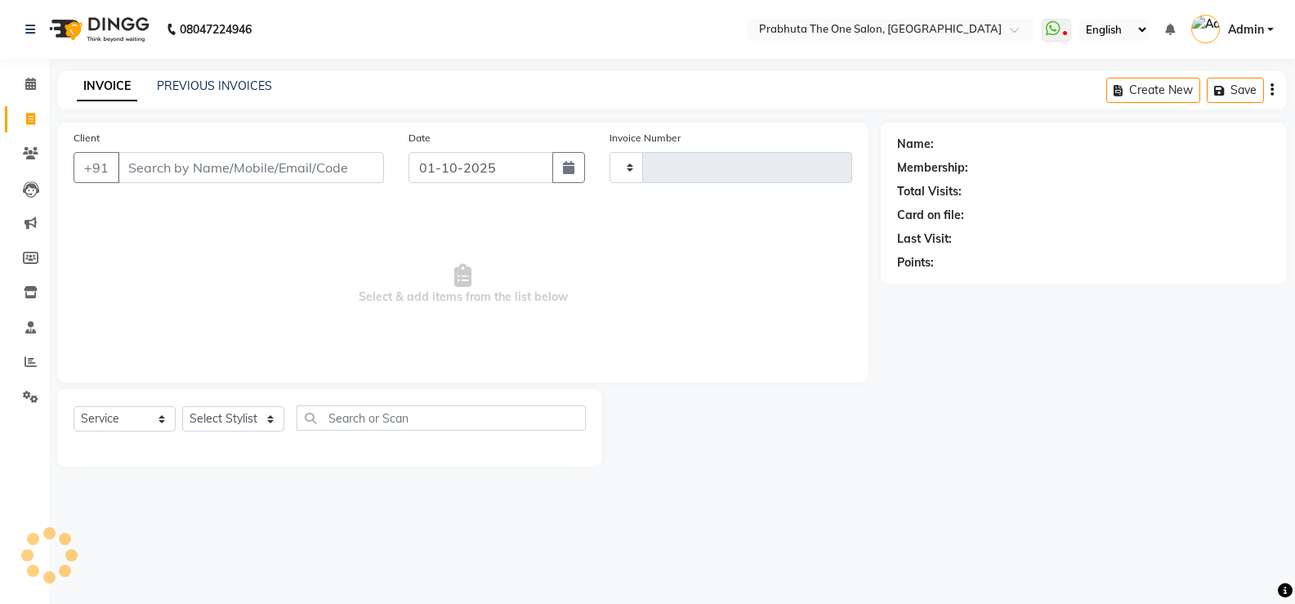
type input "1417"
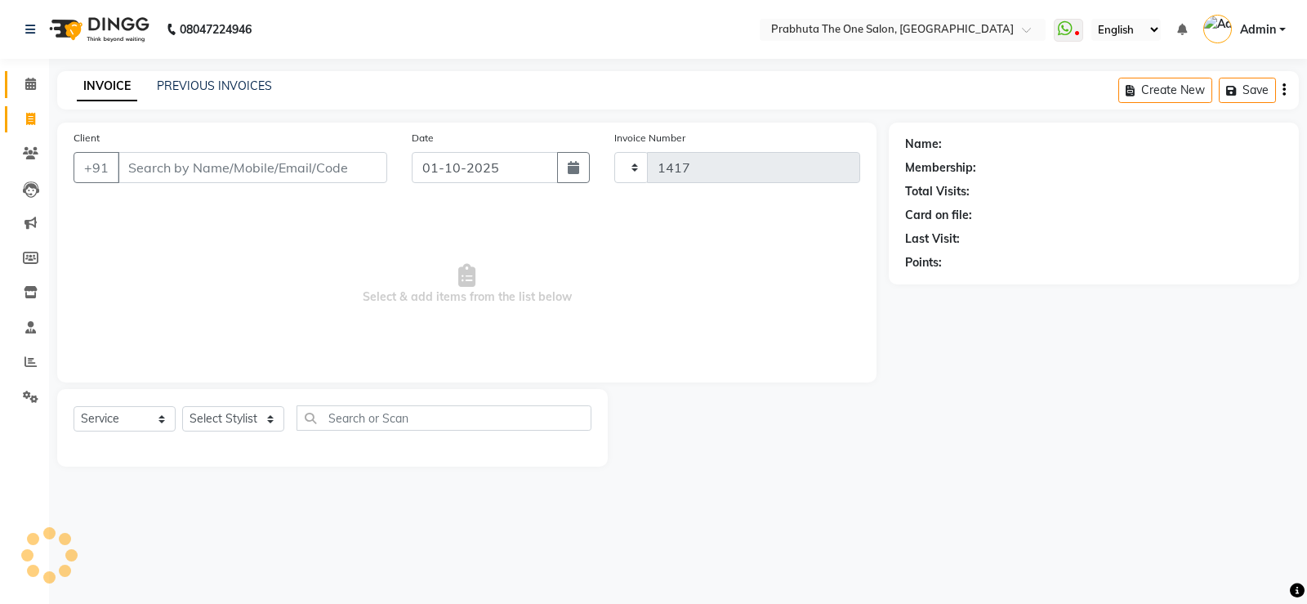
select select "5326"
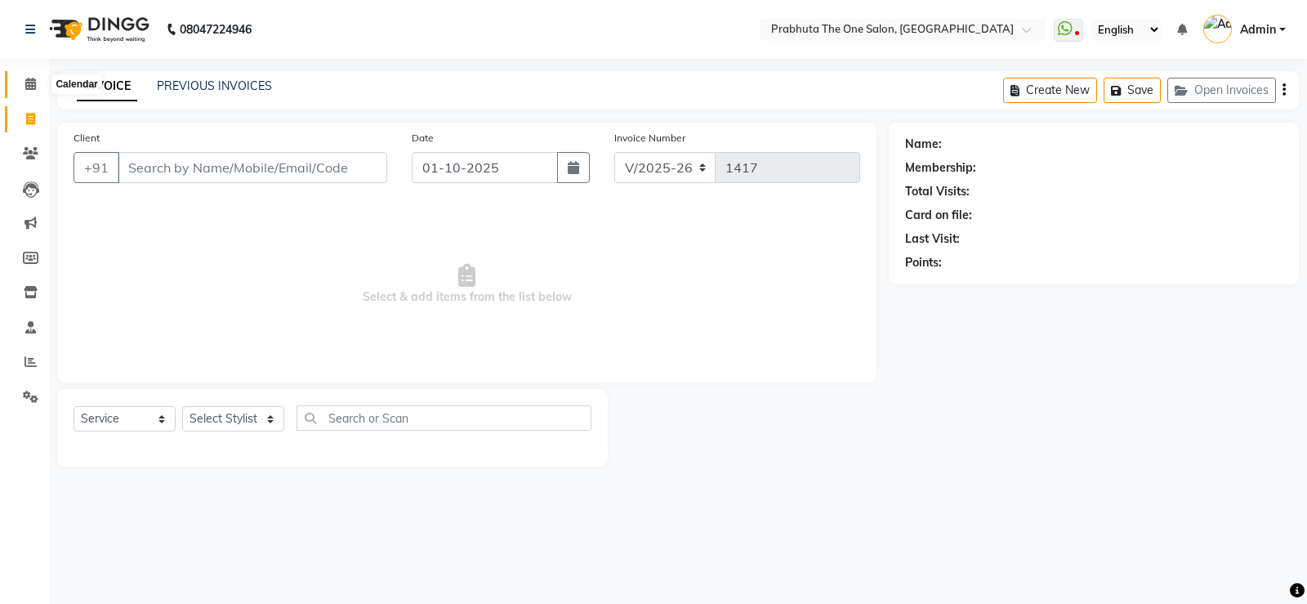
click at [27, 82] on icon at bounding box center [30, 84] width 11 height 12
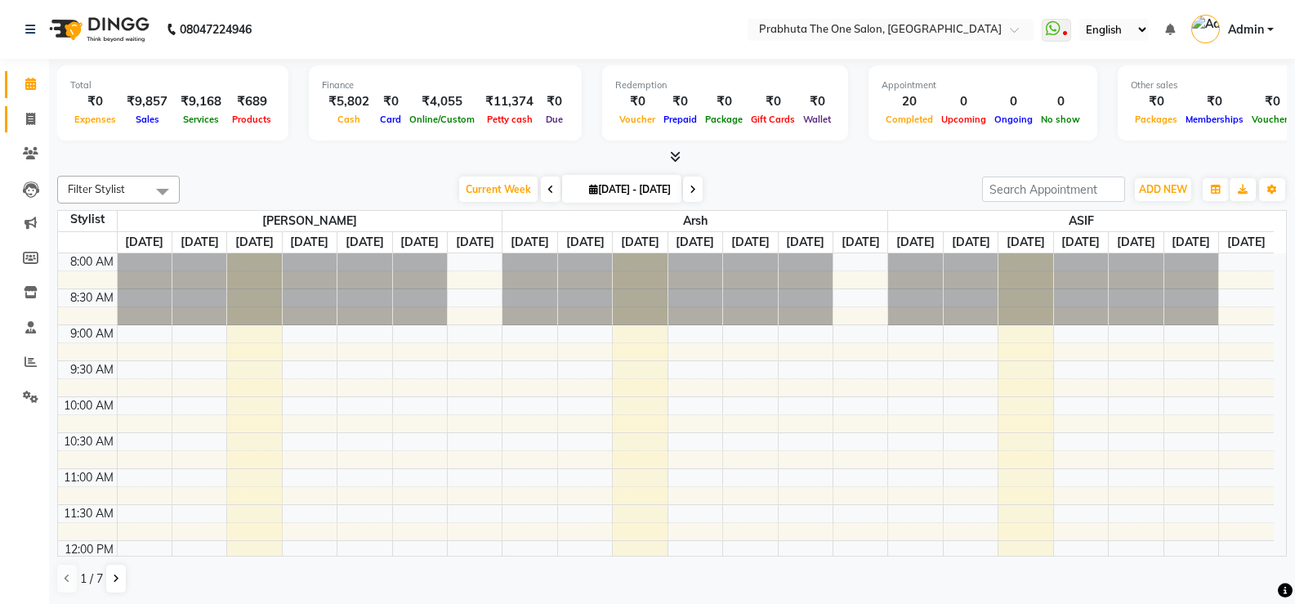
click at [21, 106] on link "Invoice" at bounding box center [24, 119] width 39 height 27
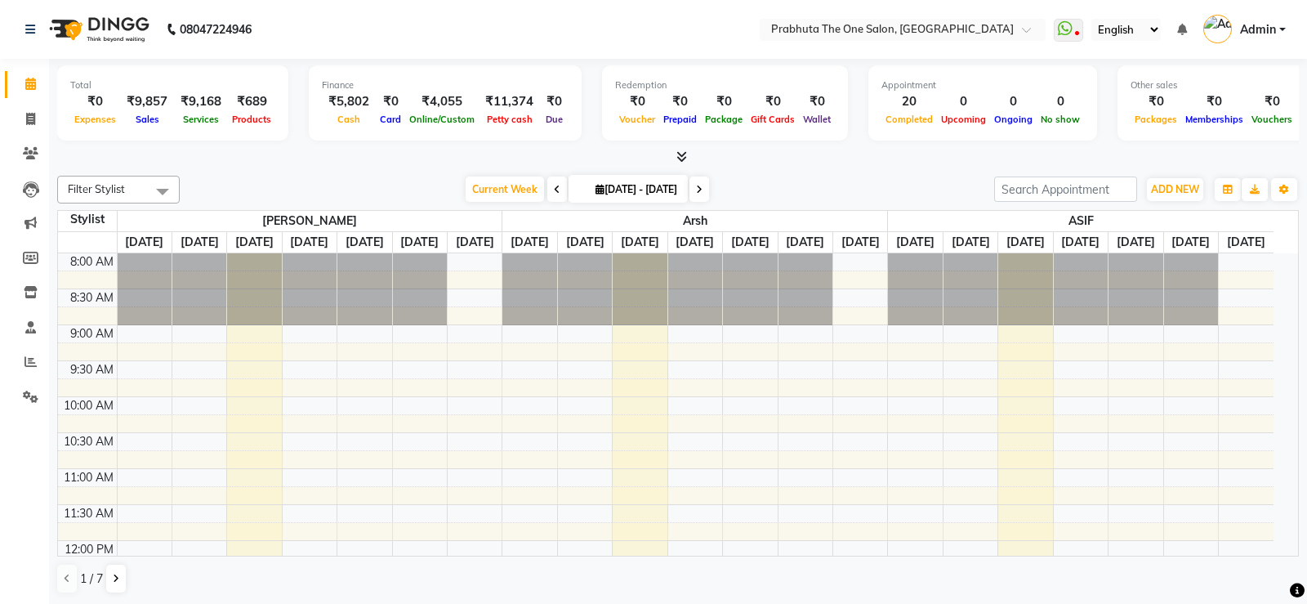
select select "5326"
select select "service"
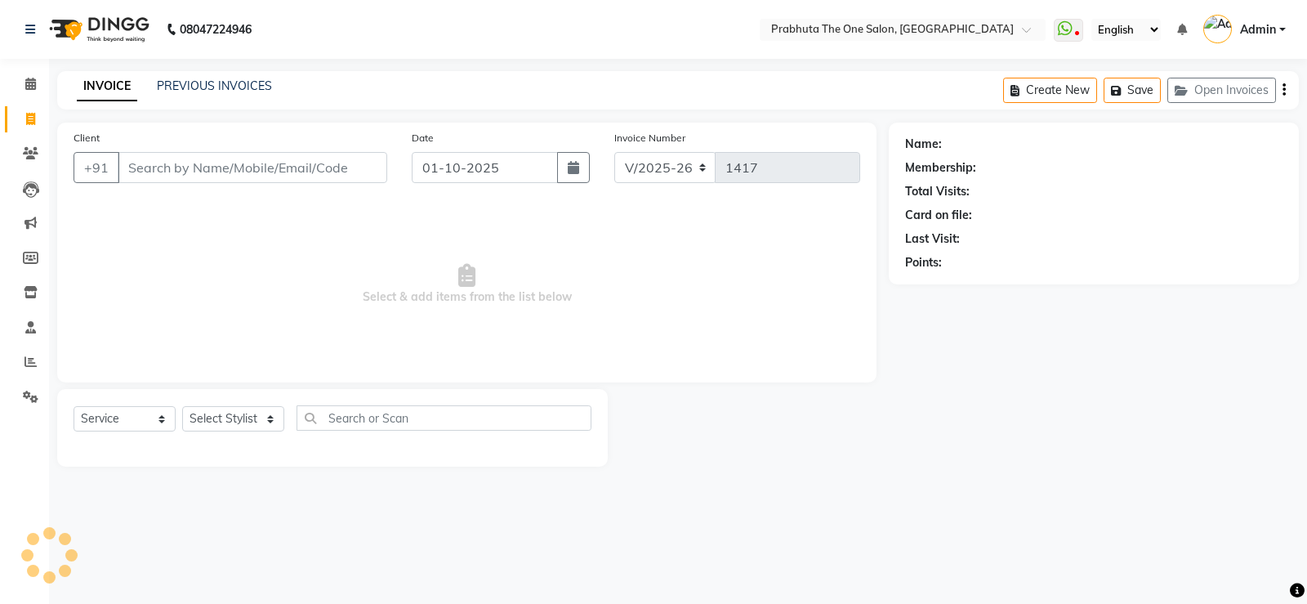
click at [185, 172] on input "Client" at bounding box center [253, 167] width 270 height 31
click at [310, 168] on input "Client" at bounding box center [253, 167] width 270 height 31
click at [226, 414] on select "Select Stylist [PERSON_NAME] [PERSON_NAME] ausween [PERSON_NAME] [PERSON_NAME] …" at bounding box center [233, 418] width 102 height 25
click at [182, 406] on select "Select Stylist [PERSON_NAME] [PERSON_NAME] ausween [PERSON_NAME] [PERSON_NAME] …" at bounding box center [233, 418] width 102 height 25
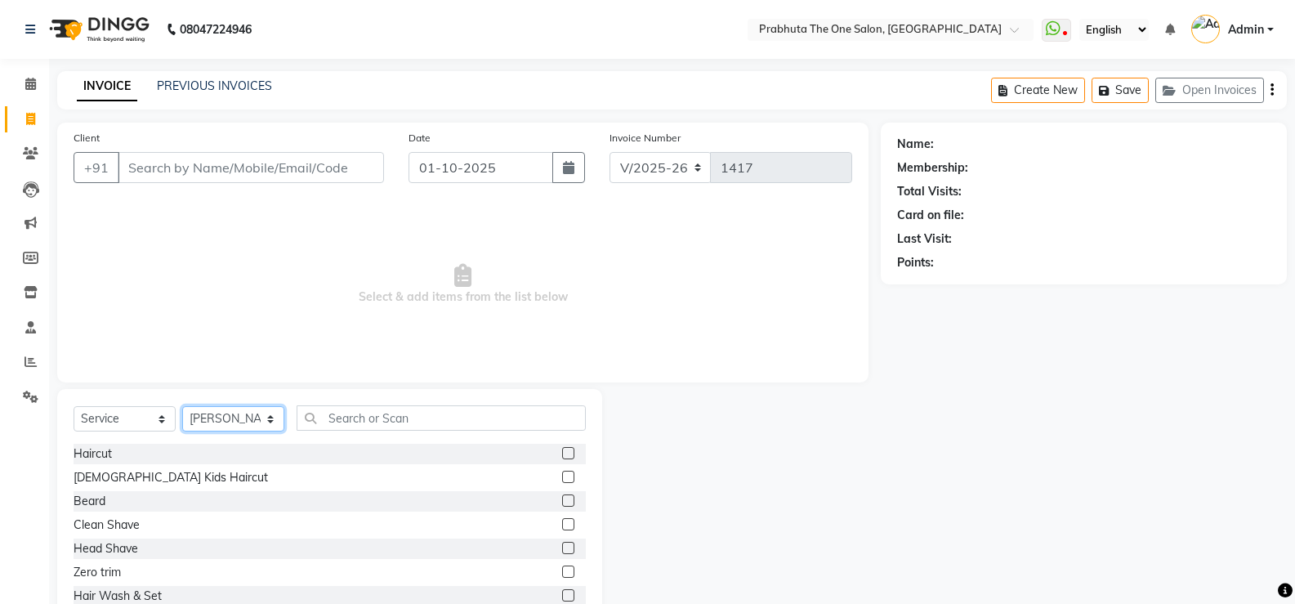
click at [228, 410] on select "Select Stylist [PERSON_NAME] [PERSON_NAME] ausween [PERSON_NAME] [PERSON_NAME] …" at bounding box center [233, 418] width 102 height 25
select select "60971"
click at [182, 406] on select "Select Stylist [PERSON_NAME] [PERSON_NAME] ausween [PERSON_NAME] [PERSON_NAME] …" at bounding box center [233, 418] width 102 height 25
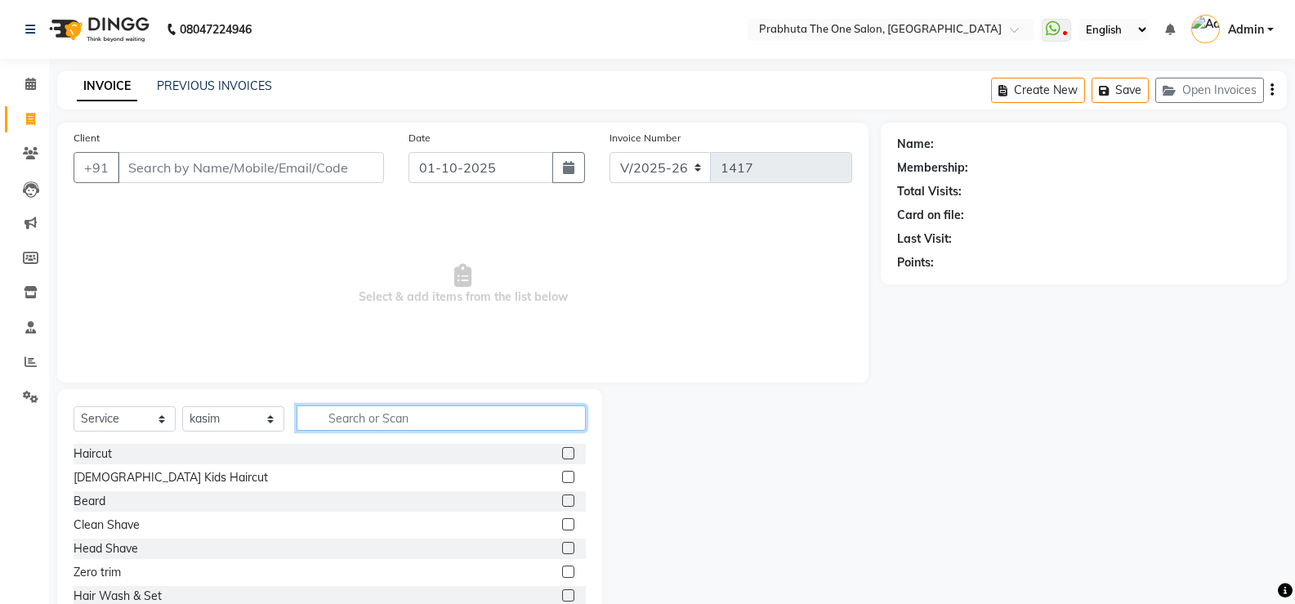
click at [411, 420] on input "text" at bounding box center [441, 417] width 289 height 25
type input "d tan"
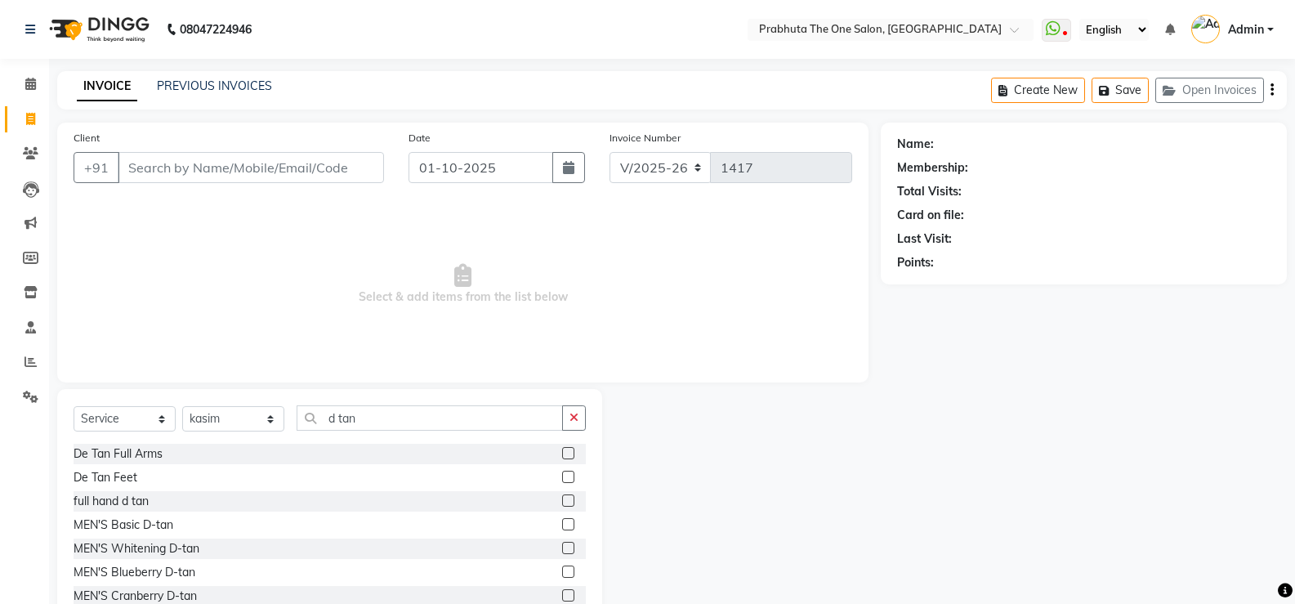
click at [562, 522] on label at bounding box center [568, 524] width 12 height 12
click at [562, 522] on input "checkbox" at bounding box center [567, 525] width 11 height 11
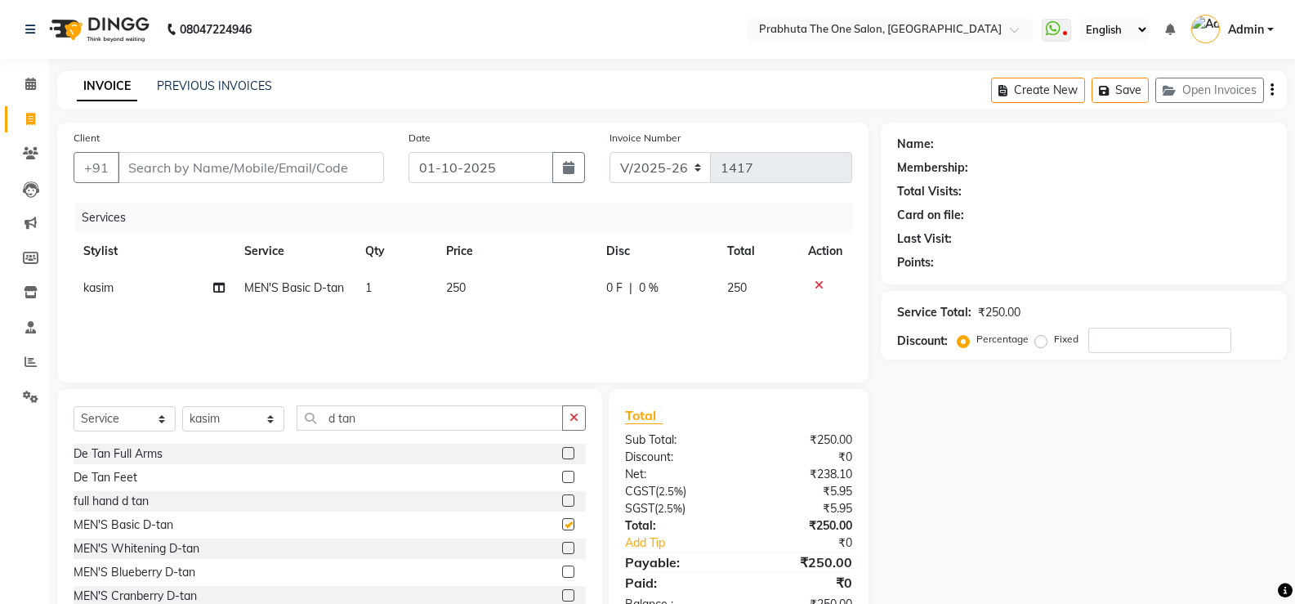
checkbox input "false"
click at [562, 598] on label at bounding box center [568, 595] width 12 height 12
click at [562, 598] on input "checkbox" at bounding box center [567, 596] width 11 height 11
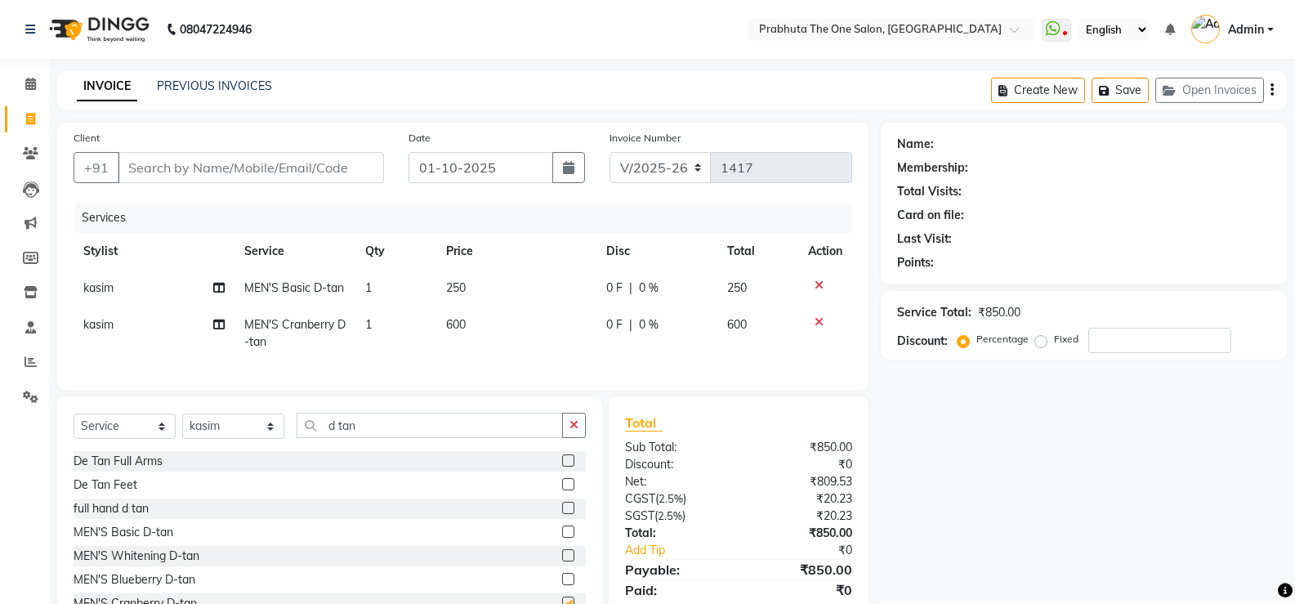
checkbox input "false"
click at [817, 280] on icon at bounding box center [819, 284] width 9 height 11
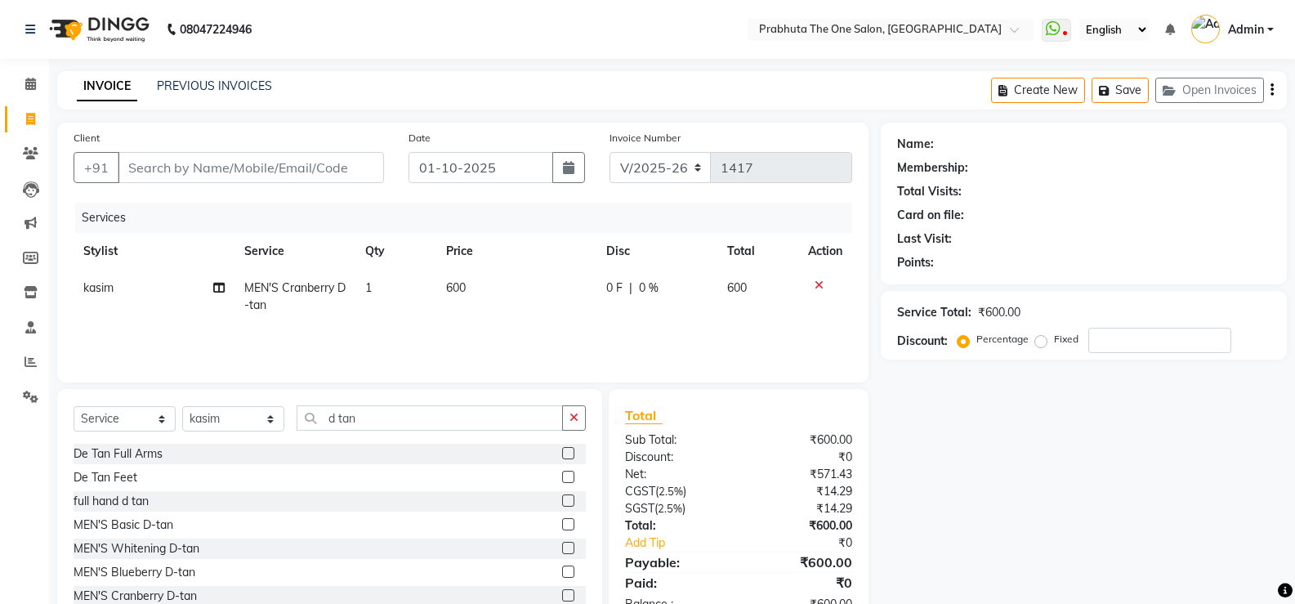
click at [476, 276] on td "600" at bounding box center [516, 297] width 161 height 54
select select "60971"
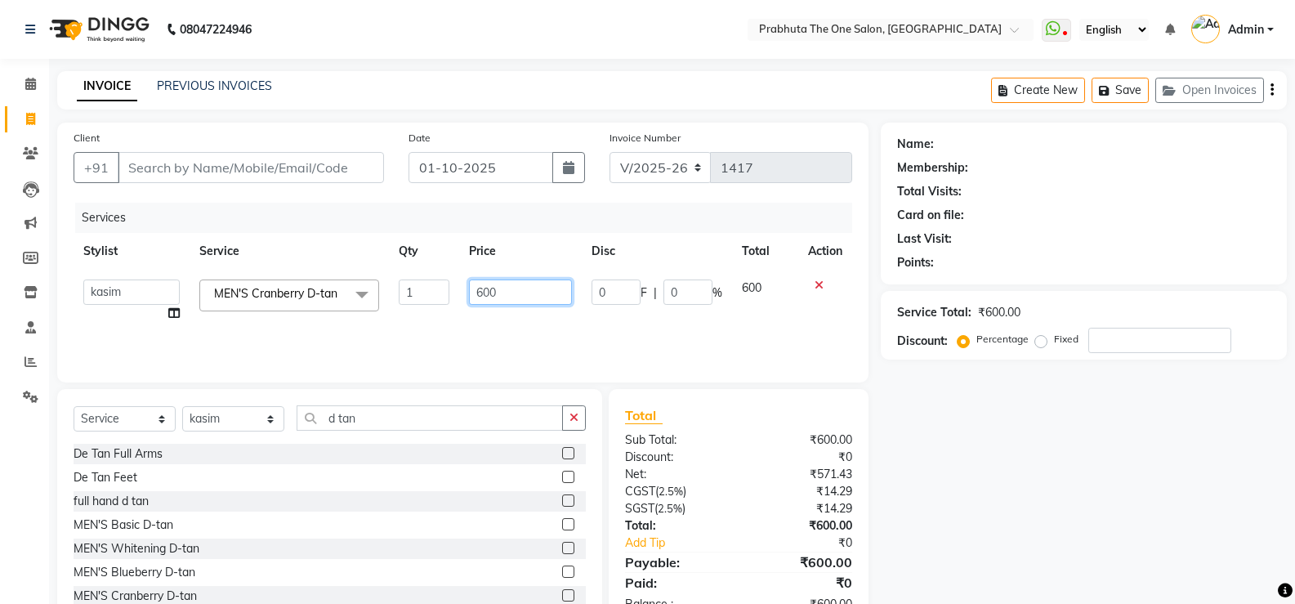
click at [520, 288] on input "600" at bounding box center [520, 291] width 102 height 25
type input "6"
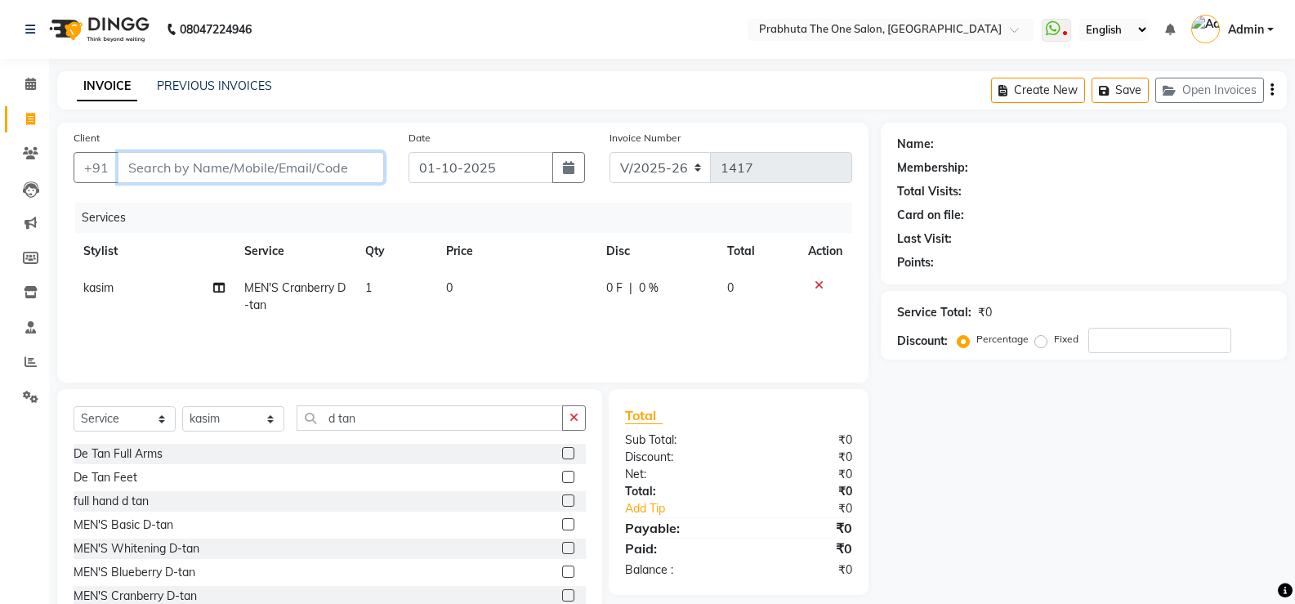
click at [260, 160] on input "Client" at bounding box center [251, 167] width 266 height 31
click at [508, 293] on td "0" at bounding box center [516, 297] width 161 height 54
select select "60971"
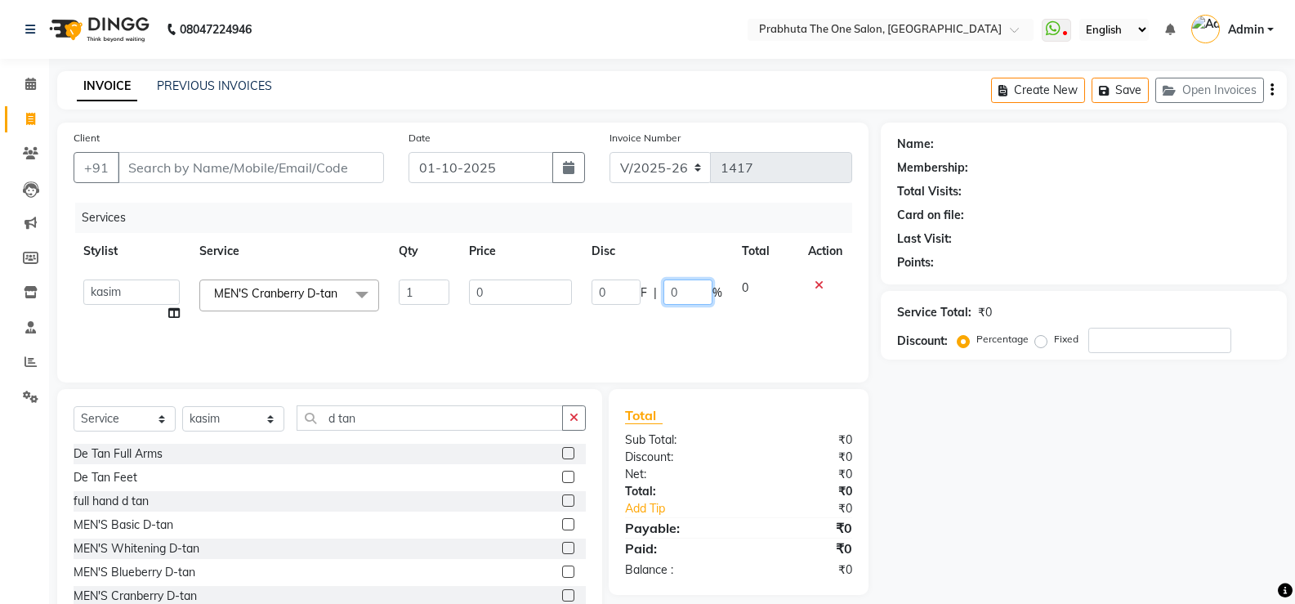
click at [673, 290] on input "0" at bounding box center [687, 291] width 49 height 25
click at [696, 295] on input "0" at bounding box center [687, 291] width 49 height 25
type input "30"
click at [713, 336] on div "Services Stylist Service Qty Price Disc Total Action [PERSON_NAME] [PERSON_NAME…" at bounding box center [463, 284] width 779 height 163
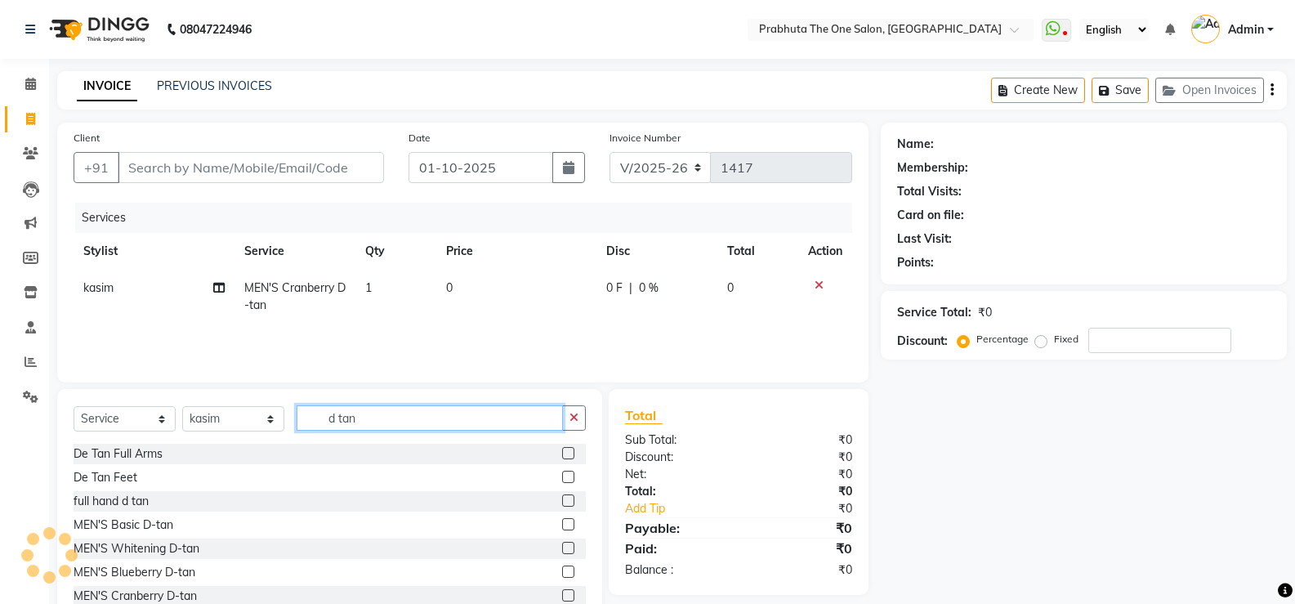
click at [385, 413] on input "d tan" at bounding box center [430, 417] width 266 height 25
type input "d"
type input "b"
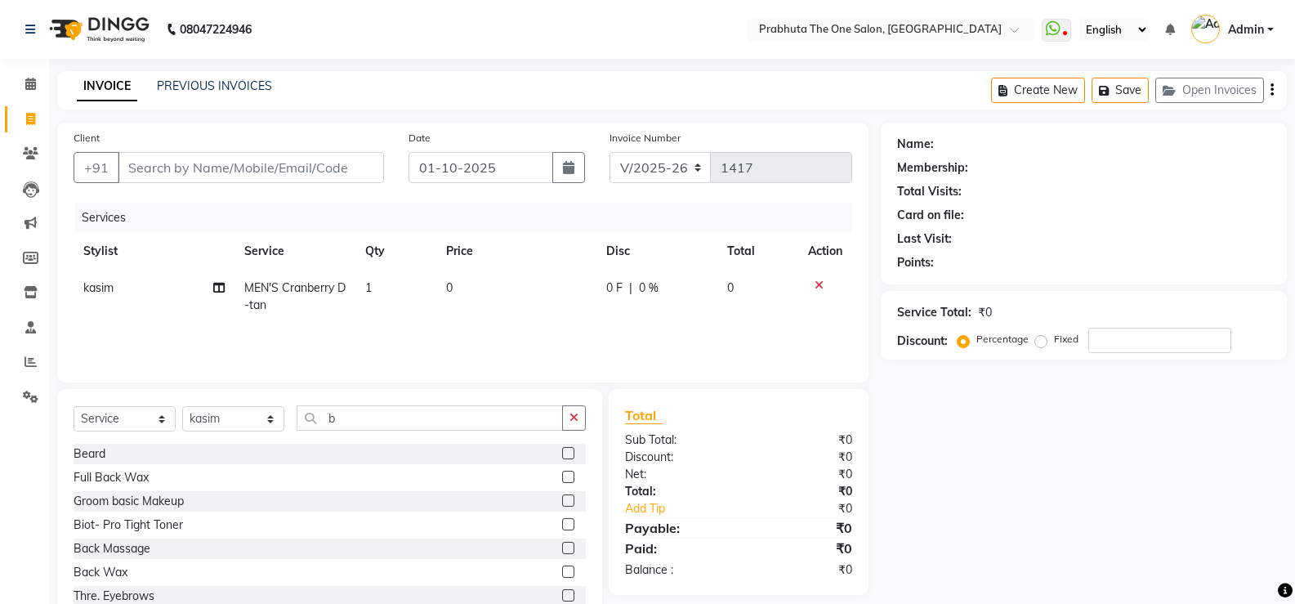
click at [562, 455] on label at bounding box center [568, 453] width 12 height 12
click at [562, 455] on input "checkbox" at bounding box center [567, 454] width 11 height 11
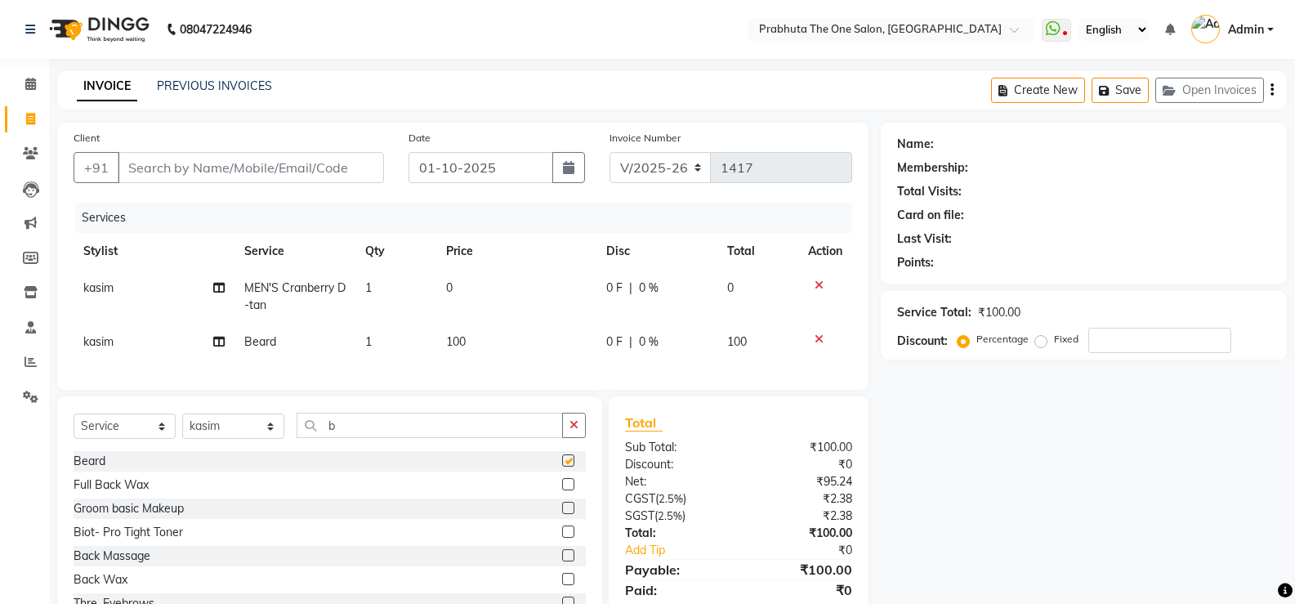
checkbox input "false"
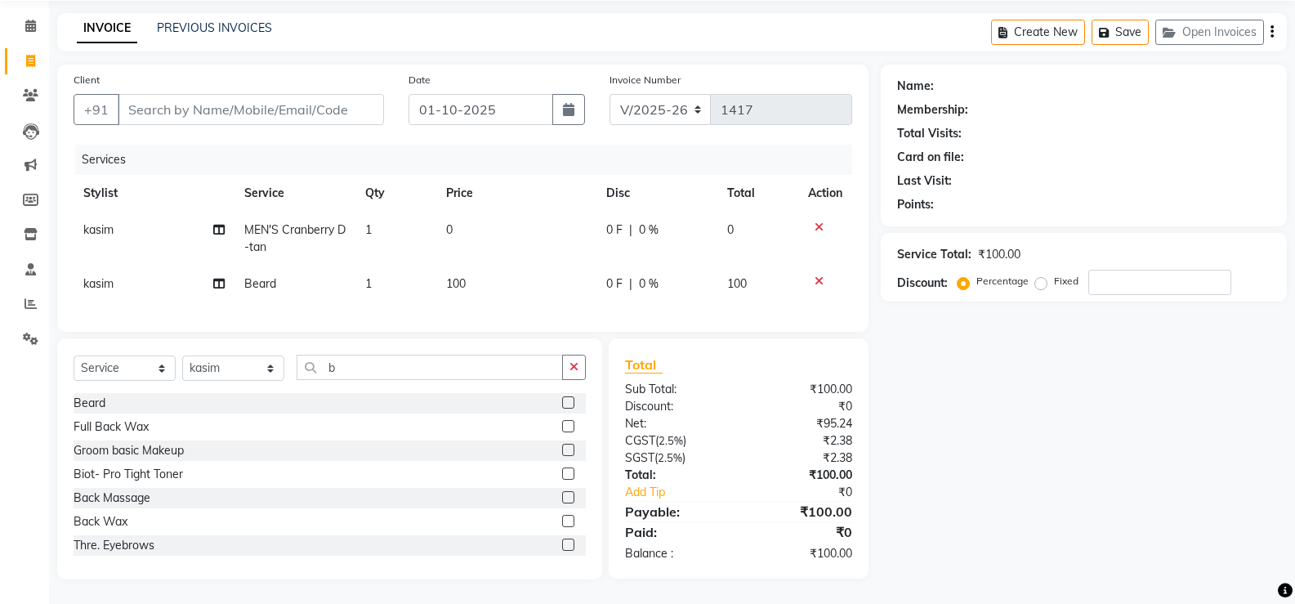
scroll to position [70, 0]
click at [533, 220] on td "0" at bounding box center [516, 239] width 161 height 54
select select "60971"
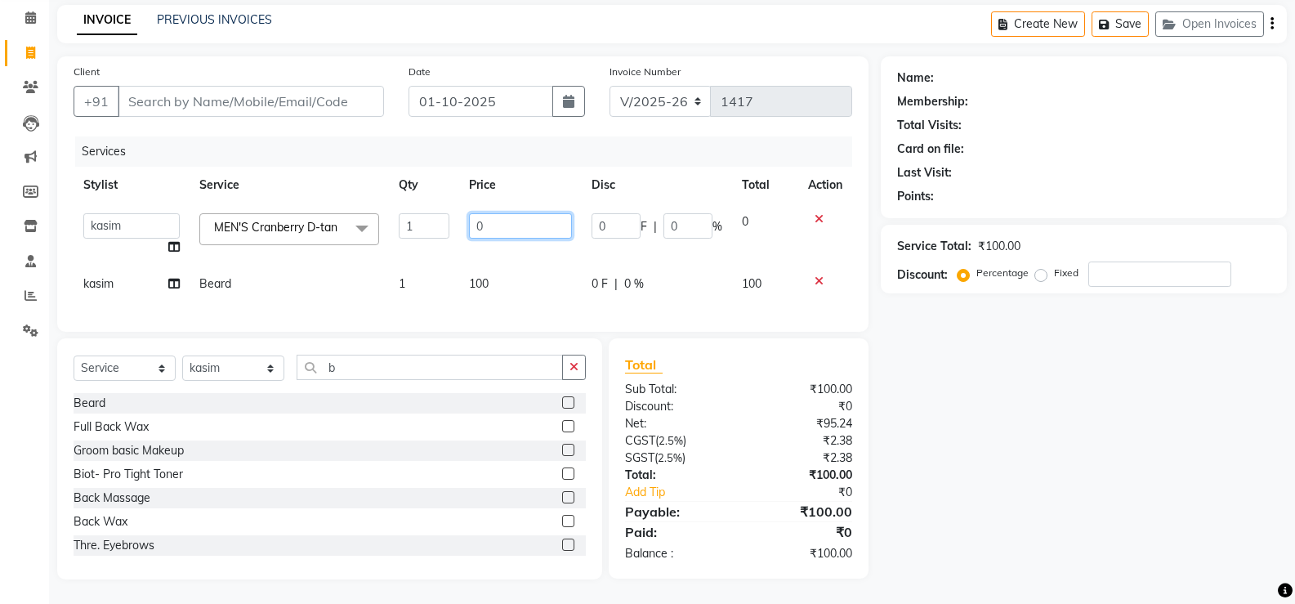
click at [533, 215] on input "0" at bounding box center [520, 225] width 102 height 25
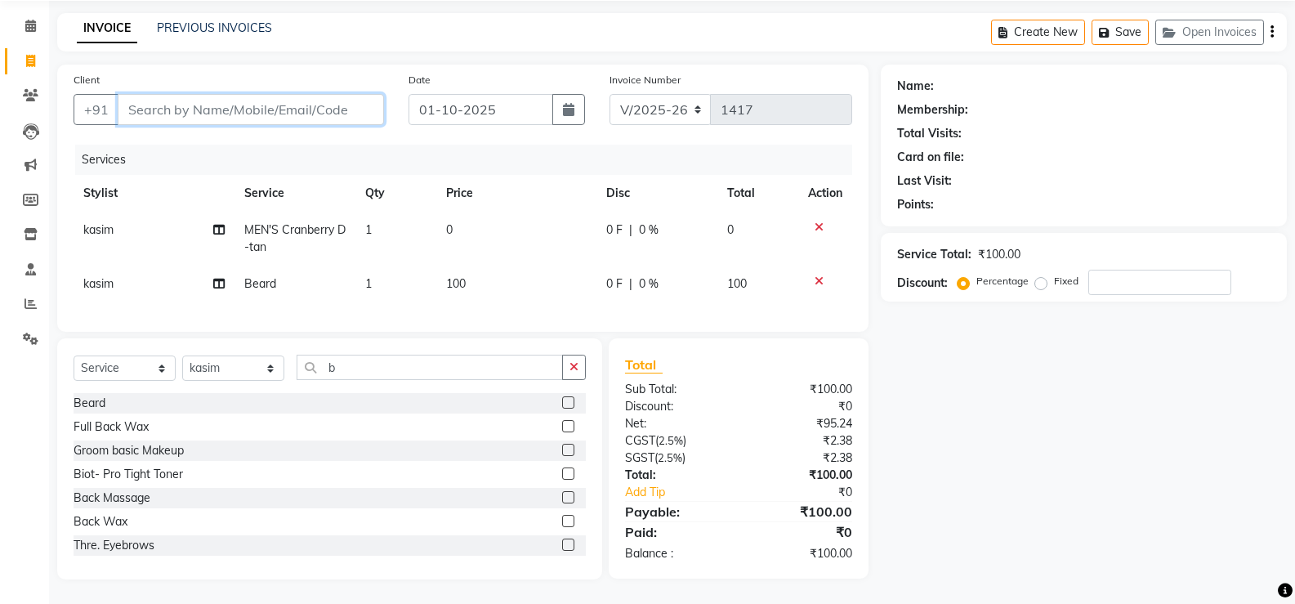
click at [181, 94] on input "Client" at bounding box center [251, 109] width 266 height 31
type input "8"
type input "0"
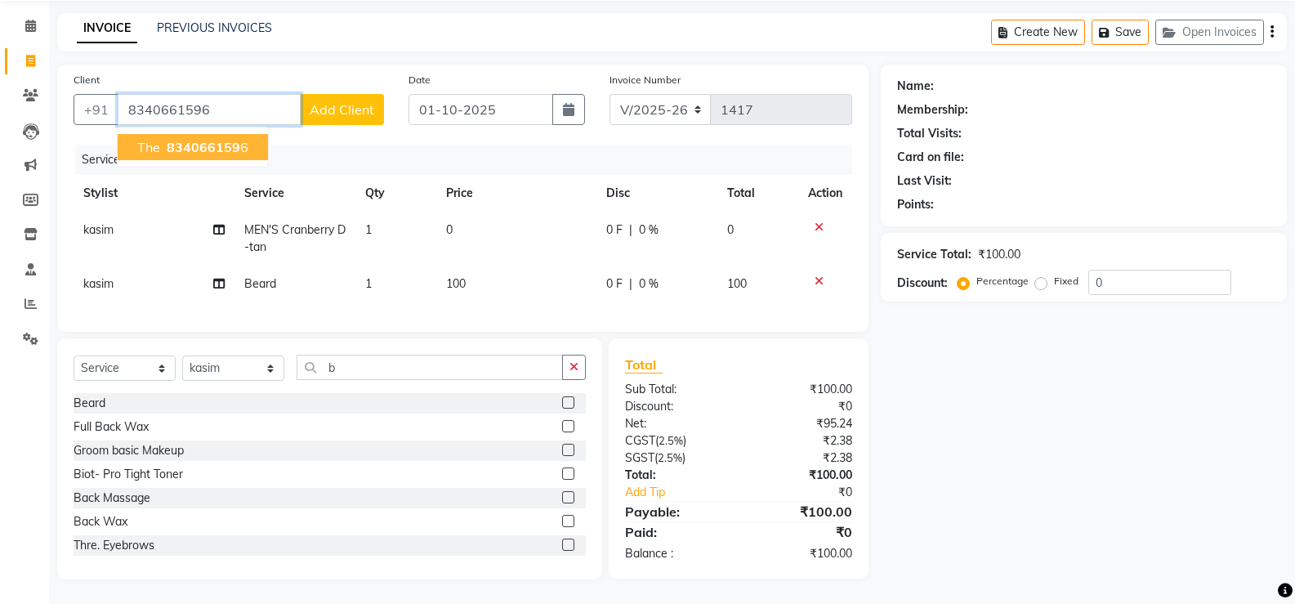
type input "8340661596"
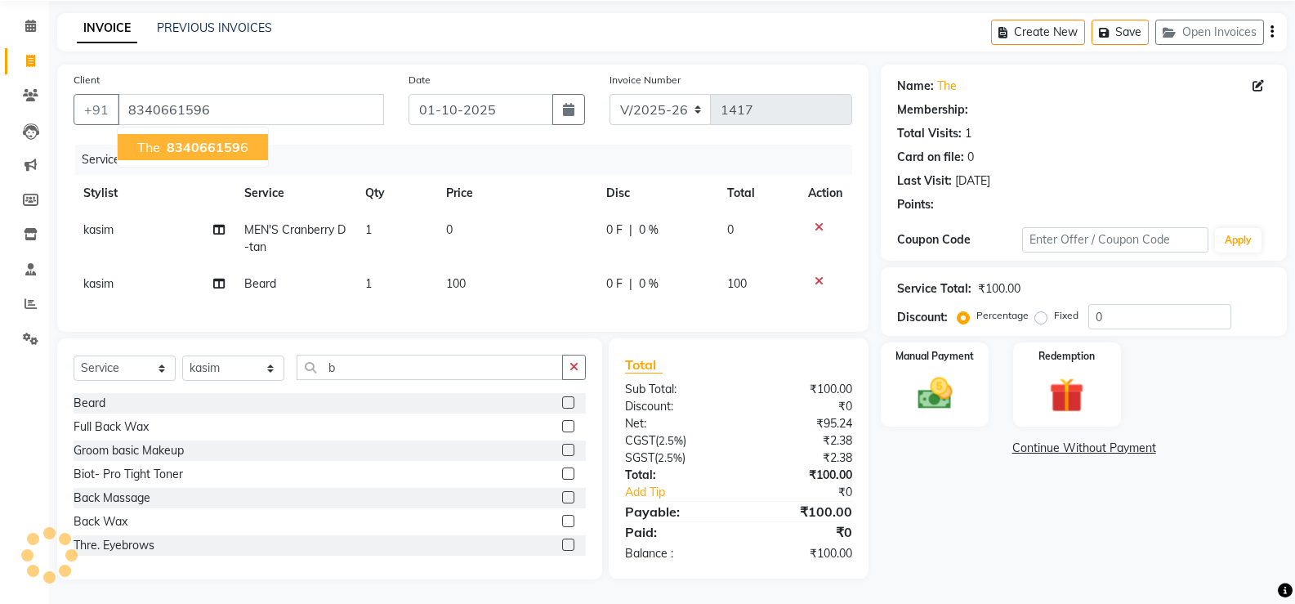
select select "1: Object"
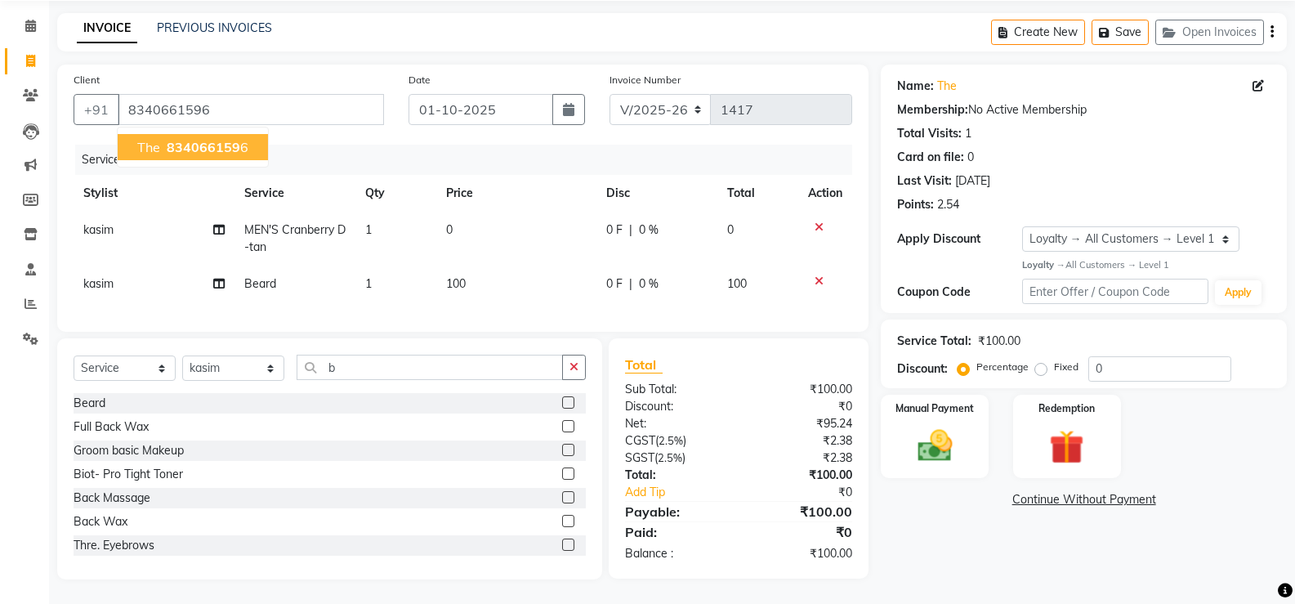
click at [215, 139] on span "834066159" at bounding box center [204, 147] width 74 height 16
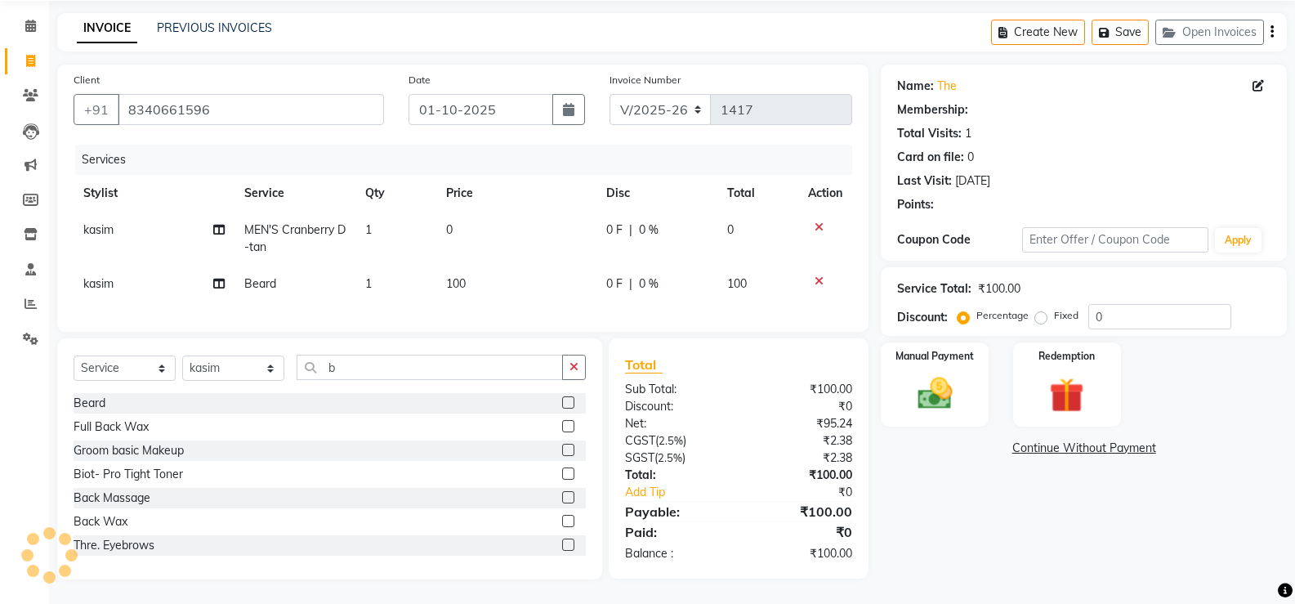
select select "1: Object"
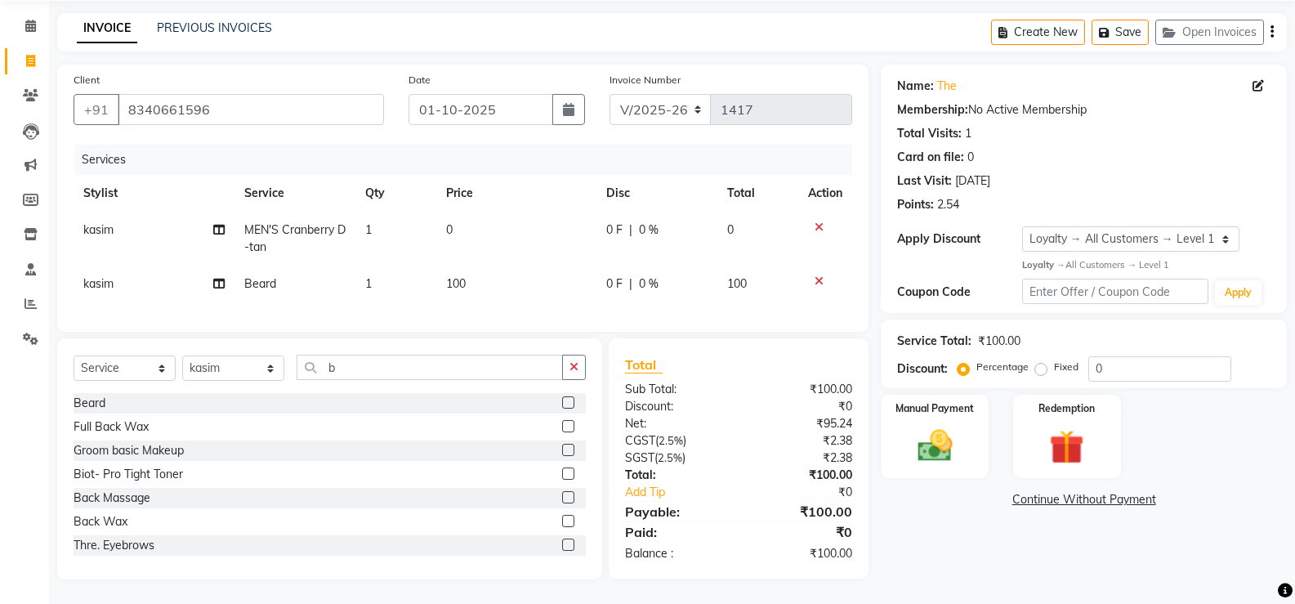
click at [491, 230] on td "0" at bounding box center [516, 239] width 161 height 54
select select "60971"
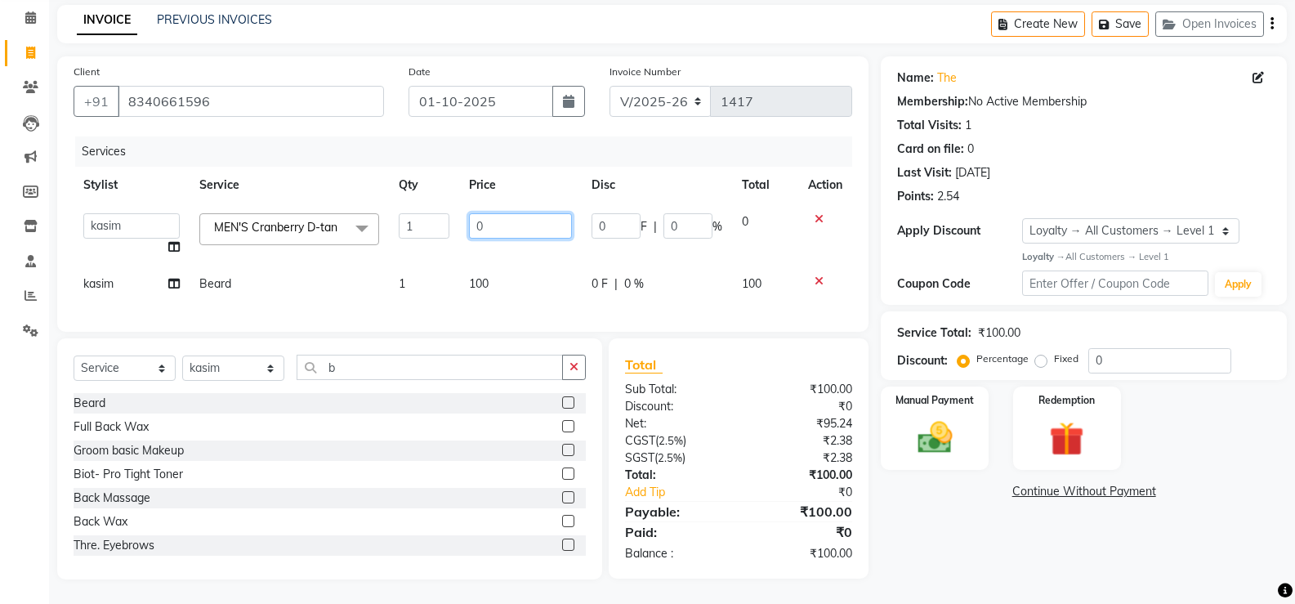
click at [507, 213] on input "0" at bounding box center [520, 225] width 102 height 25
type input "500"
click at [546, 306] on div "Services Stylist Service Qty Price Disc Total Action [PERSON_NAME] [PERSON_NAME…" at bounding box center [463, 225] width 779 height 179
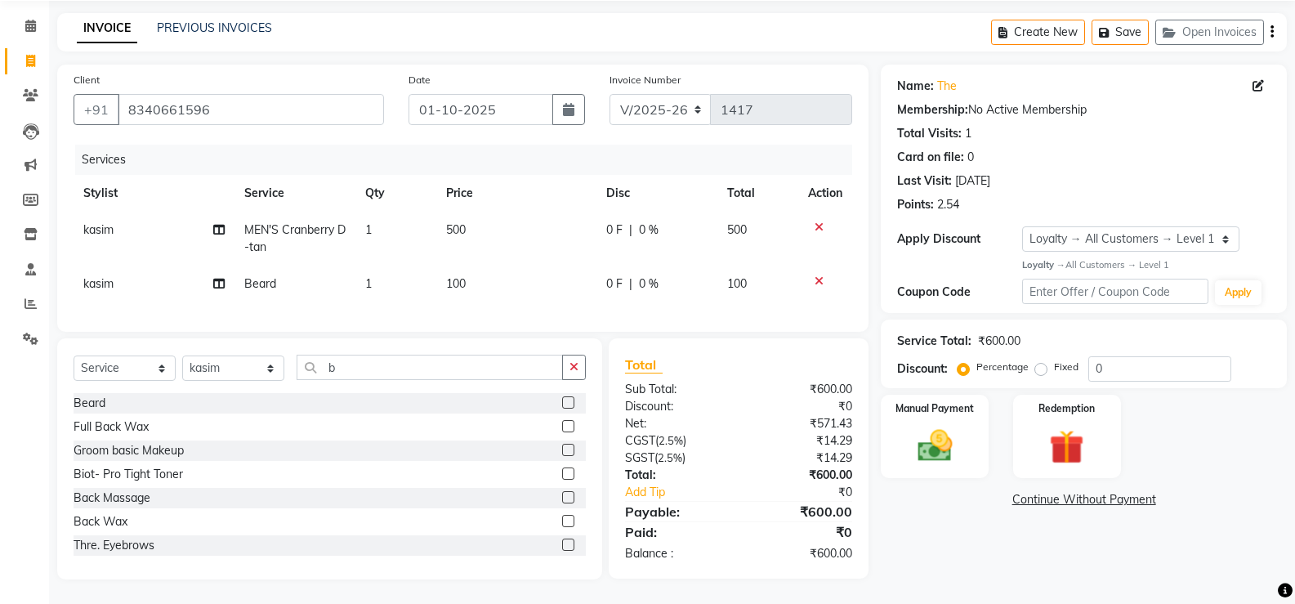
click at [626, 230] on td "0 F | 0 %" at bounding box center [656, 239] width 121 height 54
select select "60971"
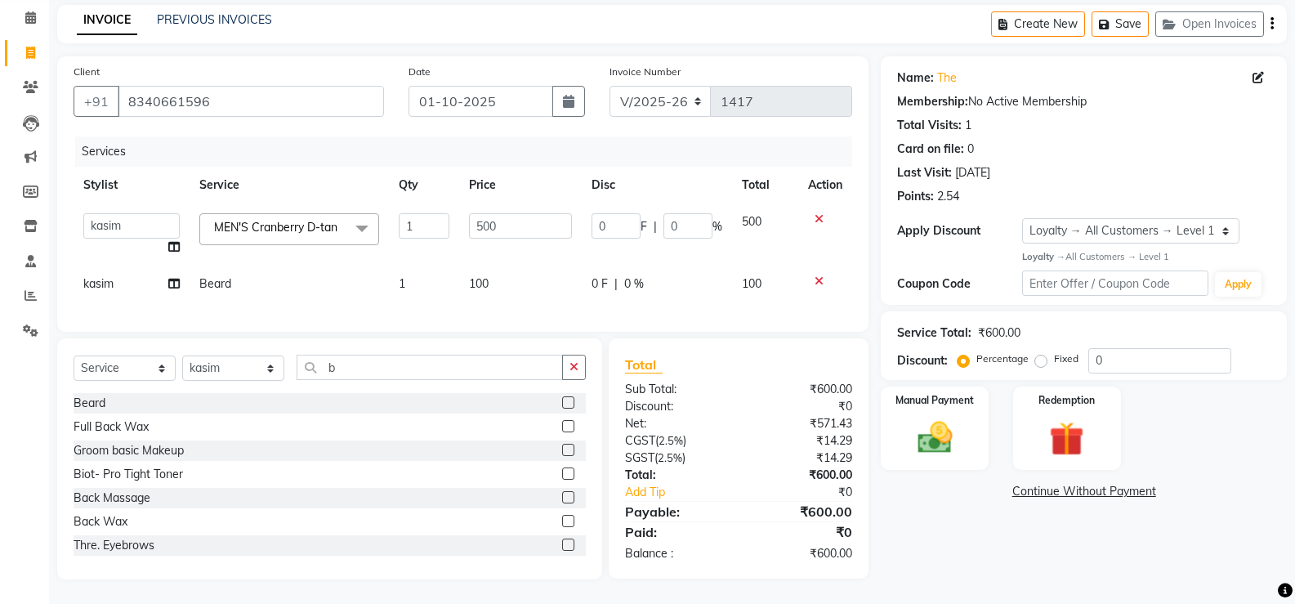
click at [712, 223] on span "%" at bounding box center [717, 226] width 10 height 17
click at [685, 230] on input "0" at bounding box center [687, 225] width 49 height 25
type input "30"
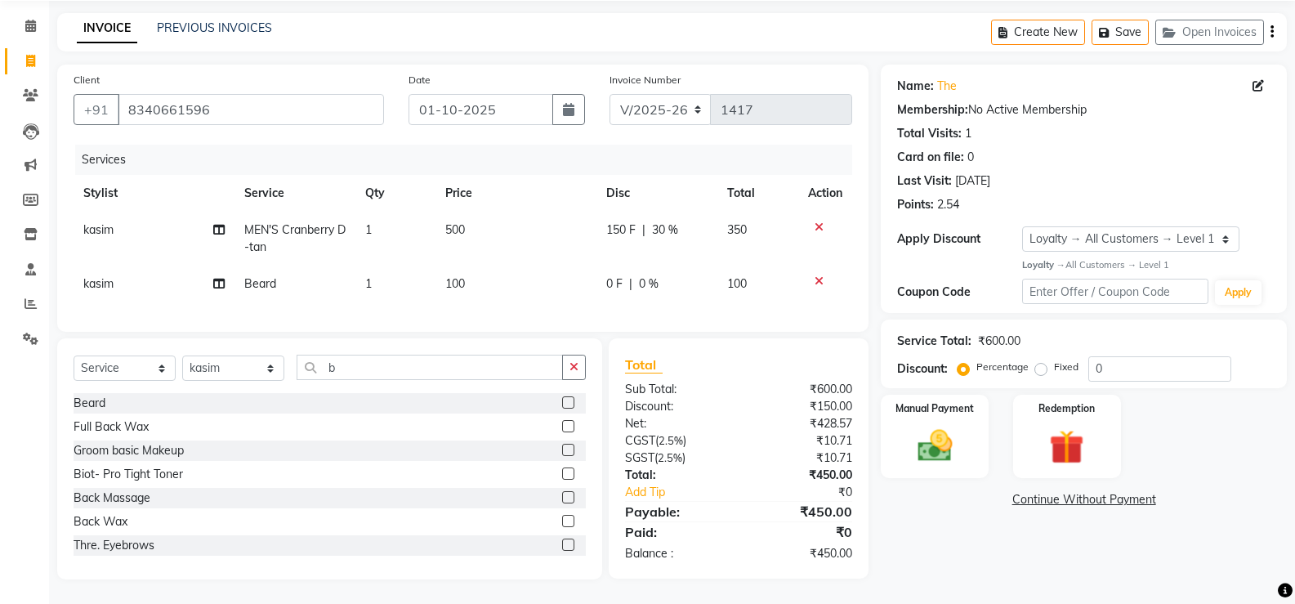
click at [701, 266] on td "0 F | 0 %" at bounding box center [656, 284] width 121 height 37
select select "60971"
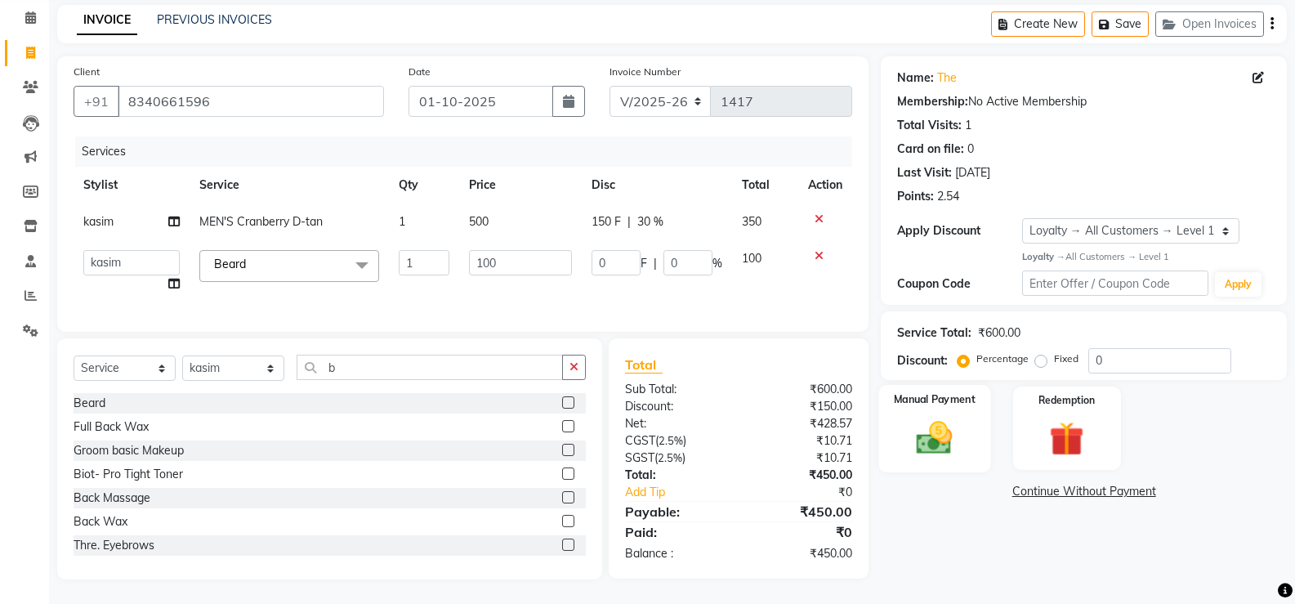
click at [950, 406] on div "Manual Payment" at bounding box center [935, 428] width 112 height 87
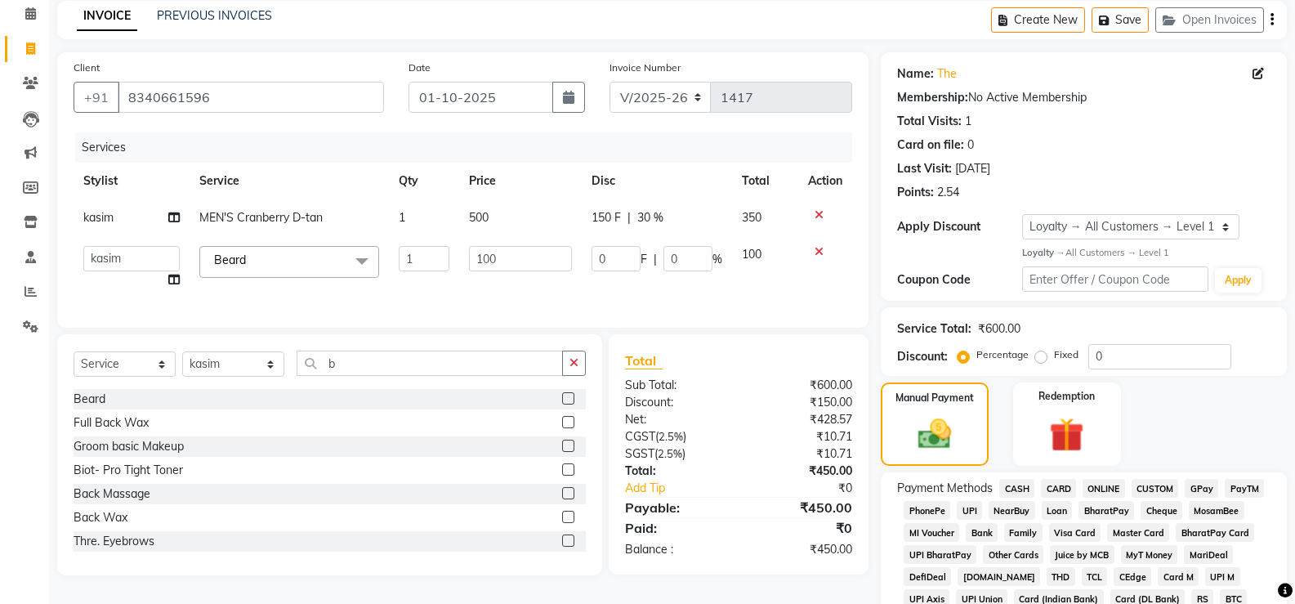
click at [1199, 486] on span "GPay" at bounding box center [1201, 488] width 33 height 19
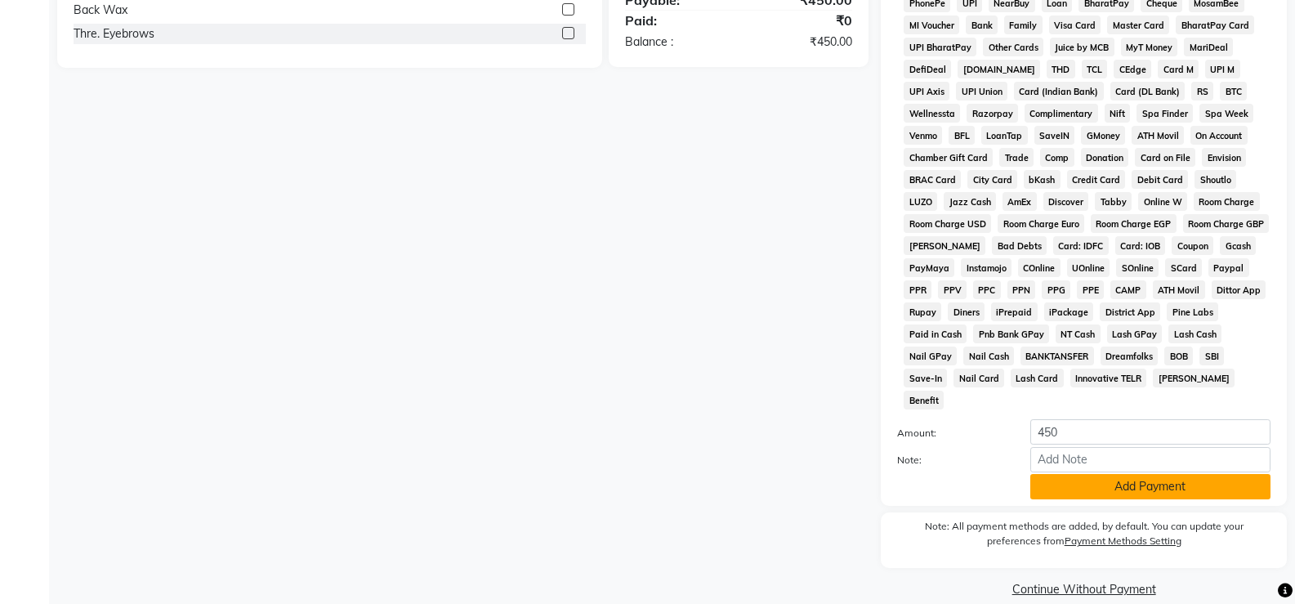
click at [1195, 474] on button "Add Payment" at bounding box center [1150, 486] width 240 height 25
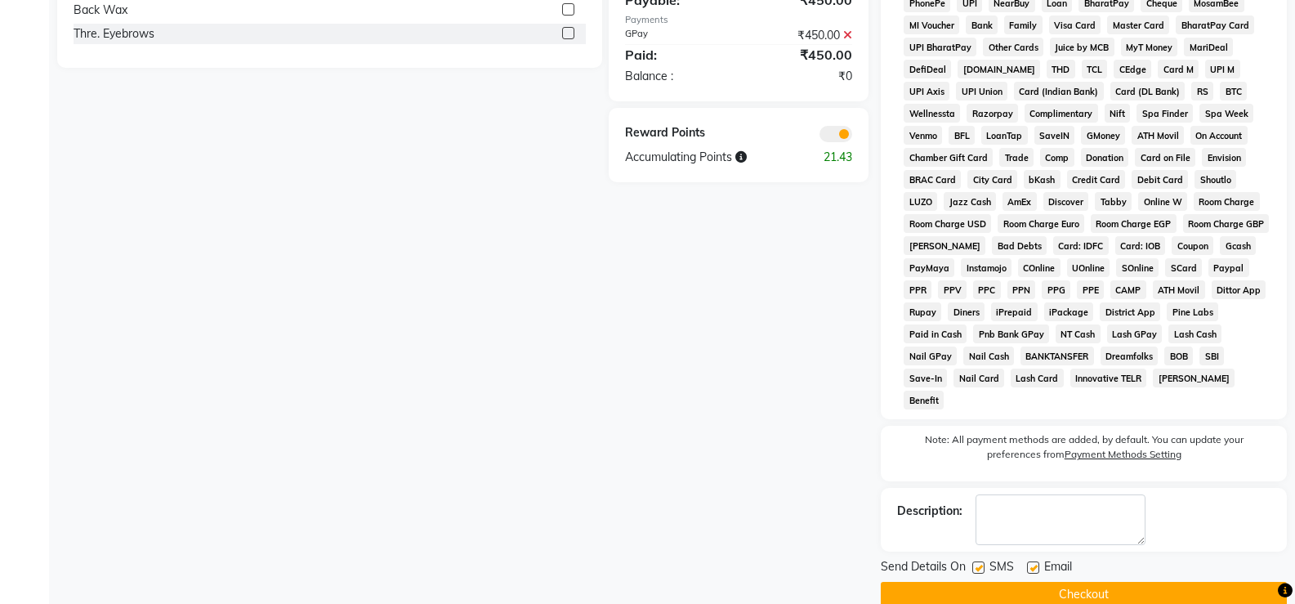
click at [1163, 582] on button "Checkout" at bounding box center [1084, 594] width 406 height 25
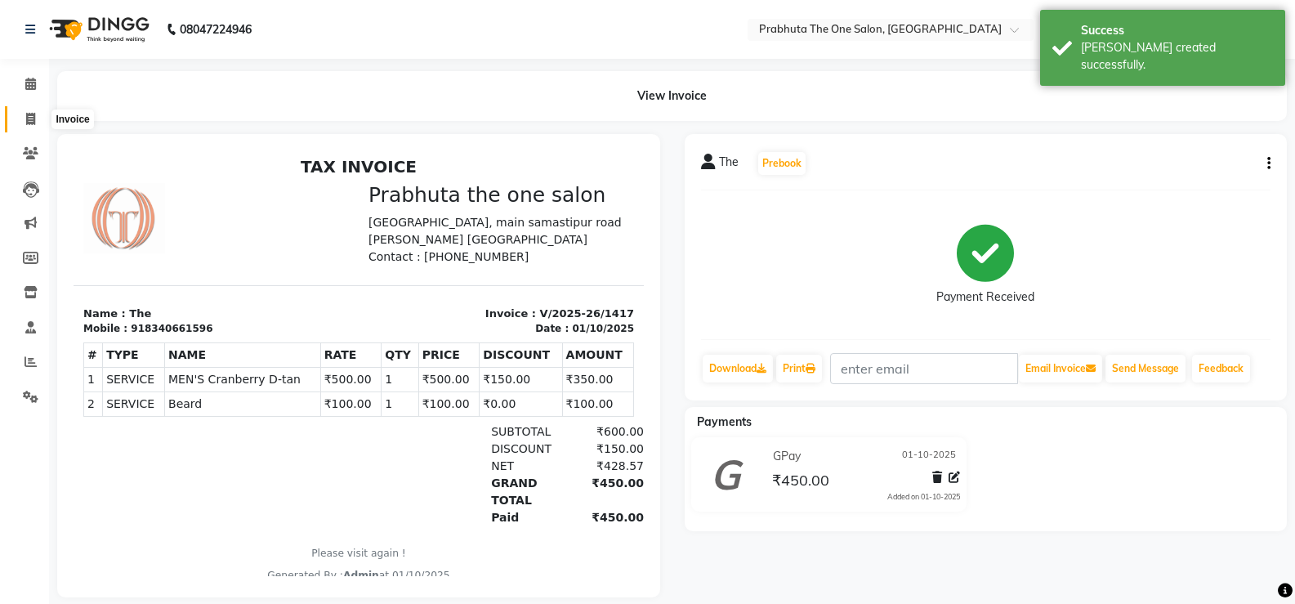
click at [31, 114] on icon at bounding box center [30, 119] width 9 height 12
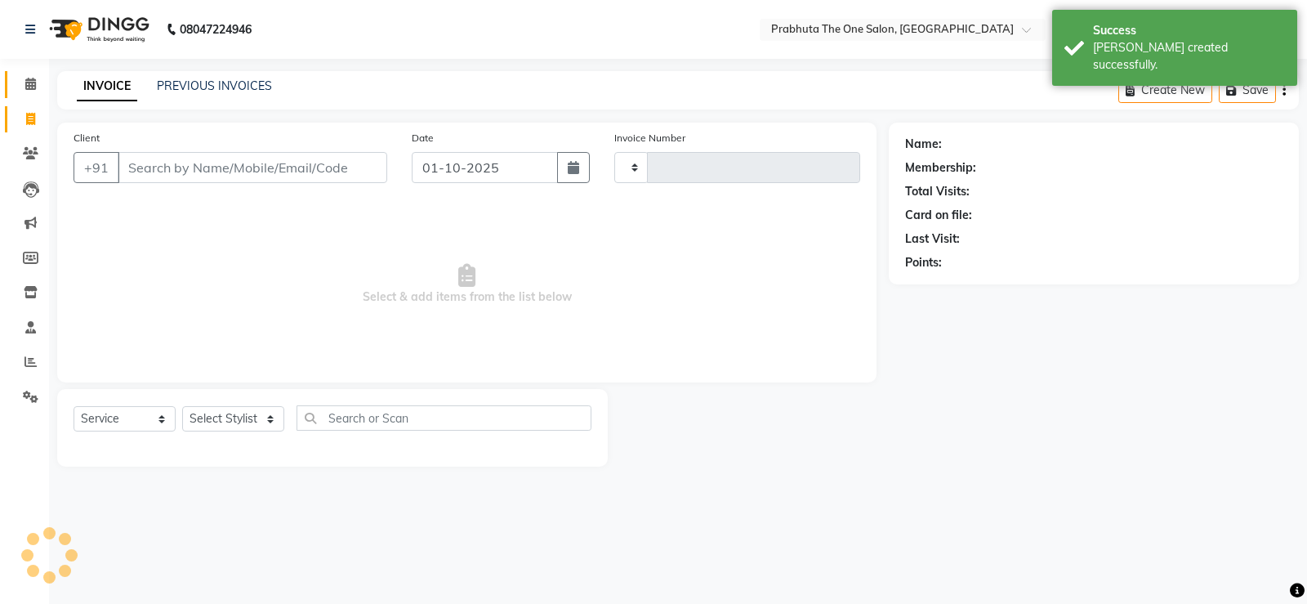
click at [34, 71] on link "Calendar" at bounding box center [24, 84] width 39 height 27
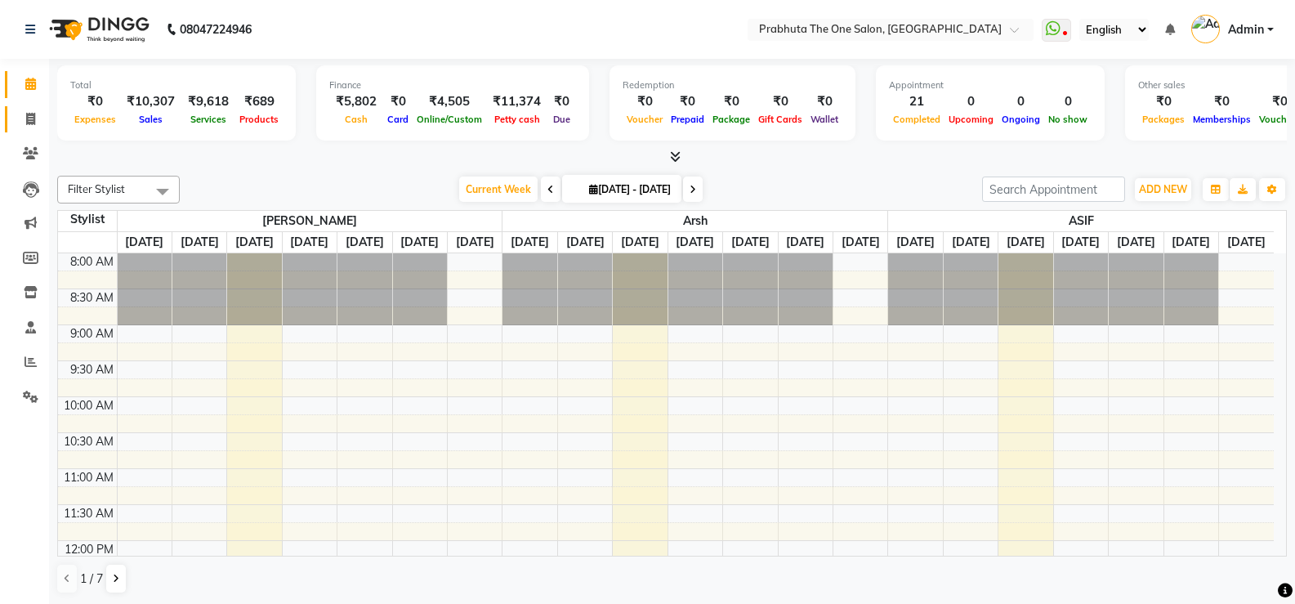
click at [40, 106] on link "Invoice" at bounding box center [24, 119] width 39 height 27
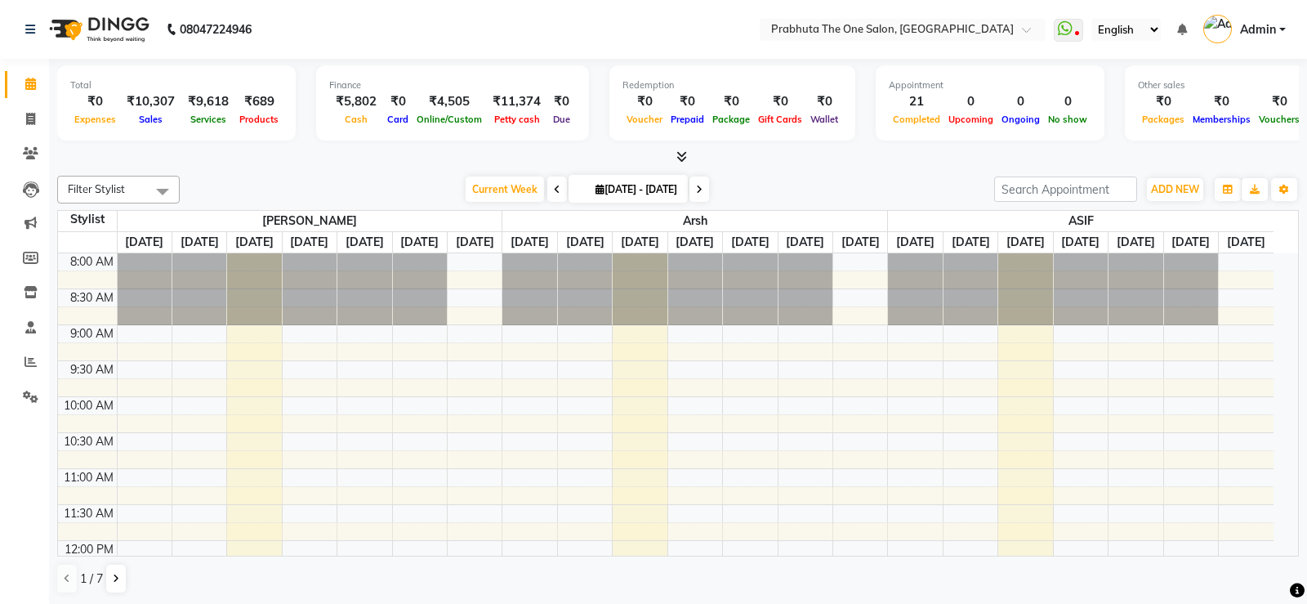
select select "5326"
select select "service"
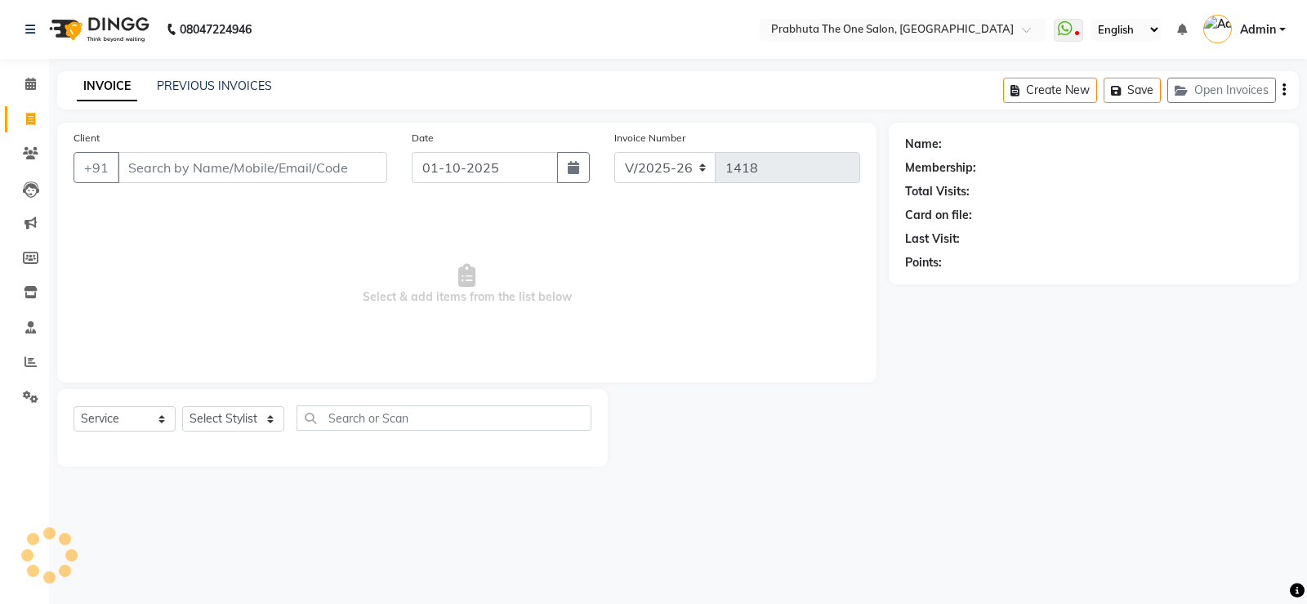
click at [223, 170] on input "Client" at bounding box center [253, 167] width 270 height 31
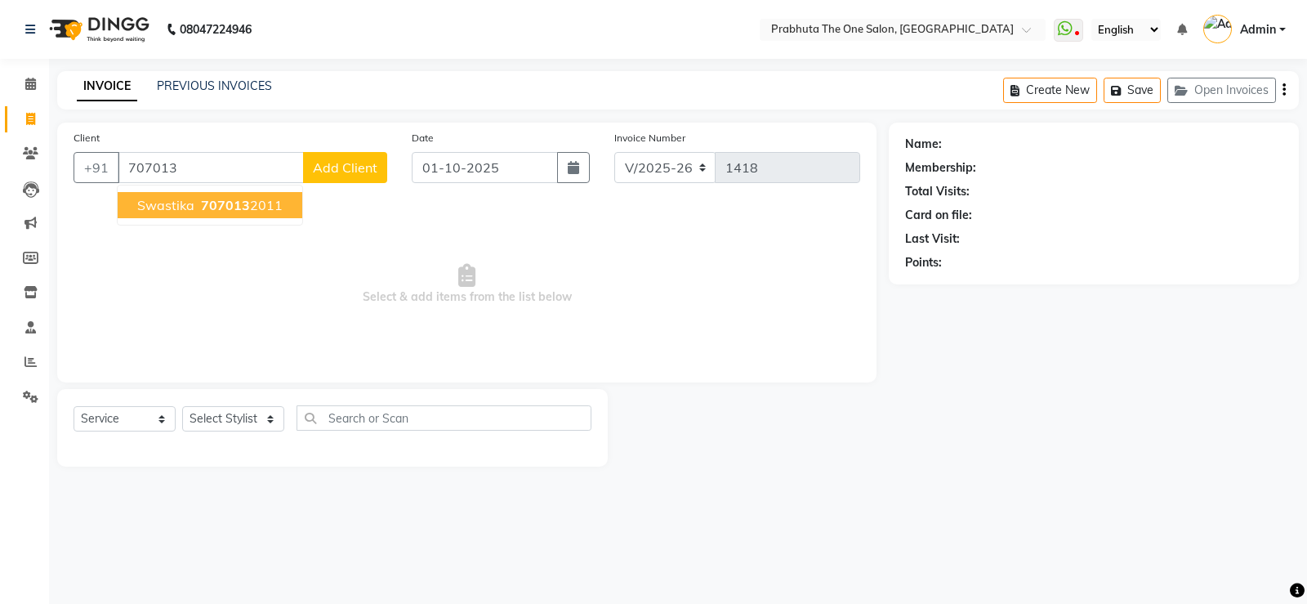
click at [230, 200] on span "707013" at bounding box center [225, 205] width 49 height 16
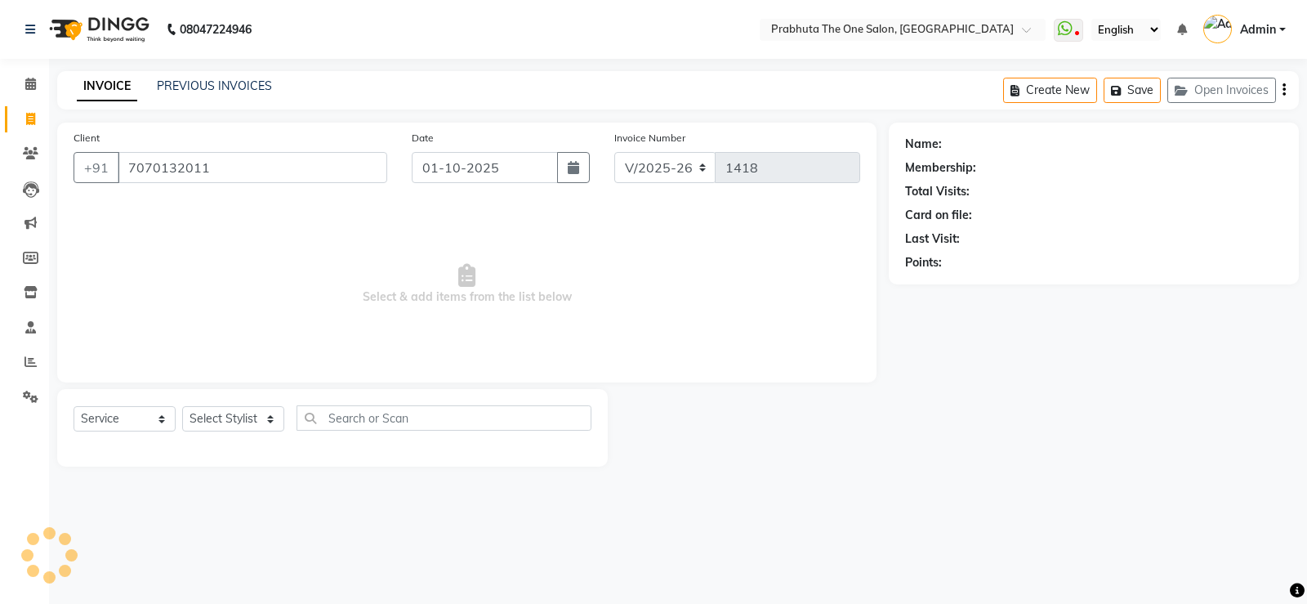
type input "7070132011"
select select "1: Object"
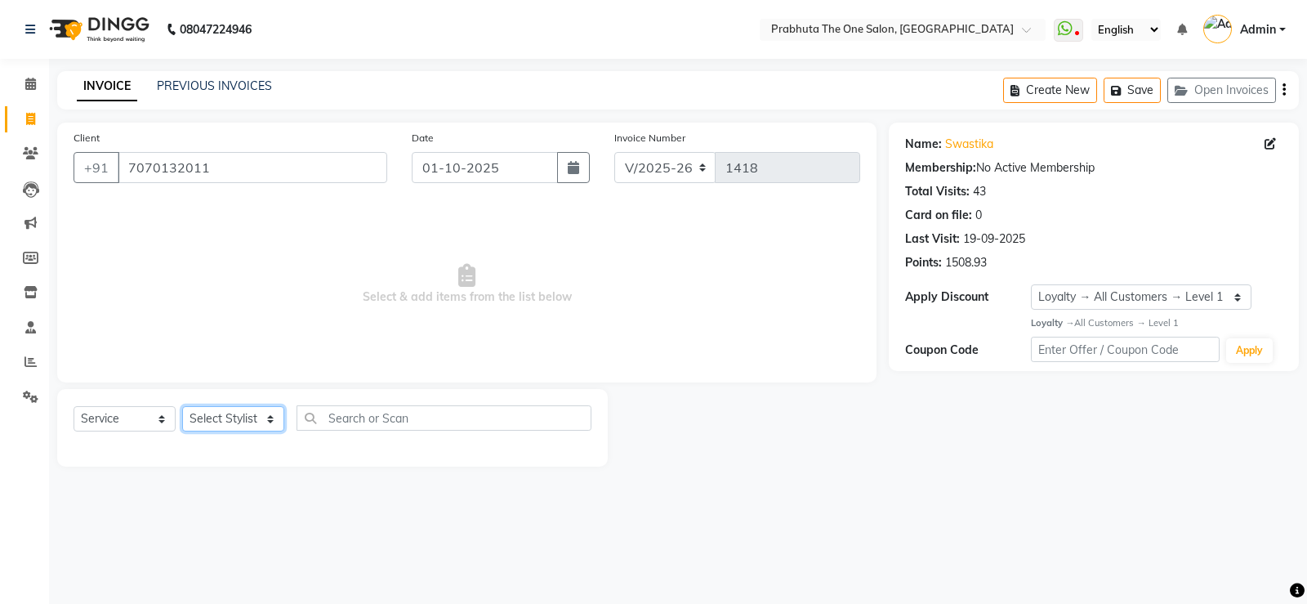
click at [231, 420] on select "Select Stylist [PERSON_NAME] [PERSON_NAME] ausween [PERSON_NAME] [PERSON_NAME] …" at bounding box center [233, 418] width 102 height 25
click at [182, 406] on select "Select Stylist [PERSON_NAME] [PERSON_NAME] ausween [PERSON_NAME] [PERSON_NAME] …" at bounding box center [233, 418] width 102 height 25
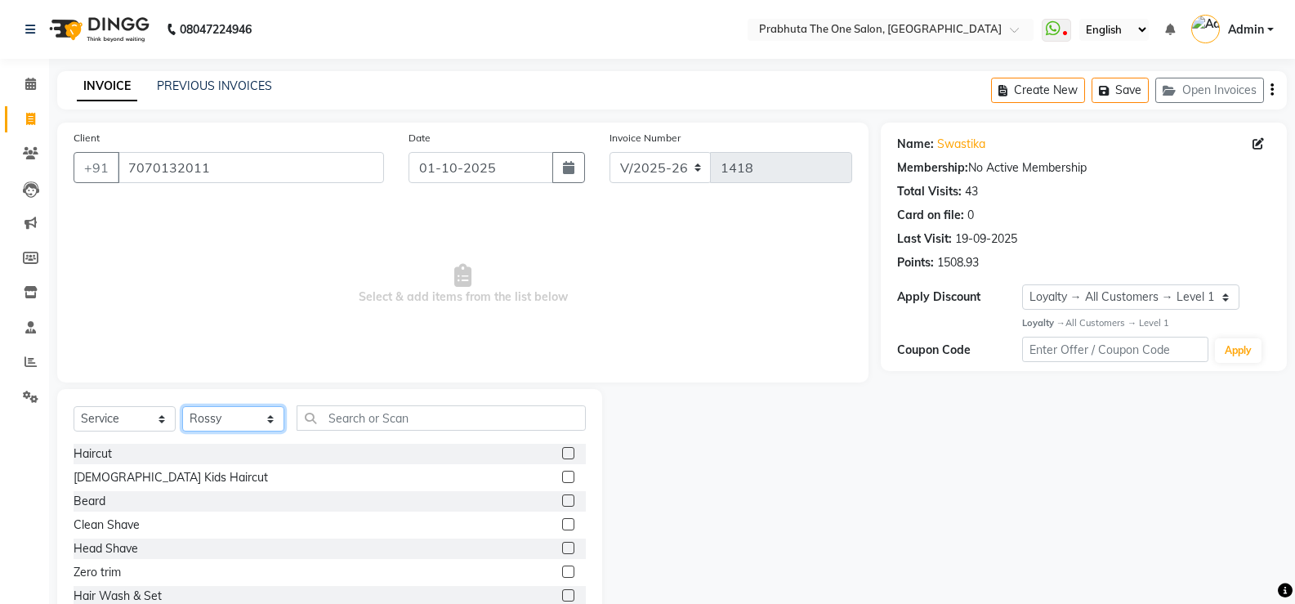
click at [225, 409] on select "Select Stylist [PERSON_NAME] [PERSON_NAME] ausween [PERSON_NAME] [PERSON_NAME] …" at bounding box center [233, 418] width 102 height 25
select select "93246"
click at [182, 406] on select "Select Stylist [PERSON_NAME] [PERSON_NAME] ausween [PERSON_NAME] [PERSON_NAME] …" at bounding box center [233, 418] width 102 height 25
click at [408, 404] on div "Select Service Product Membership Package Voucher Prepaid Gift Card Select Styl…" at bounding box center [329, 509] width 545 height 241
click at [417, 415] on input "text" at bounding box center [441, 417] width 289 height 25
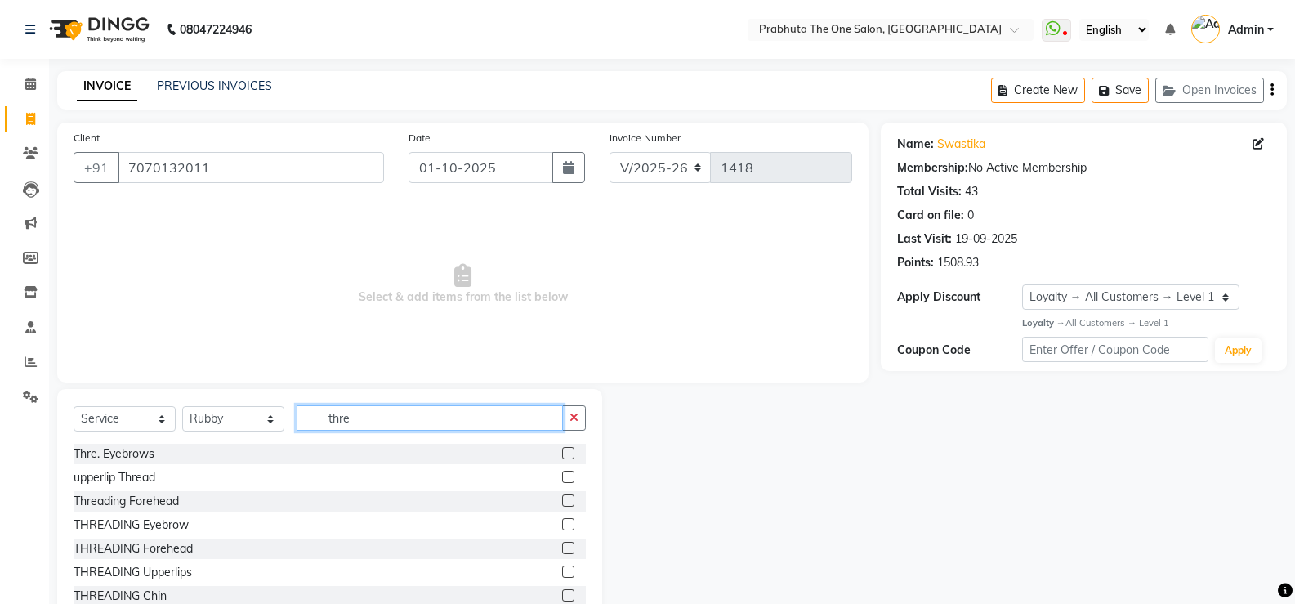
type input "thre"
click at [562, 449] on label at bounding box center [568, 453] width 12 height 12
click at [562, 449] on input "checkbox" at bounding box center [567, 454] width 11 height 11
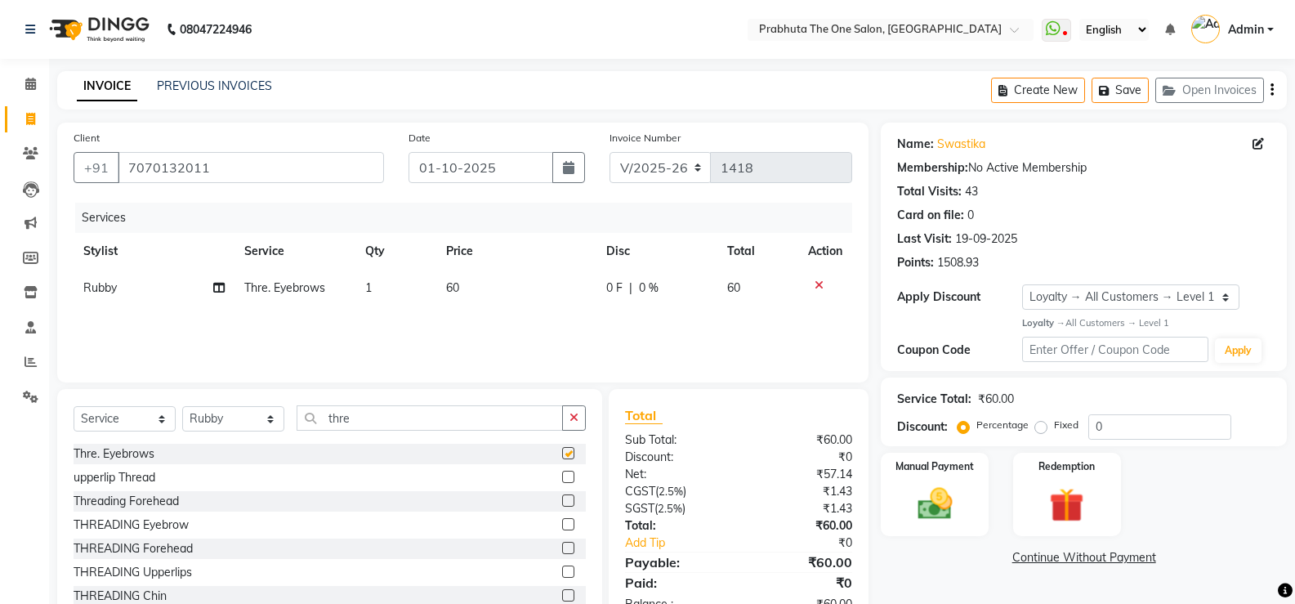
checkbox input "false"
click at [458, 426] on input "thre" at bounding box center [430, 417] width 266 height 25
type input "t"
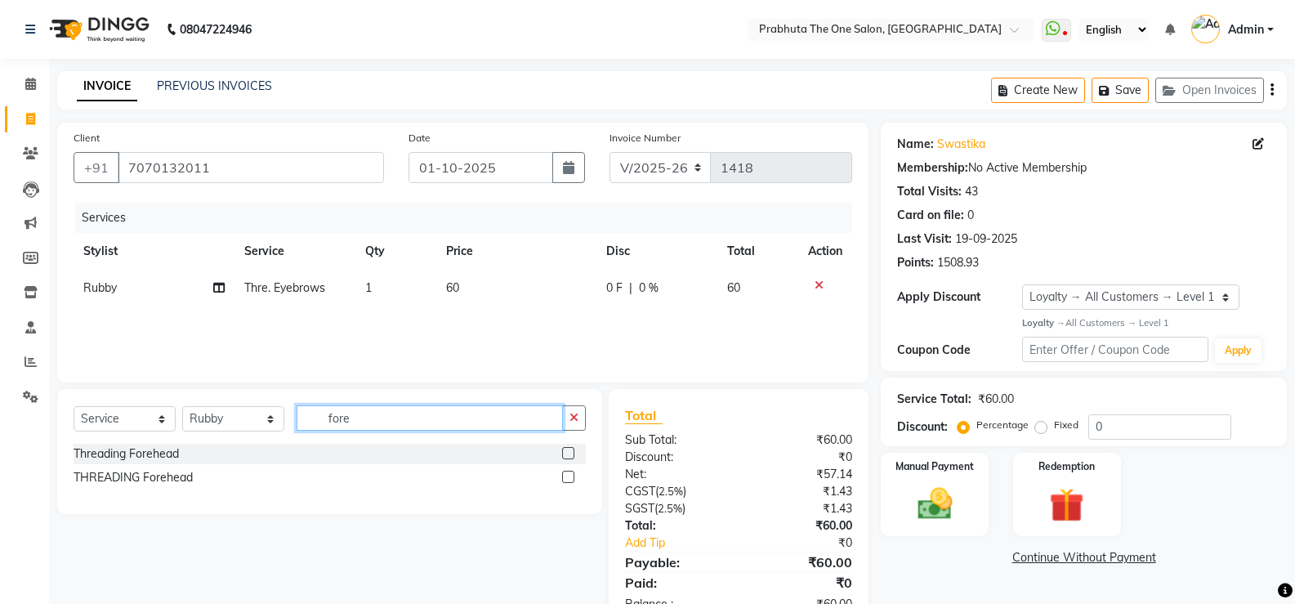
type input "fore"
click at [567, 452] on label at bounding box center [568, 453] width 12 height 12
click at [567, 452] on input "checkbox" at bounding box center [567, 454] width 11 height 11
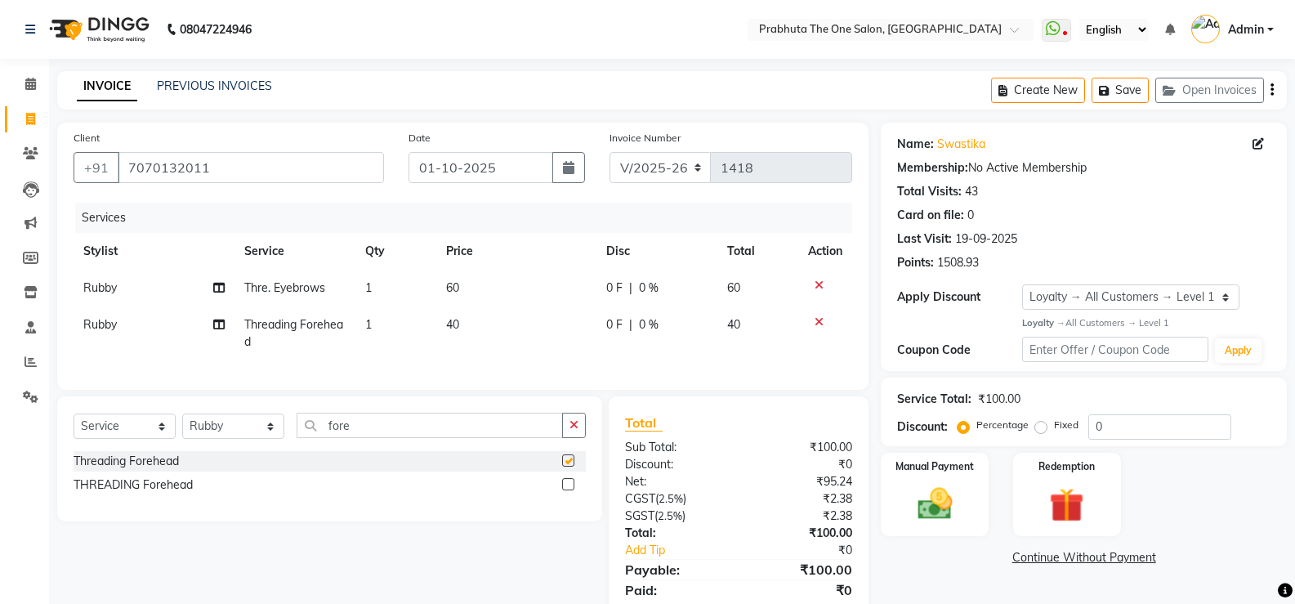
checkbox input "false"
click at [522, 438] on input "fore" at bounding box center [430, 425] width 266 height 25
type input "f"
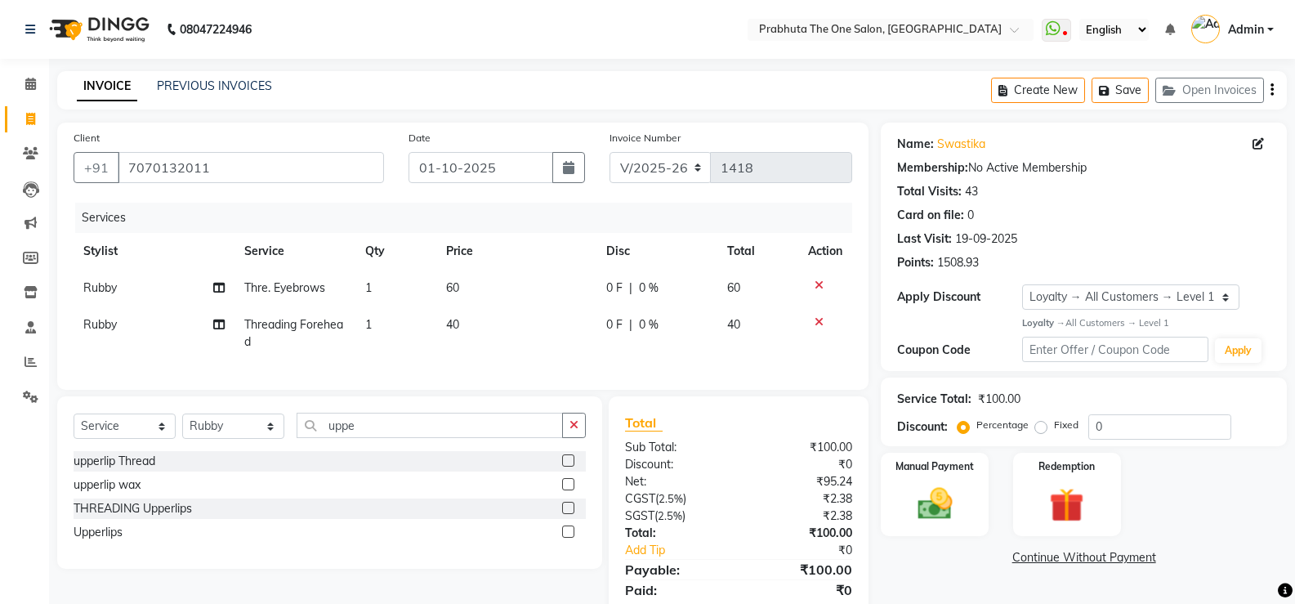
click at [574, 467] on label at bounding box center [568, 460] width 12 height 12
click at [573, 467] on input "checkbox" at bounding box center [567, 461] width 11 height 11
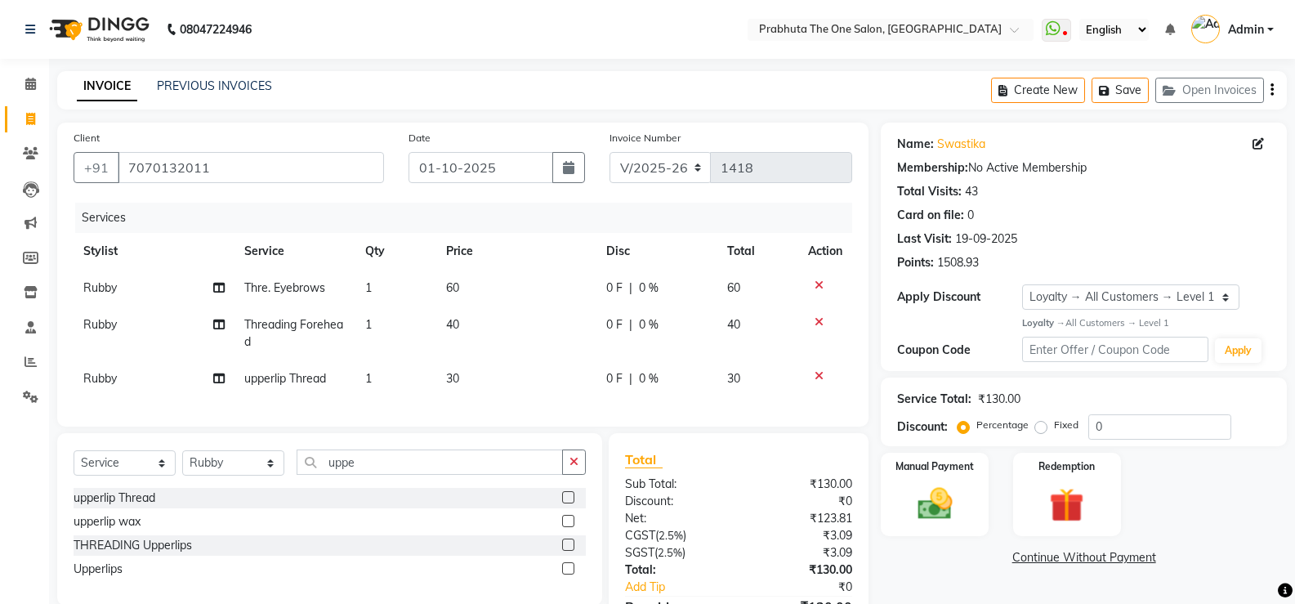
click at [530, 393] on td "30" at bounding box center [516, 378] width 161 height 37
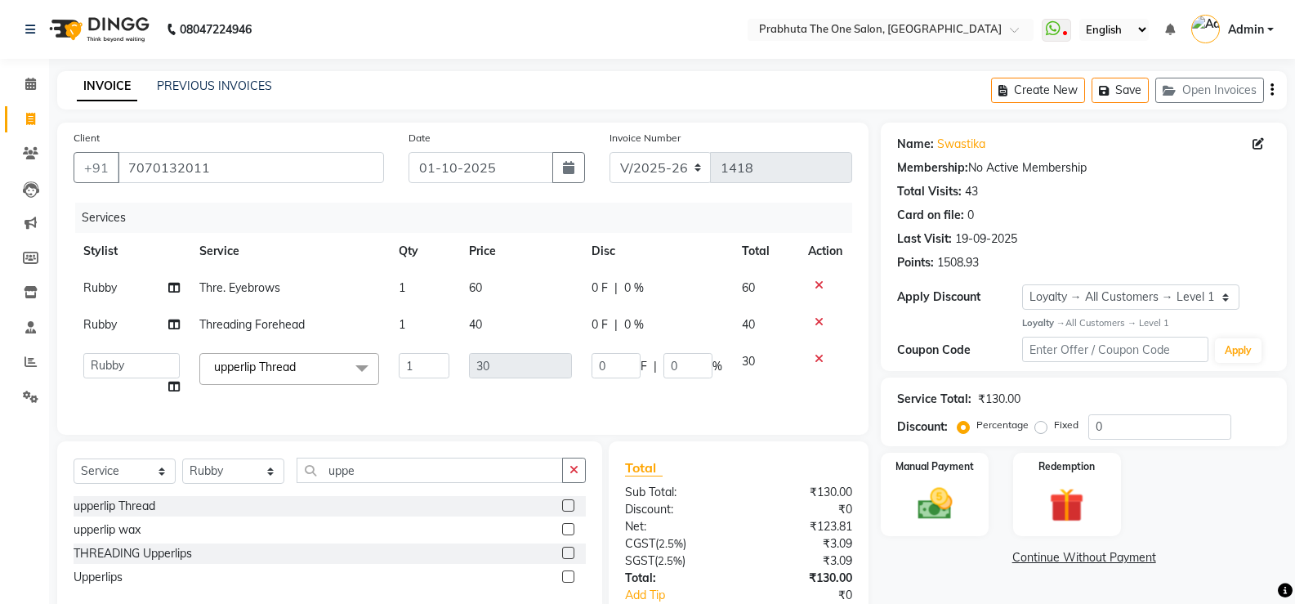
click at [525, 283] on td "60" at bounding box center [520, 288] width 122 height 37
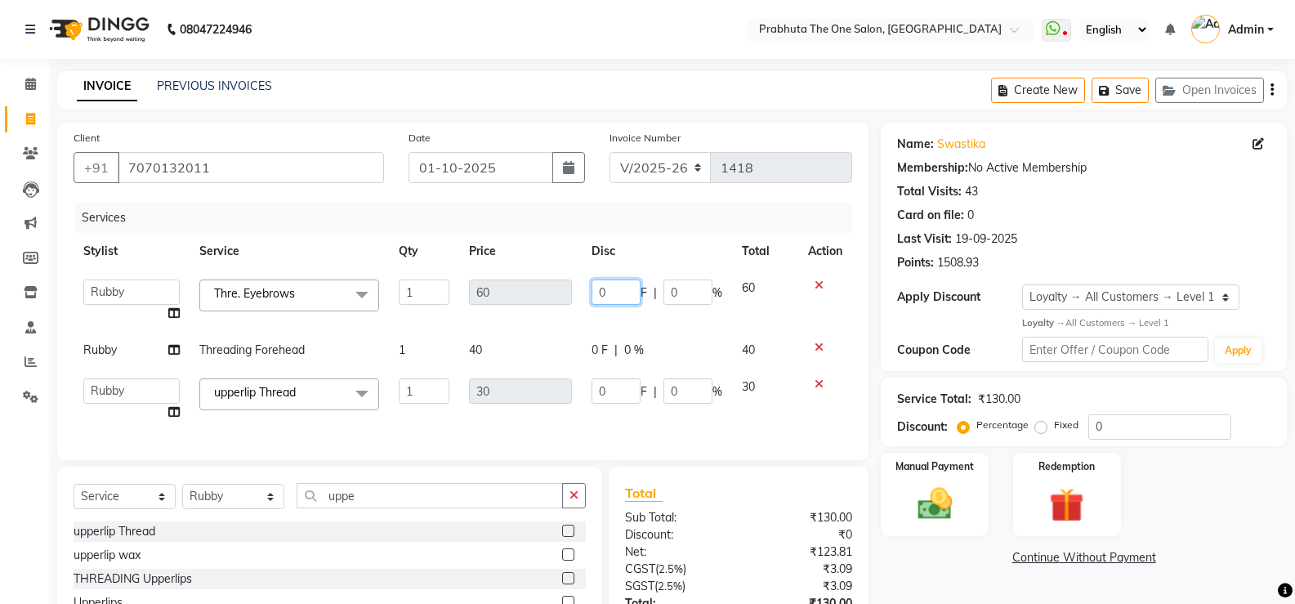
click at [621, 289] on input "0" at bounding box center [616, 291] width 49 height 25
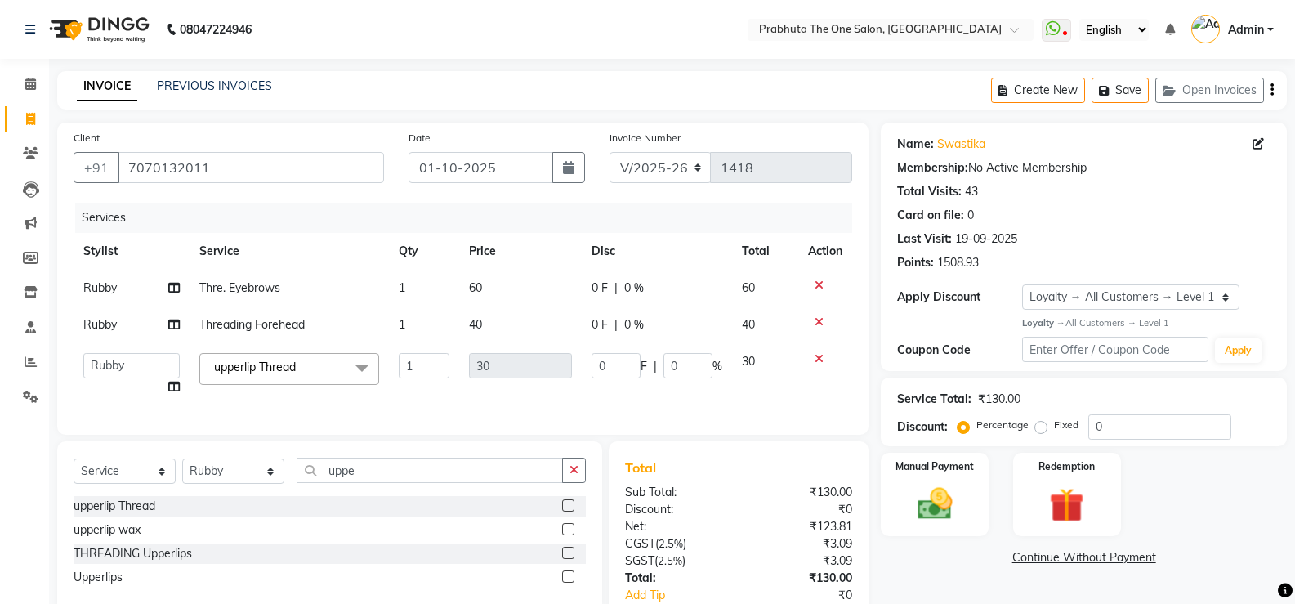
click at [605, 301] on td "0 F | 0 %" at bounding box center [657, 288] width 150 height 37
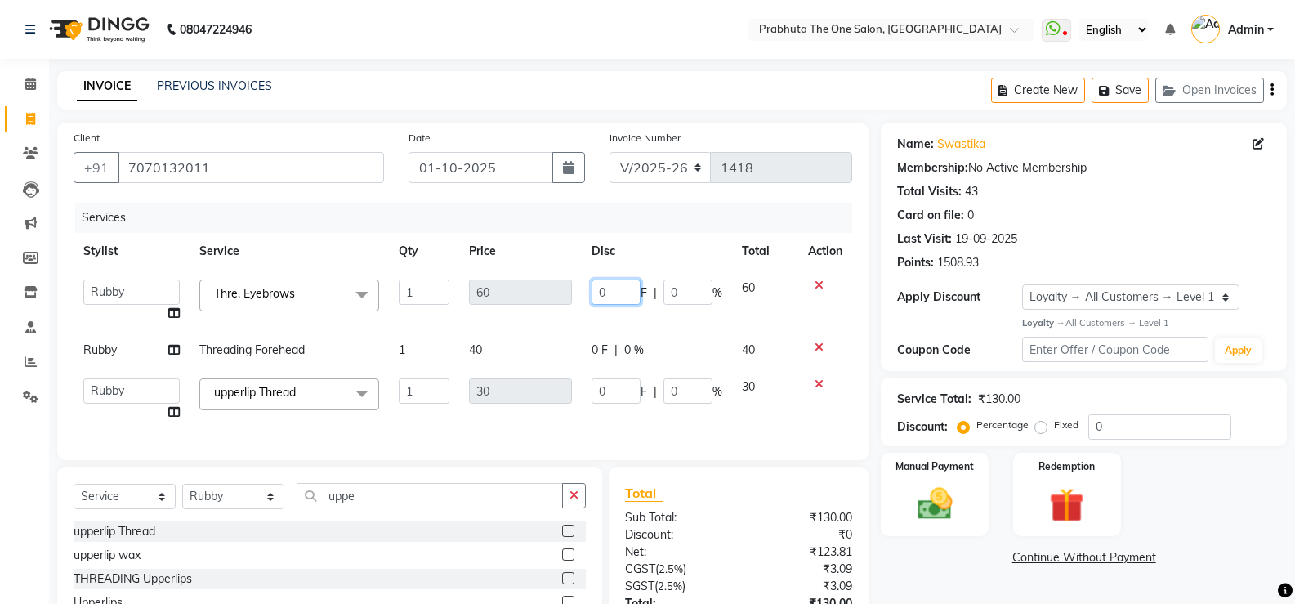
click at [613, 288] on input "0" at bounding box center [616, 291] width 49 height 25
click at [540, 315] on tbody "[PERSON_NAME] [PERSON_NAME] ausween [PERSON_NAME] [PERSON_NAME] [PERSON_NAME] m…" at bounding box center [463, 350] width 779 height 161
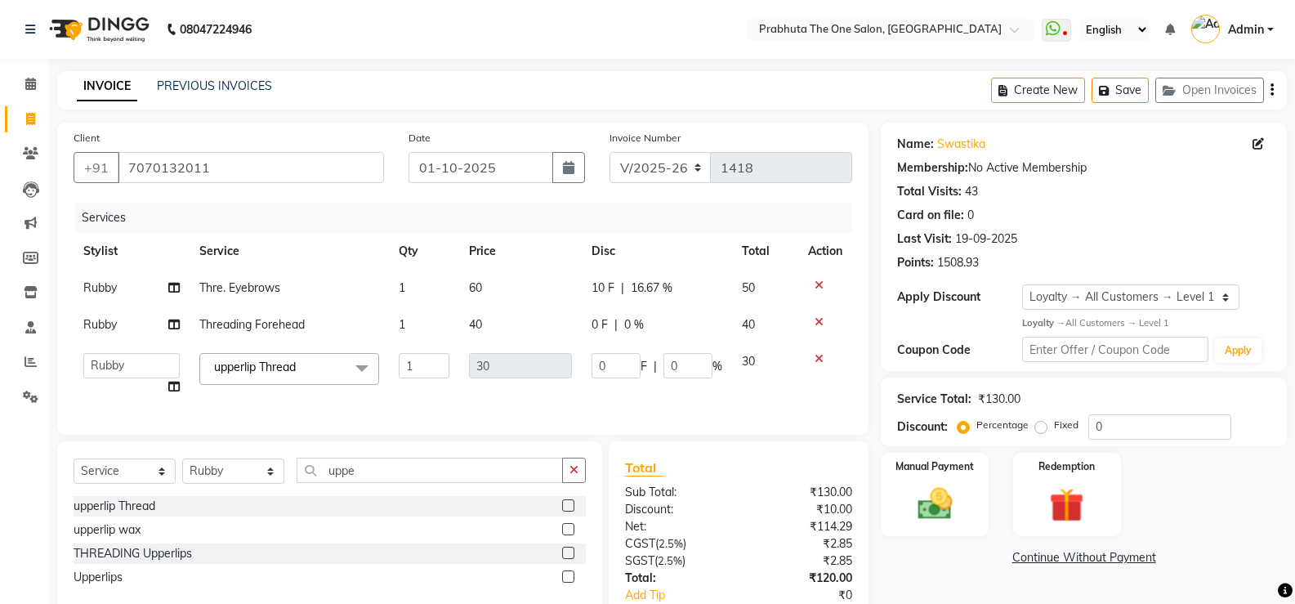
click at [618, 331] on div "0 F | 0 %" at bounding box center [657, 324] width 131 height 17
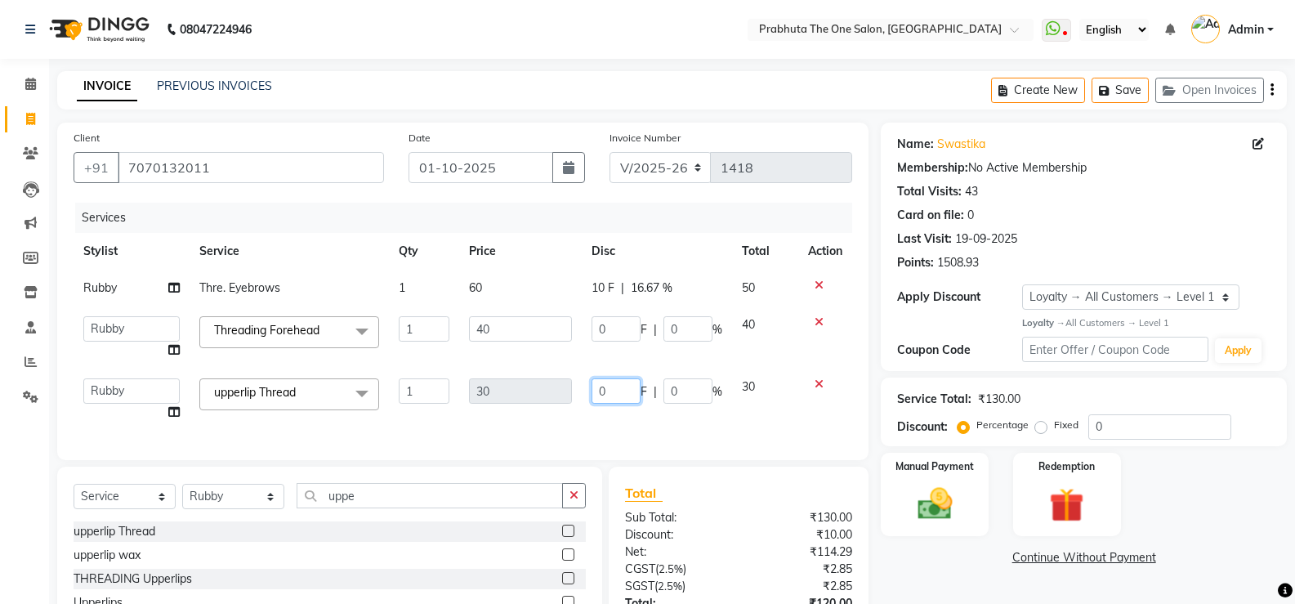
click at [620, 387] on input "0" at bounding box center [616, 390] width 49 height 25
click at [634, 424] on div "Services Stylist Service Qty Price Disc Total Action Rubby Thre. Eyebrows 1 60 …" at bounding box center [463, 323] width 779 height 241
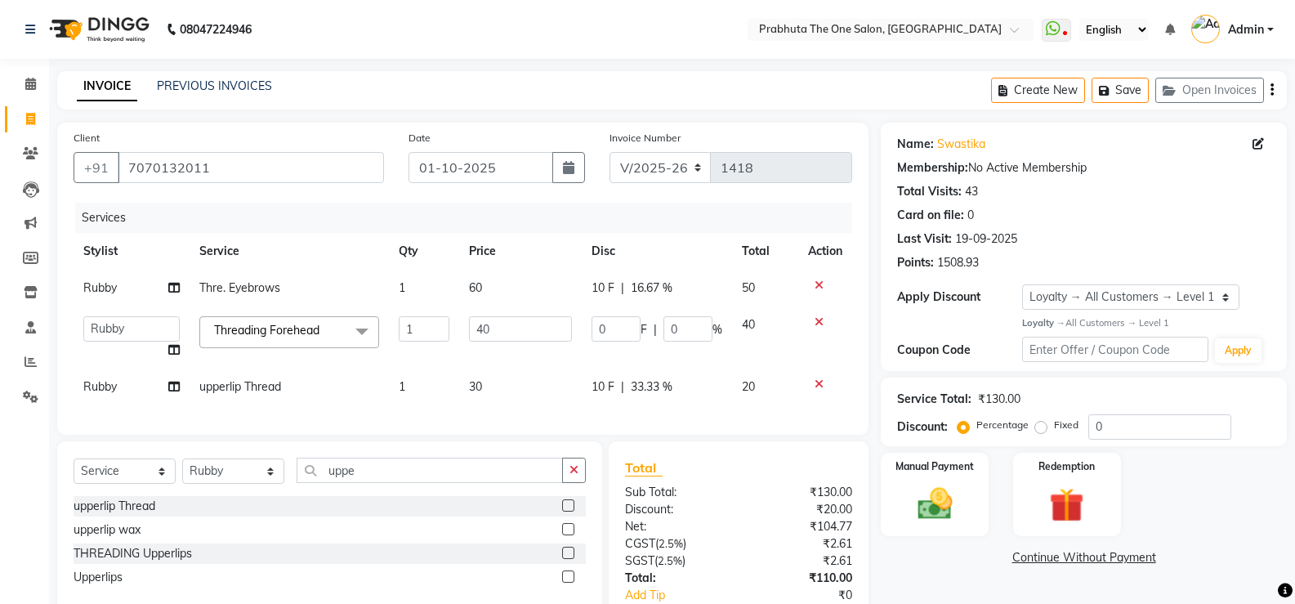
scroll to position [114, 0]
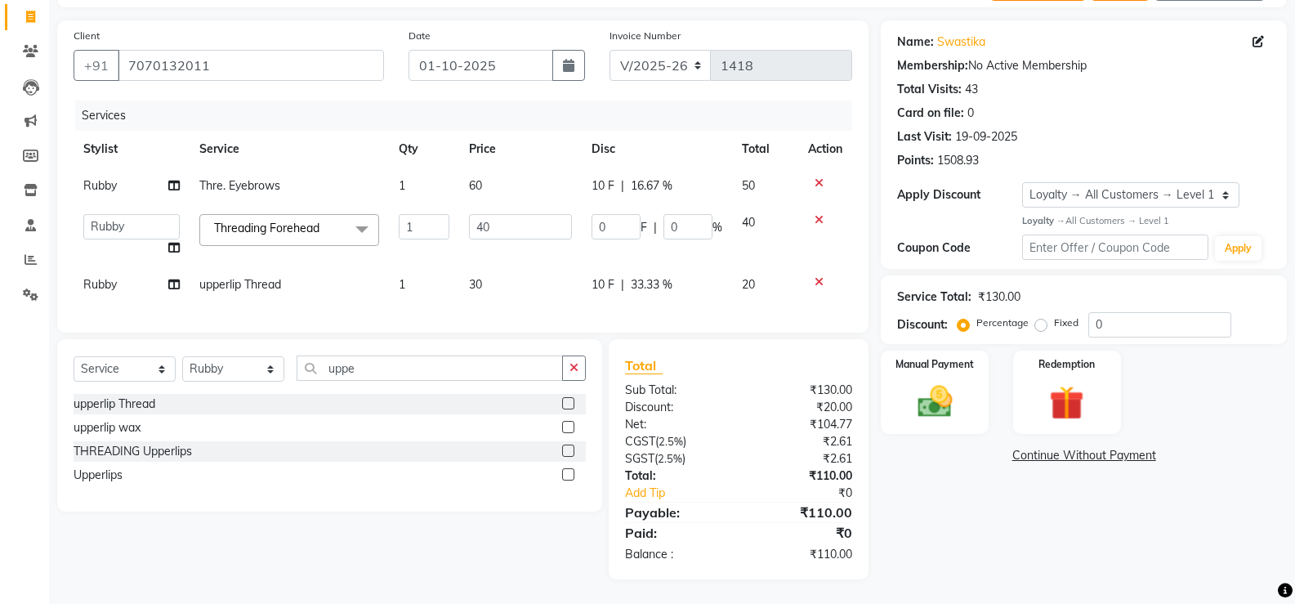
click at [652, 185] on td "10 F | 16.67 %" at bounding box center [657, 185] width 150 height 37
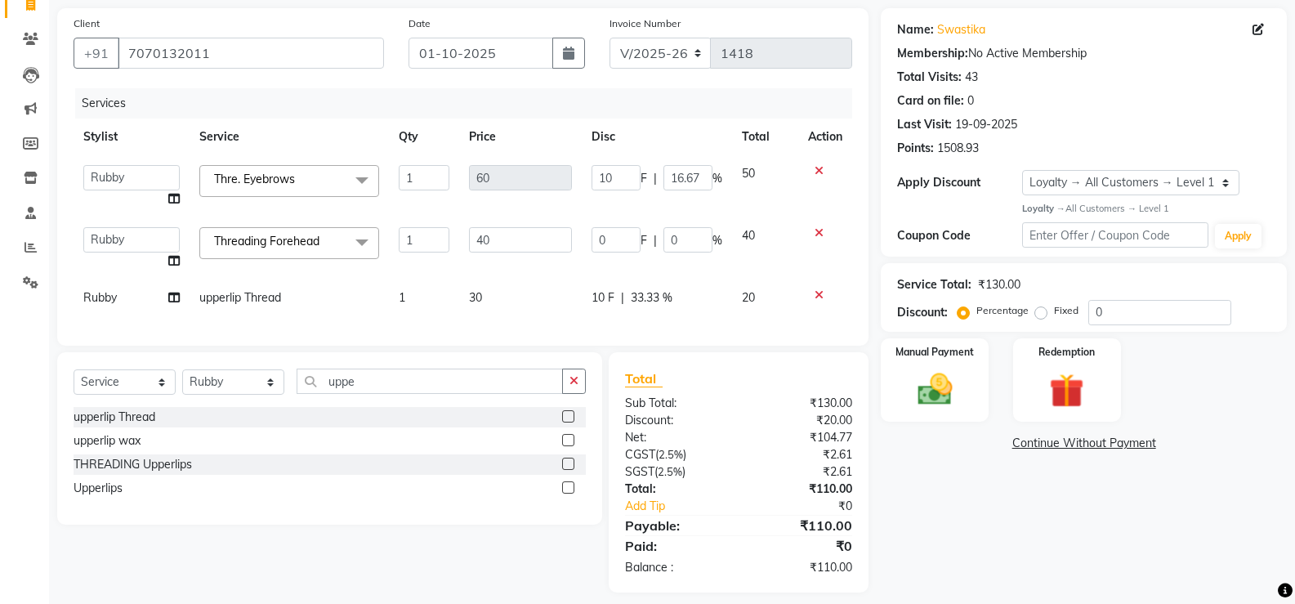
click at [640, 286] on td "10 F | 33.33 %" at bounding box center [657, 297] width 150 height 37
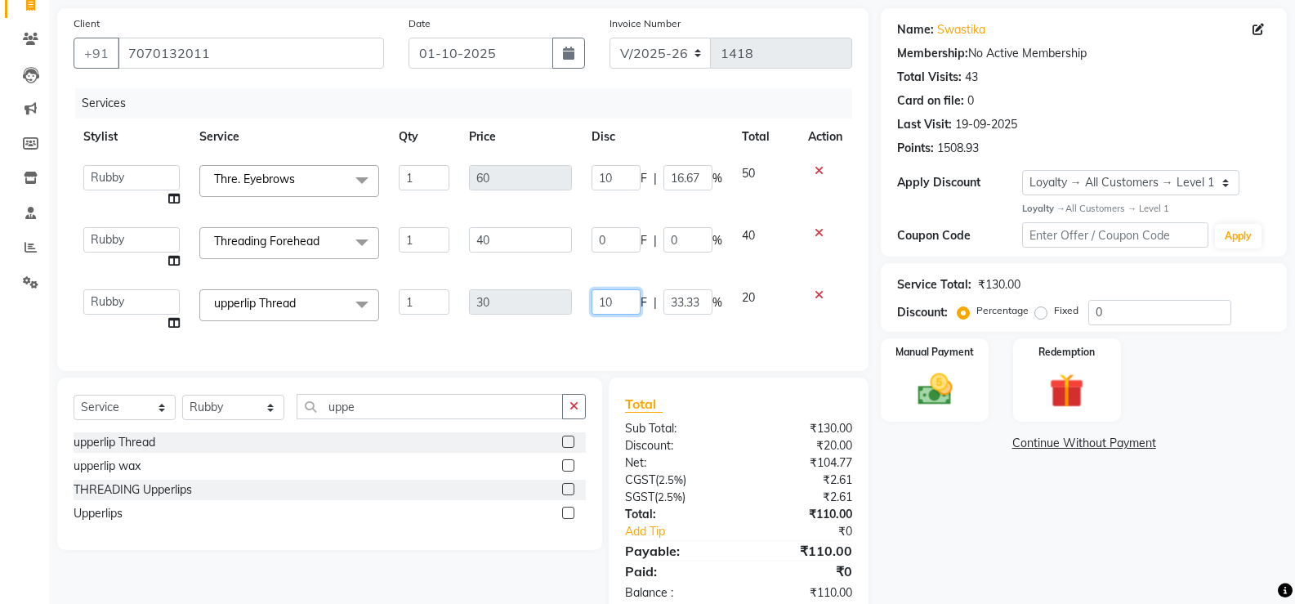
click at [625, 297] on input "10" at bounding box center [616, 301] width 49 height 25
click at [661, 343] on div "Client [PHONE_NUMBER] Date [DATE] Invoice Number V/2025 V/[PHONE_NUMBER] Servic…" at bounding box center [462, 189] width 811 height 363
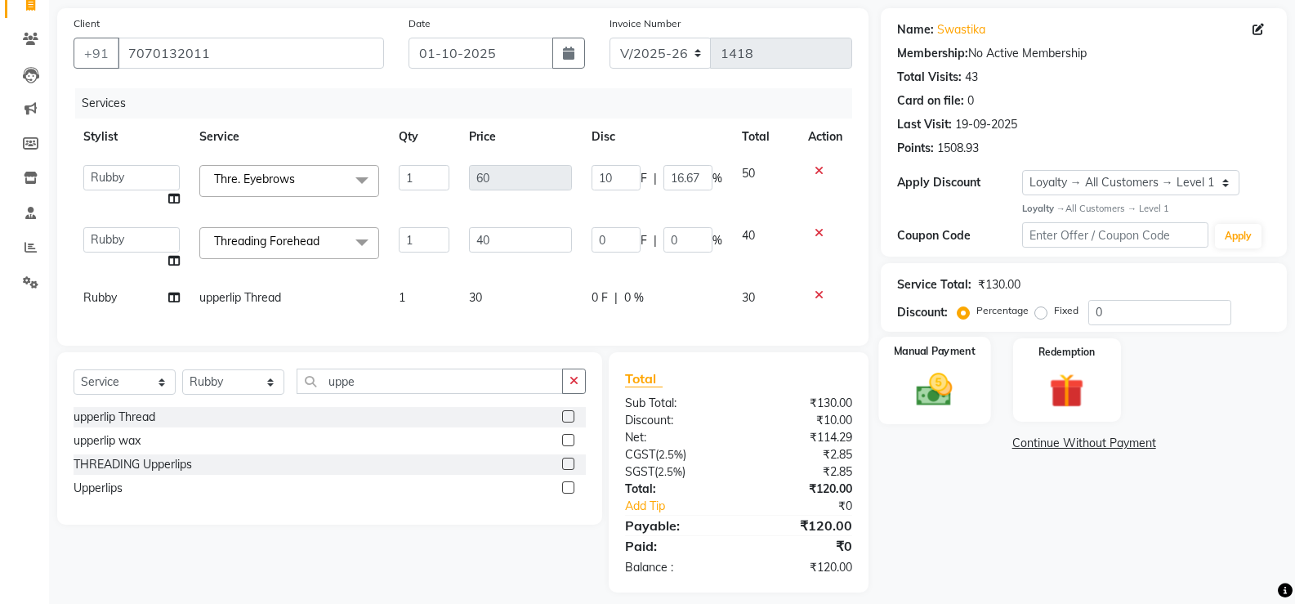
click at [917, 354] on label "Manual Payment" at bounding box center [935, 351] width 82 height 16
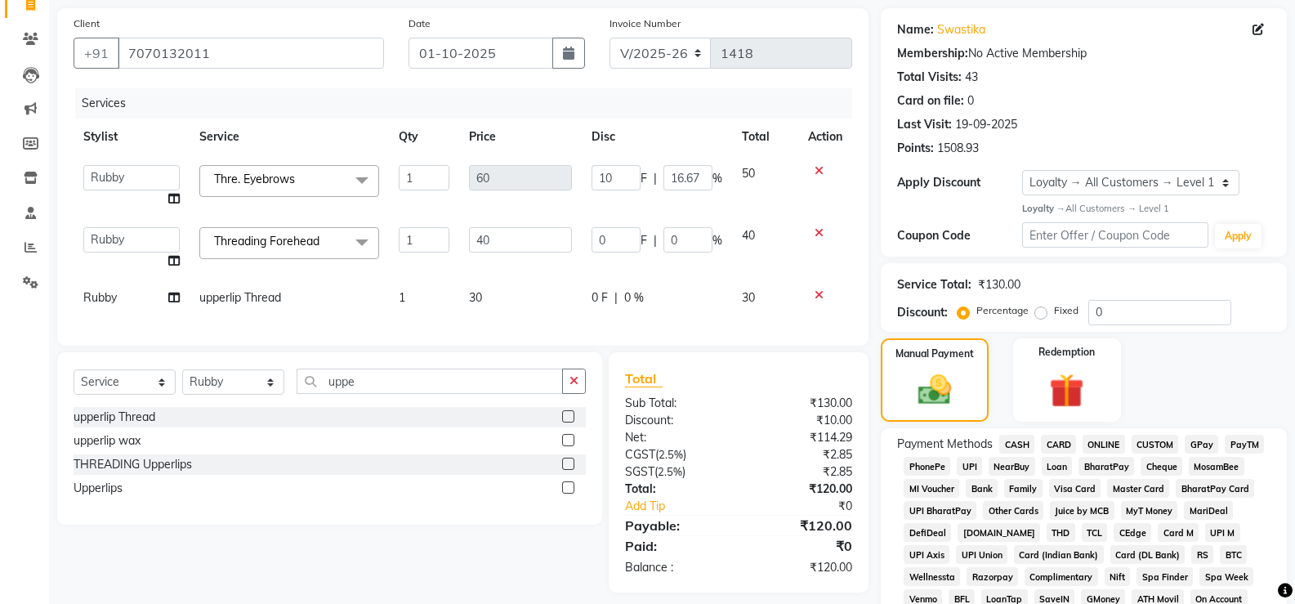
click at [1018, 435] on span "CASH" at bounding box center [1016, 444] width 35 height 19
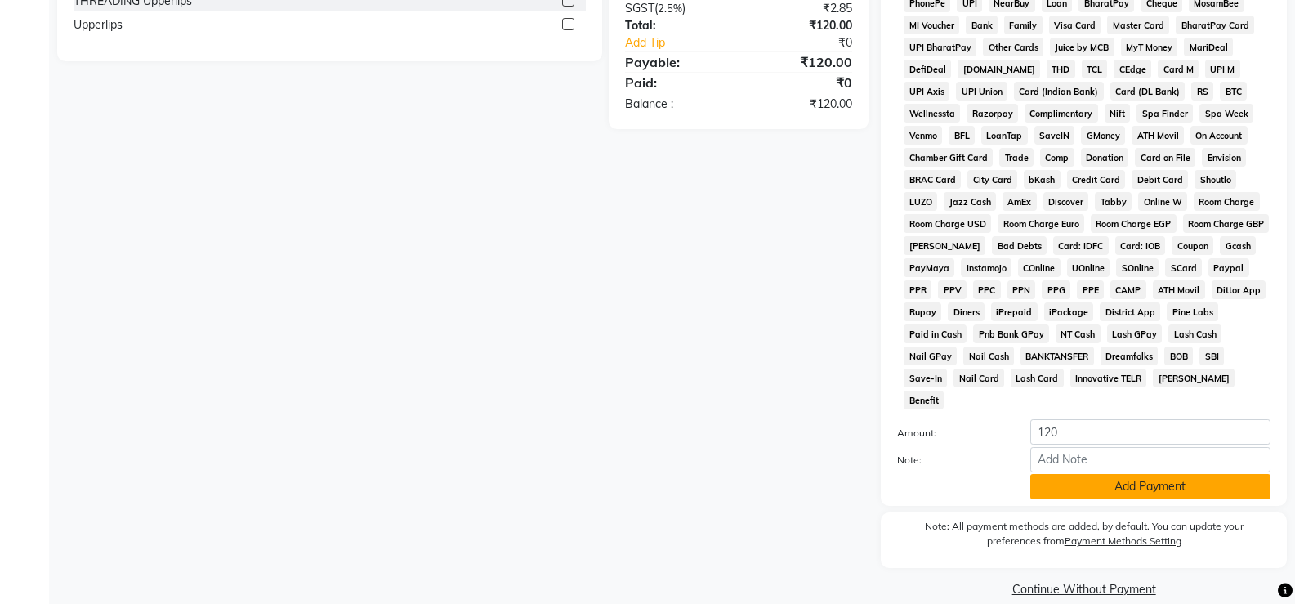
click at [1078, 474] on button "Add Payment" at bounding box center [1150, 486] width 240 height 25
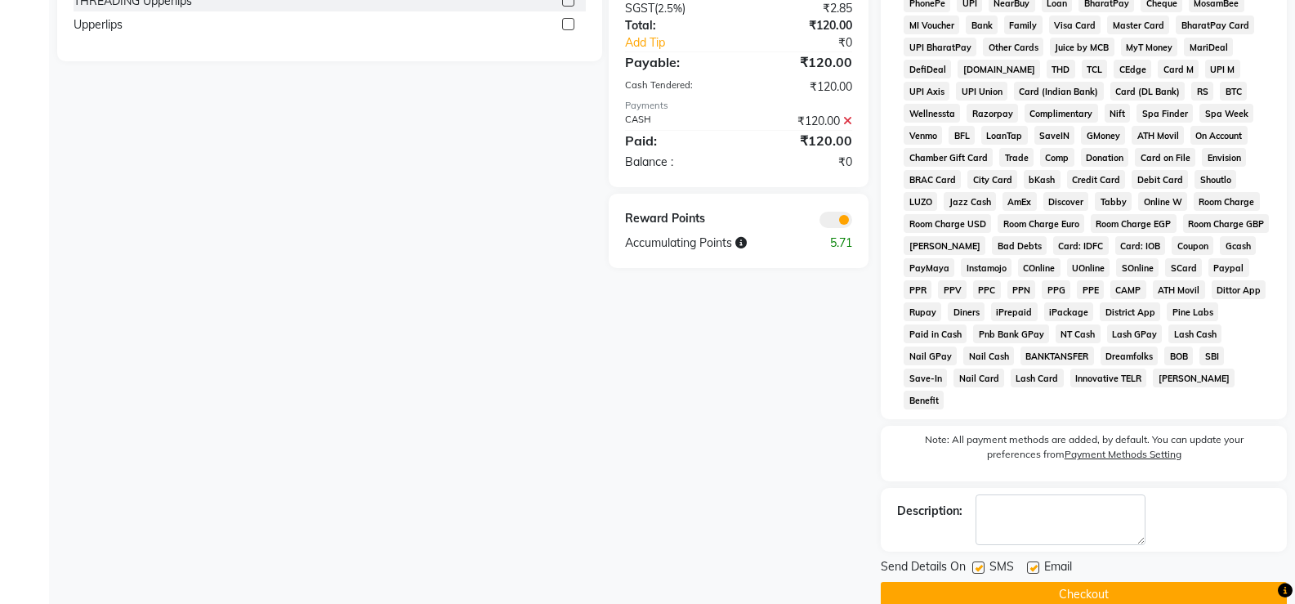
click at [1136, 582] on button "Checkout" at bounding box center [1084, 594] width 406 height 25
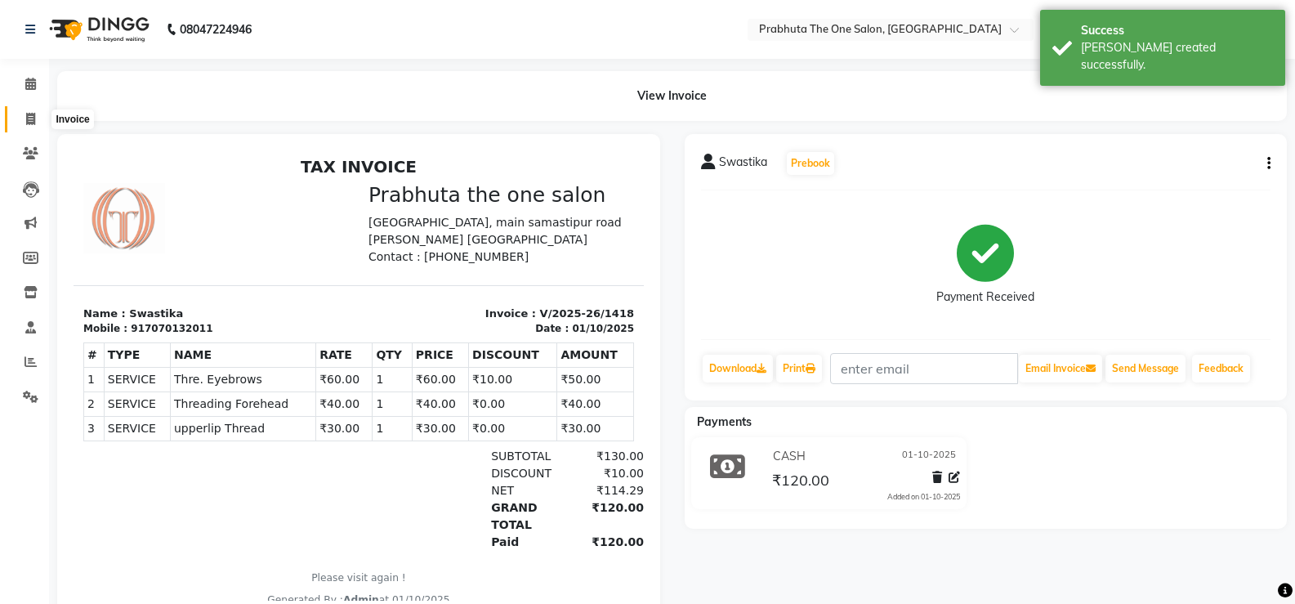
click at [25, 115] on span at bounding box center [30, 119] width 29 height 19
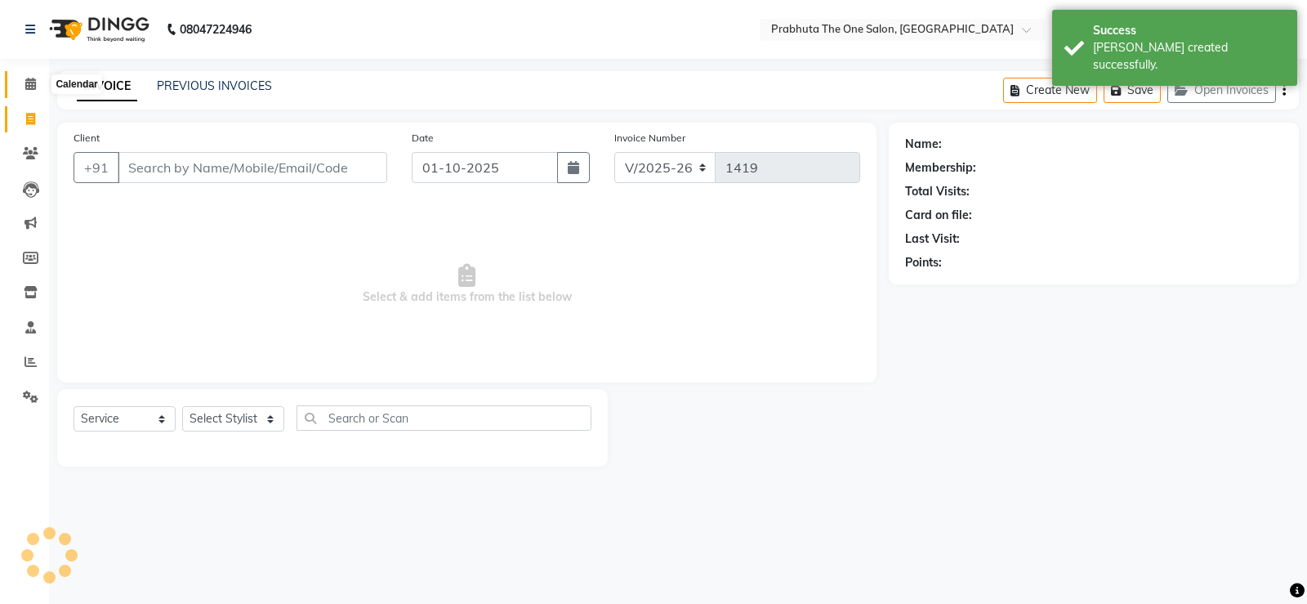
click at [37, 82] on span at bounding box center [30, 84] width 29 height 19
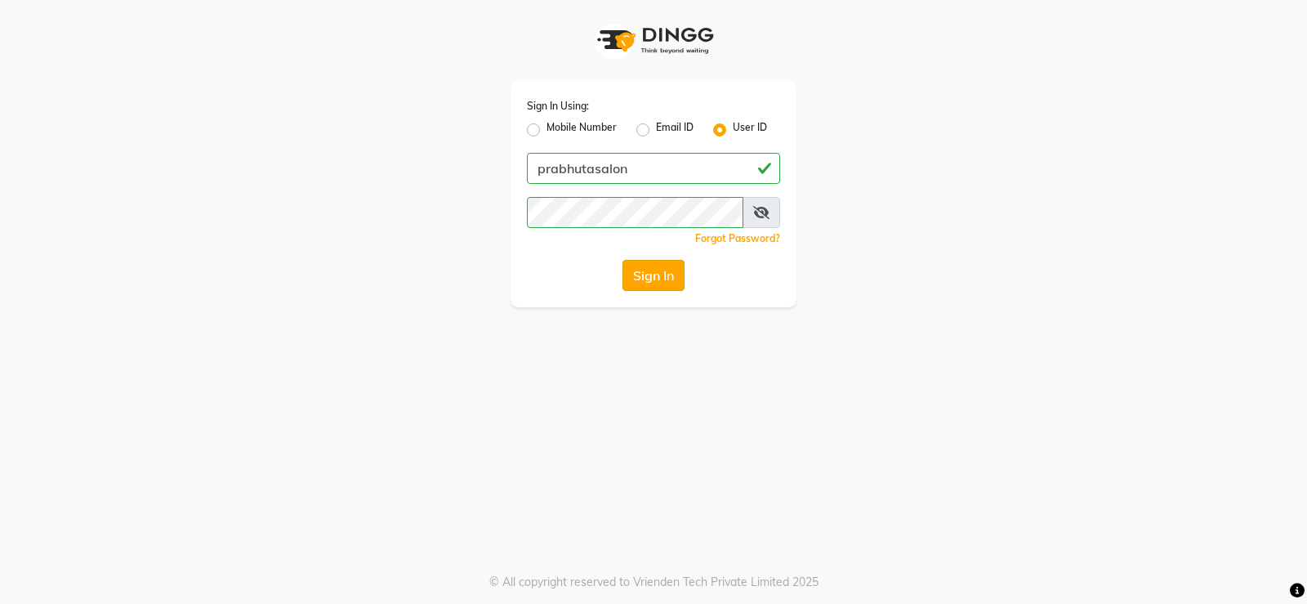
click at [638, 270] on button "Sign In" at bounding box center [654, 275] width 62 height 31
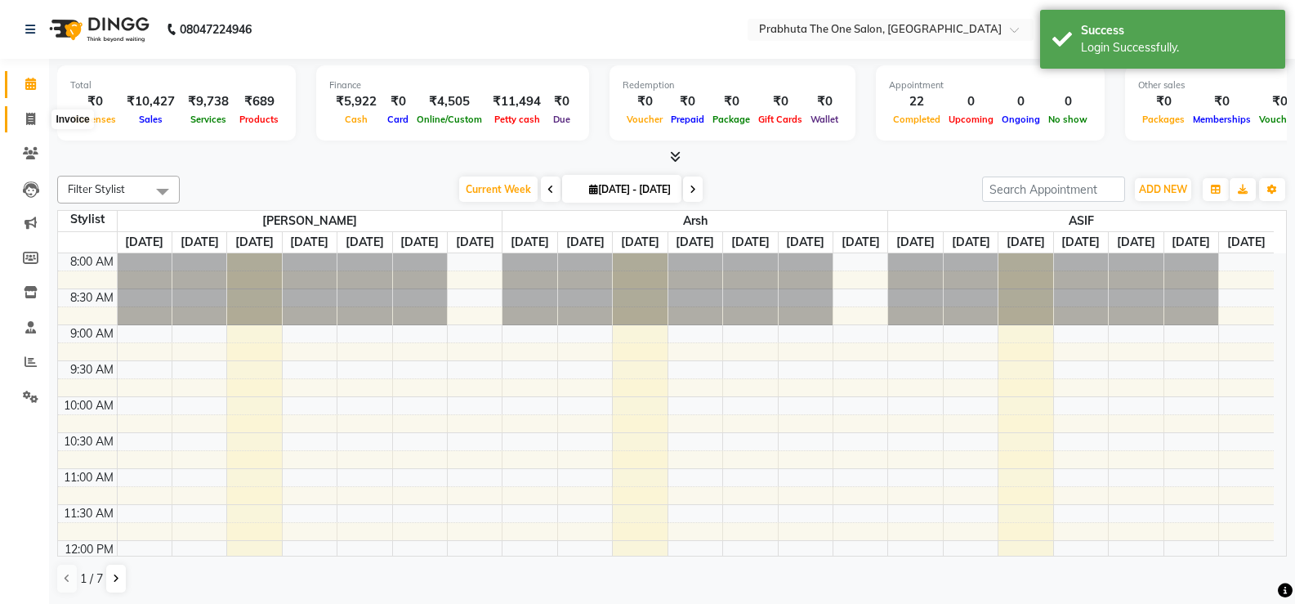
click at [42, 111] on span at bounding box center [30, 119] width 29 height 19
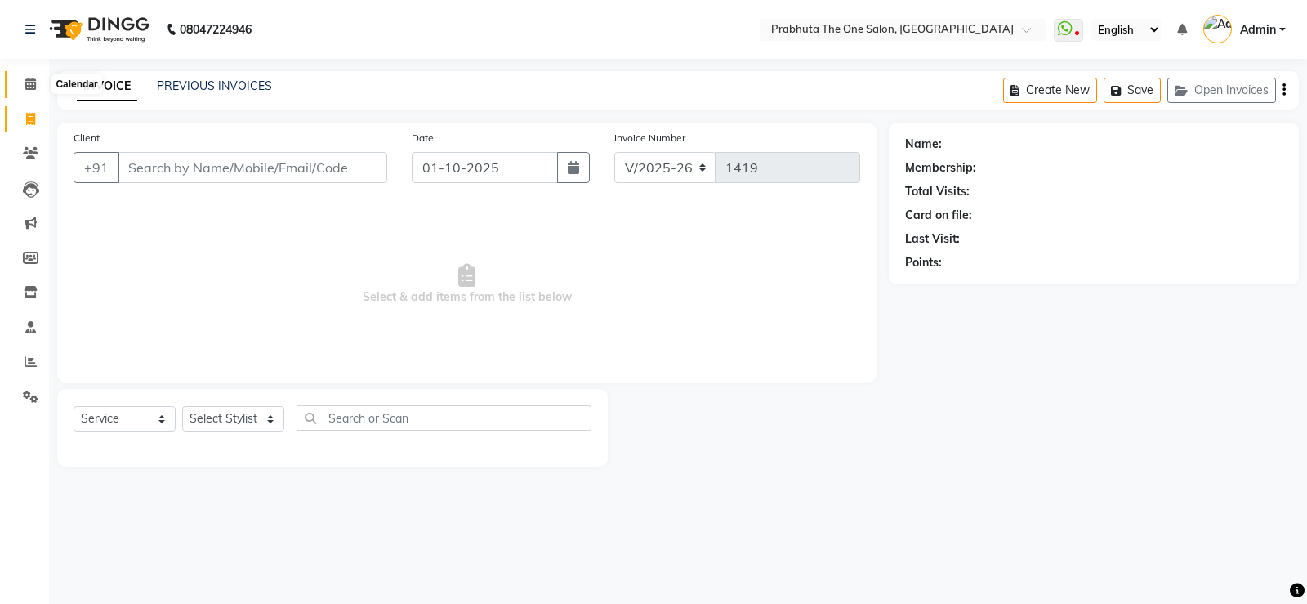
click at [33, 91] on span at bounding box center [30, 84] width 29 height 19
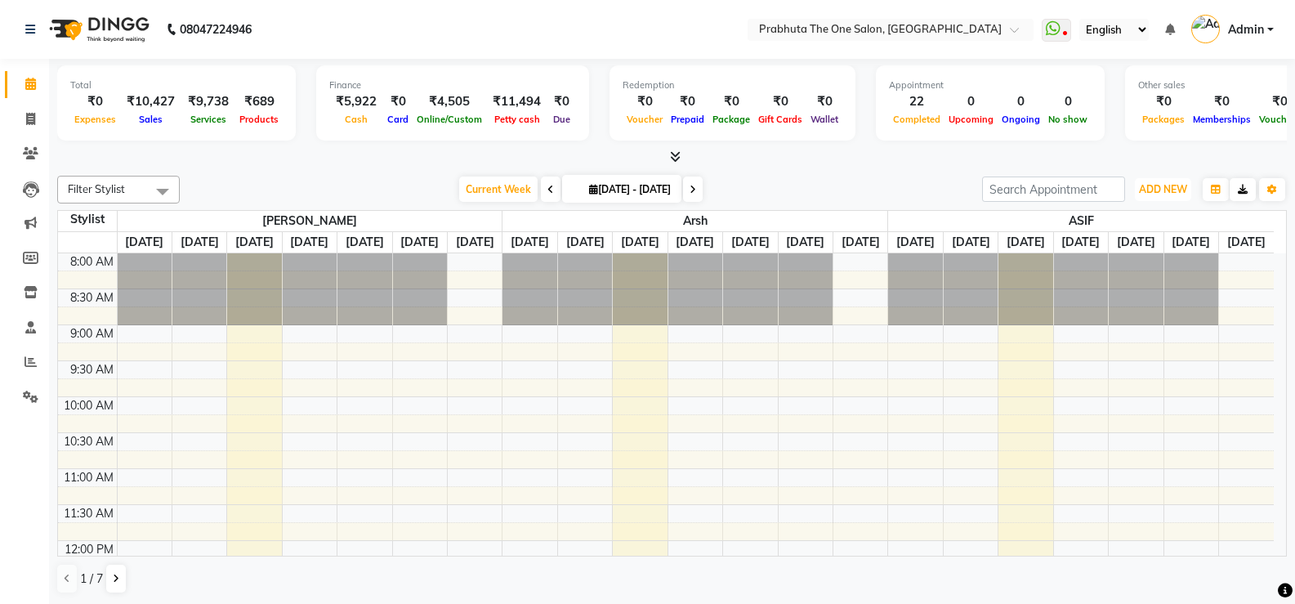
click at [1190, 189] on button "ADD NEW Toggle Dropdown" at bounding box center [1163, 189] width 56 height 23
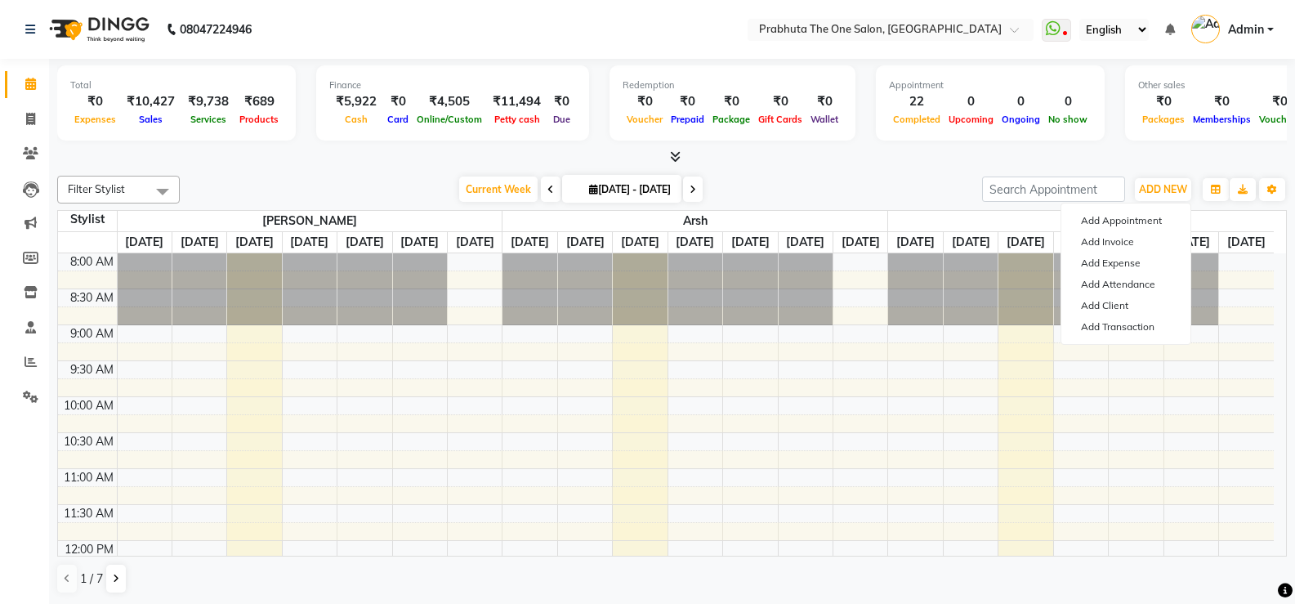
click at [1222, 127] on div "Other sales ₹0 Packages ₹0 Memberships ₹0 Vouchers ₹0 Prepaids ₹0 Gift Cards" at bounding box center [1270, 102] width 291 height 75
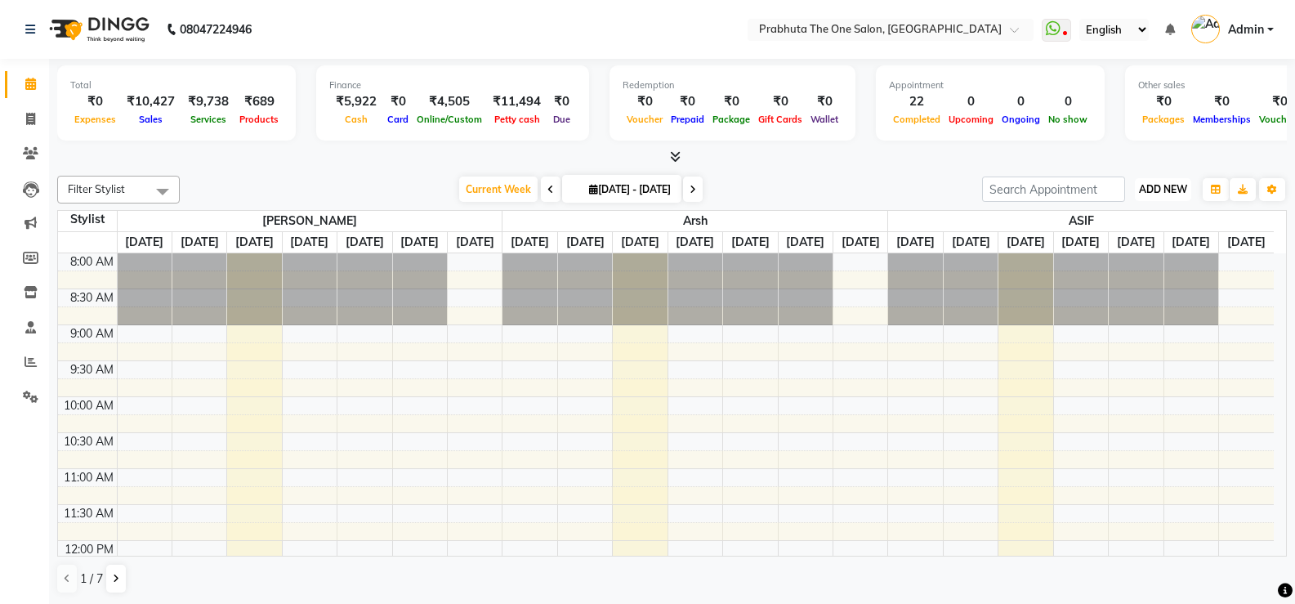
click at [1144, 184] on span "ADD NEW" at bounding box center [1163, 189] width 48 height 12
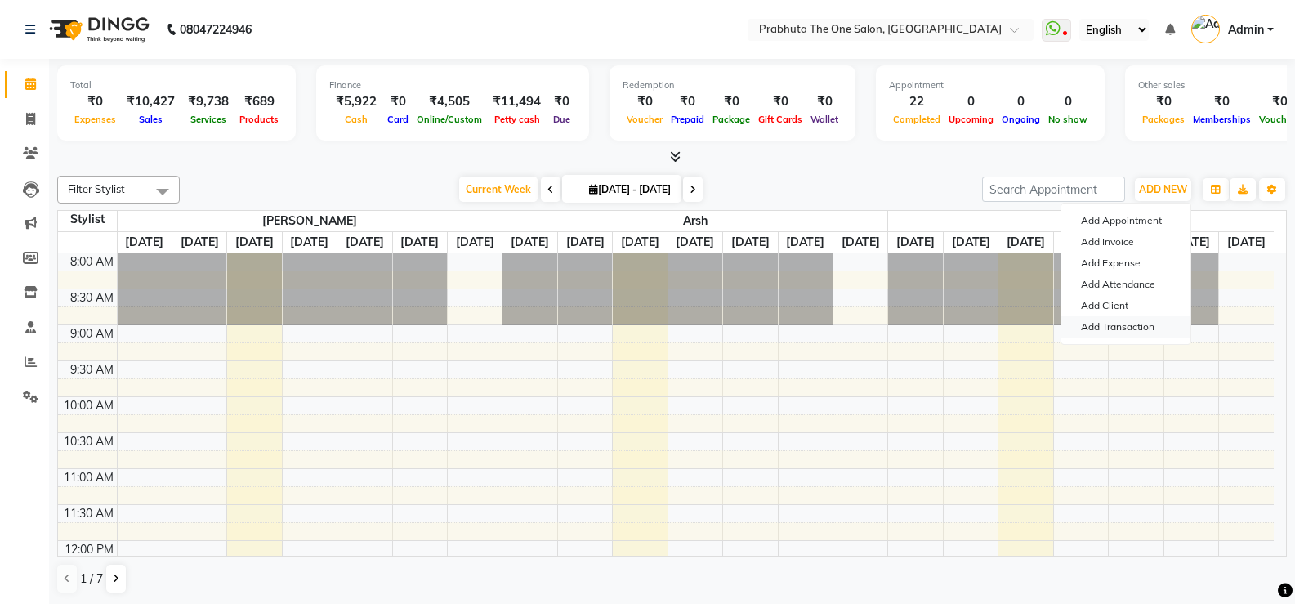
click at [1142, 328] on link "Add Transaction" at bounding box center [1125, 326] width 129 height 21
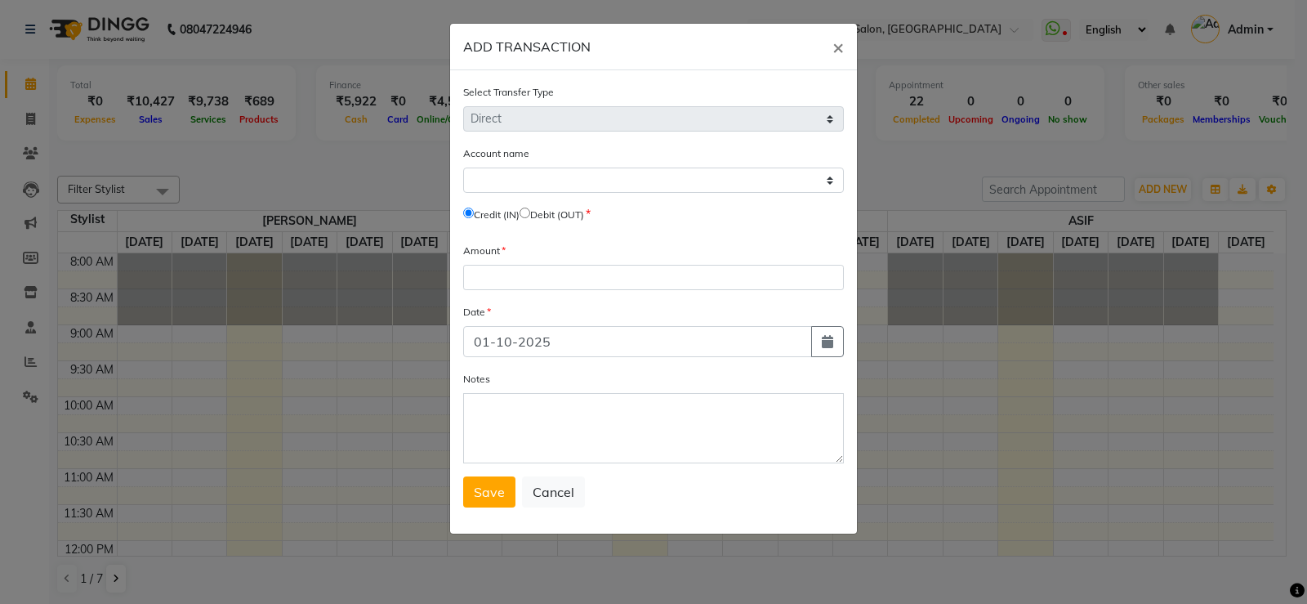
click at [530, 217] on input "radio" at bounding box center [525, 213] width 11 height 11
click at [587, 185] on select "Select [PERSON_NAME] Cash Default Account" at bounding box center [653, 179] width 381 height 25
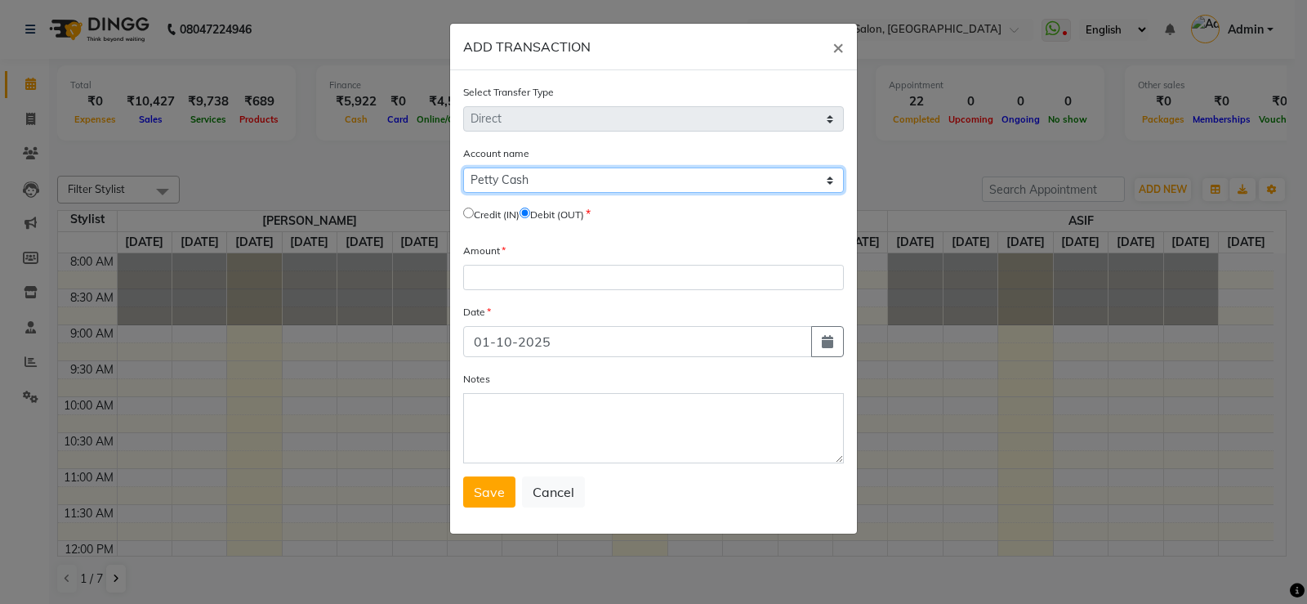
click at [463, 167] on select "Select [PERSON_NAME] Cash Default Account" at bounding box center [653, 179] width 381 height 25
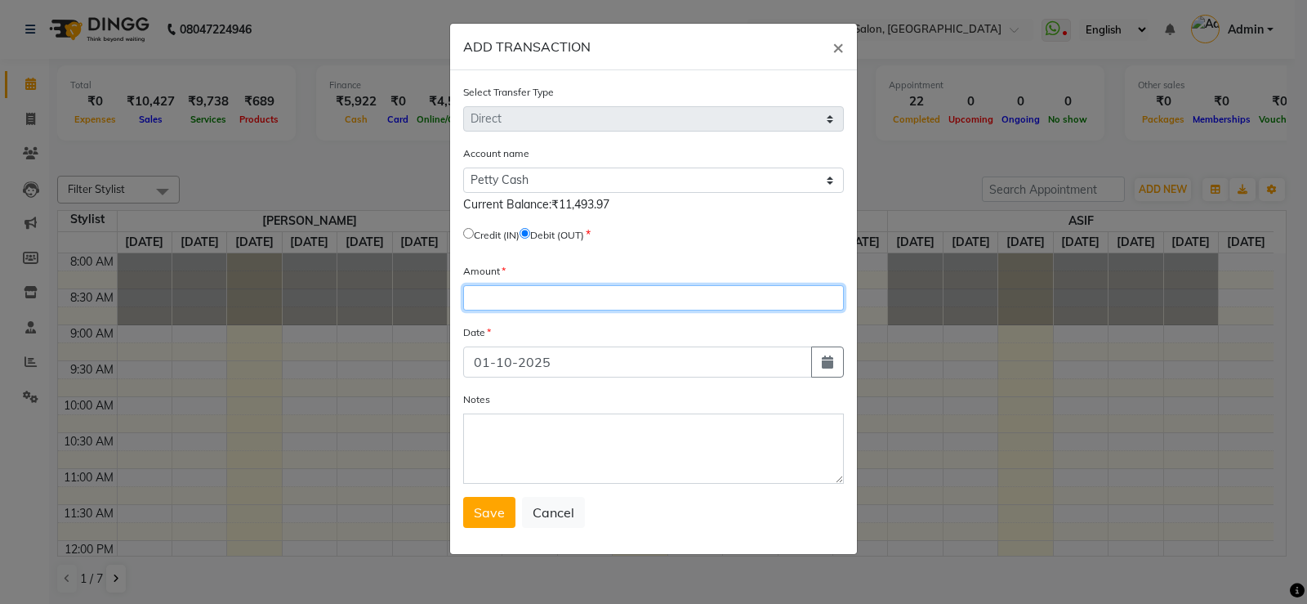
click at [622, 300] on input "number" at bounding box center [653, 297] width 381 height 25
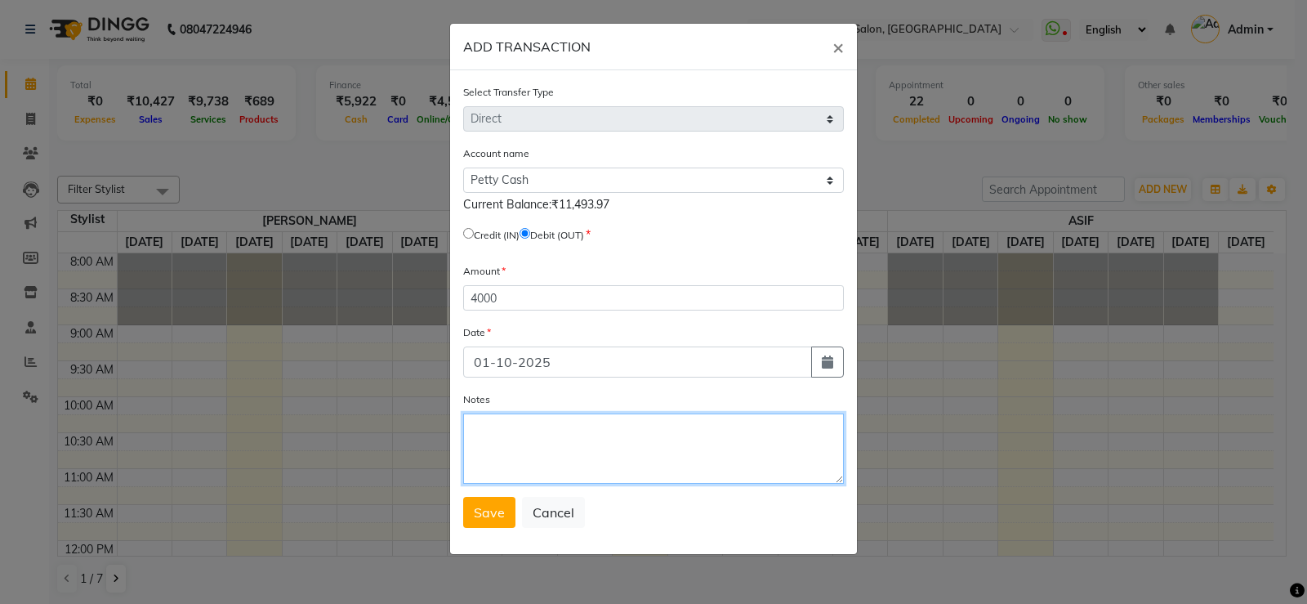
click at [607, 451] on textarea "Notes" at bounding box center [653, 448] width 381 height 70
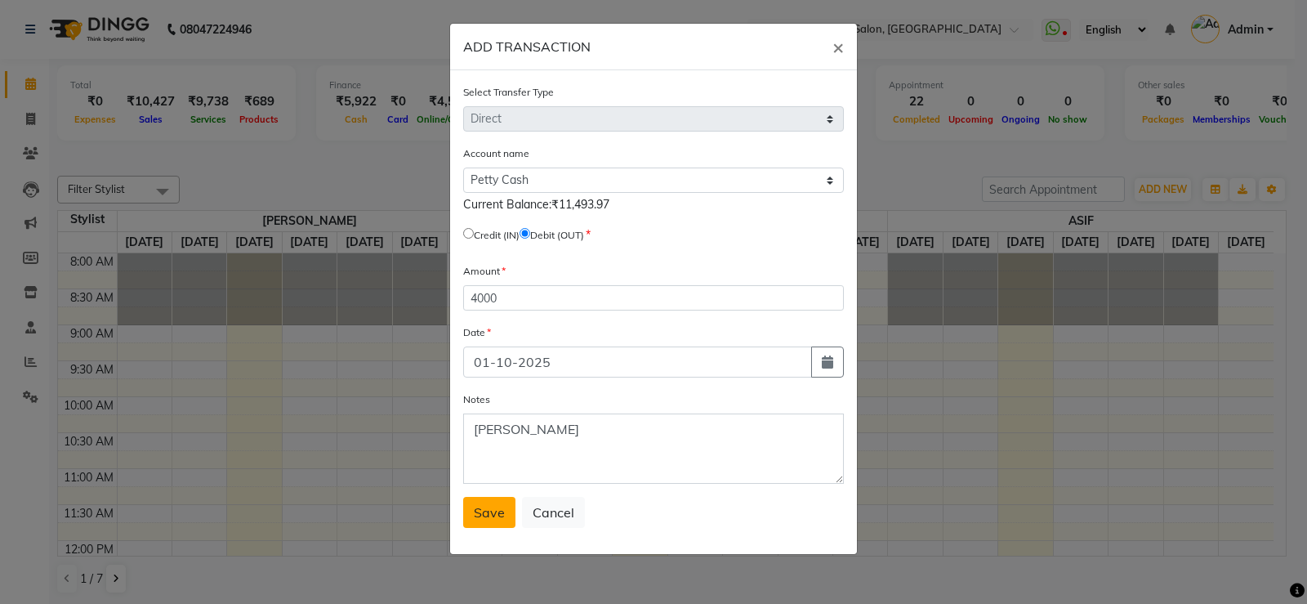
click at [507, 515] on button "Save" at bounding box center [489, 512] width 52 height 31
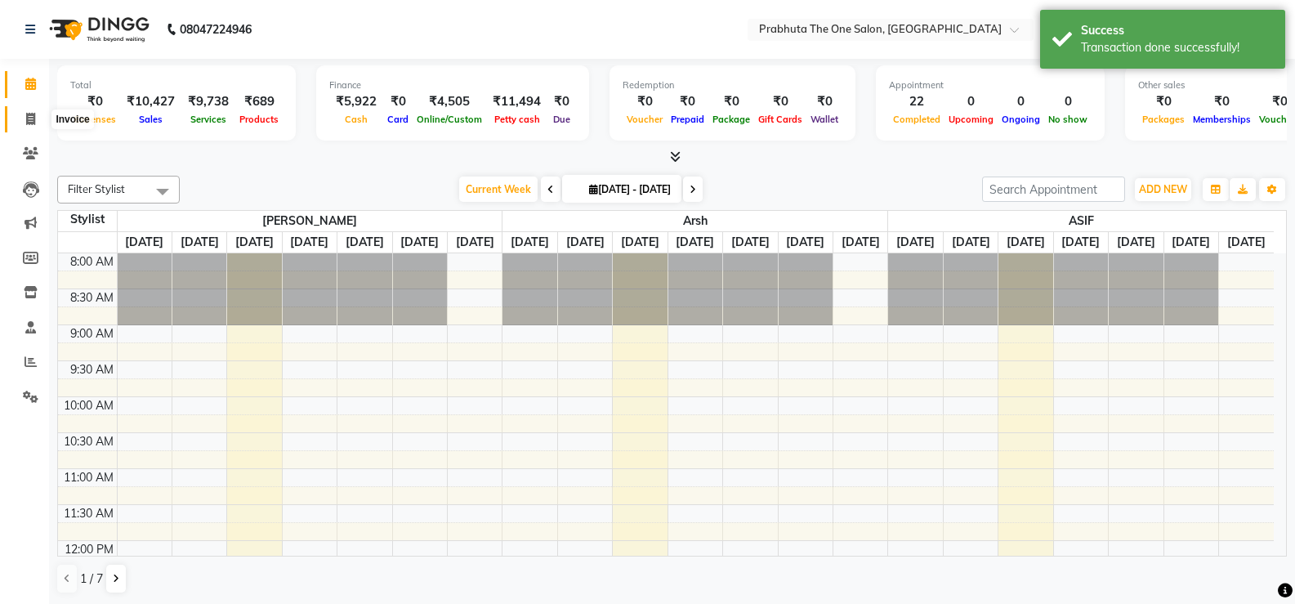
click at [40, 114] on span at bounding box center [30, 119] width 29 height 19
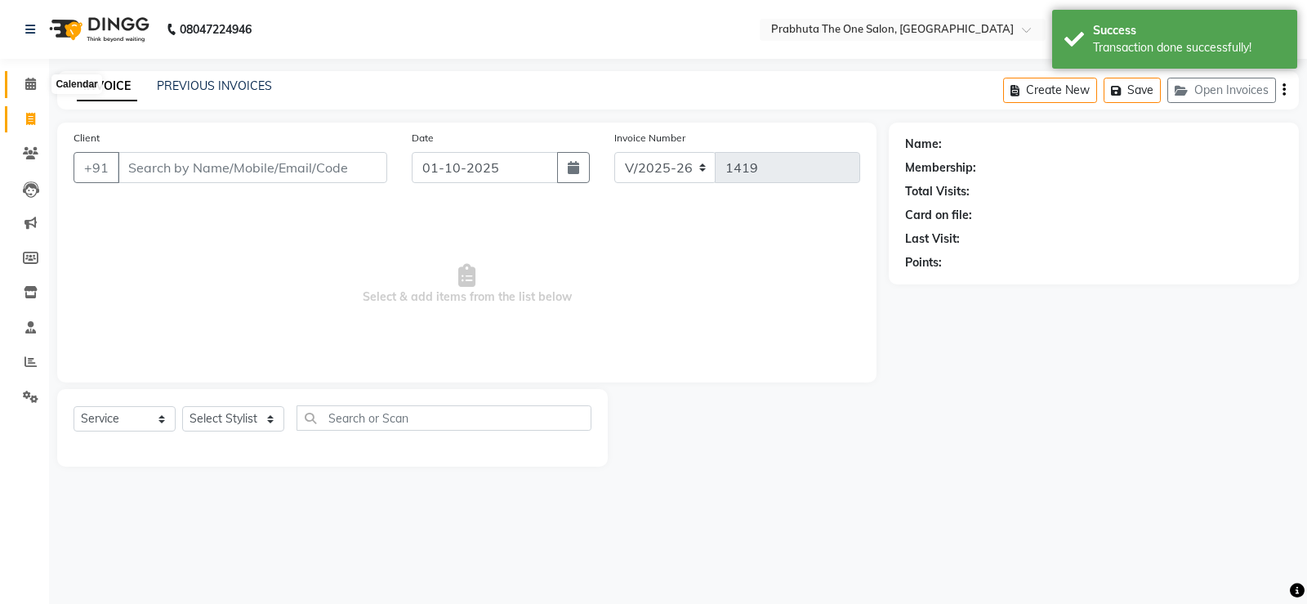
click at [31, 80] on icon at bounding box center [30, 84] width 11 height 12
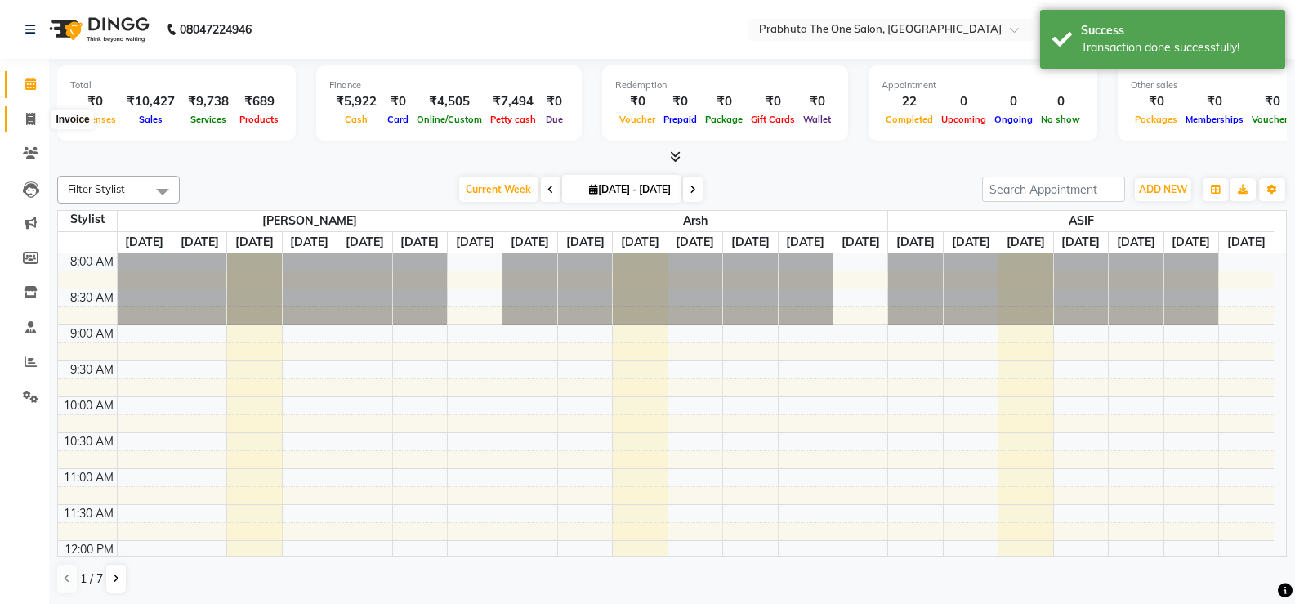
click at [39, 115] on span at bounding box center [30, 119] width 29 height 19
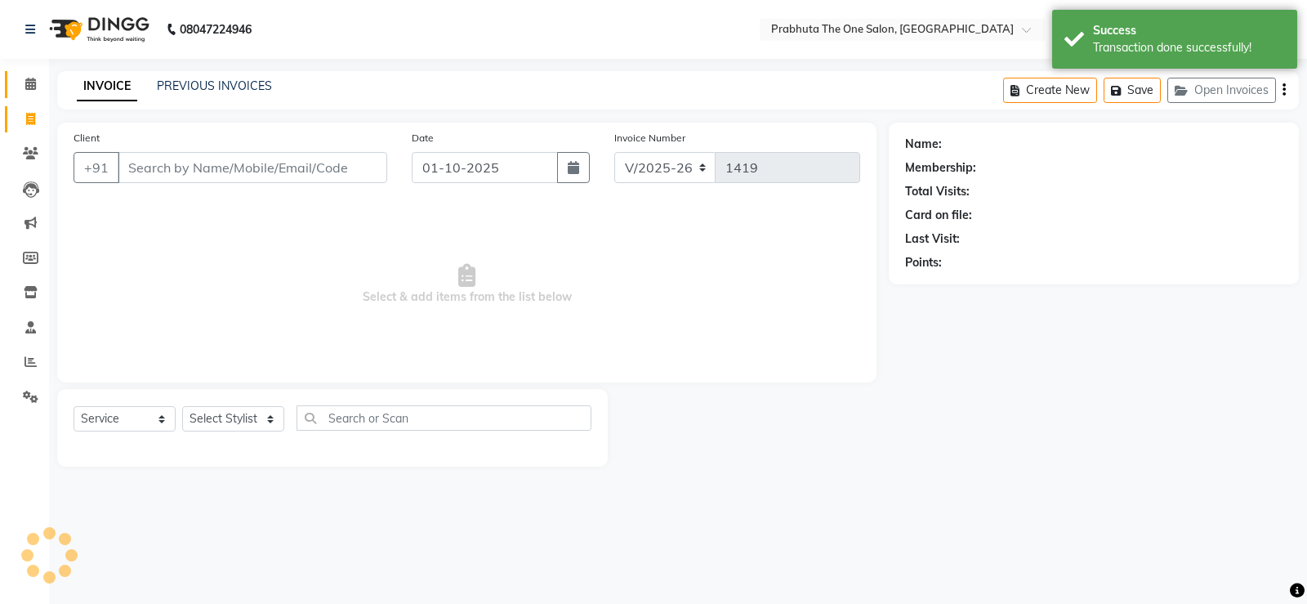
click at [29, 74] on link "Calendar" at bounding box center [24, 84] width 39 height 27
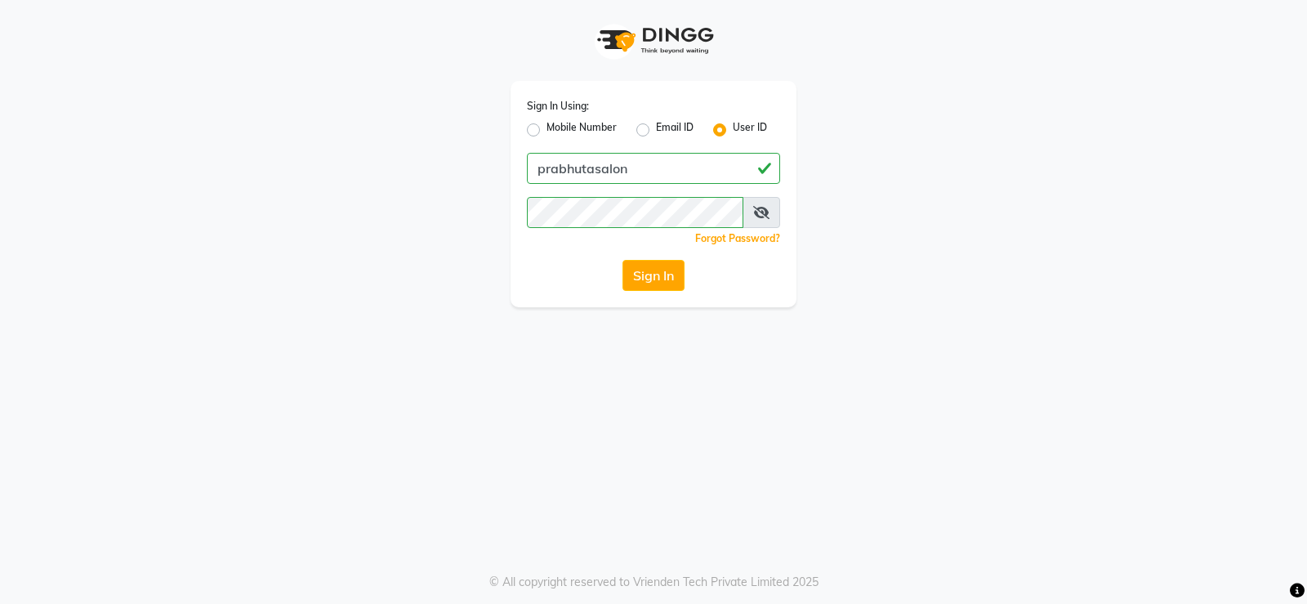
click at [1110, 259] on div "Sign In Using: Mobile Number Email ID User ID prabhutasalon Remember me Forgot …" at bounding box center [653, 153] width 931 height 307
click at [669, 269] on button "Sign In" at bounding box center [654, 275] width 62 height 31
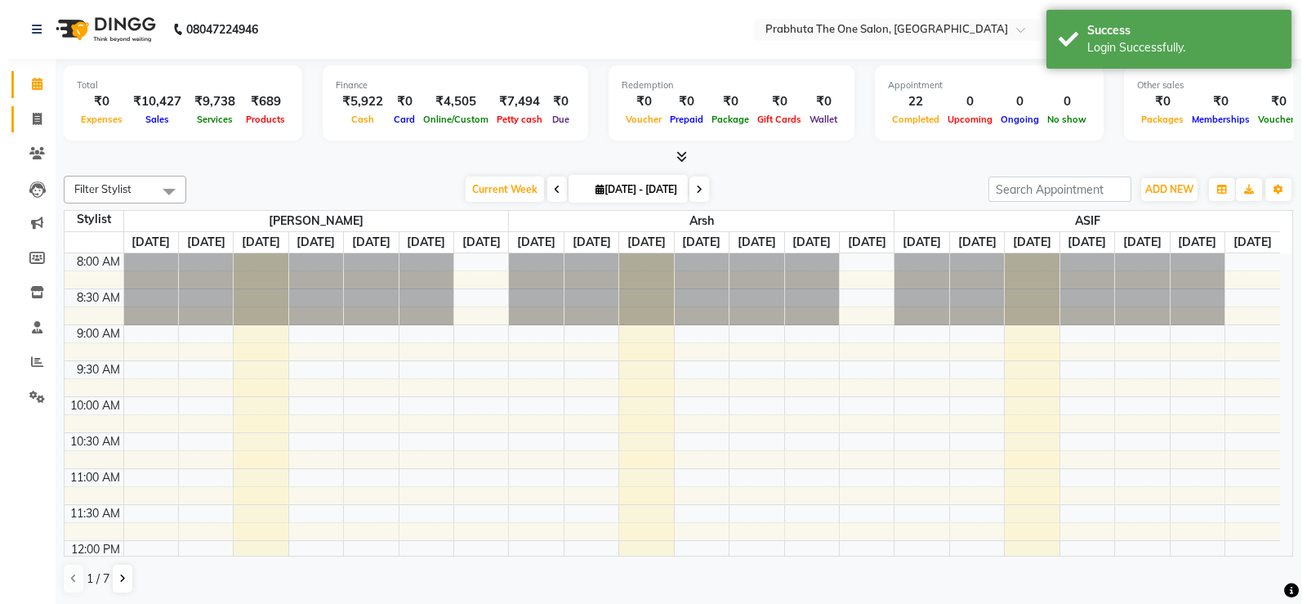
scroll to position [690, 0]
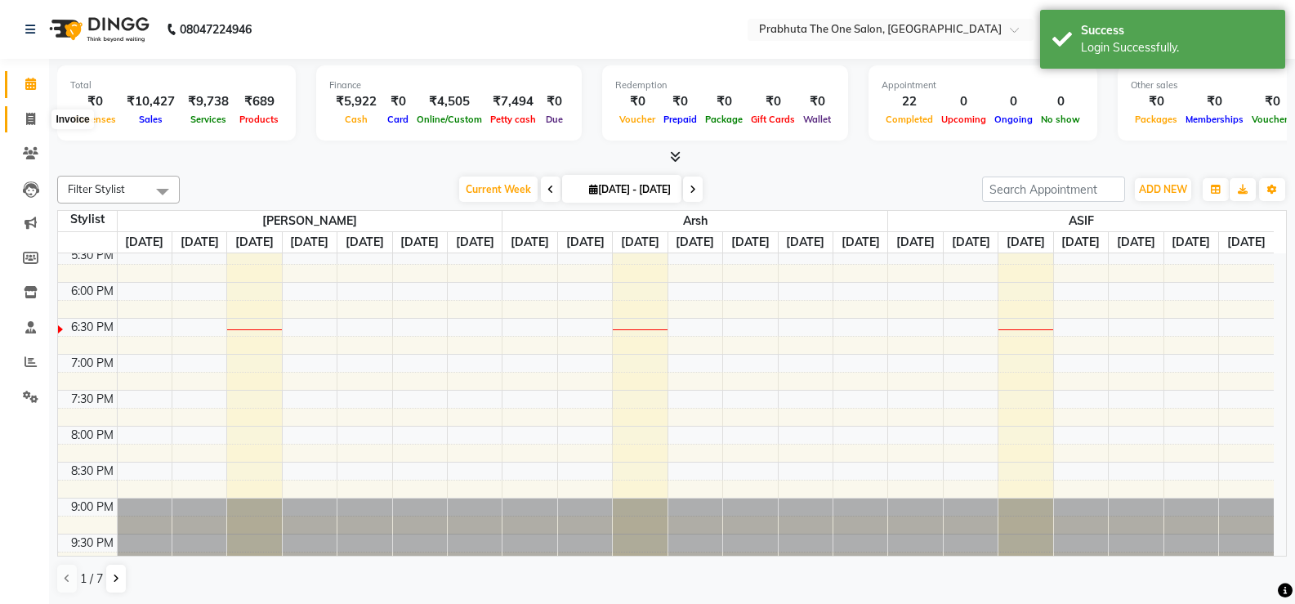
click at [42, 117] on span at bounding box center [30, 119] width 29 height 19
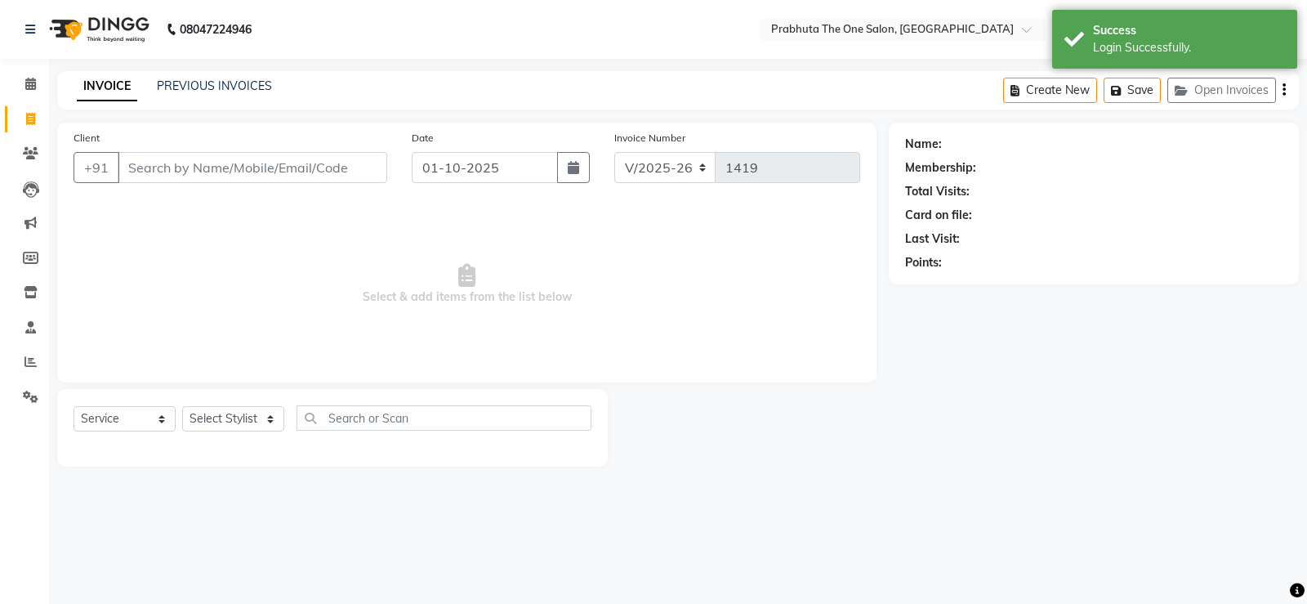
click at [165, 151] on div "Client +91" at bounding box center [230, 162] width 338 height 67
click at [177, 158] on input "Client" at bounding box center [253, 167] width 270 height 31
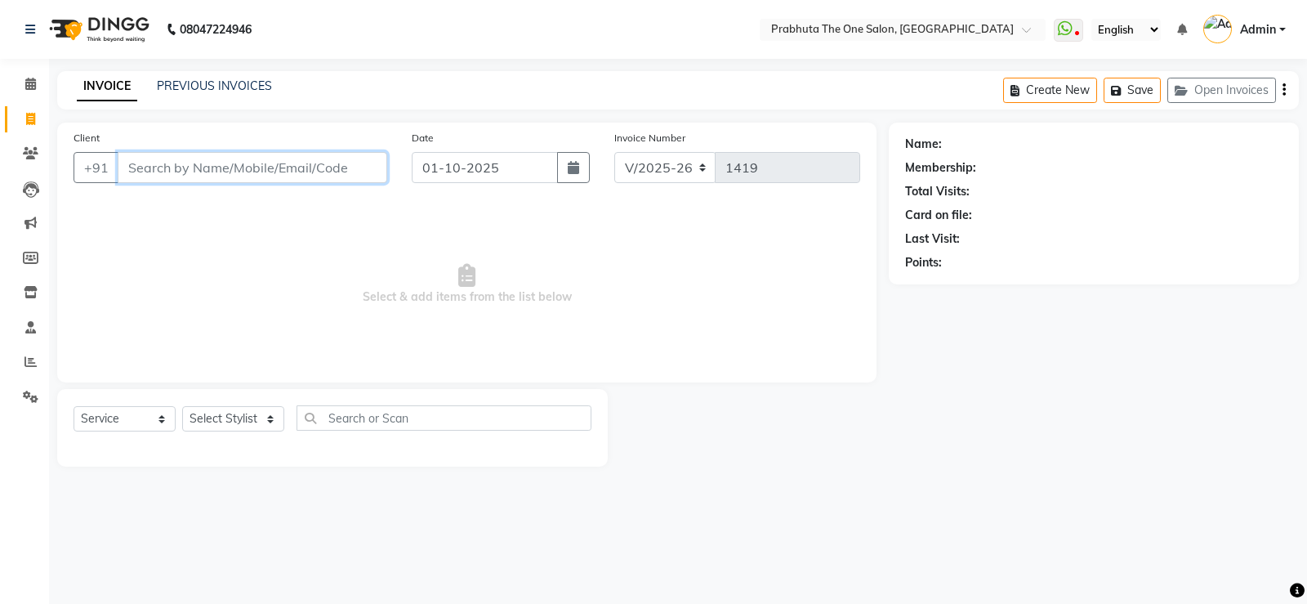
click at [297, 170] on input "Client" at bounding box center [253, 167] width 270 height 31
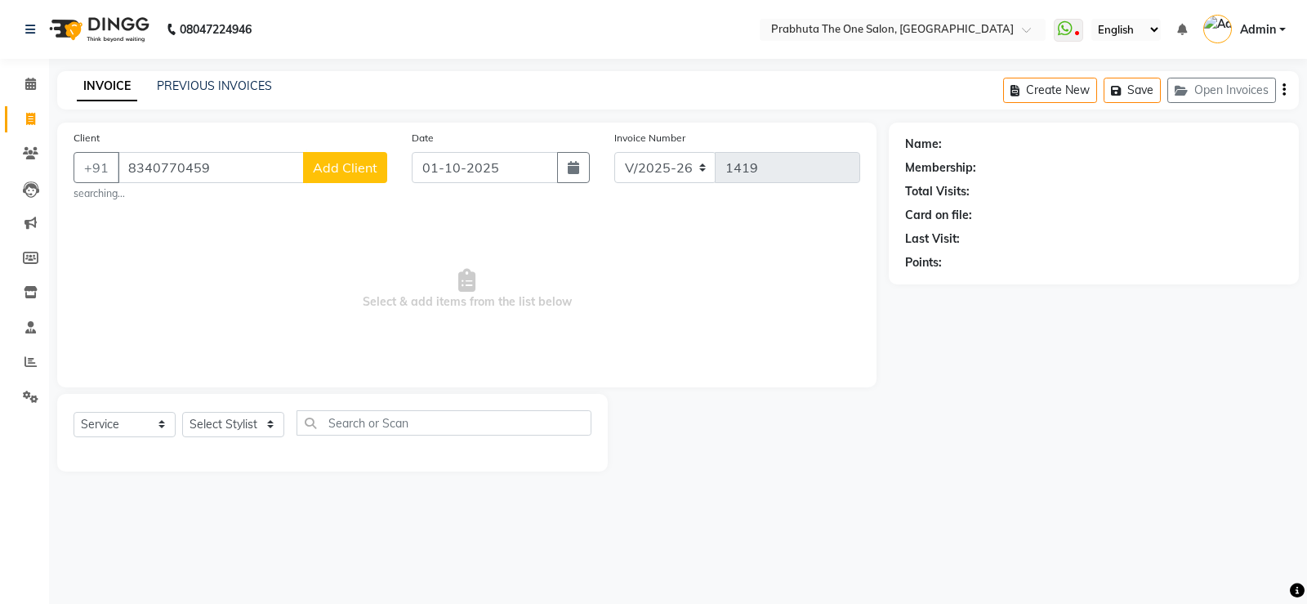
click at [350, 158] on button "Add Client" at bounding box center [345, 167] width 84 height 31
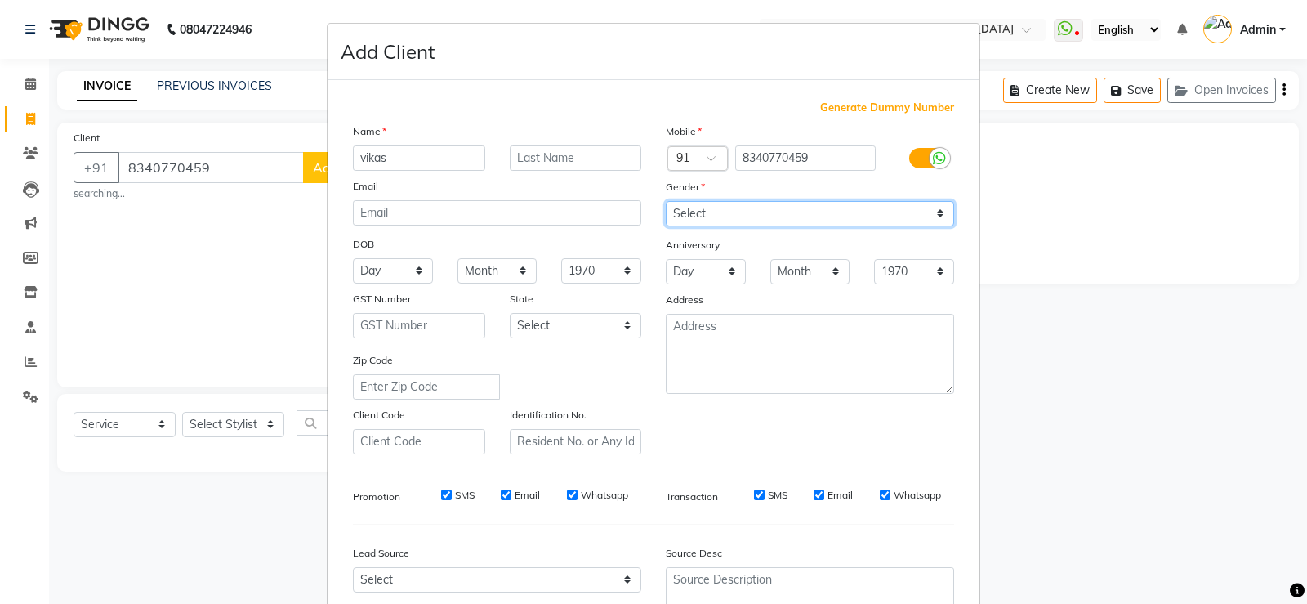
click at [854, 222] on select "Select [DEMOGRAPHIC_DATA] [DEMOGRAPHIC_DATA] Other Prefer Not To Say" at bounding box center [810, 213] width 288 height 25
click at [666, 201] on select "Select [DEMOGRAPHIC_DATA] [DEMOGRAPHIC_DATA] Other Prefer Not To Say" at bounding box center [810, 213] width 288 height 25
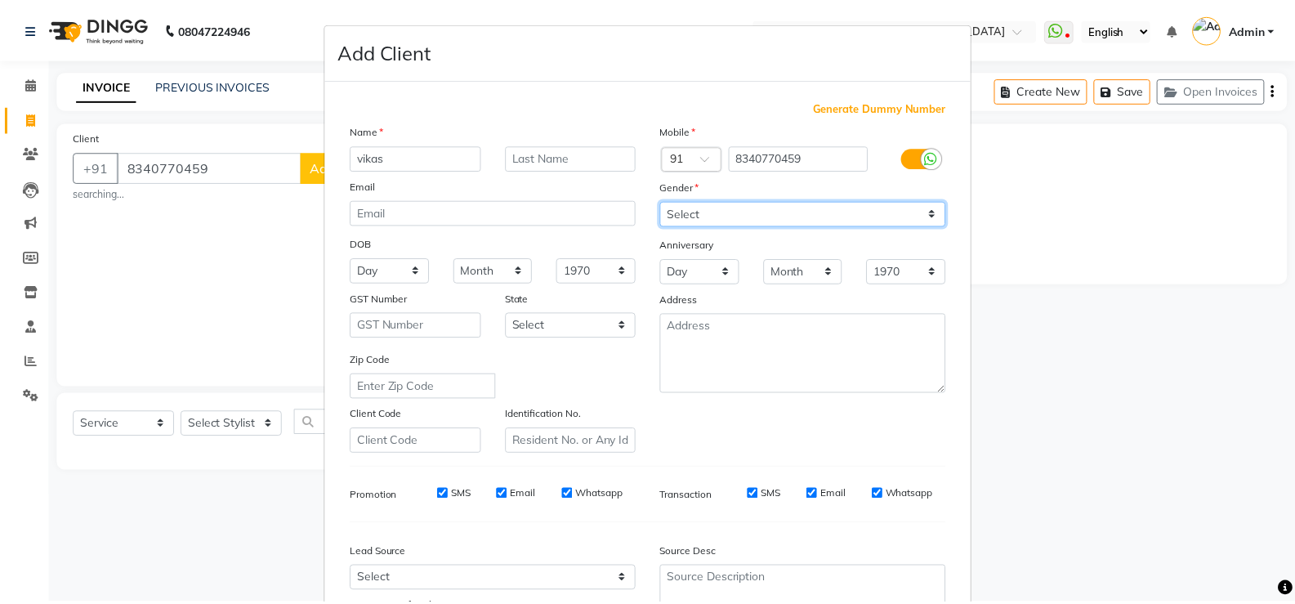
scroll to position [150, 0]
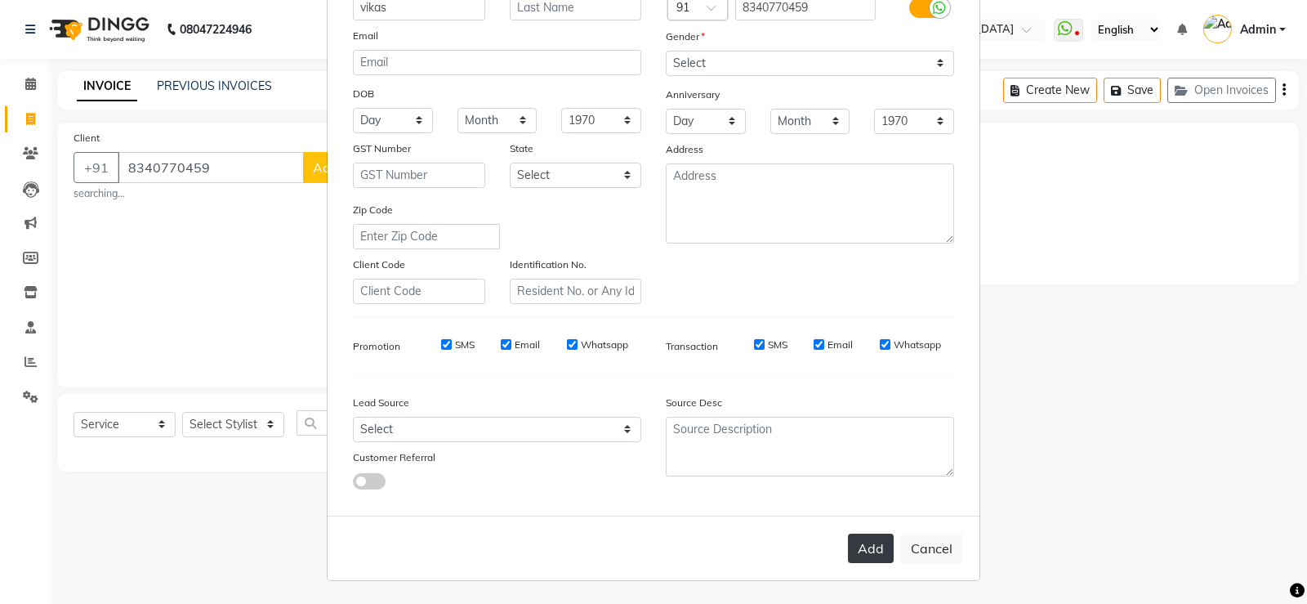
click at [864, 536] on button "Add" at bounding box center [871, 547] width 46 height 29
click at [212, 416] on ngb-modal-window "Add Client Generate Dummy Number Name vikas Email DOB Day 01 02 03 04 05 06 07 …" at bounding box center [653, 302] width 1307 height 604
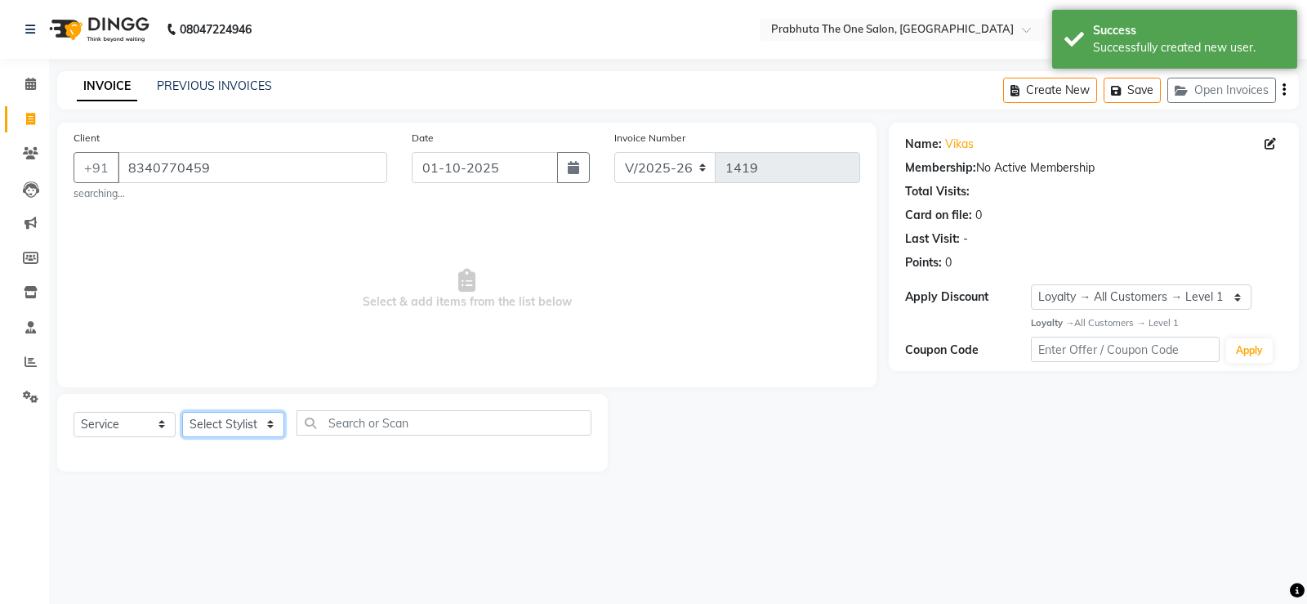
click at [225, 417] on select "Select Stylist [PERSON_NAME] [PERSON_NAME] ausween [PERSON_NAME] [PERSON_NAME] …" at bounding box center [233, 424] width 102 height 25
click at [182, 412] on select "Select Stylist [PERSON_NAME] [PERSON_NAME] ausween [PERSON_NAME] [PERSON_NAME] …" at bounding box center [233, 424] width 102 height 25
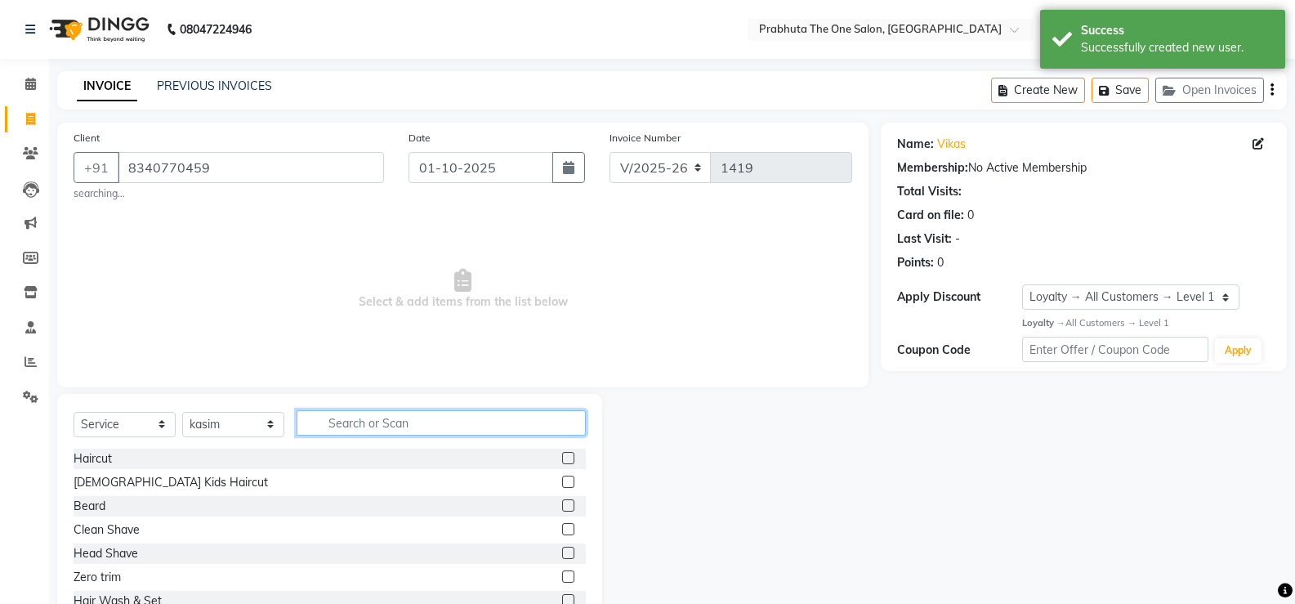
click at [465, 421] on input "text" at bounding box center [441, 422] width 289 height 25
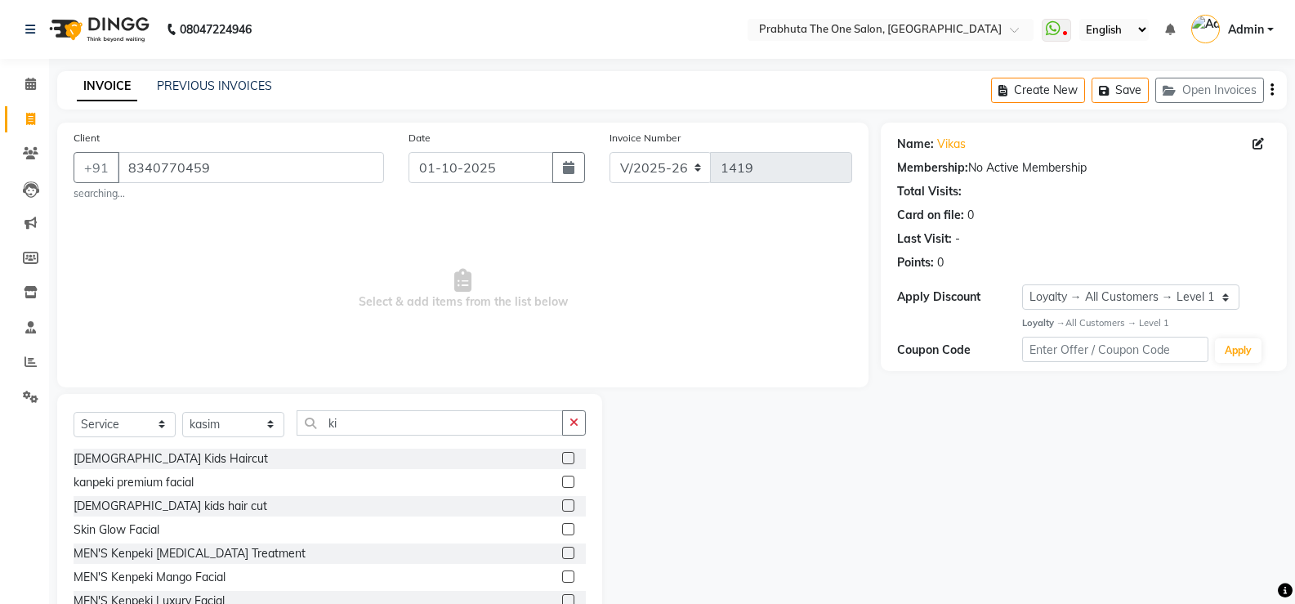
click at [562, 461] on label at bounding box center [568, 458] width 12 height 12
click at [562, 461] on input "checkbox" at bounding box center [567, 458] width 11 height 11
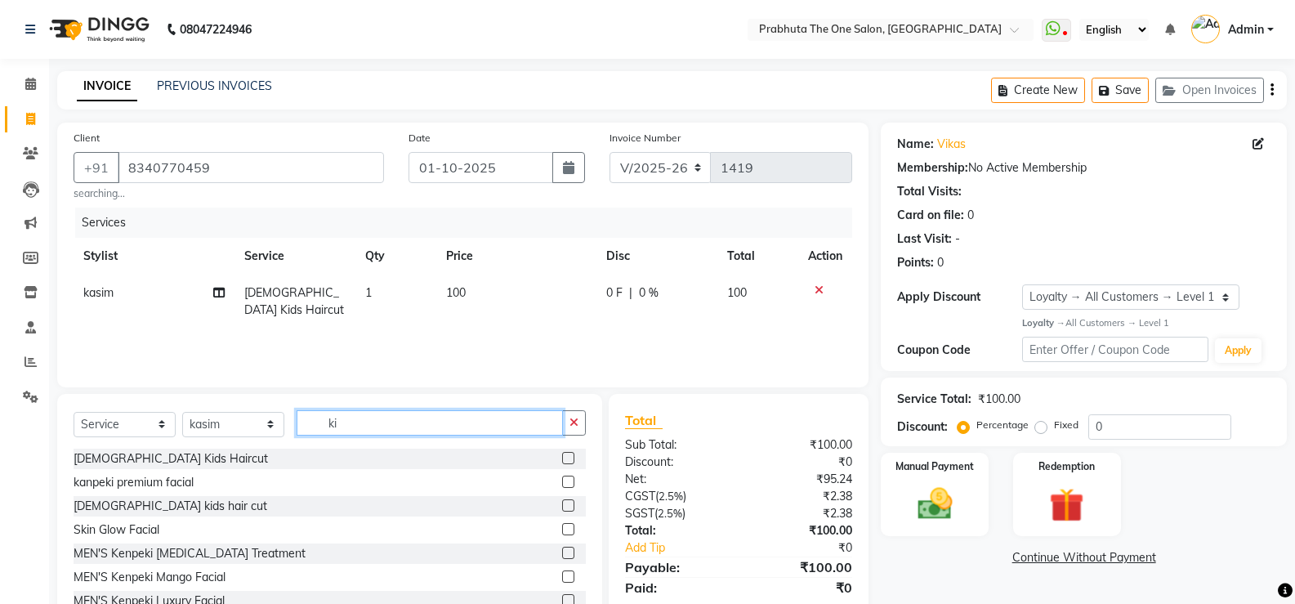
click at [471, 424] on input "ki" at bounding box center [430, 422] width 266 height 25
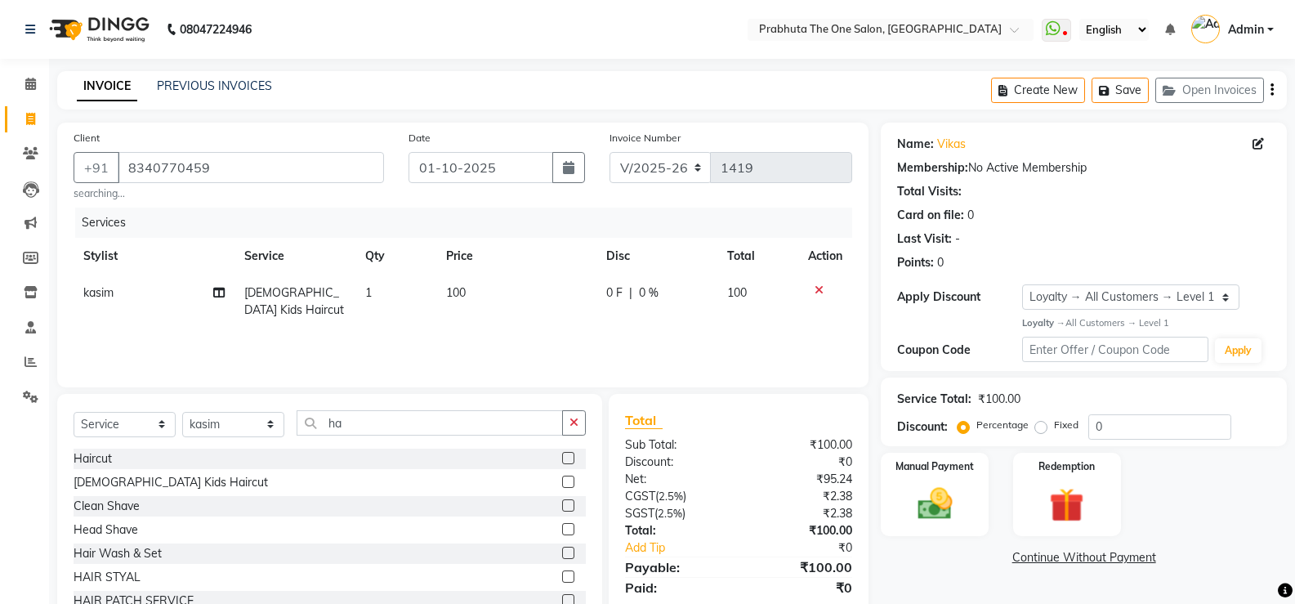
click at [562, 452] on label at bounding box center [568, 458] width 12 height 12
click at [562, 453] on input "checkbox" at bounding box center [567, 458] width 11 height 11
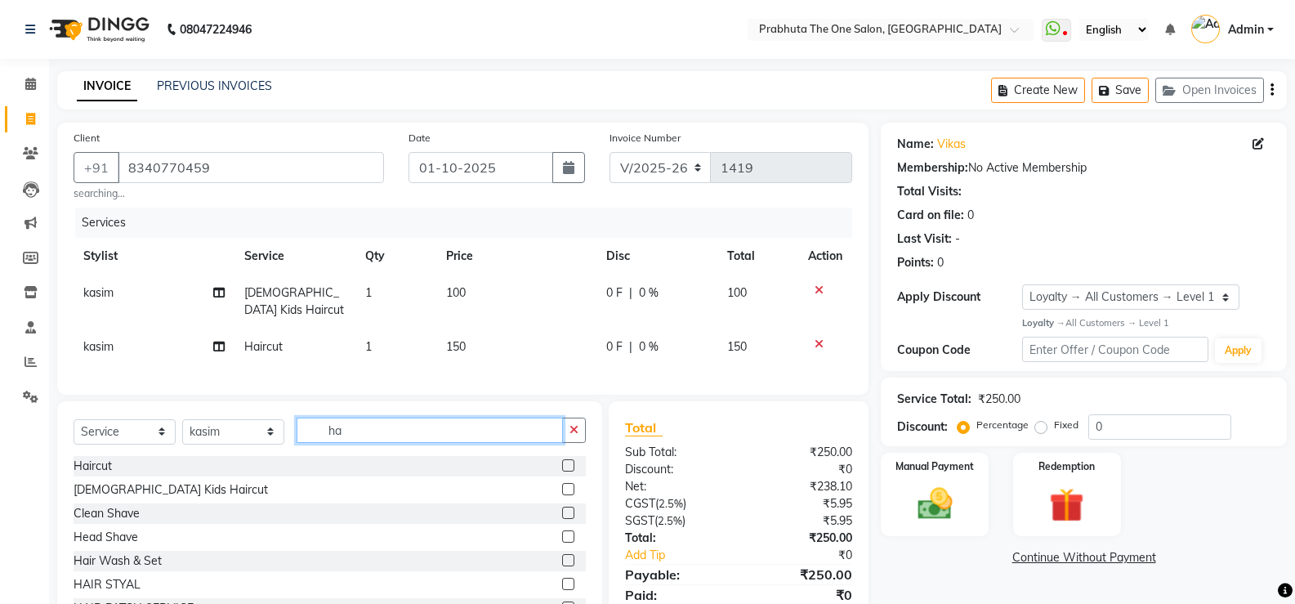
click at [464, 423] on input "ha" at bounding box center [430, 429] width 266 height 25
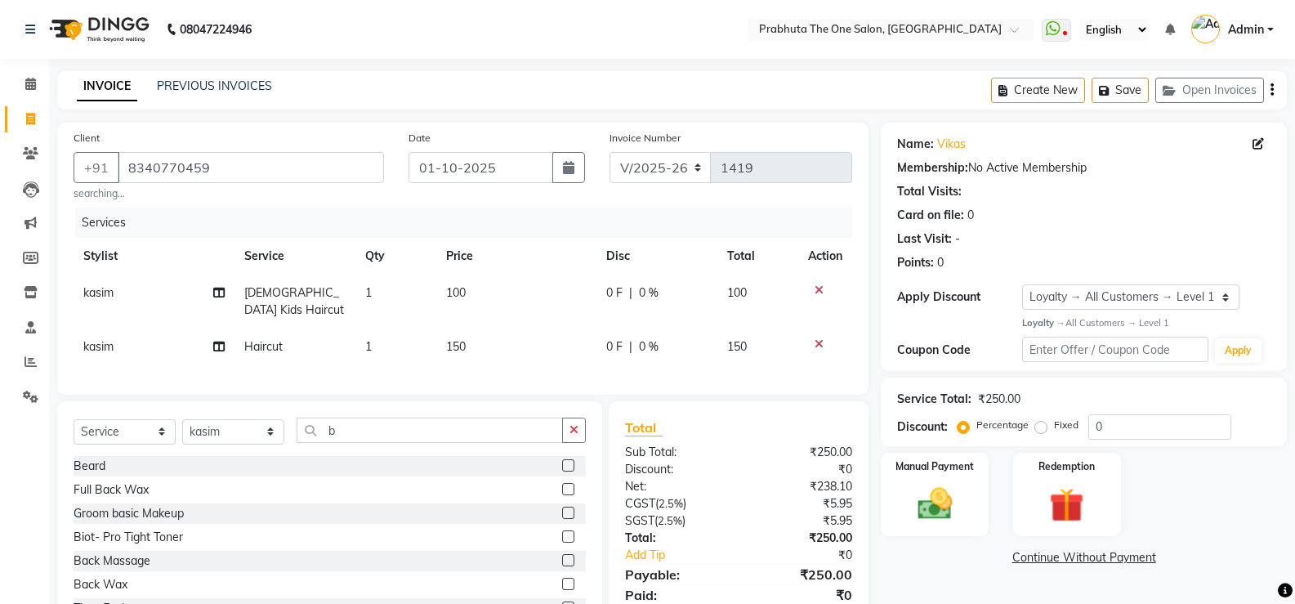
click at [562, 459] on label at bounding box center [568, 465] width 12 height 12
click at [562, 461] on input "checkbox" at bounding box center [567, 466] width 11 height 11
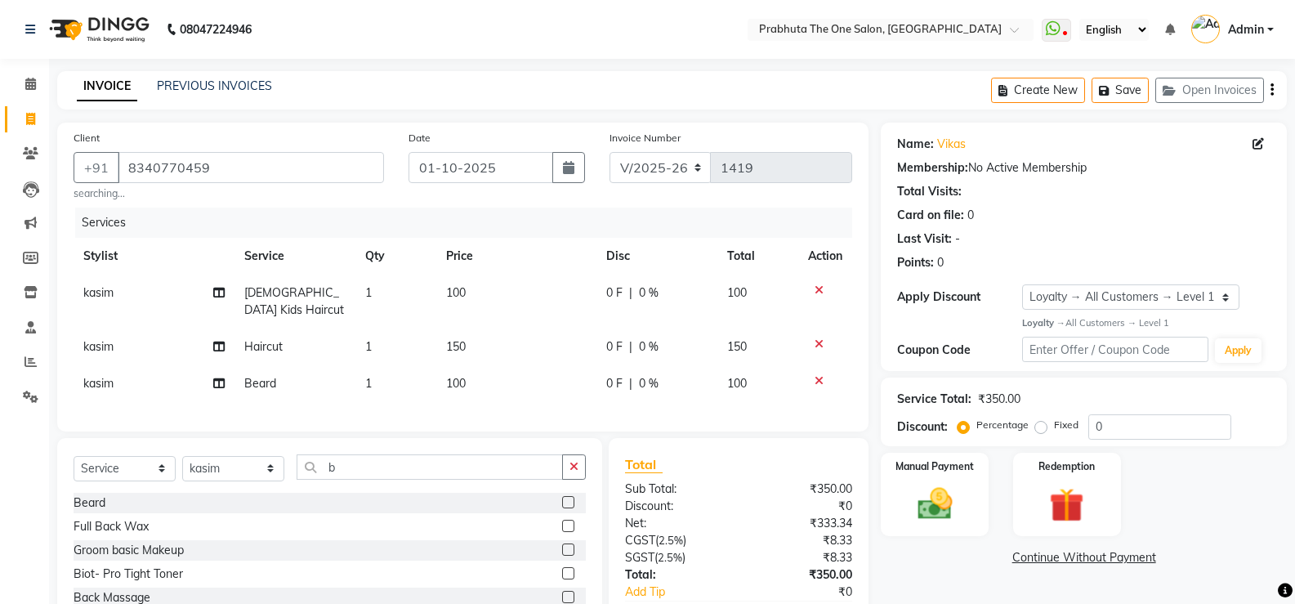
click at [471, 475] on div "Select Service Product Membership Package Voucher Prepaid Gift Card Select Styl…" at bounding box center [330, 473] width 512 height 38
click at [477, 463] on input "b" at bounding box center [430, 466] width 266 height 25
click at [114, 339] on span "kasim" at bounding box center [98, 346] width 30 height 15
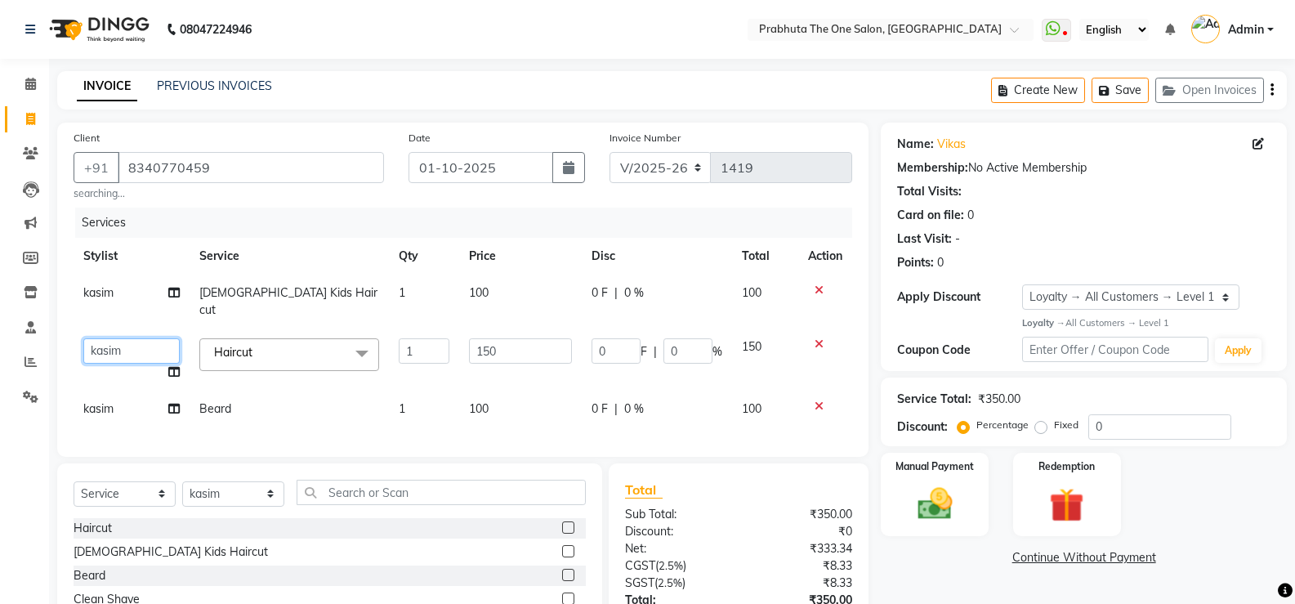
click at [116, 338] on select "[PERSON_NAME] [PERSON_NAME] ausween [PERSON_NAME] [PERSON_NAME] [PERSON_NAME] m…" at bounding box center [131, 350] width 96 height 25
click at [117, 391] on td "kasim" at bounding box center [132, 409] width 116 height 37
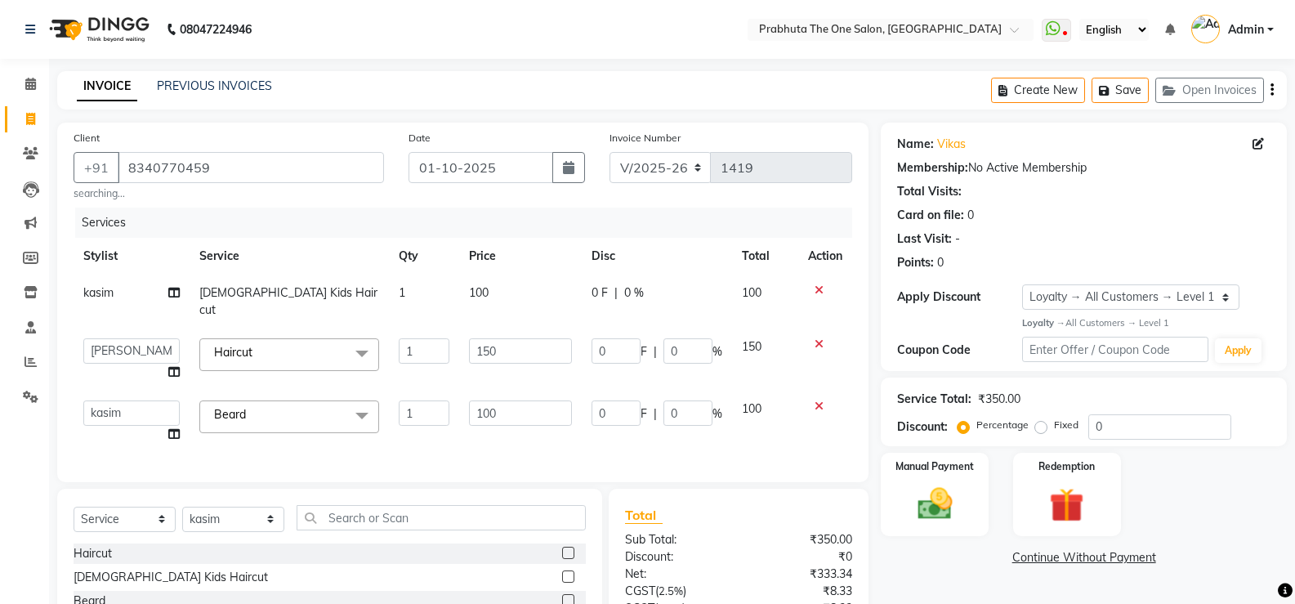
click at [117, 400] on select "[PERSON_NAME] [PERSON_NAME] ausween [PERSON_NAME] [PERSON_NAME] [PERSON_NAME] m…" at bounding box center [131, 412] width 96 height 25
click at [356, 511] on input "text" at bounding box center [441, 517] width 289 height 25
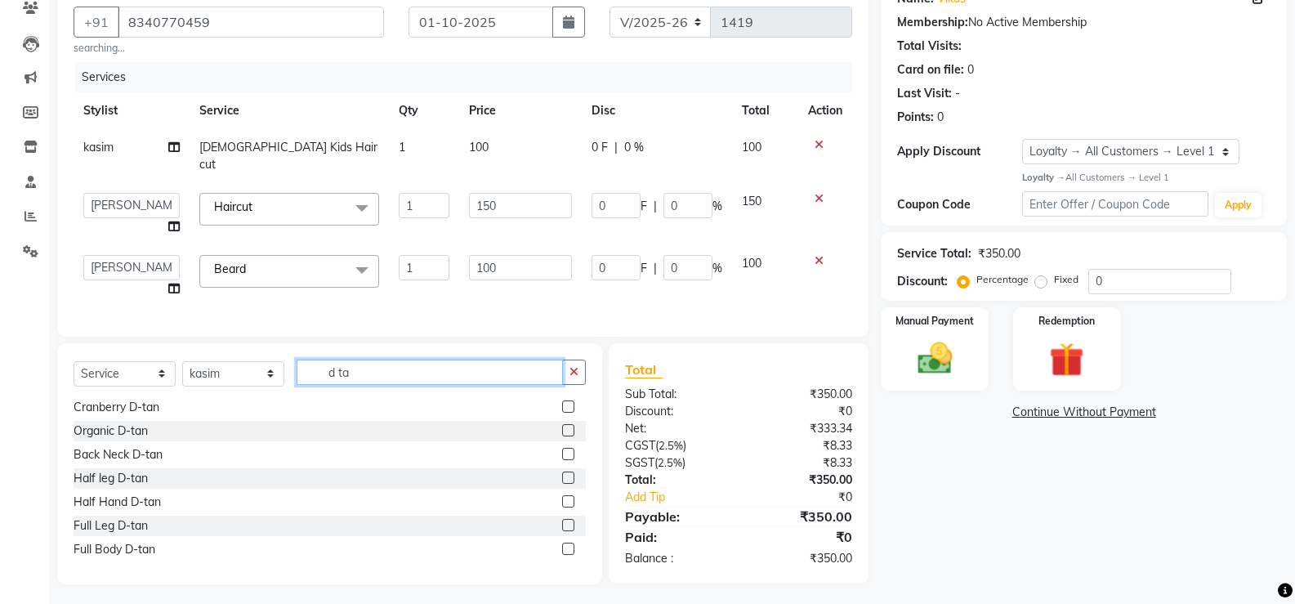
scroll to position [263, 0]
click at [562, 422] on label at bounding box center [568, 428] width 12 height 12
click at [562, 424] on input "checkbox" at bounding box center [567, 429] width 11 height 11
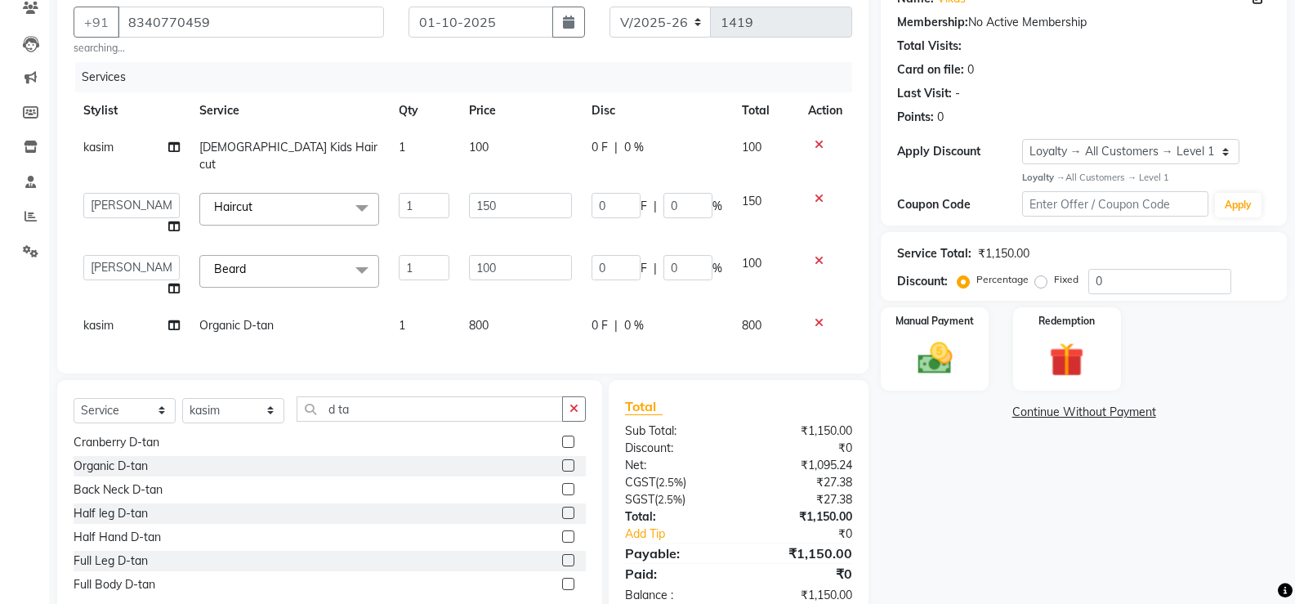
click at [563, 307] on td "800" at bounding box center [520, 325] width 122 height 37
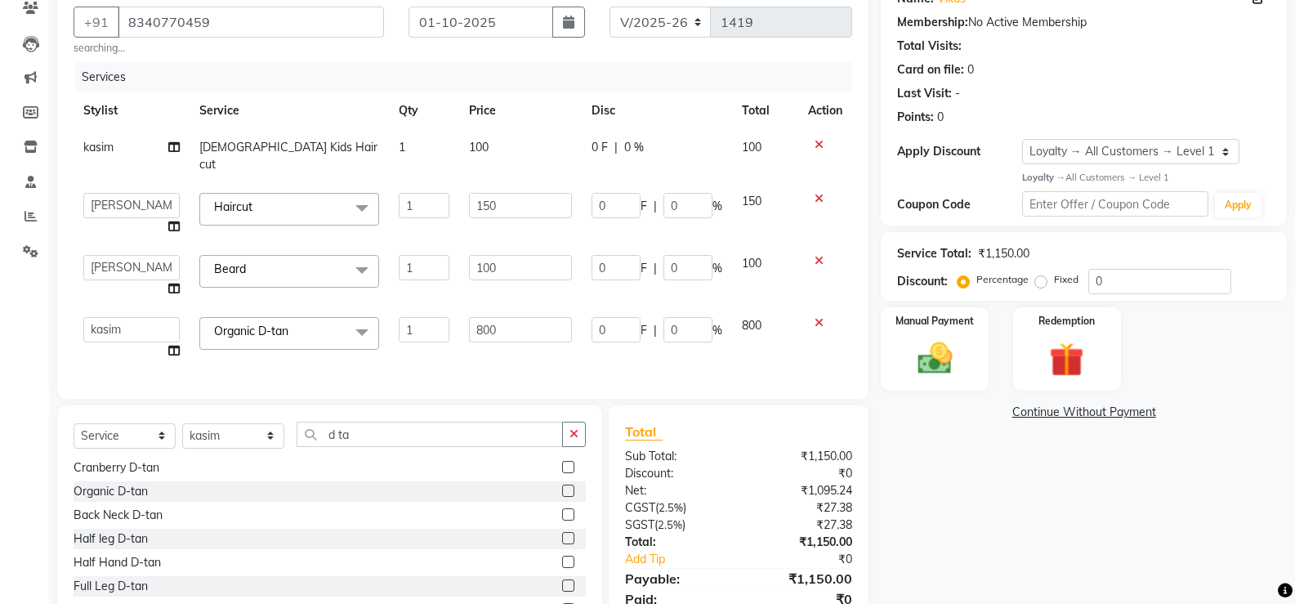
click at [551, 307] on td "800" at bounding box center [520, 338] width 122 height 62
click at [541, 317] on input "800" at bounding box center [520, 329] width 102 height 25
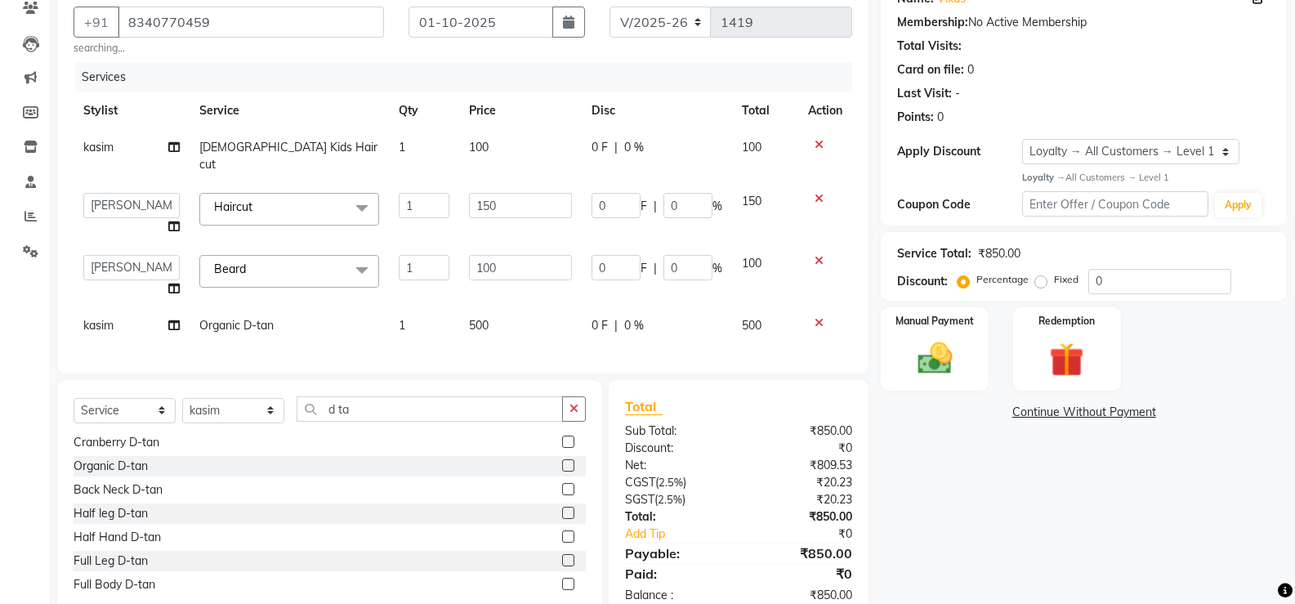
click at [100, 316] on td "kasim" at bounding box center [132, 325] width 116 height 37
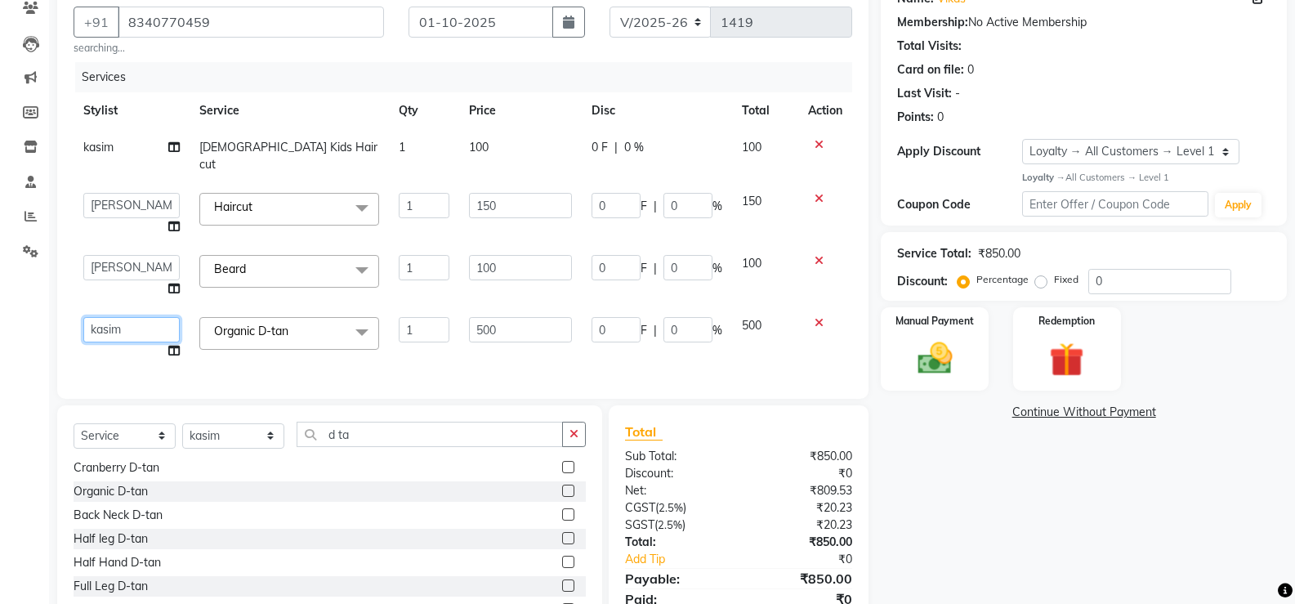
click at [114, 317] on select "[PERSON_NAME] [PERSON_NAME] ausween [PERSON_NAME] [PERSON_NAME] [PERSON_NAME] m…" at bounding box center [131, 329] width 96 height 25
drag, startPoint x: 208, startPoint y: 435, endPoint x: 213, endPoint y: 421, distance: 14.7
click at [208, 435] on select "Select Stylist [PERSON_NAME] [PERSON_NAME] ausween [PERSON_NAME] [PERSON_NAME] …" at bounding box center [233, 435] width 102 height 25
click at [182, 423] on select "Select Stylist [PERSON_NAME] [PERSON_NAME] ausween [PERSON_NAME] [PERSON_NAME] …" at bounding box center [233, 435] width 102 height 25
click at [512, 412] on div "Select Service Product Membership Package Voucher Prepaid Gift Card Select Styl…" at bounding box center [329, 525] width 545 height 241
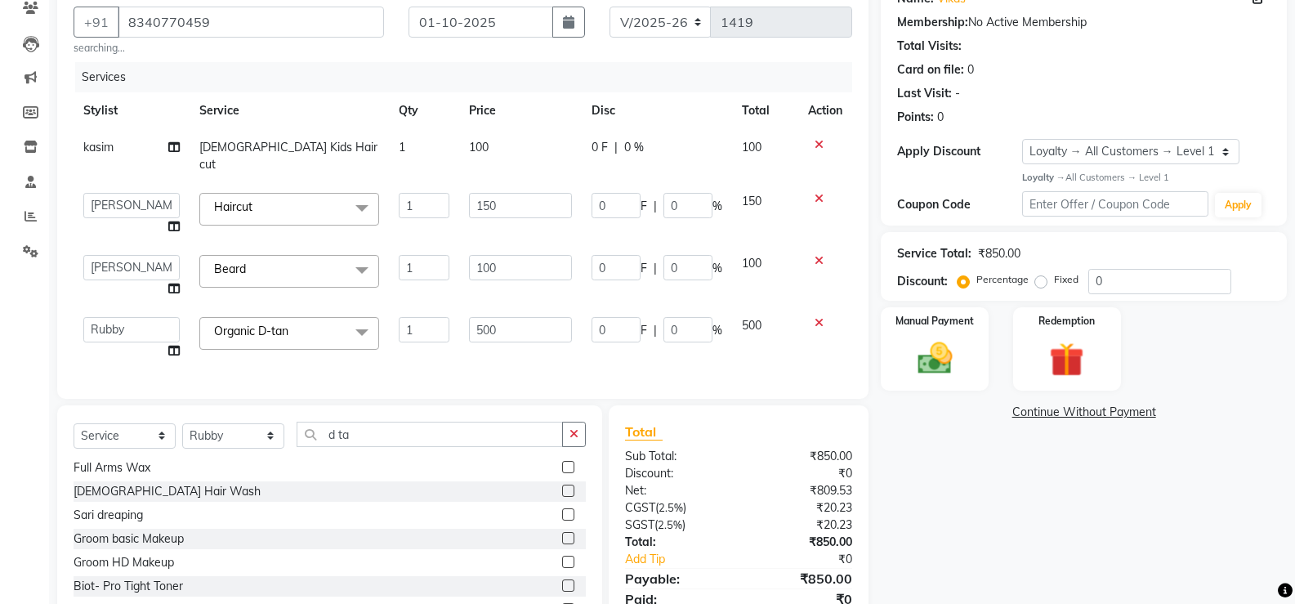
click at [512, 416] on div "Select Service Product Membership Package Voucher Prepaid Gift Card Select Styl…" at bounding box center [329, 525] width 545 height 241
click at [500, 438] on input "d ta" at bounding box center [430, 434] width 266 height 25
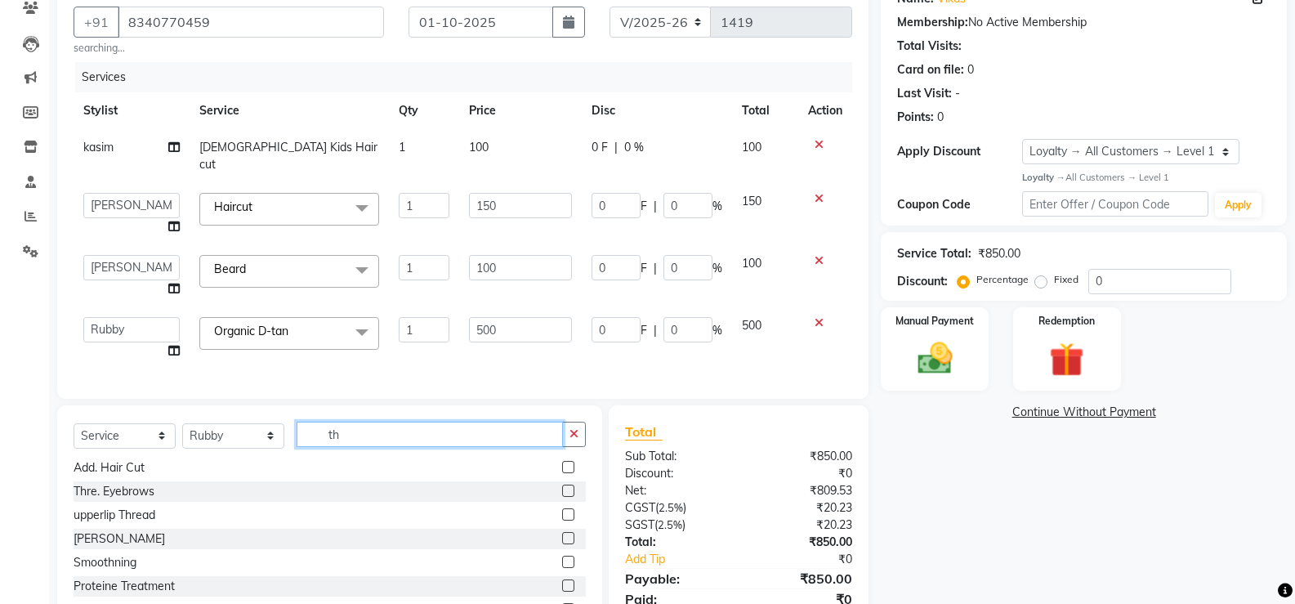
scroll to position [0, 0]
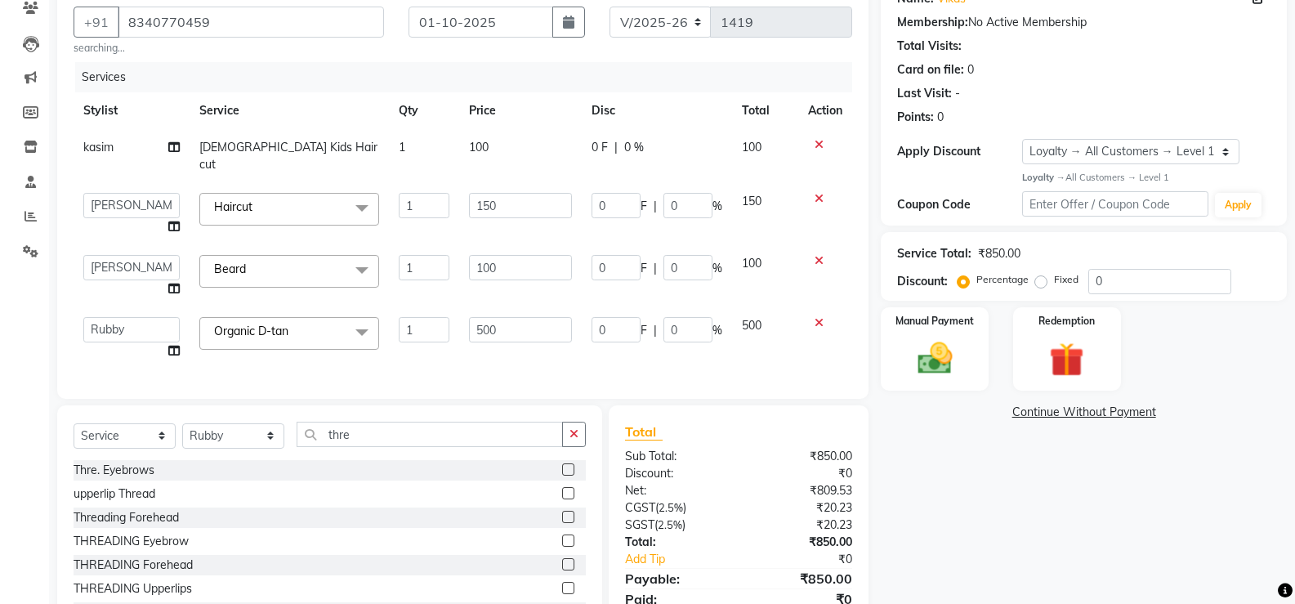
click at [562, 463] on label at bounding box center [568, 469] width 12 height 12
click at [562, 465] on input "checkbox" at bounding box center [567, 470] width 11 height 11
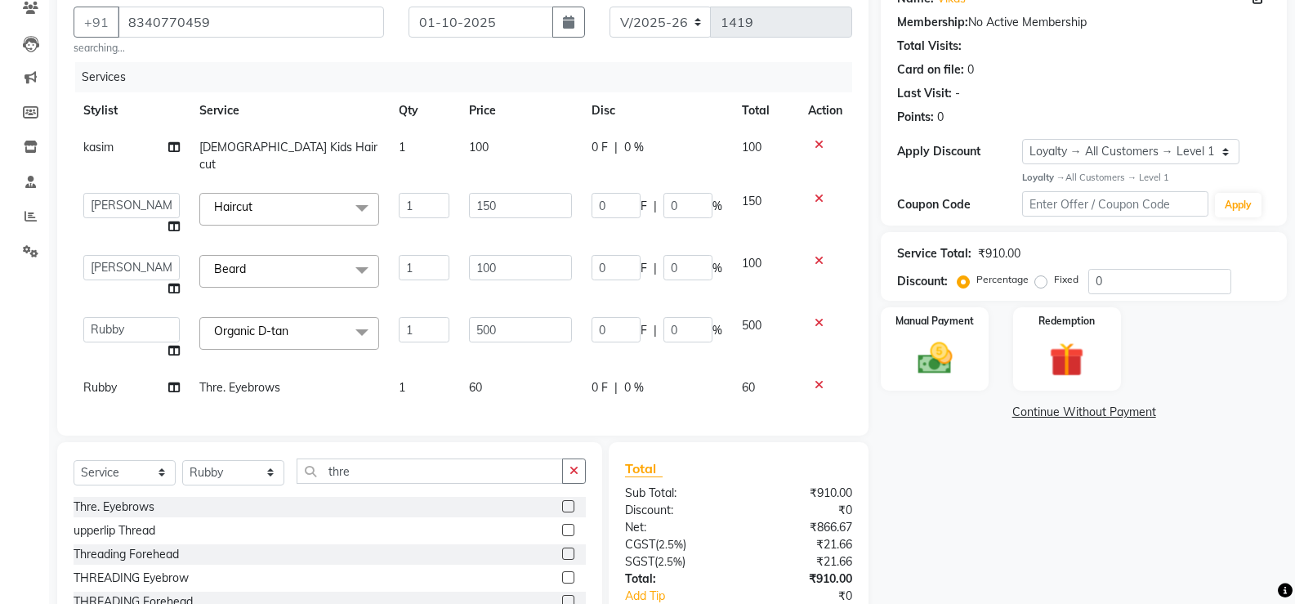
click at [641, 379] on span "0 %" at bounding box center [634, 387] width 20 height 17
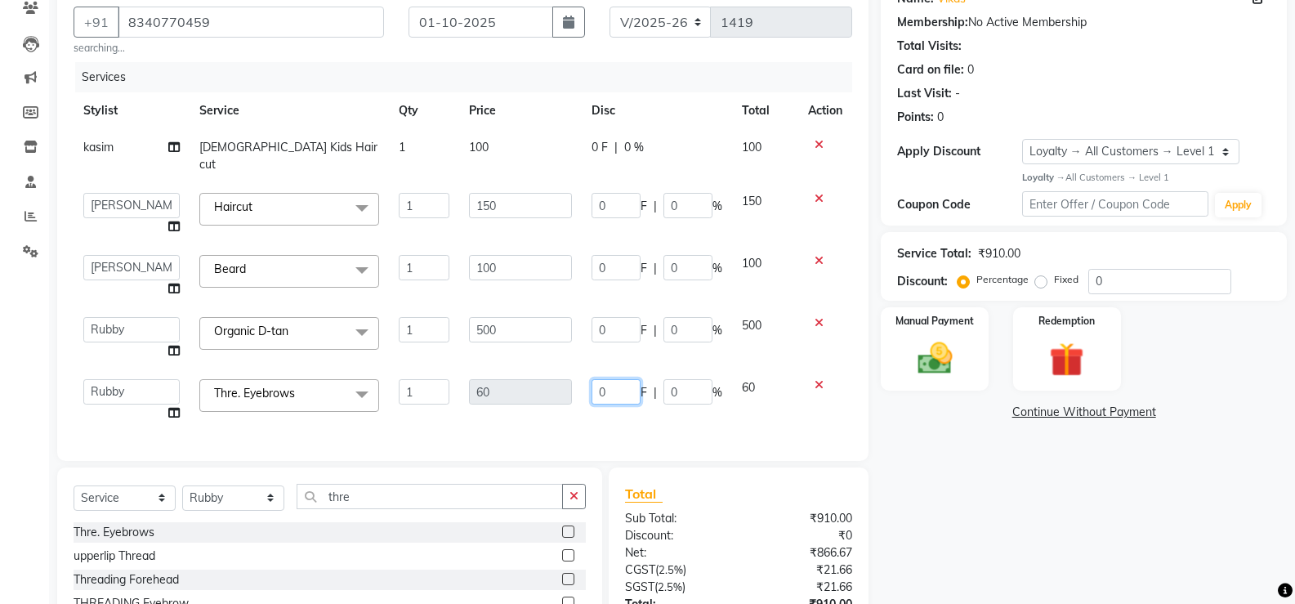
click at [631, 379] on input "0" at bounding box center [616, 391] width 49 height 25
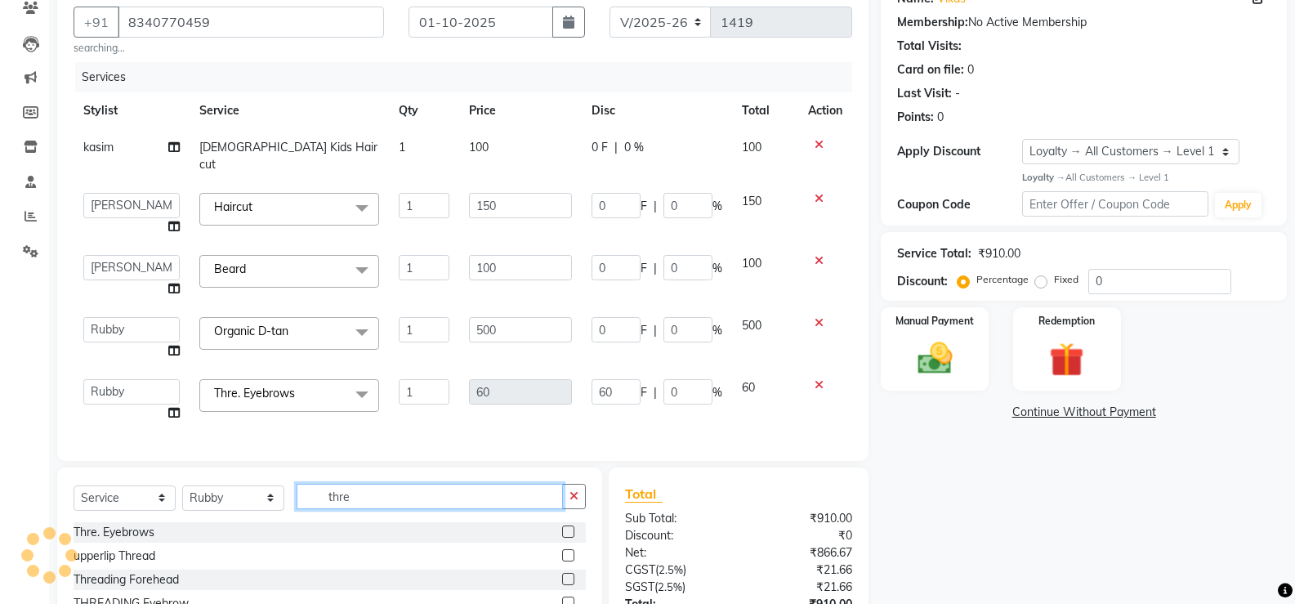
click at [505, 491] on div "Select Service Product Membership Package Voucher Prepaid Gift Card Select Styl…" at bounding box center [330, 503] width 512 height 38
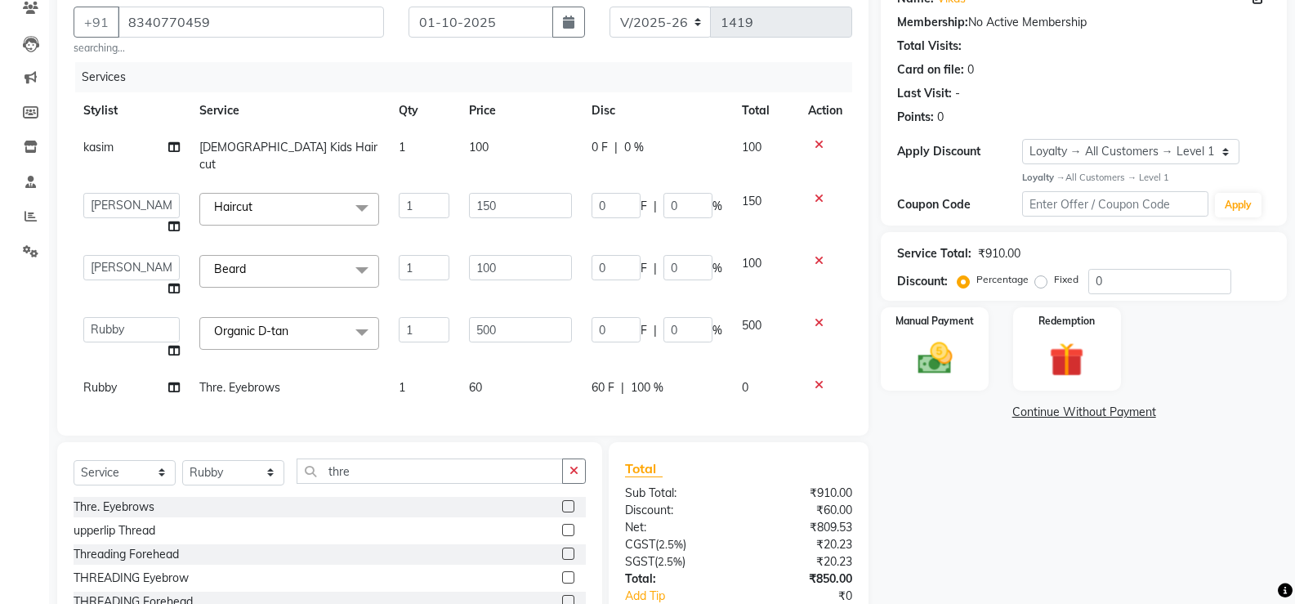
click at [562, 551] on label at bounding box center [568, 553] width 12 height 12
click at [562, 551] on input "checkbox" at bounding box center [567, 554] width 11 height 11
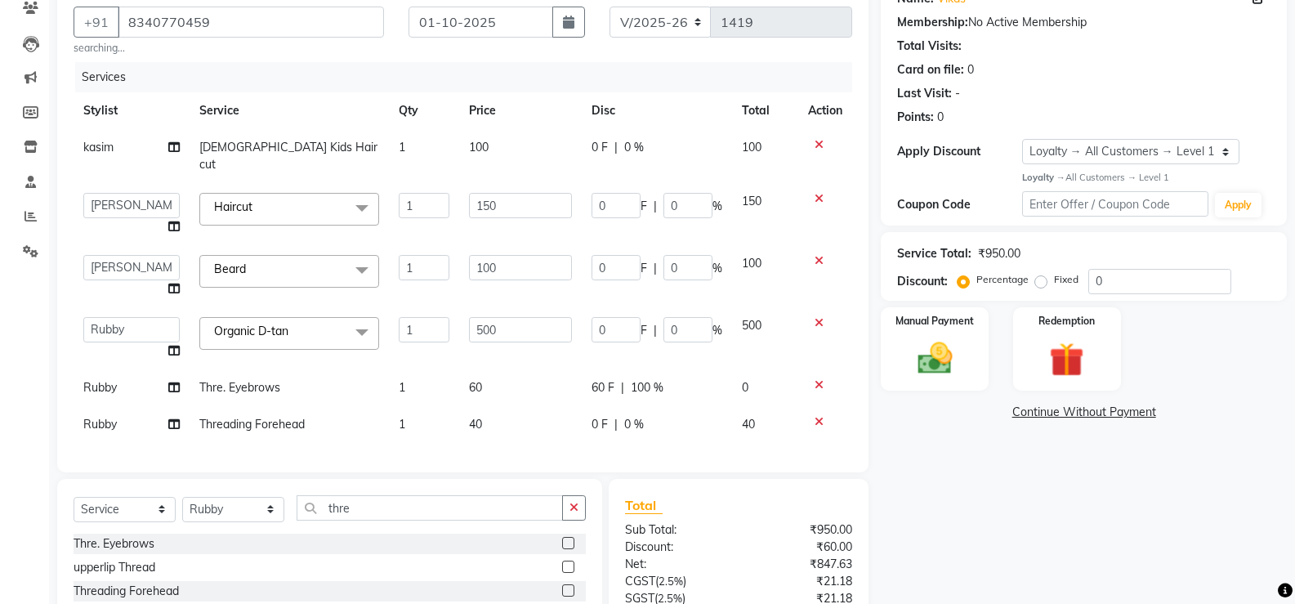
click at [605, 419] on td "0 F | 0 %" at bounding box center [657, 424] width 150 height 37
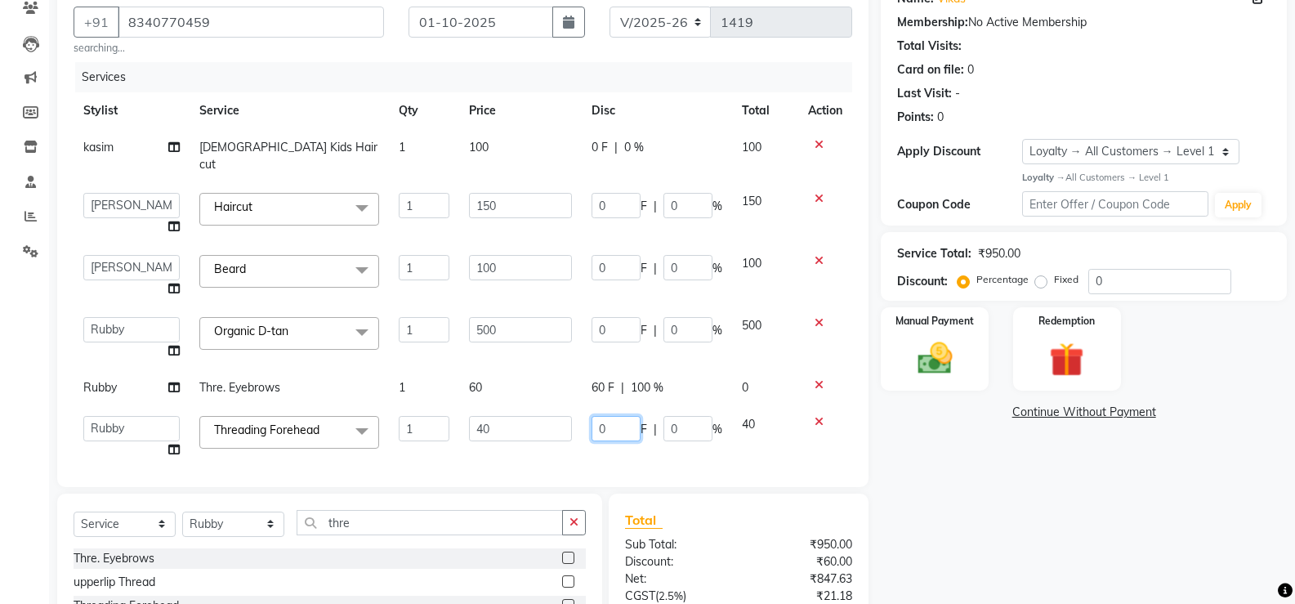
click at [605, 416] on input "0" at bounding box center [616, 428] width 49 height 25
click at [609, 453] on div "Client [PHONE_NUMBER] searching... Date [DATE] Invoice Number V/2025 V/[PHONE_N…" at bounding box center [462, 232] width 811 height 510
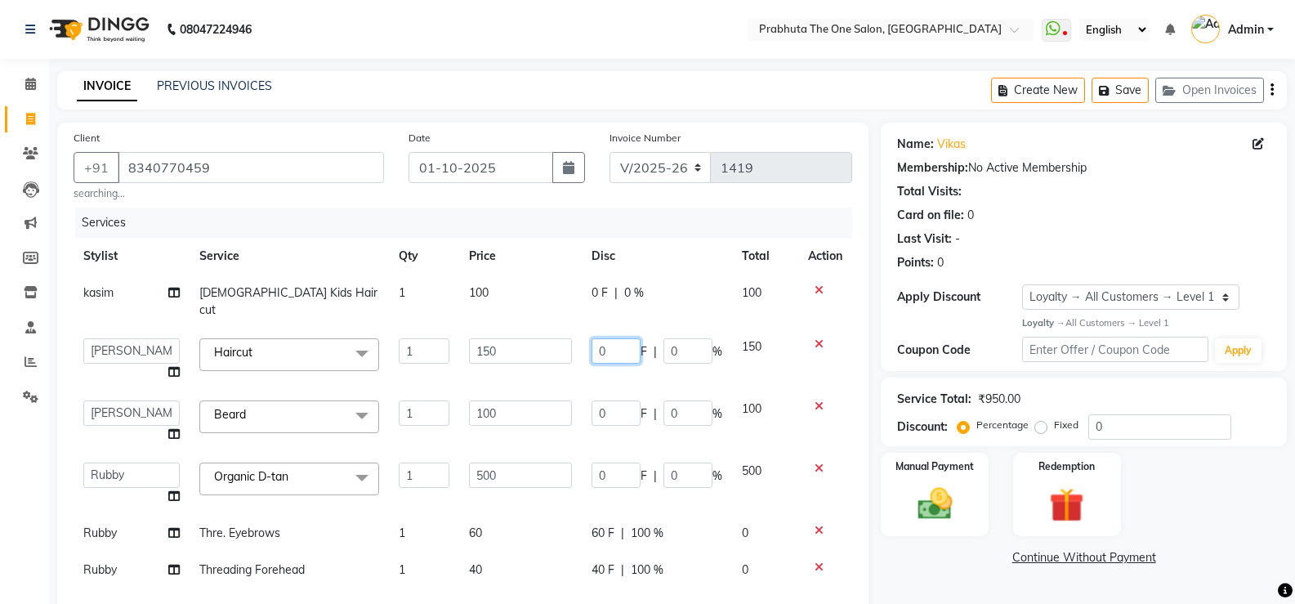
click at [616, 338] on input "0" at bounding box center [616, 350] width 49 height 25
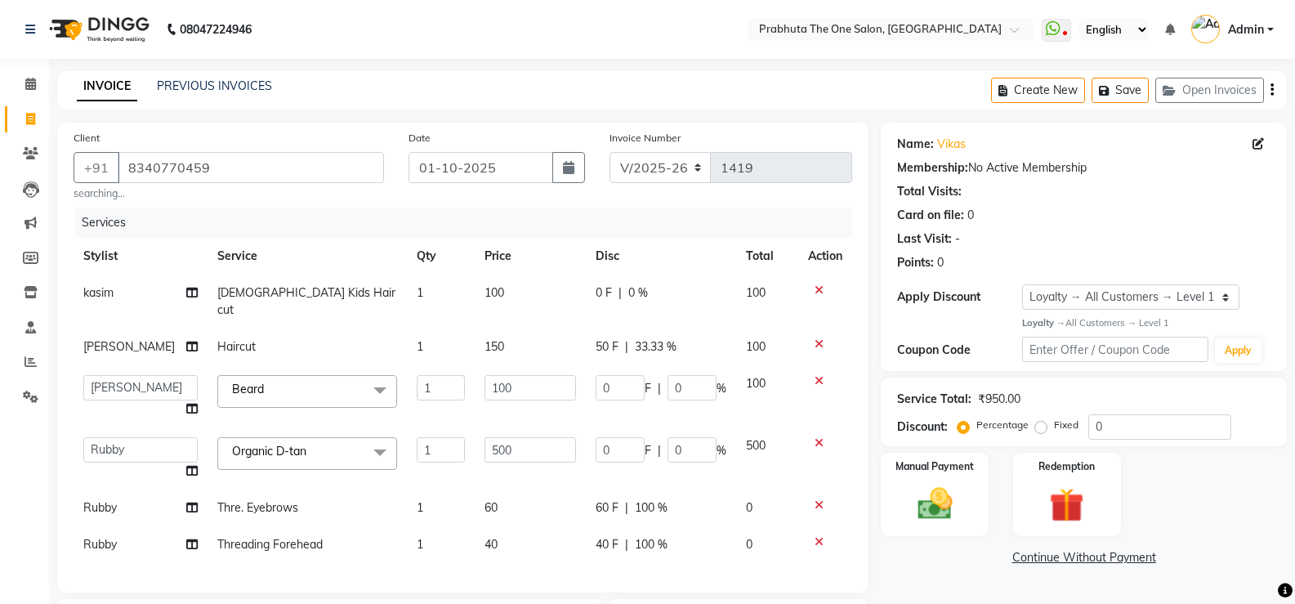
click at [698, 521] on tbody "kasim [DEMOGRAPHIC_DATA] Kids Haircut 1 100 0 F | 0 % 100 [PERSON_NAME] Haircut…" at bounding box center [463, 419] width 779 height 288
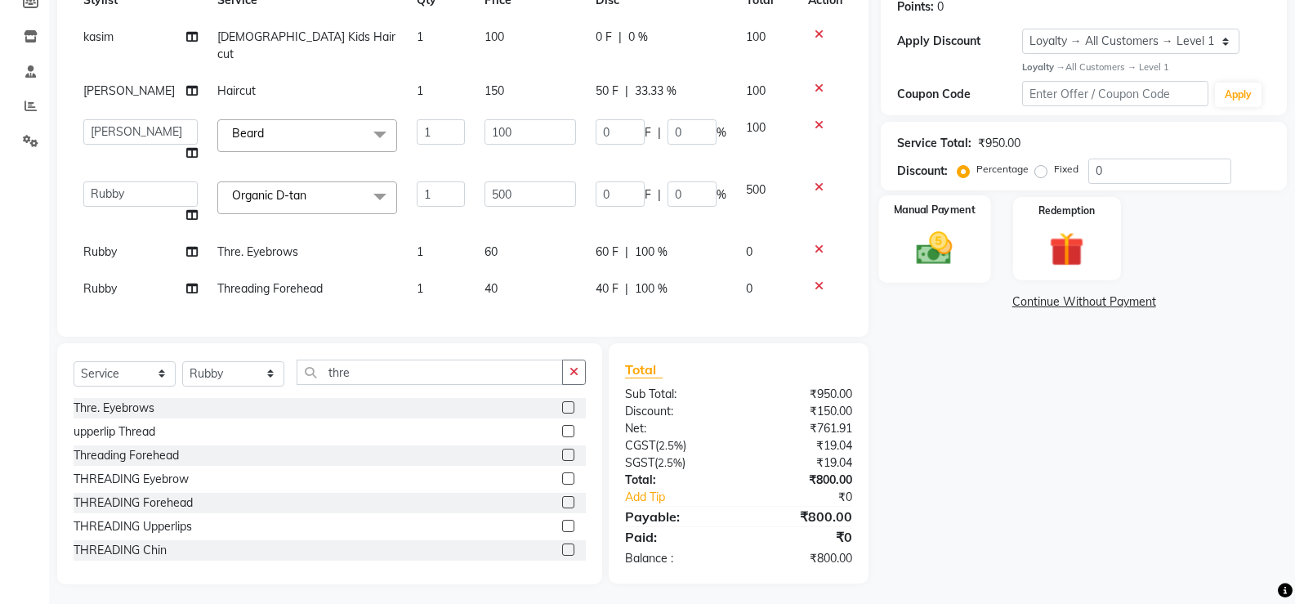
click at [942, 239] on img at bounding box center [934, 248] width 58 height 42
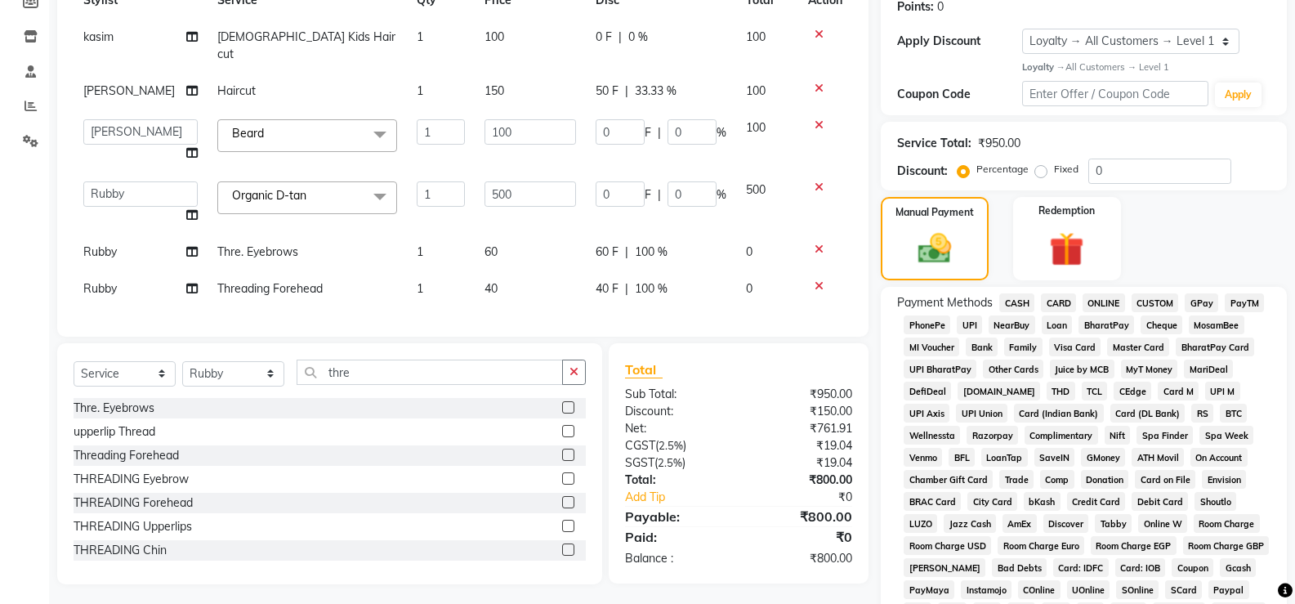
click at [1203, 306] on span "GPay" at bounding box center [1201, 302] width 33 height 19
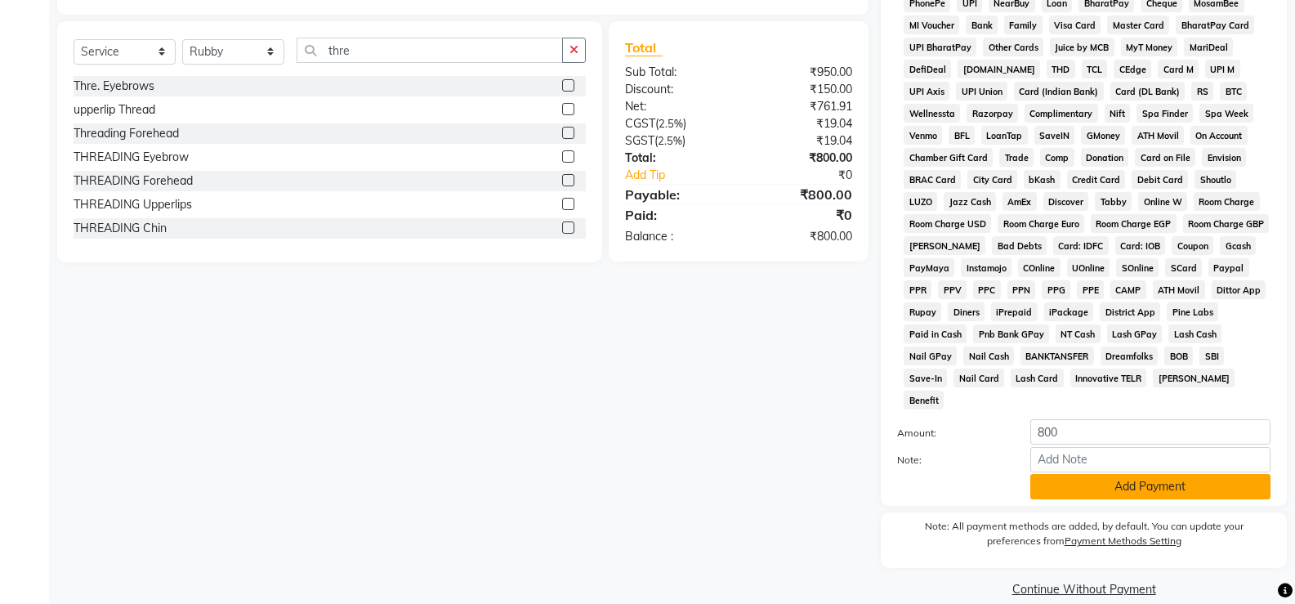
click at [1161, 474] on button "Add Payment" at bounding box center [1150, 486] width 240 height 25
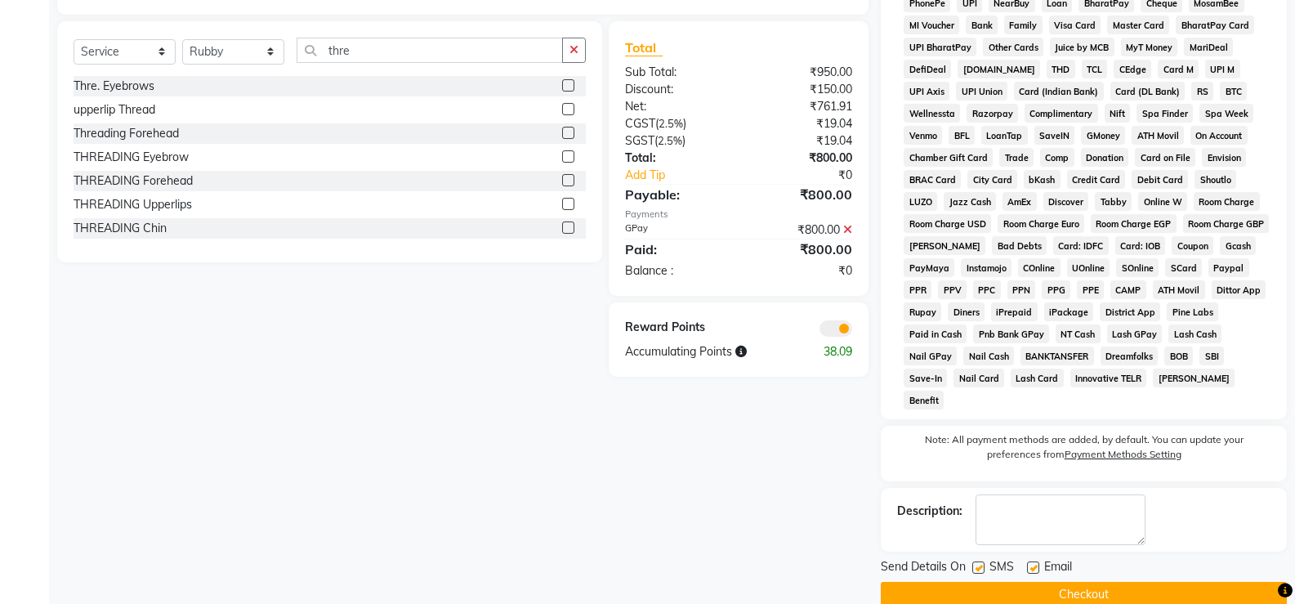
click at [1150, 582] on button "Checkout" at bounding box center [1084, 594] width 406 height 25
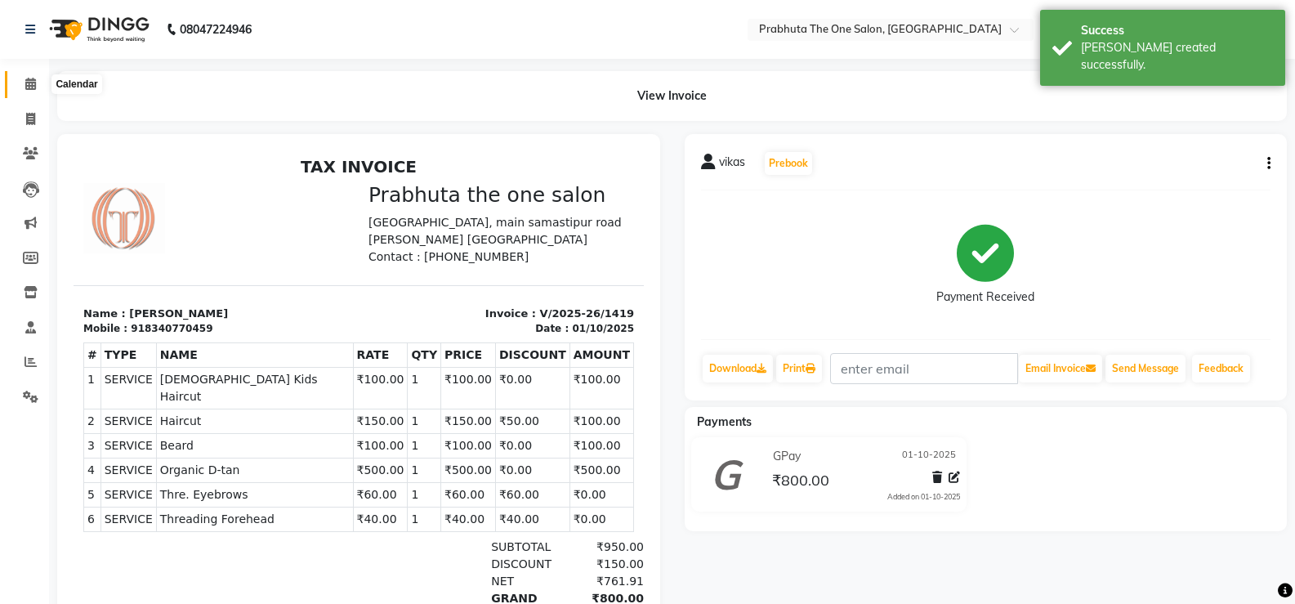
click at [33, 84] on icon at bounding box center [30, 84] width 11 height 12
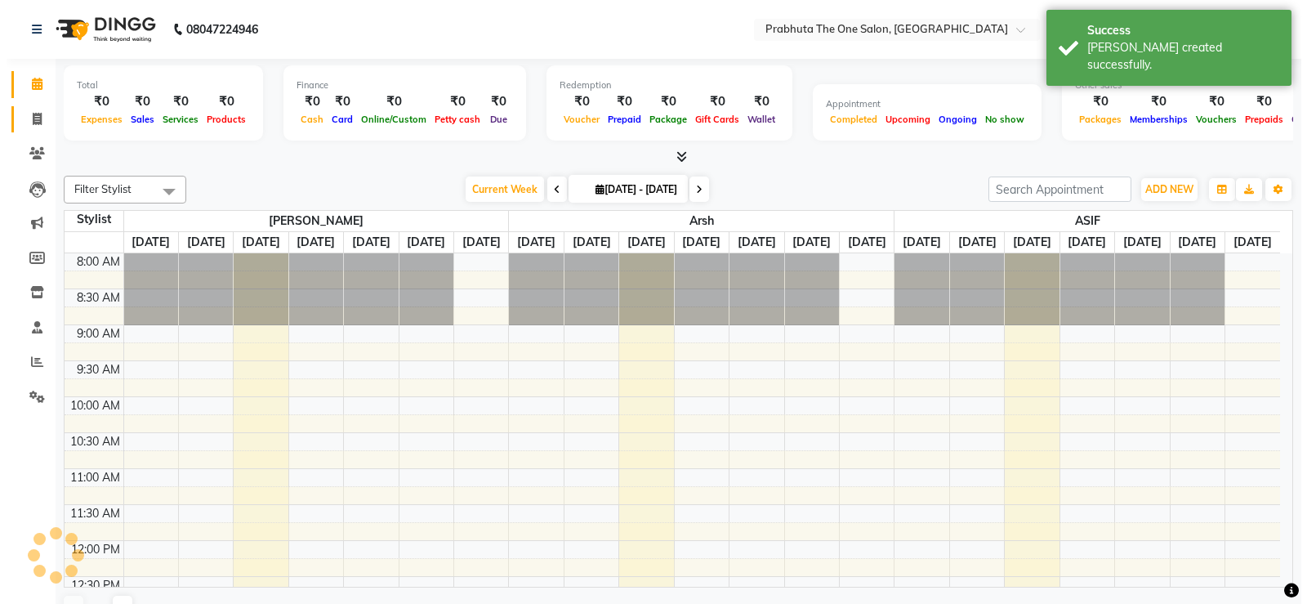
scroll to position [690, 0]
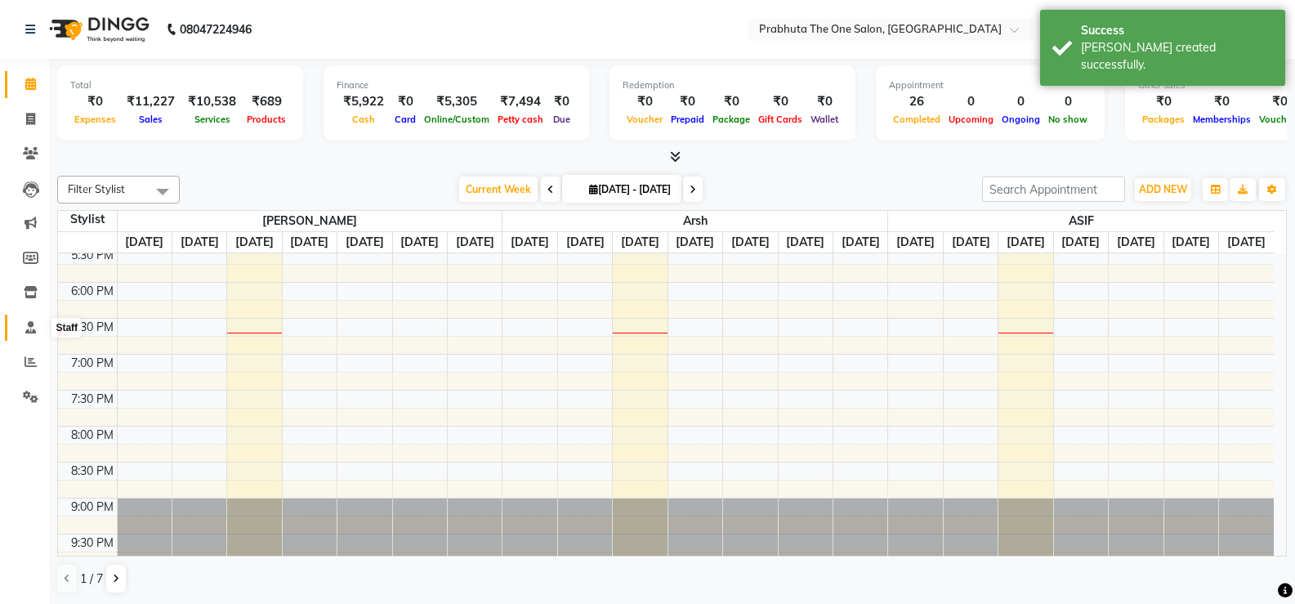
click at [27, 319] on span at bounding box center [30, 328] width 29 height 19
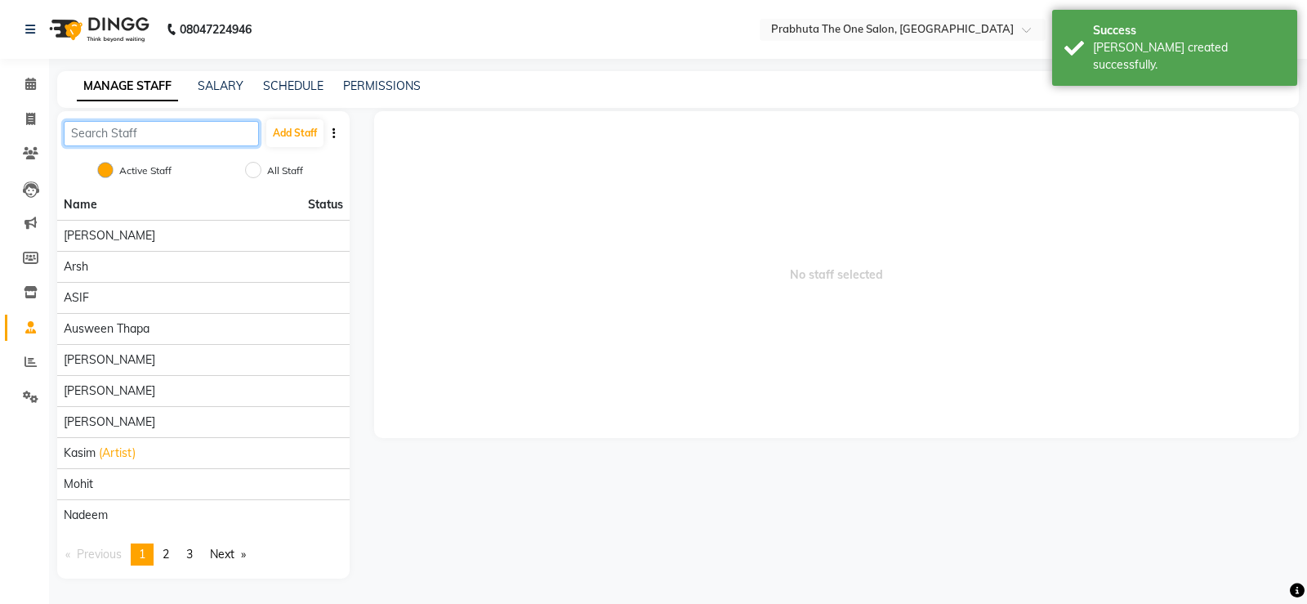
click at [210, 127] on input "text" at bounding box center [161, 133] width 195 height 25
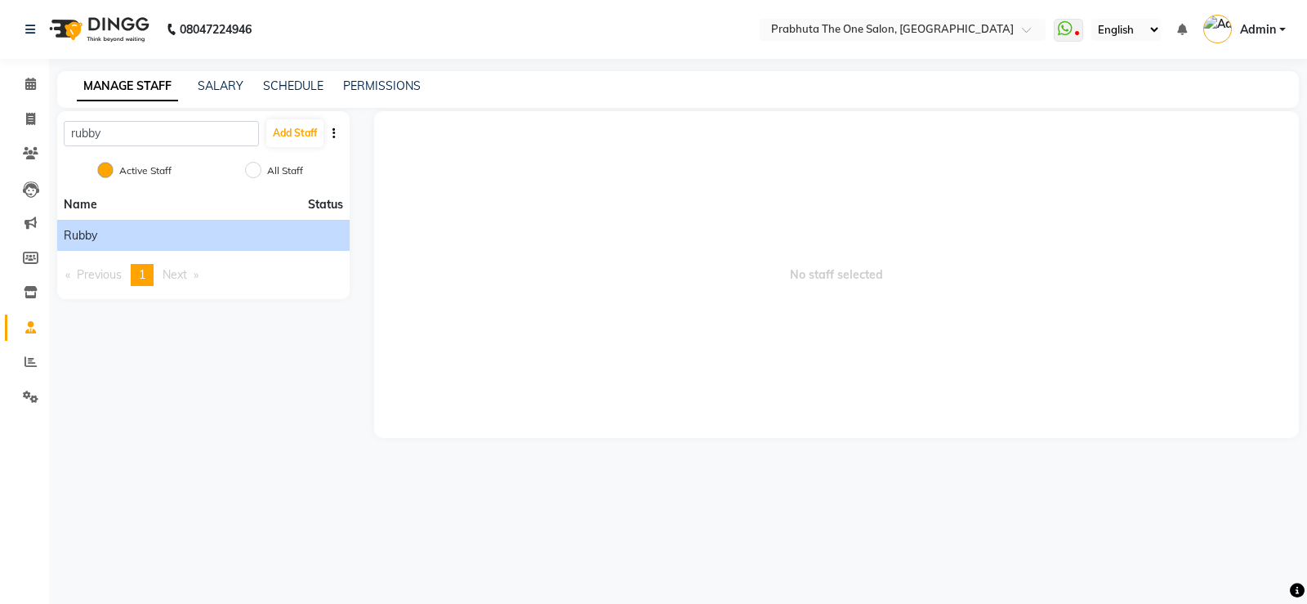
click at [234, 236] on div "Rubby" at bounding box center [203, 235] width 279 height 17
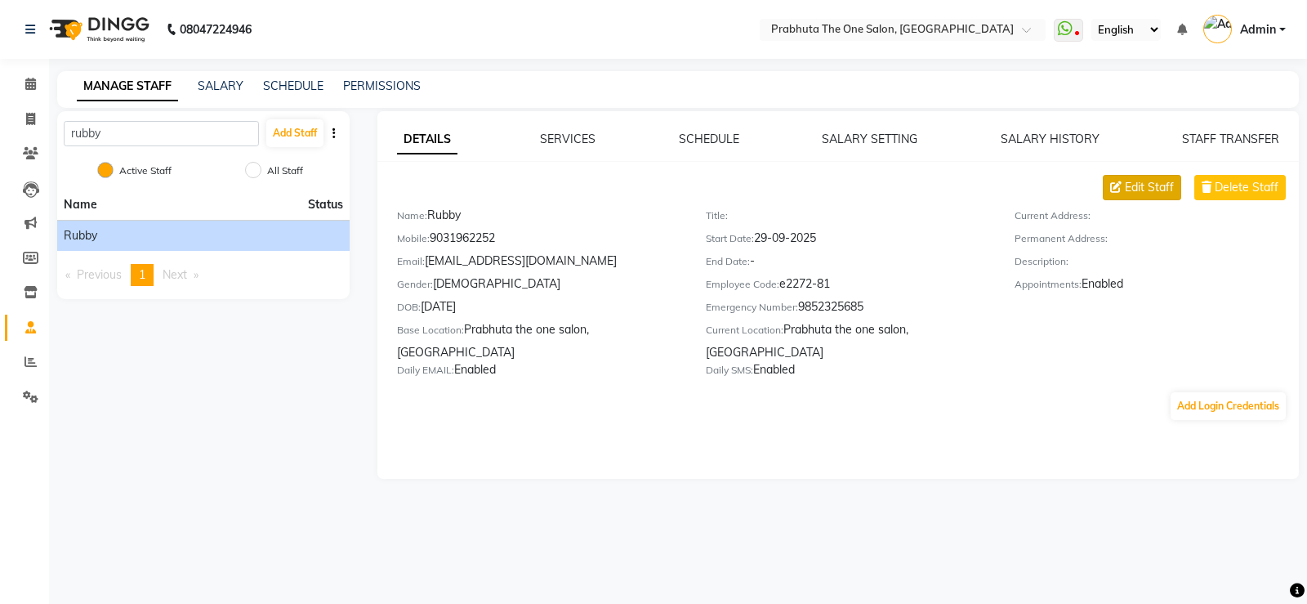
click at [1146, 186] on span "Edit Staff" at bounding box center [1149, 187] width 49 height 17
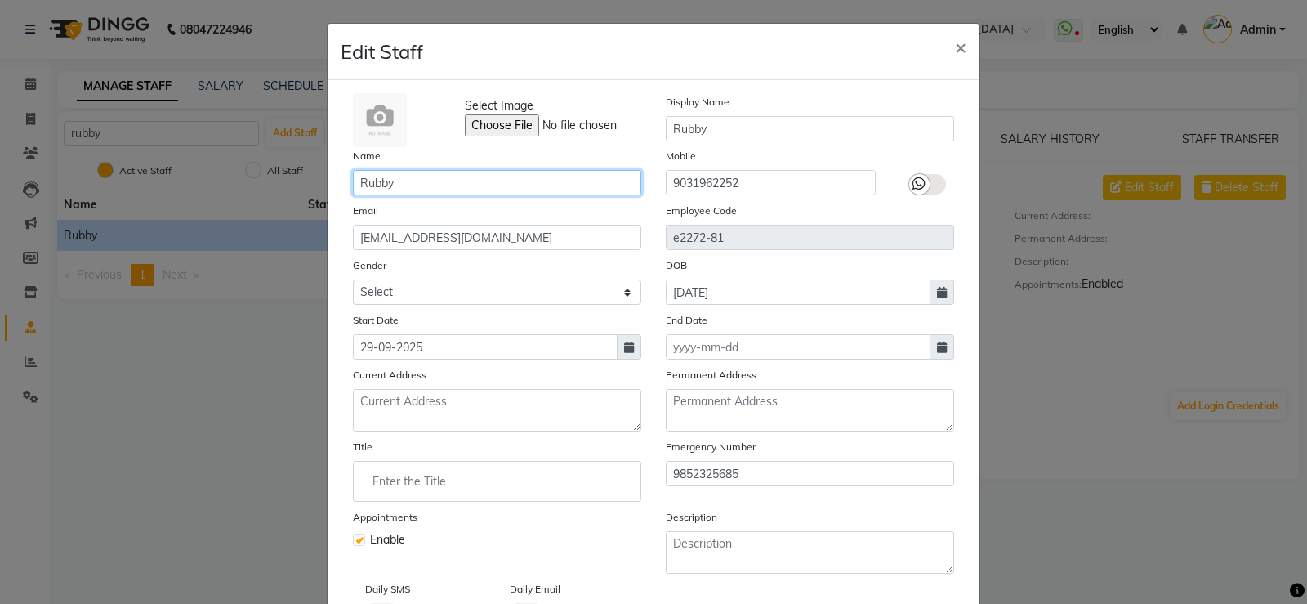
click at [470, 176] on input "Rubby" at bounding box center [497, 182] width 288 height 25
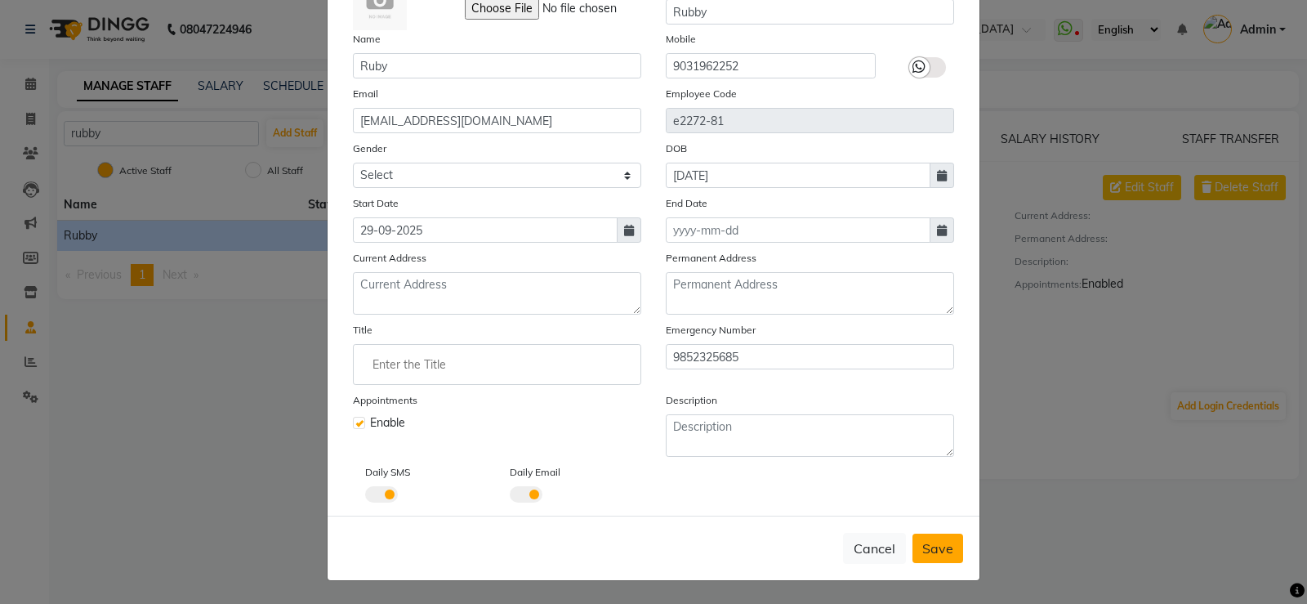
click at [944, 542] on span "Save" at bounding box center [937, 548] width 31 height 16
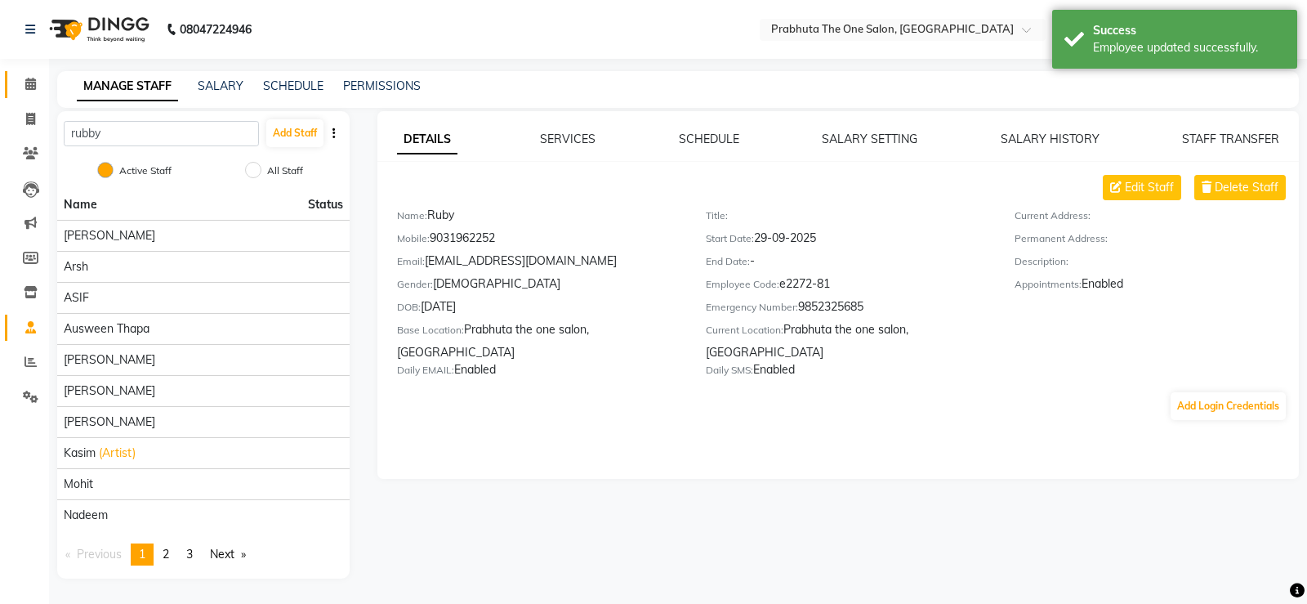
click at [22, 74] on link "Calendar" at bounding box center [24, 84] width 39 height 27
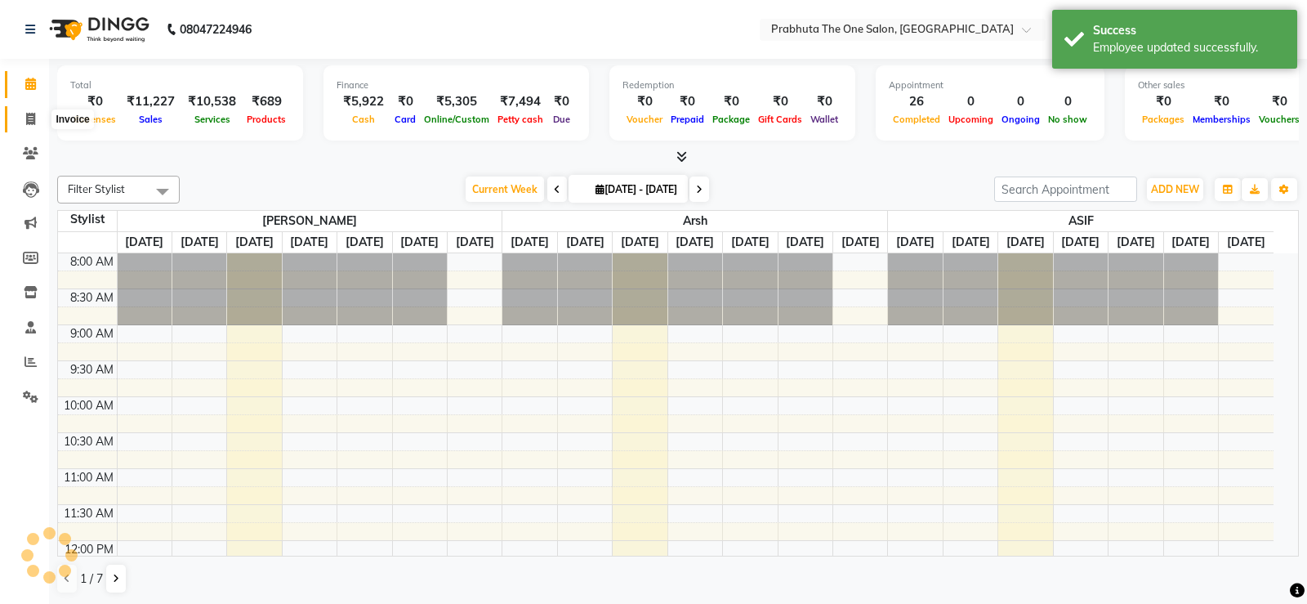
click at [33, 117] on icon at bounding box center [30, 119] width 9 height 12
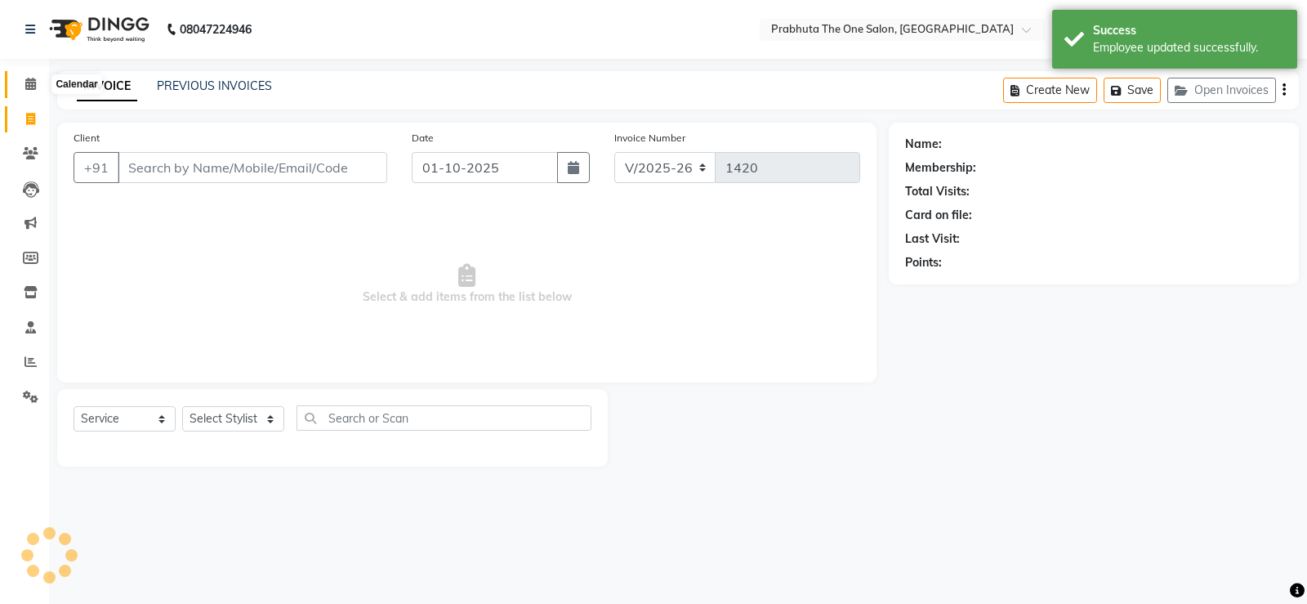
click at [38, 84] on span at bounding box center [30, 84] width 29 height 19
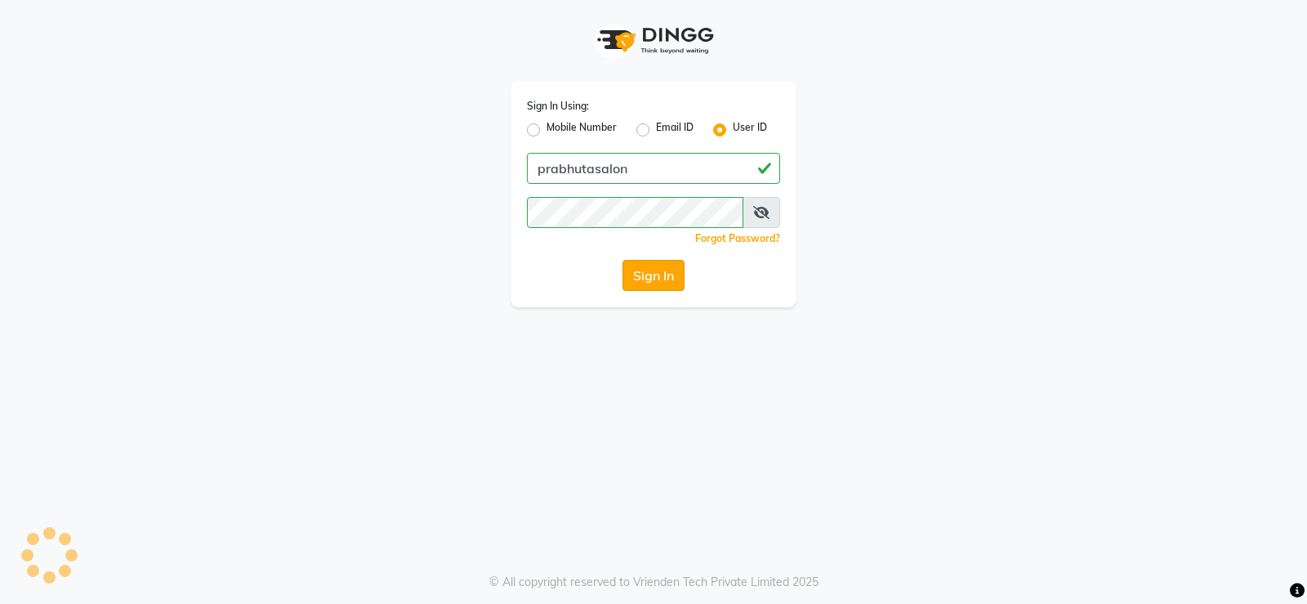
click at [655, 283] on button "Sign In" at bounding box center [654, 275] width 62 height 31
